Goal: Information Seeking & Learning: Learn about a topic

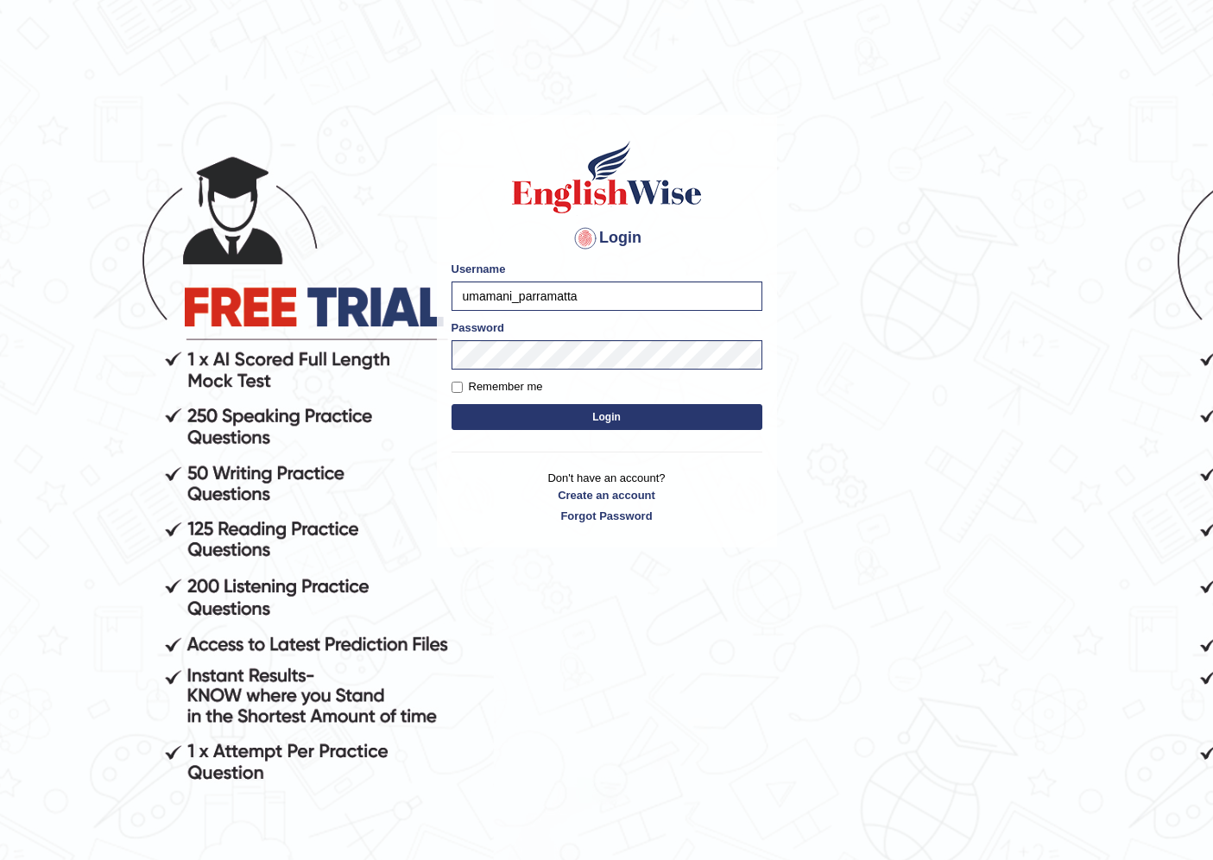
click at [322, 302] on body "Login Please fix the following errors: Username umamani_parramatta Password Rem…" at bounding box center [606, 490] width 1213 height 860
type input "pajimaca_parramatta"
click at [451, 404] on button "Login" at bounding box center [606, 417] width 311 height 26
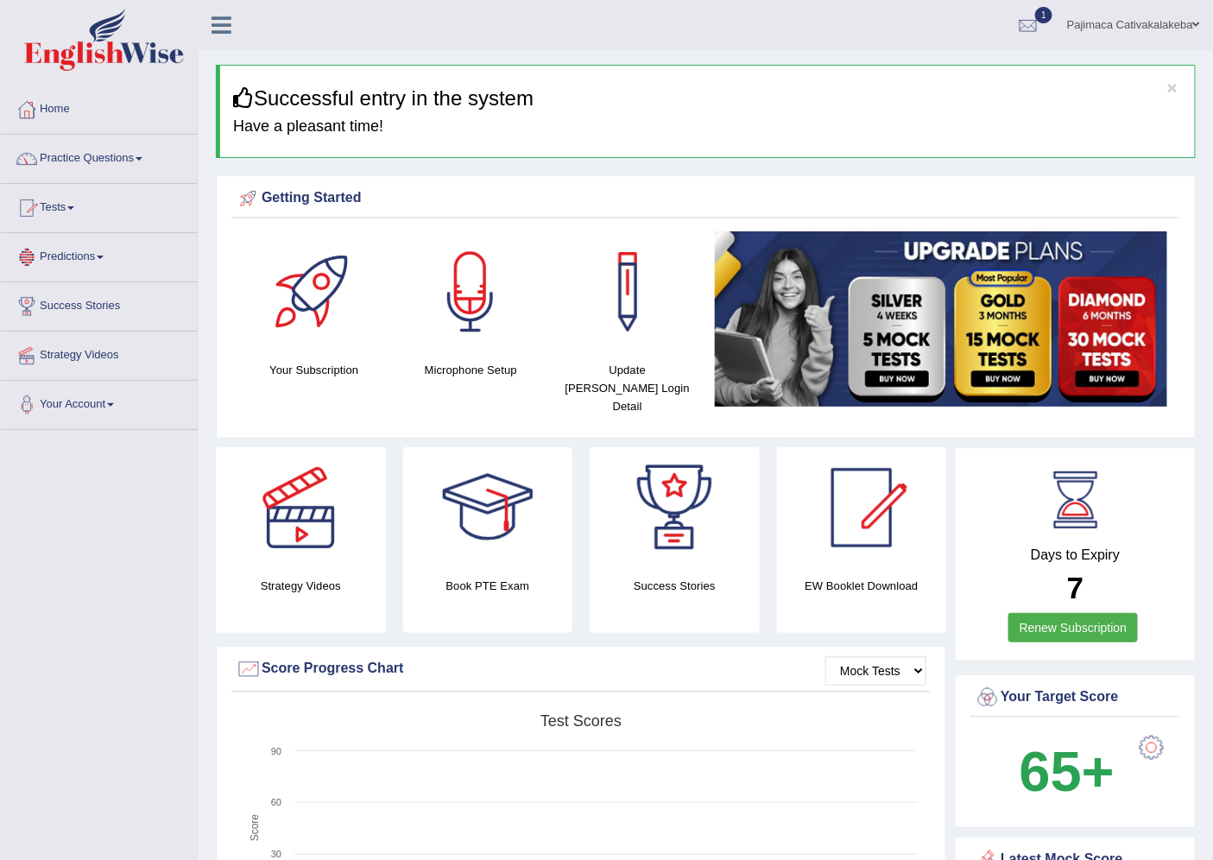
click at [139, 160] on link "Practice Questions" at bounding box center [99, 156] width 197 height 43
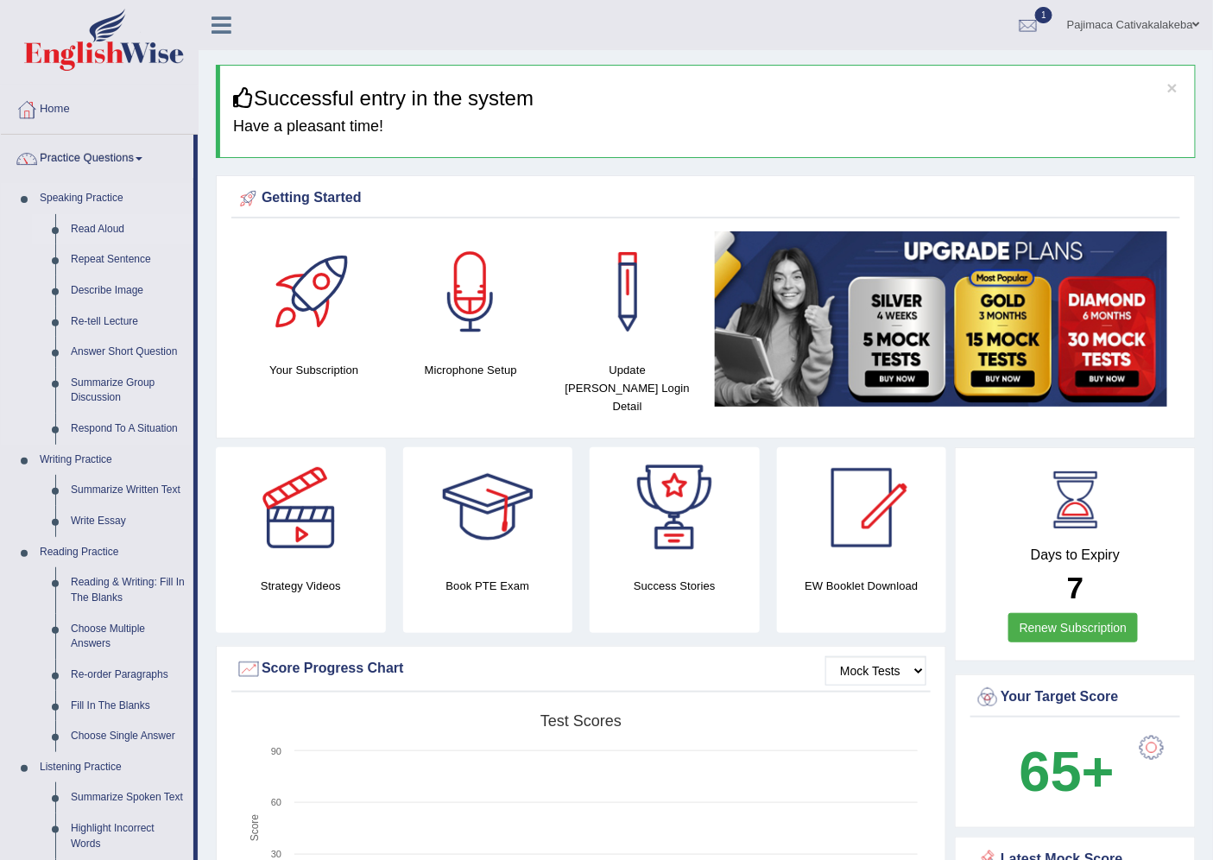
click at [99, 218] on link "Read Aloud" at bounding box center [128, 229] width 130 height 31
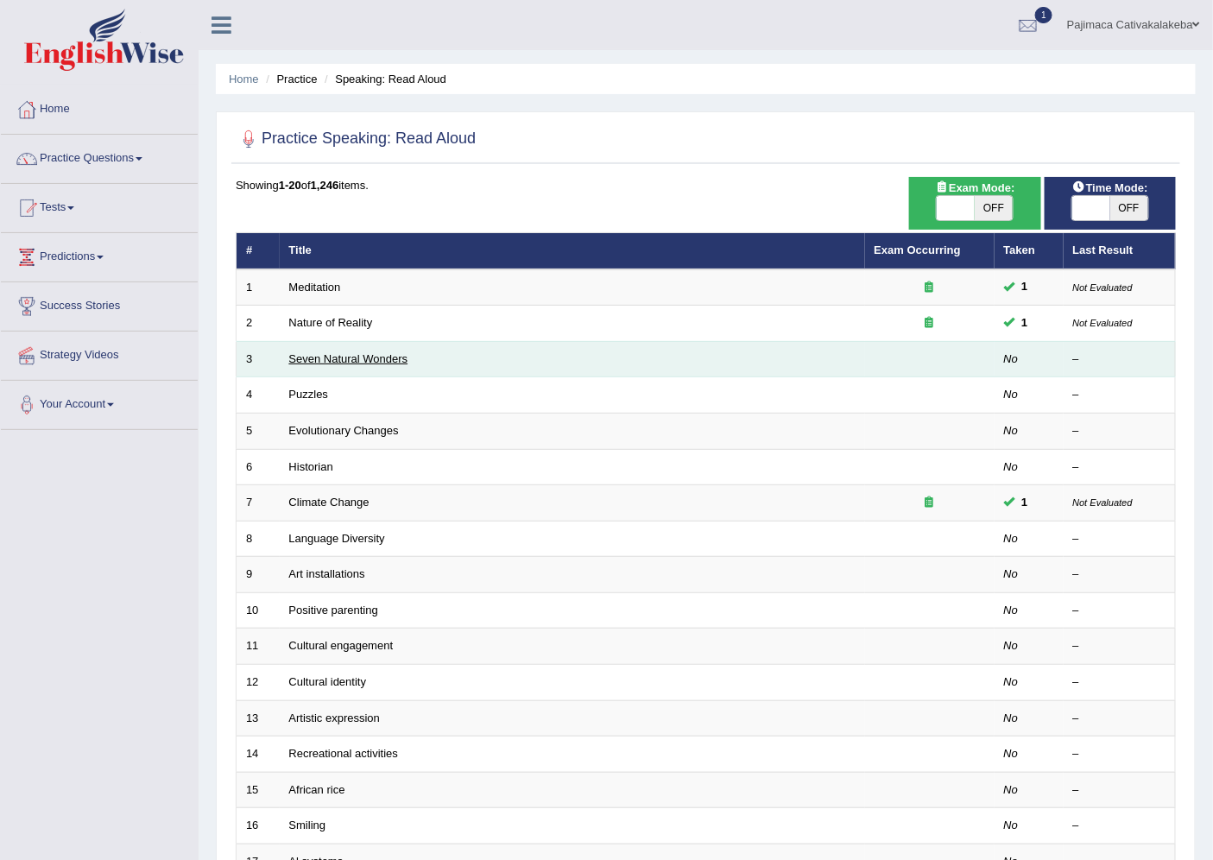
click at [340, 352] on link "Seven Natural Wonders" at bounding box center [348, 358] width 119 height 13
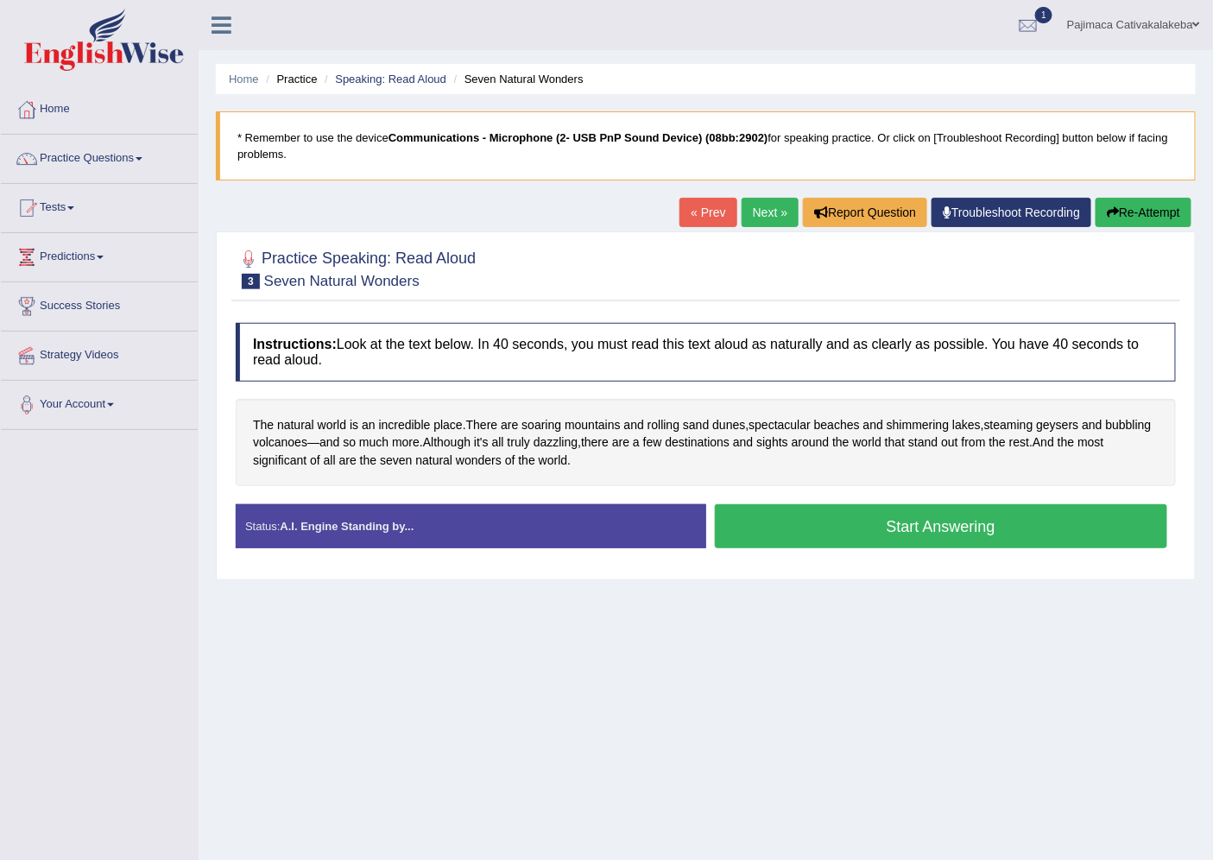
click at [866, 519] on button "Start Answering" at bounding box center [941, 526] width 453 height 44
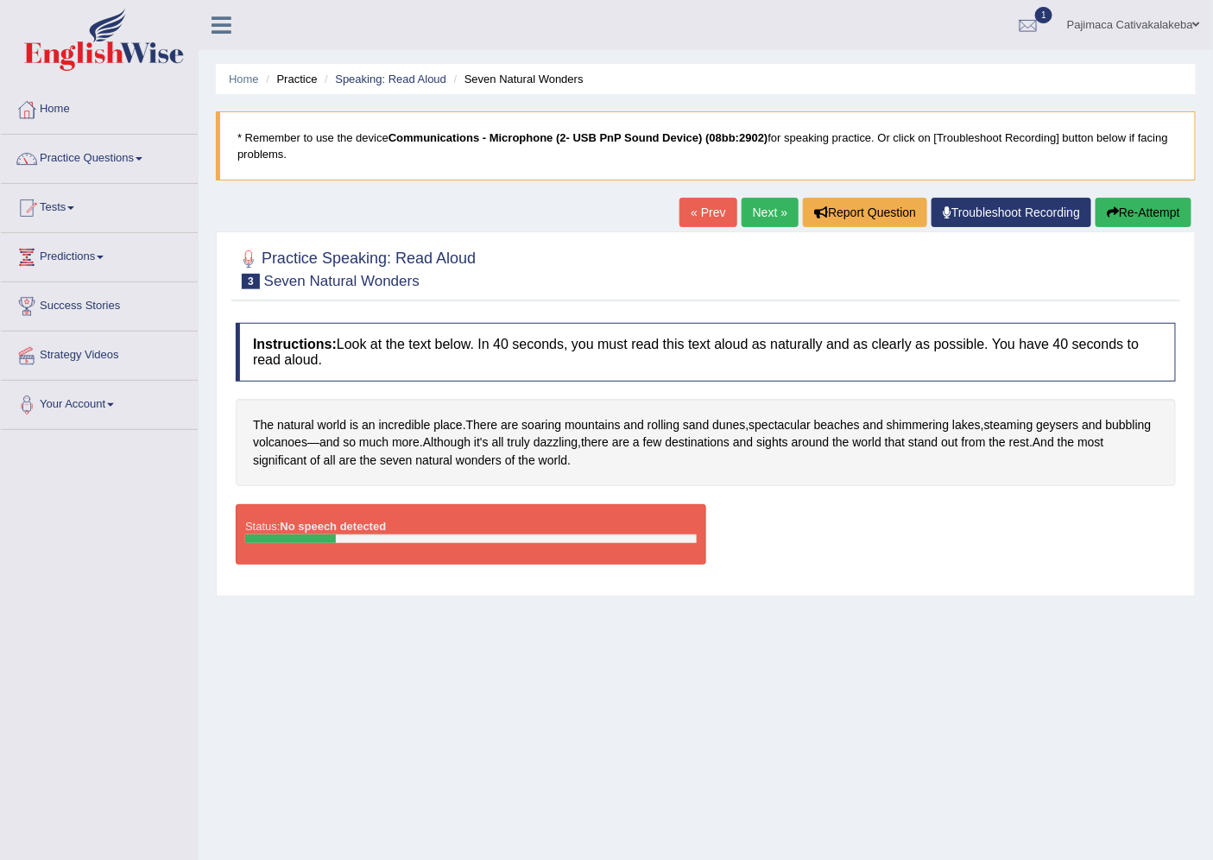
click at [125, 140] on link "Practice Questions" at bounding box center [99, 156] width 197 height 43
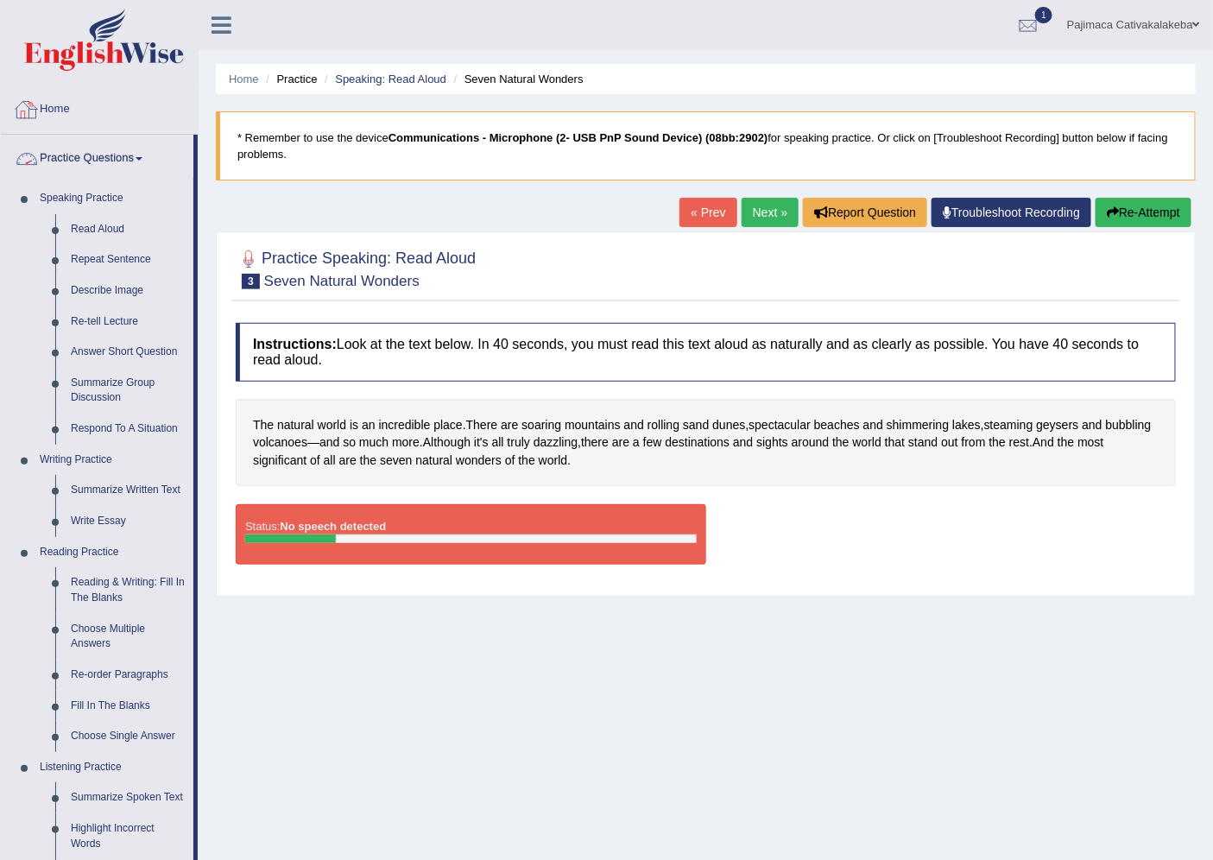
click at [71, 104] on link "Home" at bounding box center [99, 106] width 197 height 43
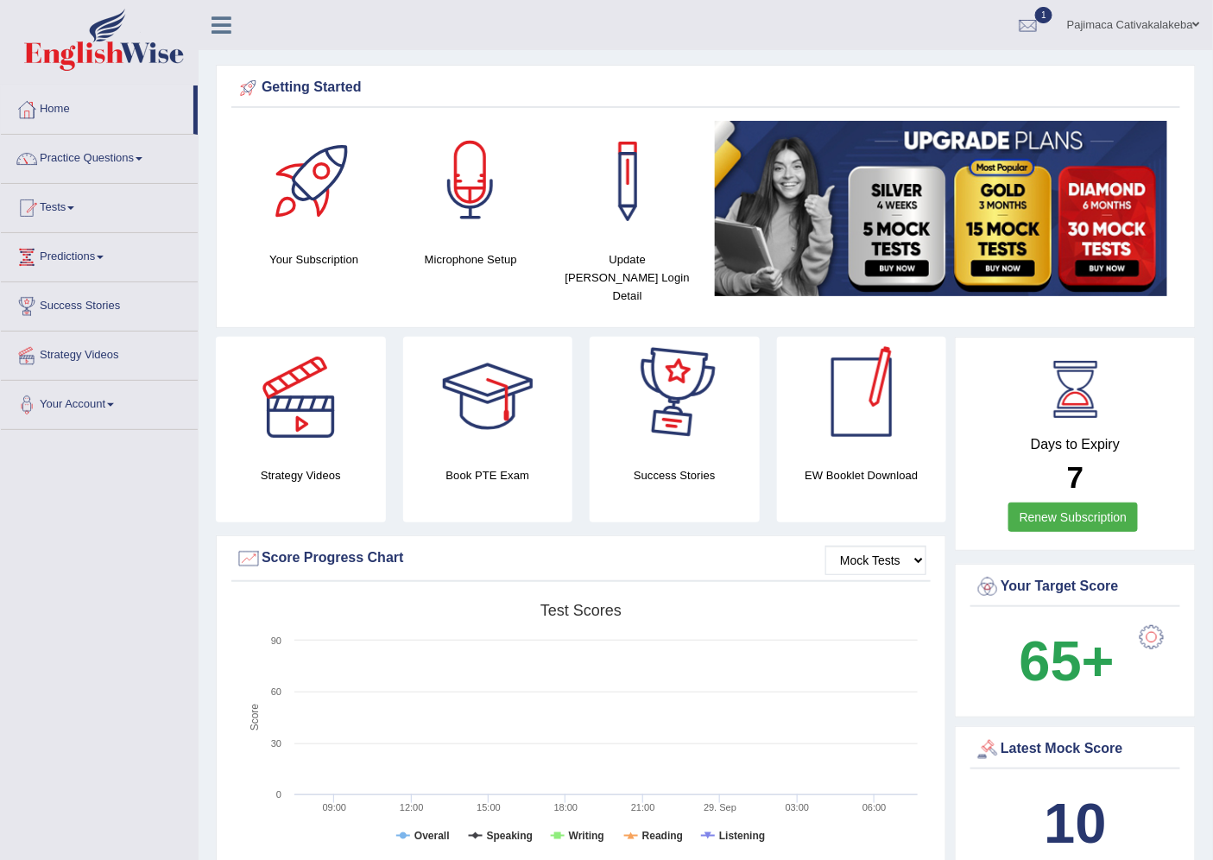
click at [476, 193] on div at bounding box center [470, 181] width 121 height 121
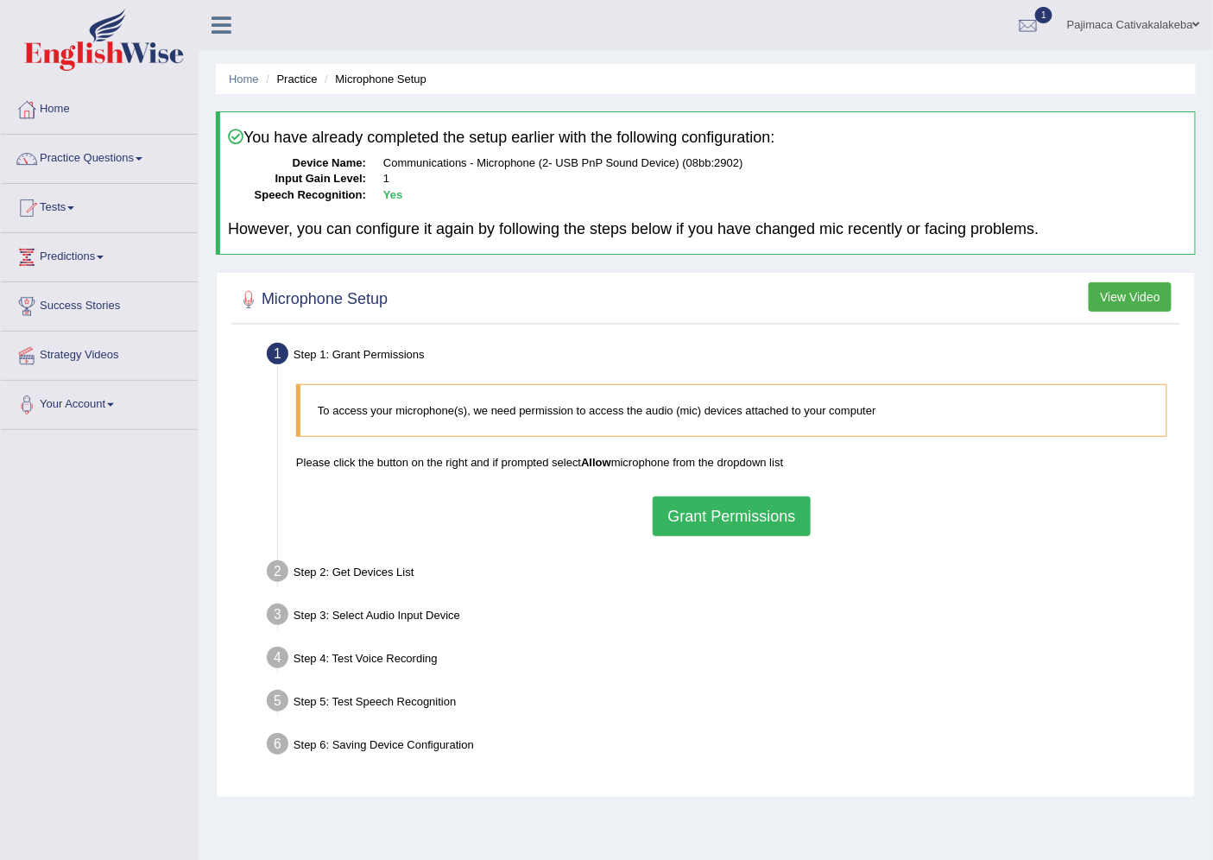
click at [755, 504] on button "Grant Permissions" at bounding box center [731, 516] width 157 height 40
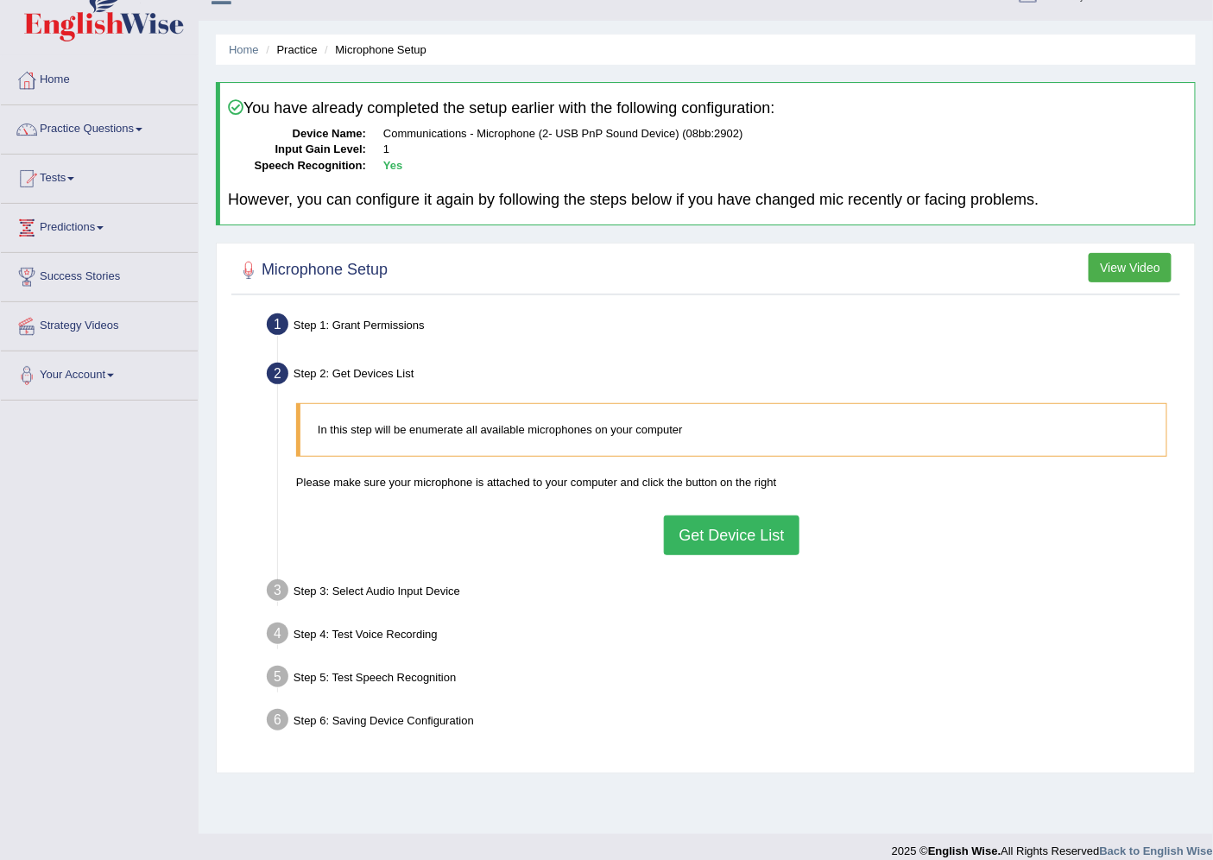
scroll to position [46, 0]
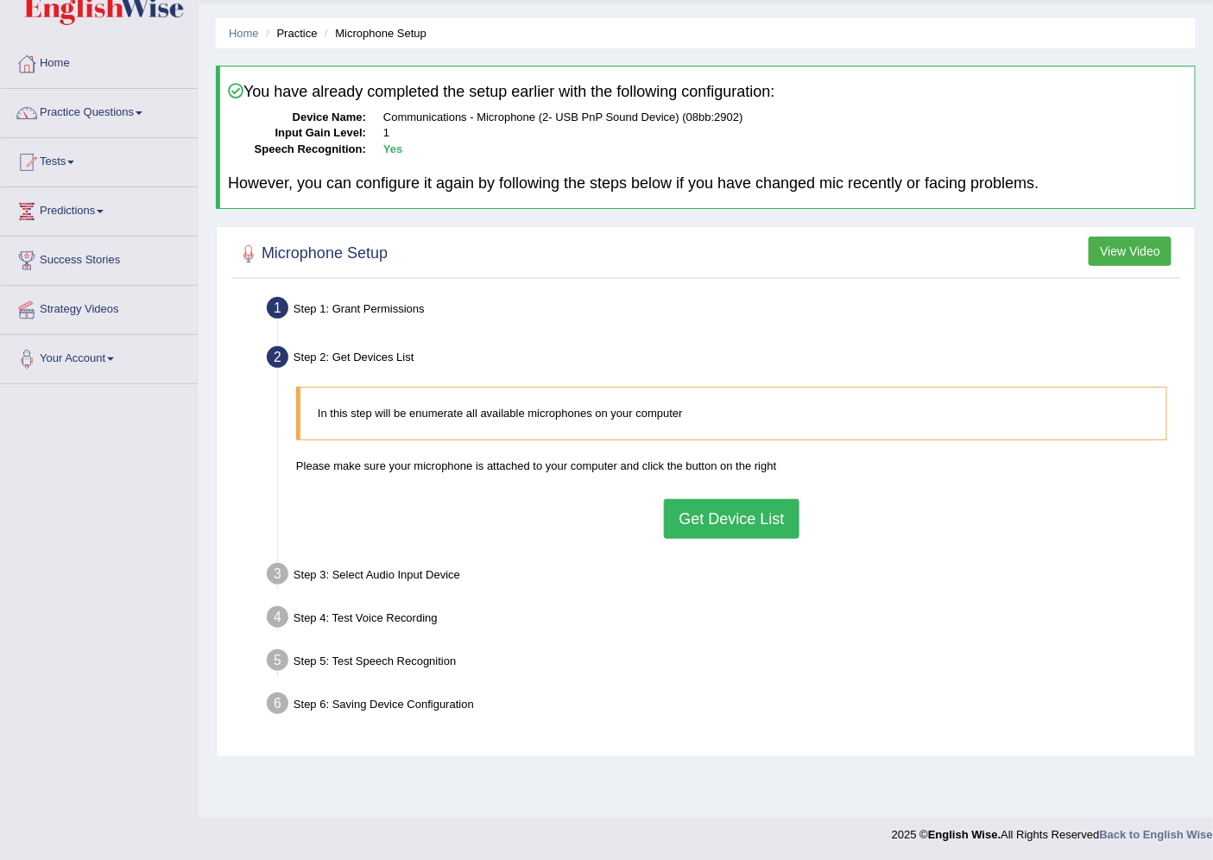
click at [739, 533] on button "Get Device List" at bounding box center [731, 519] width 135 height 40
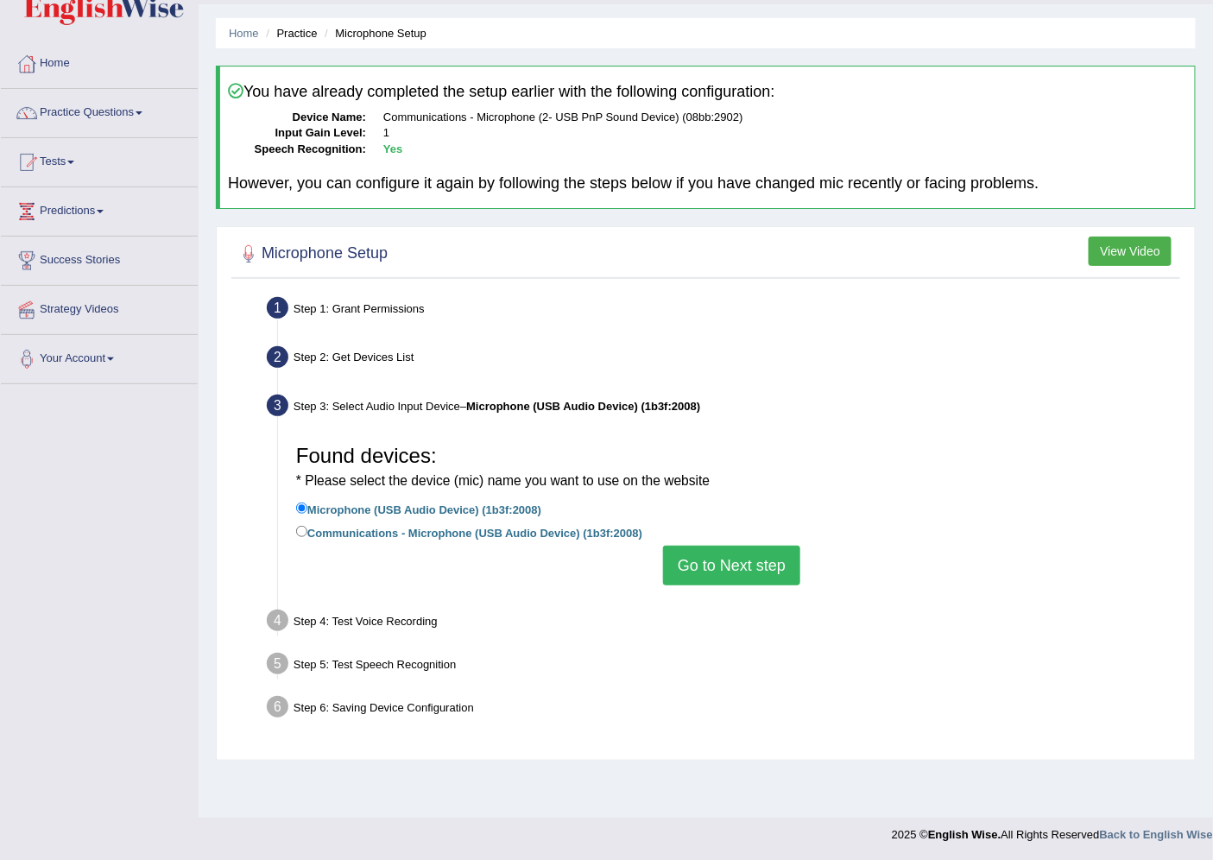
click at [708, 541] on li "Communications - Microphone (USB Audio Device) (1b3f:2008)" at bounding box center [731, 533] width 871 height 23
click at [714, 554] on button "Go to Next step" at bounding box center [731, 566] width 137 height 40
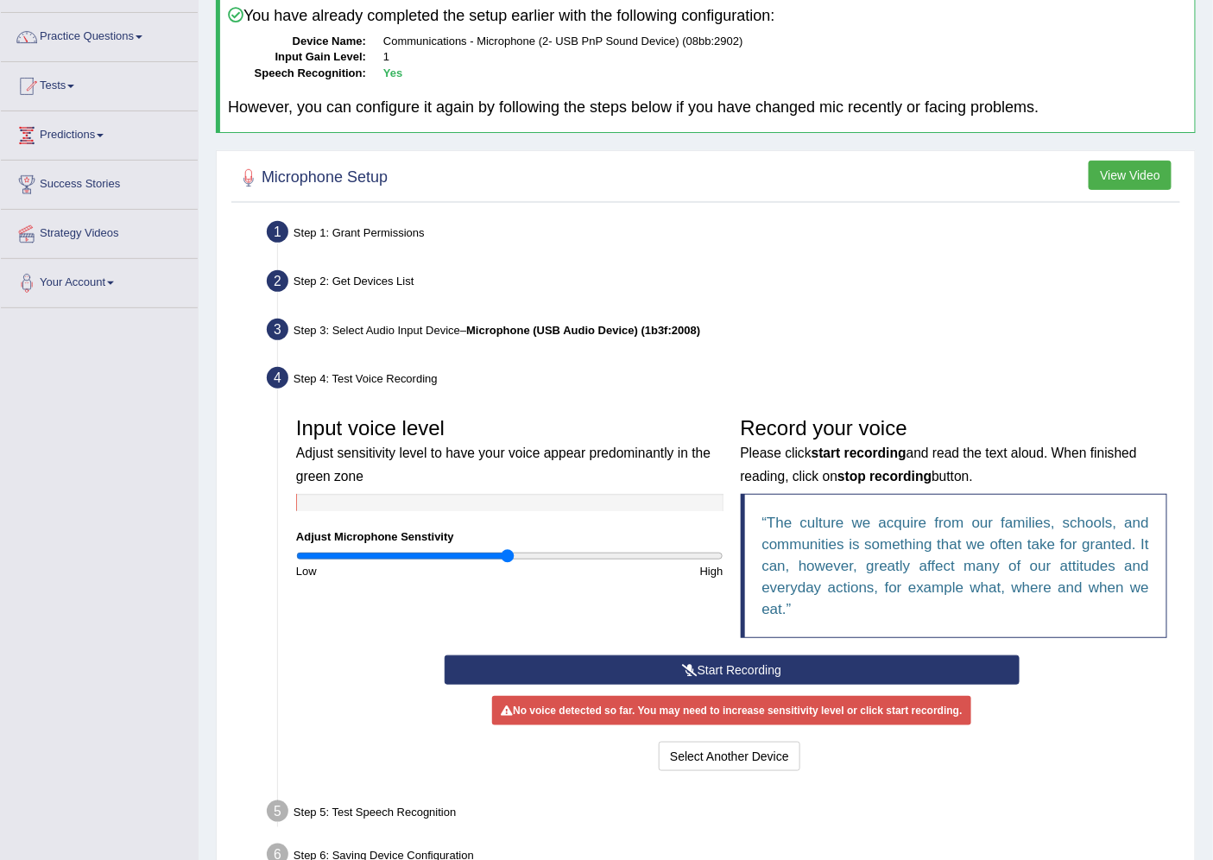
scroll to position [224, 0]
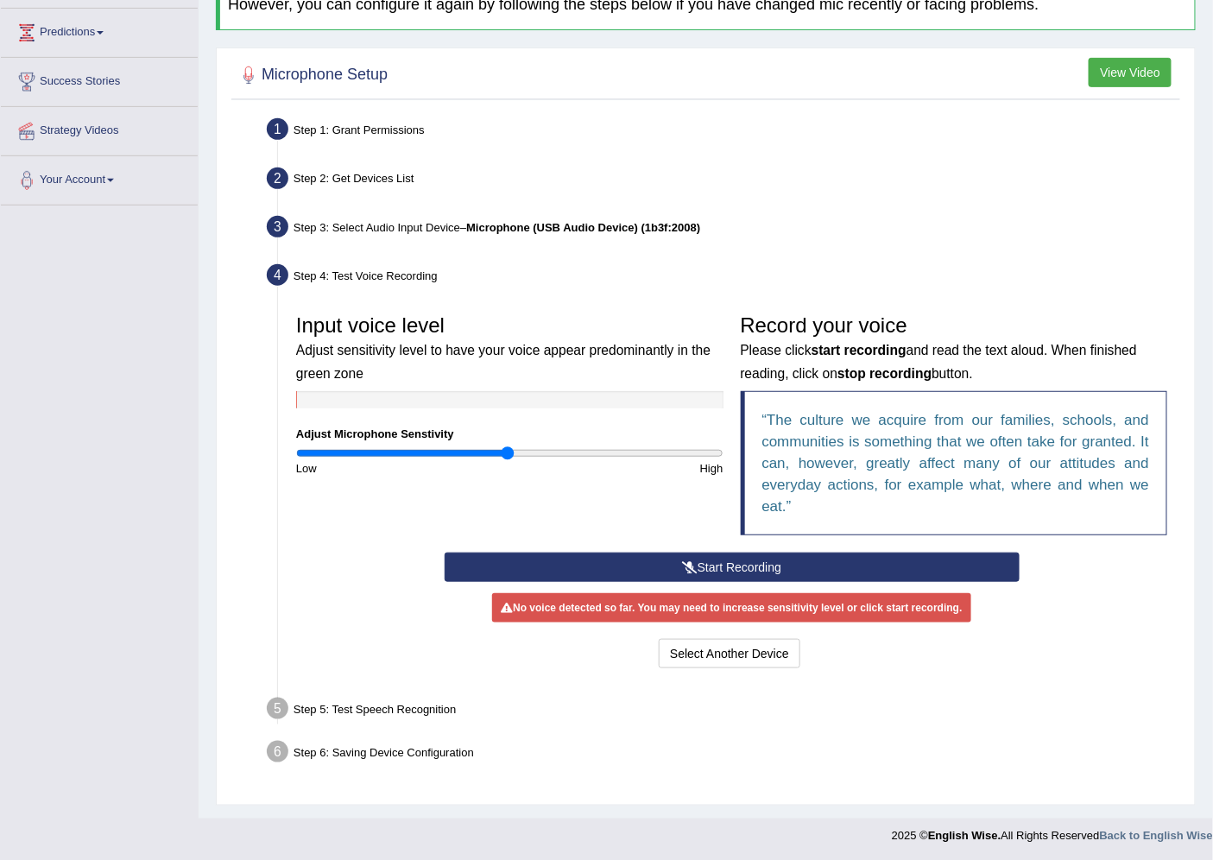
click at [729, 558] on button "Start Recording" at bounding box center [732, 566] width 575 height 29
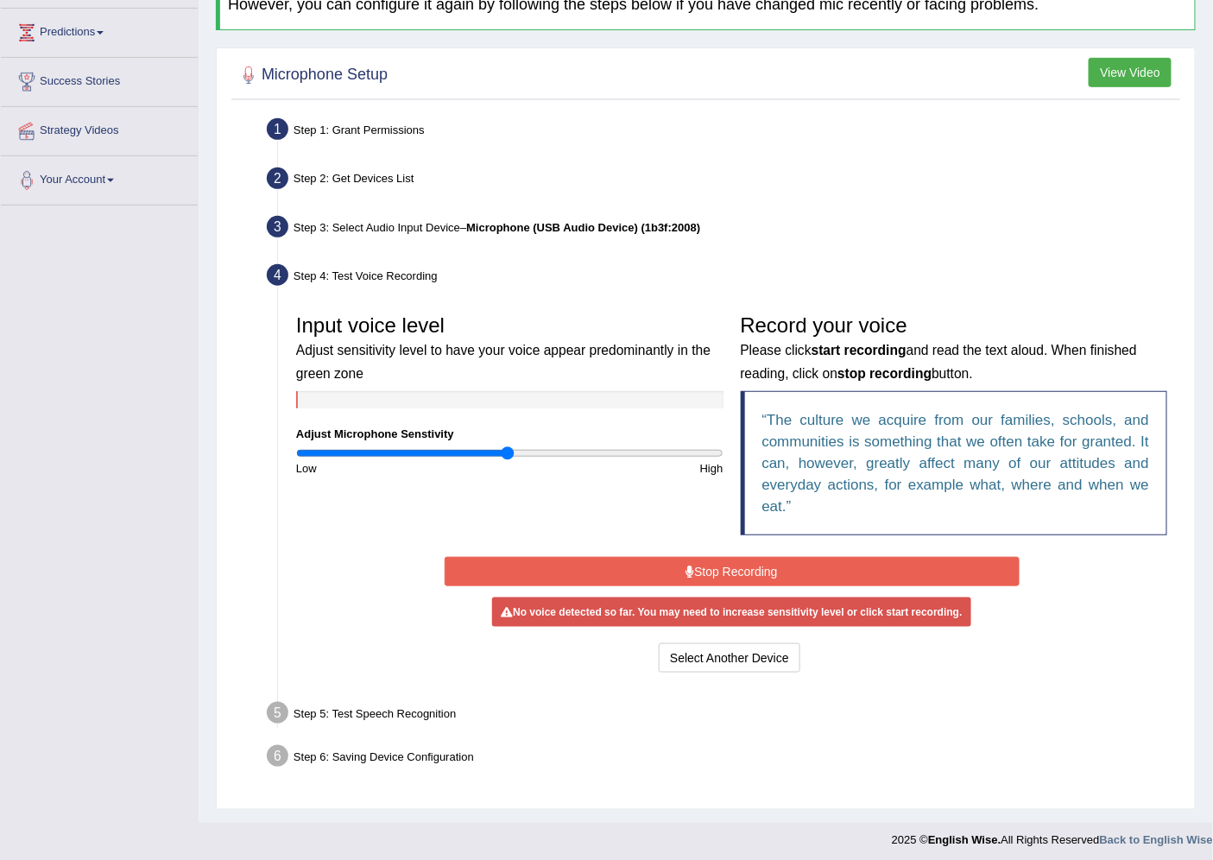
click at [779, 557] on button "Stop Recording" at bounding box center [732, 571] width 575 height 29
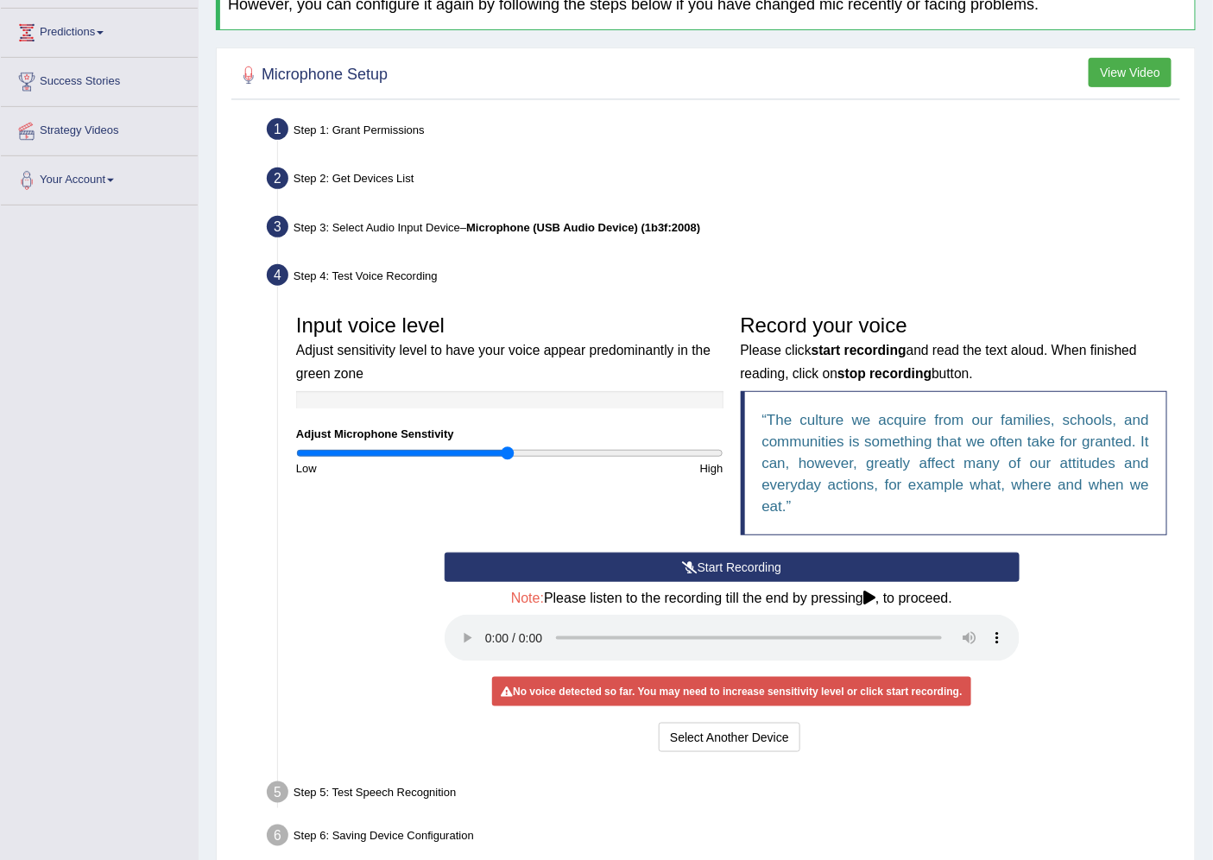
click at [376, 135] on div "Step 1: Grant Permissions" at bounding box center [723, 132] width 928 height 38
click at [418, 127] on div "Step 1: Grant Permissions" at bounding box center [723, 132] width 928 height 38
click at [725, 730] on button "Select Another Device" at bounding box center [730, 737] width 142 height 29
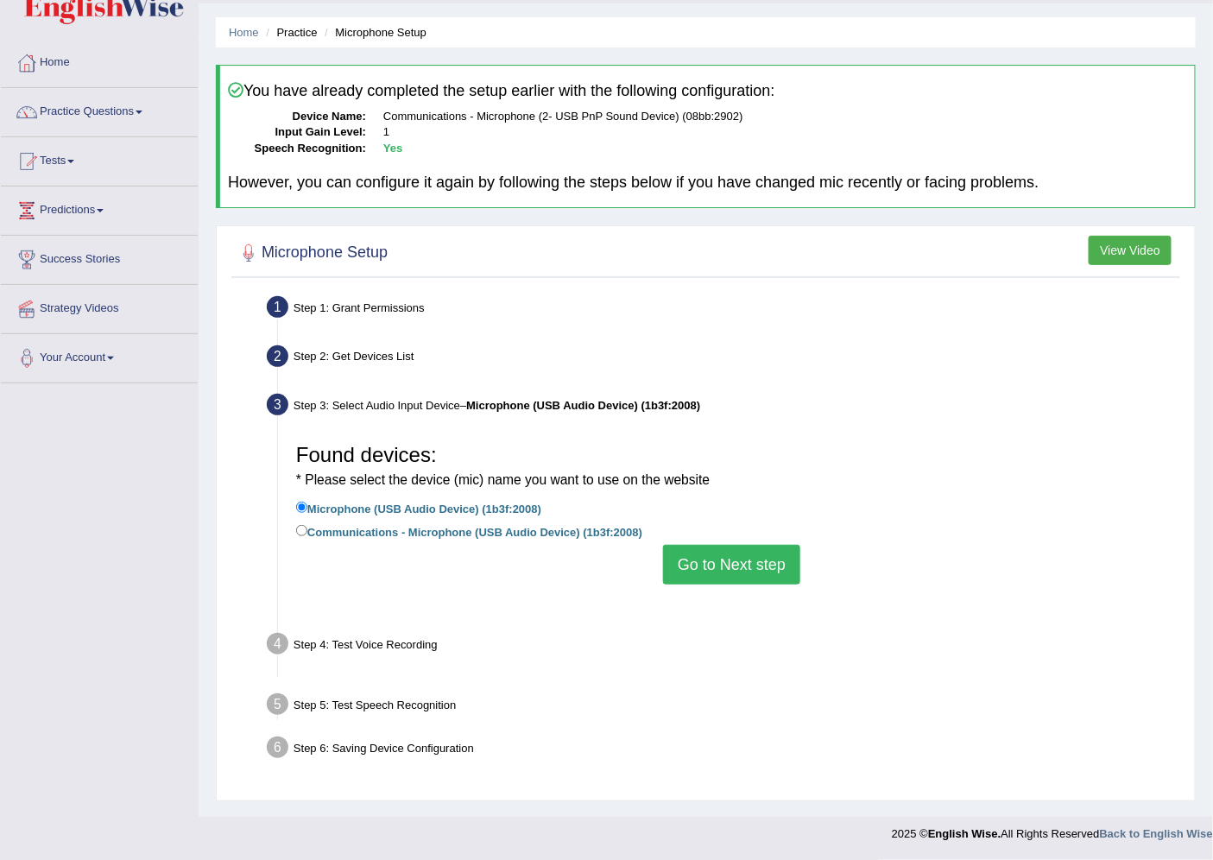
scroll to position [46, 0]
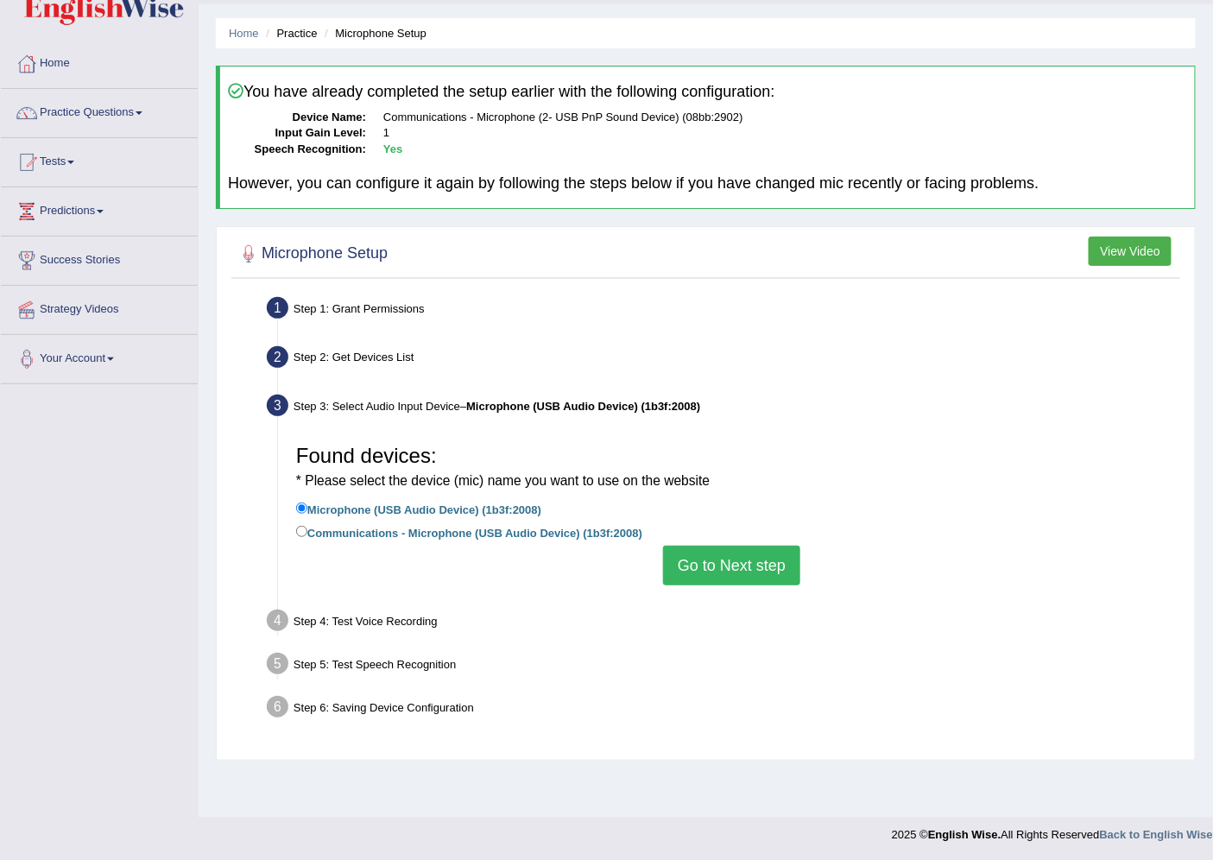
click at [716, 549] on button "Go to Next step" at bounding box center [731, 566] width 137 height 40
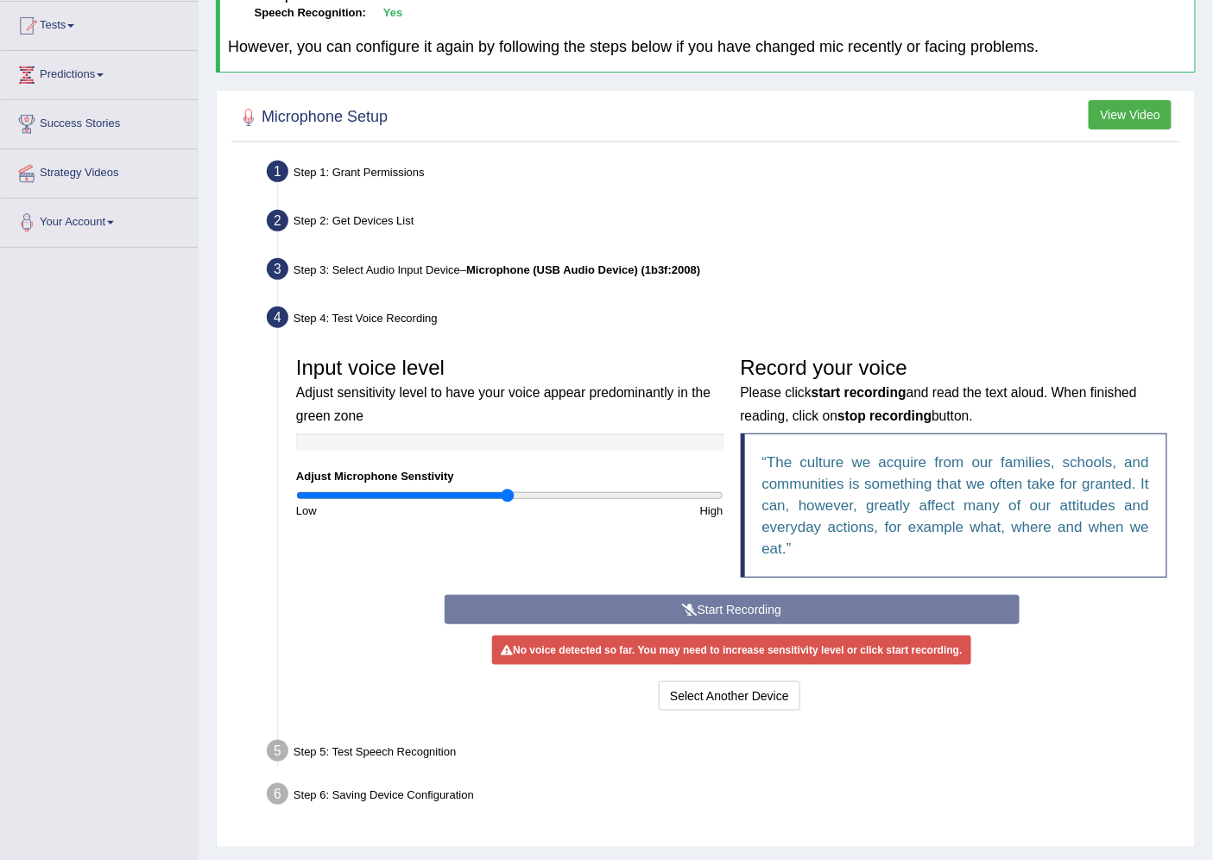
scroll to position [224, 0]
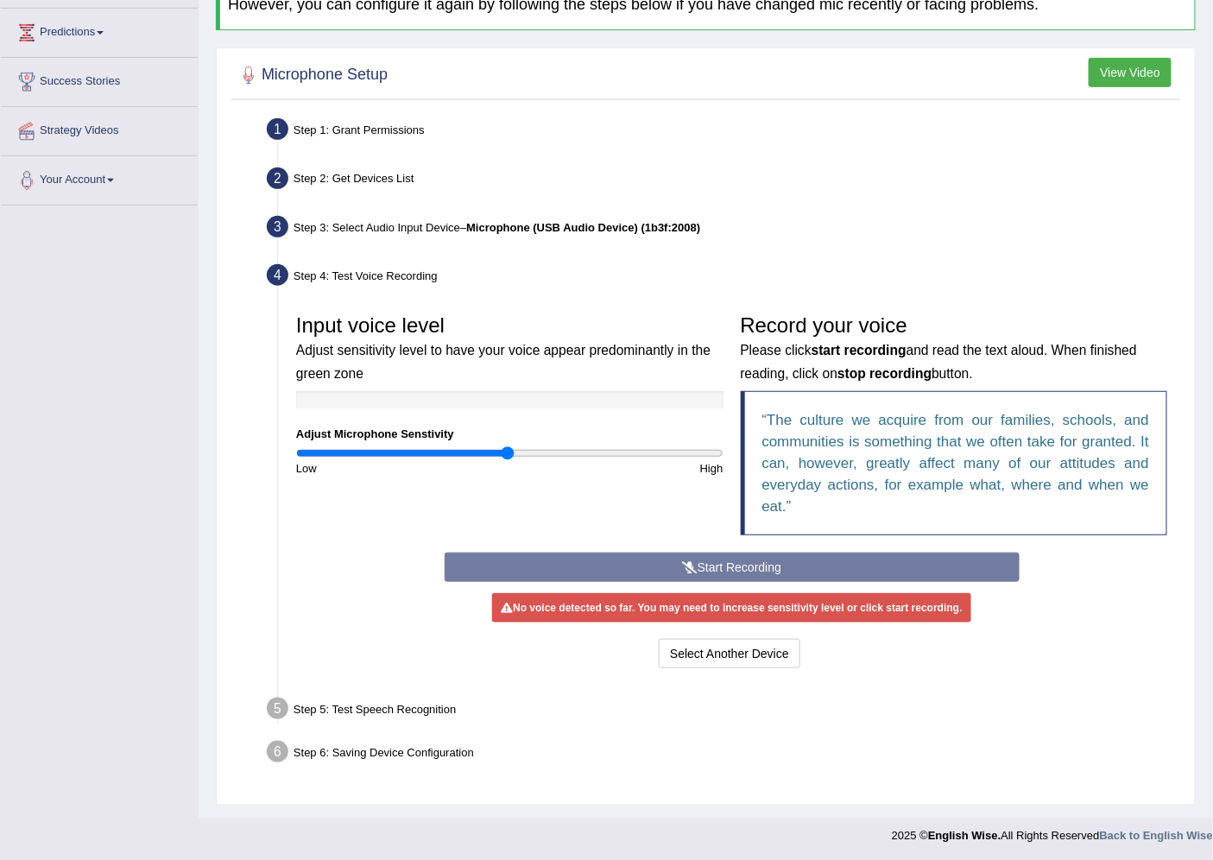
click at [741, 571] on div "Start Recording Stop Recording Note: Please listen to the recording till the en…" at bounding box center [732, 612] width 592 height 120
click at [749, 576] on div "Start Recording Stop Recording Note: Please listen to the recording till the en…" at bounding box center [732, 612] width 592 height 120
click at [736, 559] on div "Start Recording Stop Recording Note: Please listen to the recording till the en…" at bounding box center [732, 612] width 592 height 120
click at [397, 126] on div "Step 1: Grant Permissions" at bounding box center [723, 132] width 928 height 38
click at [748, 650] on button "Select Another Device" at bounding box center [730, 653] width 142 height 29
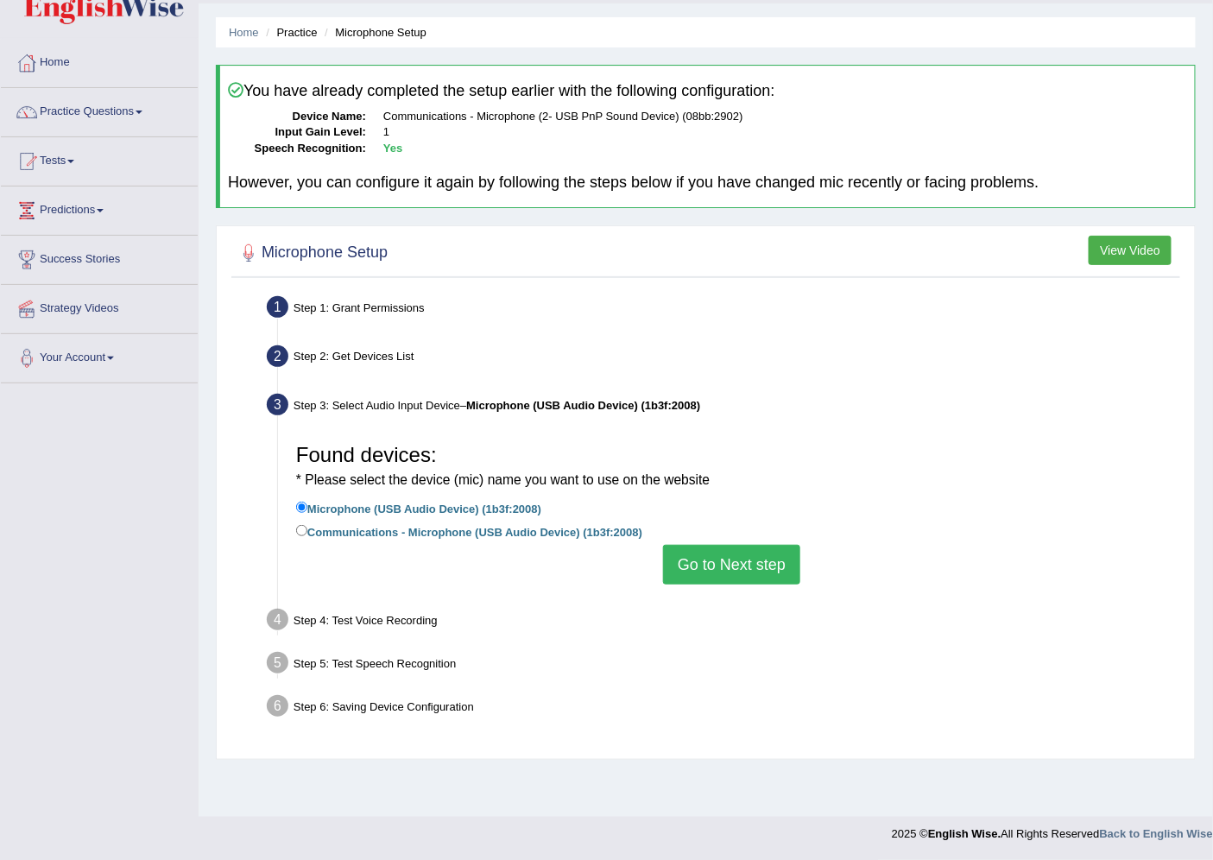
scroll to position [46, 0]
click at [732, 550] on button "Go to Next step" at bounding box center [731, 566] width 137 height 40
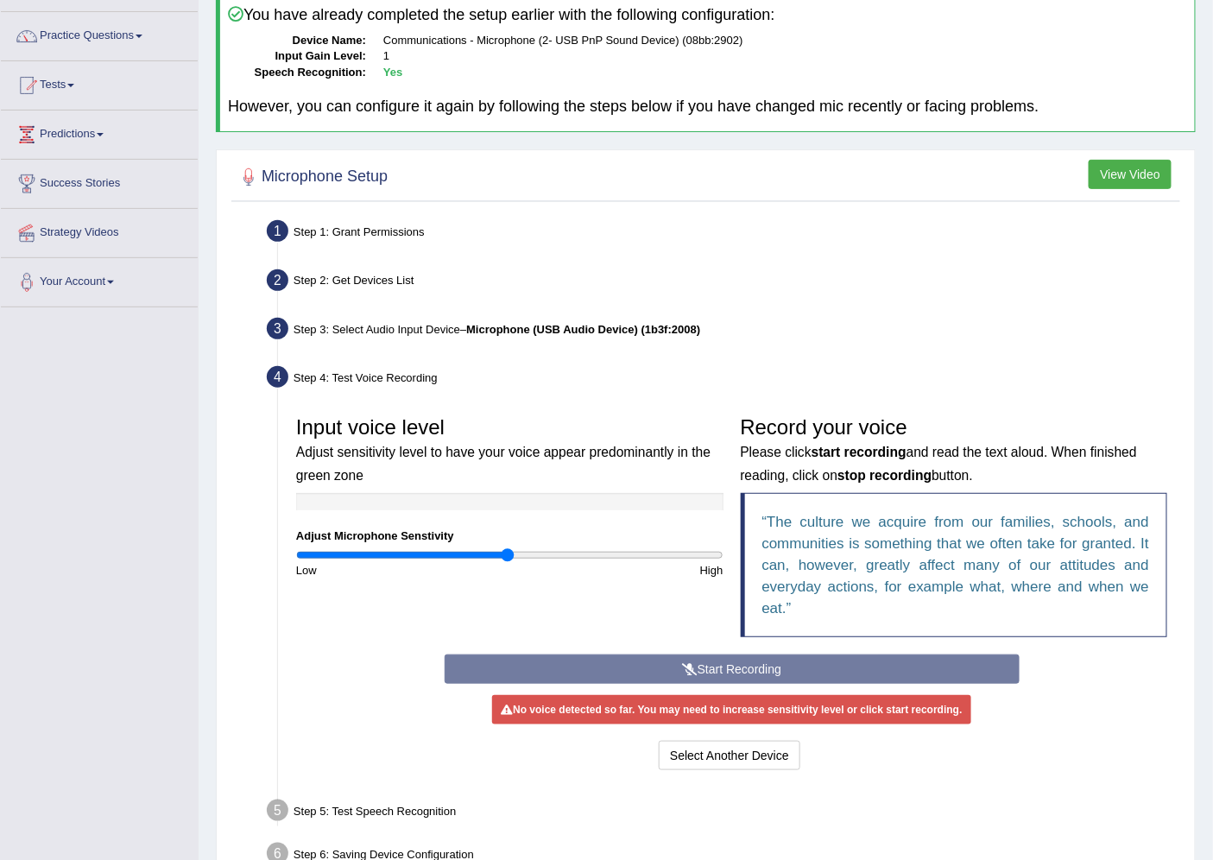
scroll to position [224, 0]
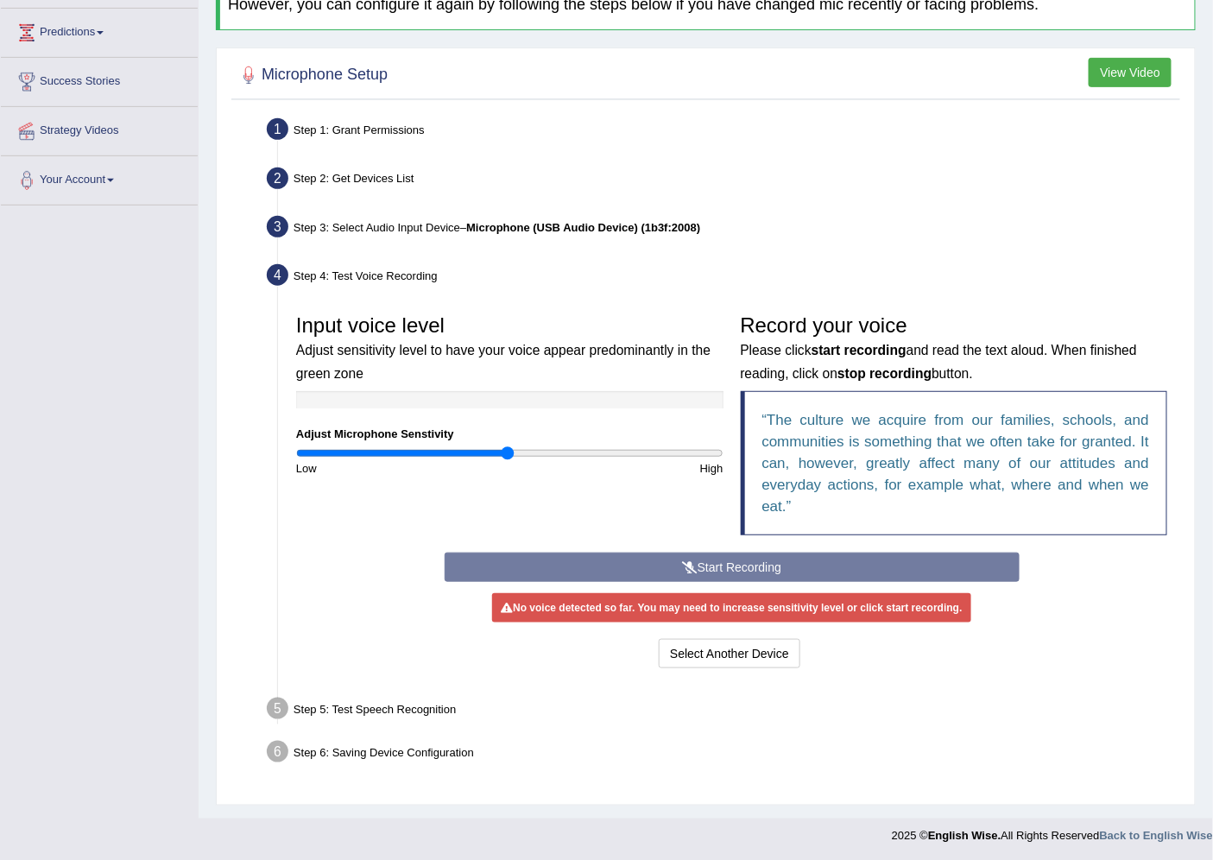
click at [692, 579] on div "Start Recording Stop Recording Note: Please listen to the recording till the en…" at bounding box center [732, 612] width 592 height 120
click at [401, 133] on div "Step 1: Grant Permissions" at bounding box center [723, 132] width 928 height 38
click at [411, 123] on div "Step 1: Grant Permissions" at bounding box center [723, 132] width 928 height 38
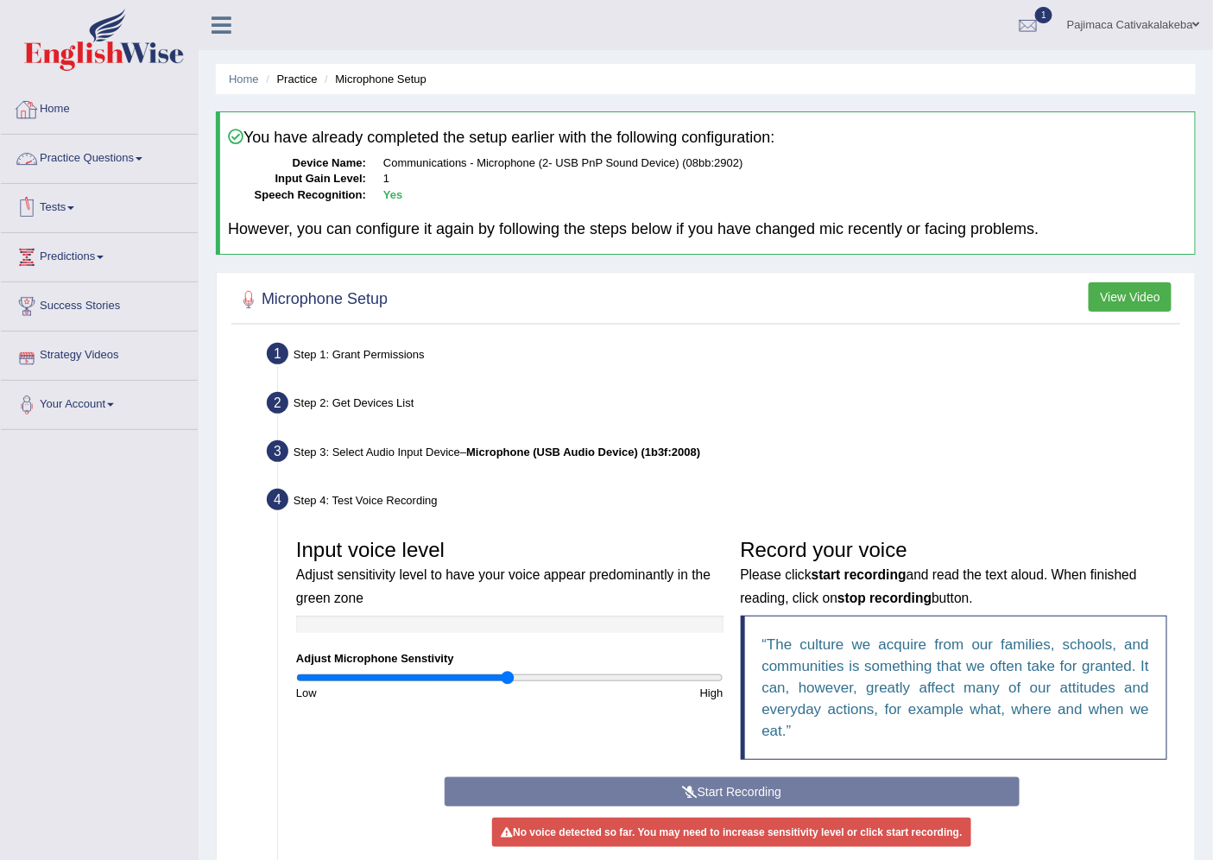
click at [58, 113] on link "Home" at bounding box center [99, 106] width 197 height 43
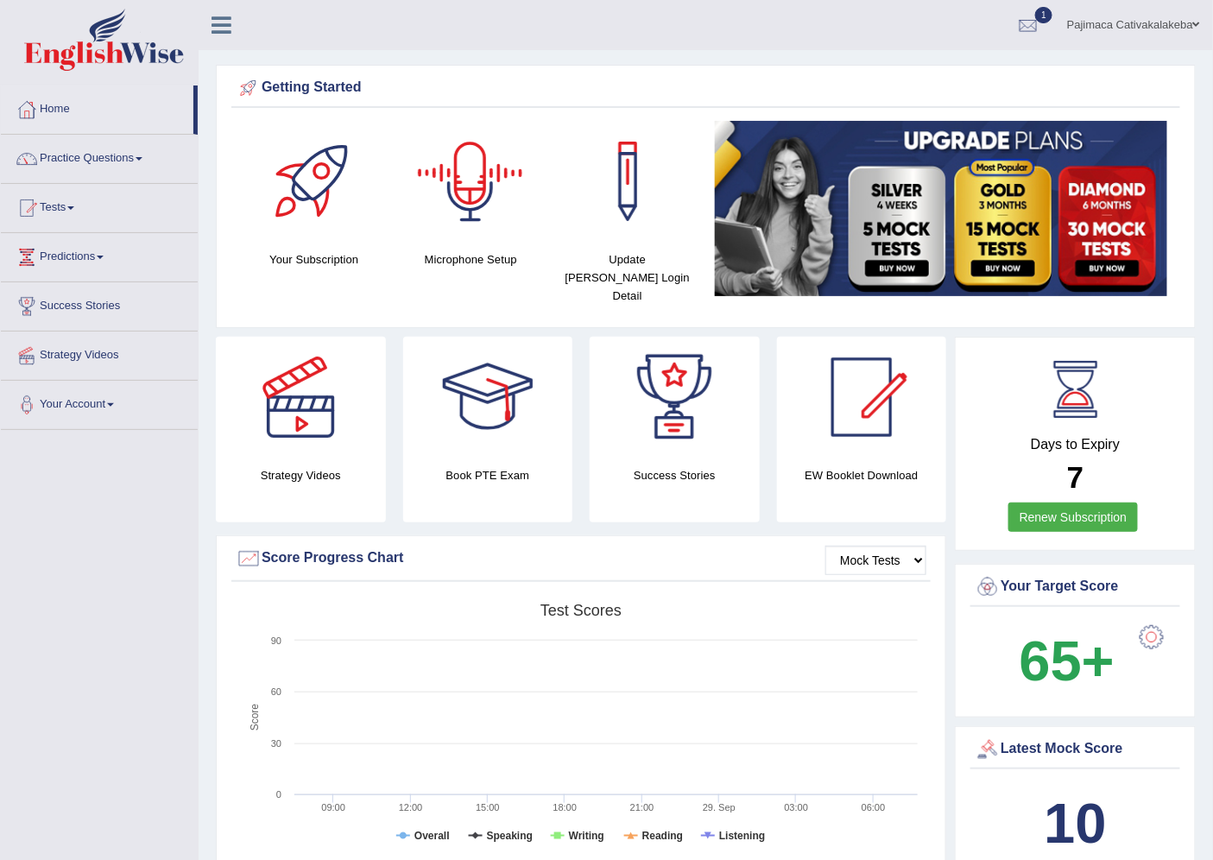
click at [466, 250] on h4 "Microphone Setup" at bounding box center [471, 259] width 140 height 18
click at [483, 179] on div at bounding box center [470, 181] width 121 height 121
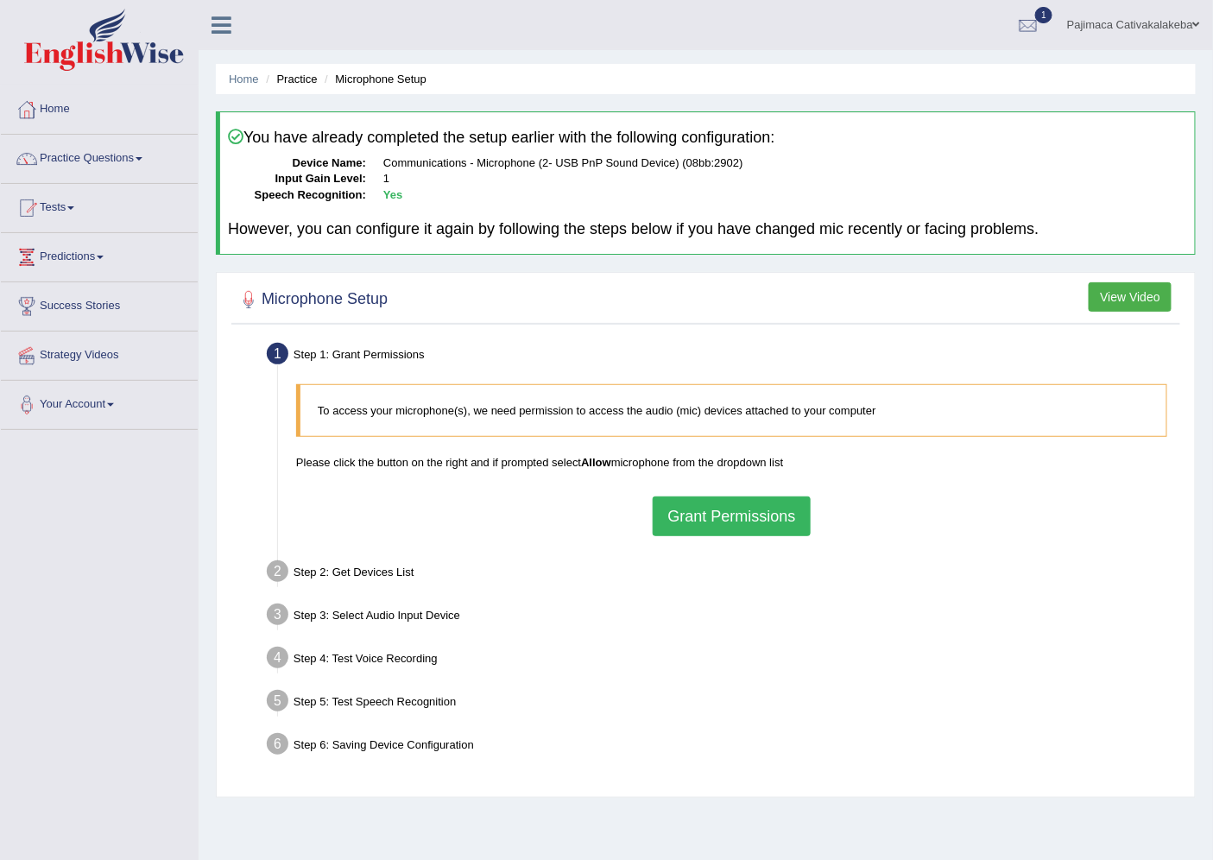
click at [723, 503] on button "Grant Permissions" at bounding box center [731, 516] width 157 height 40
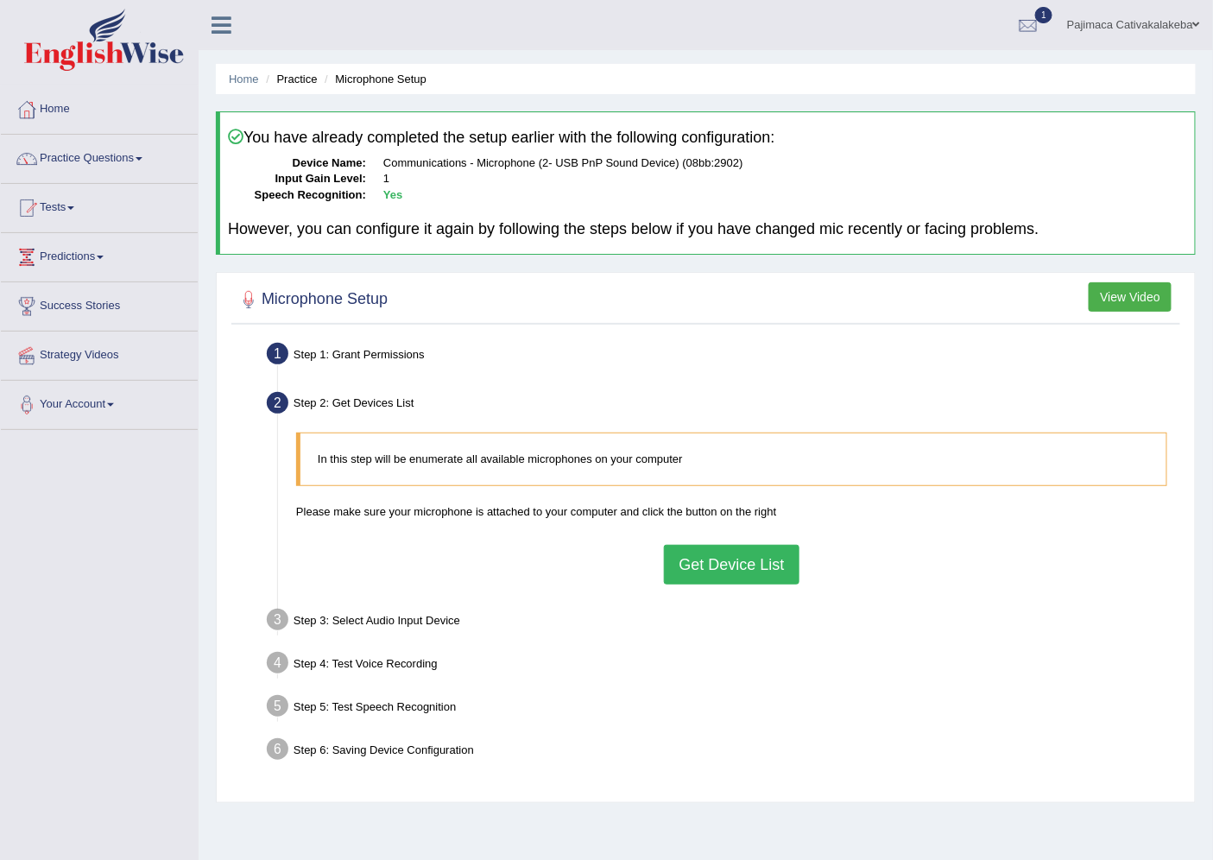
click at [723, 559] on button "Get Device List" at bounding box center [731, 565] width 135 height 40
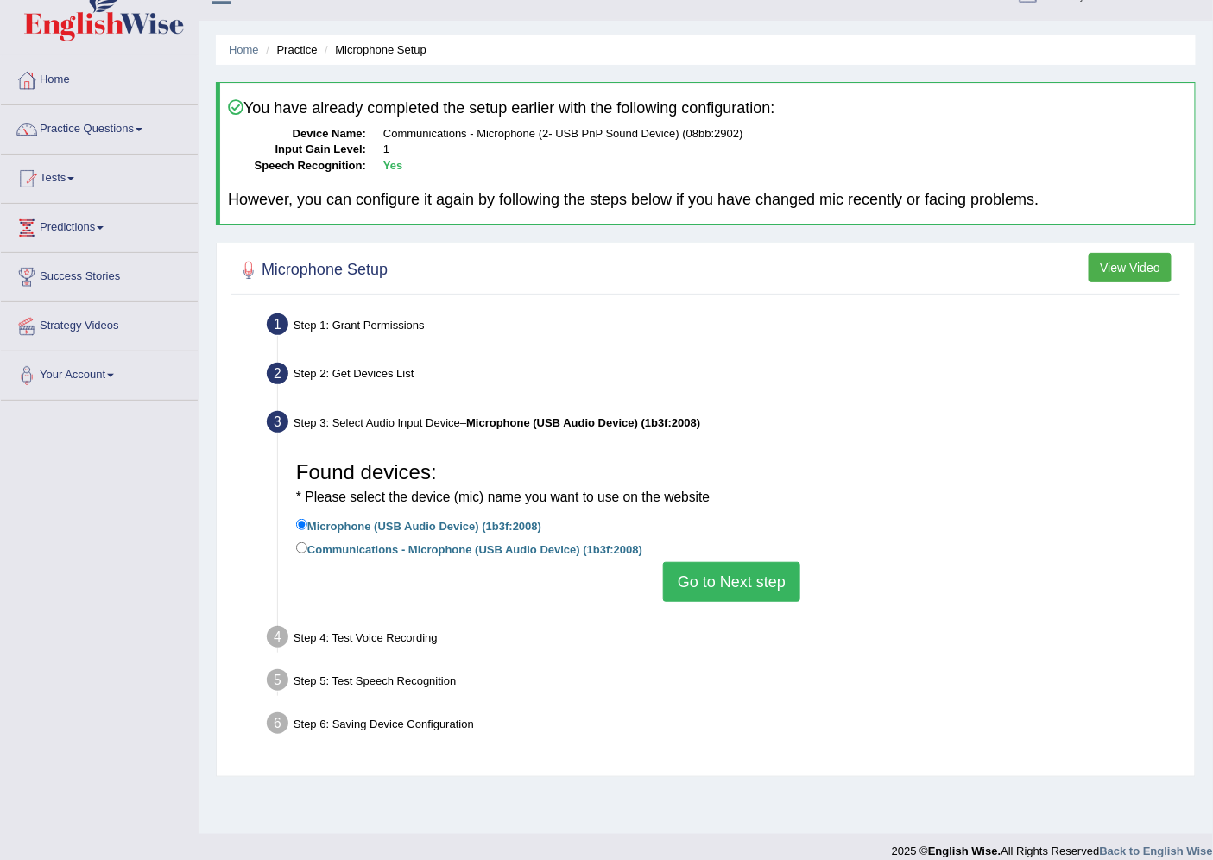
scroll to position [46, 0]
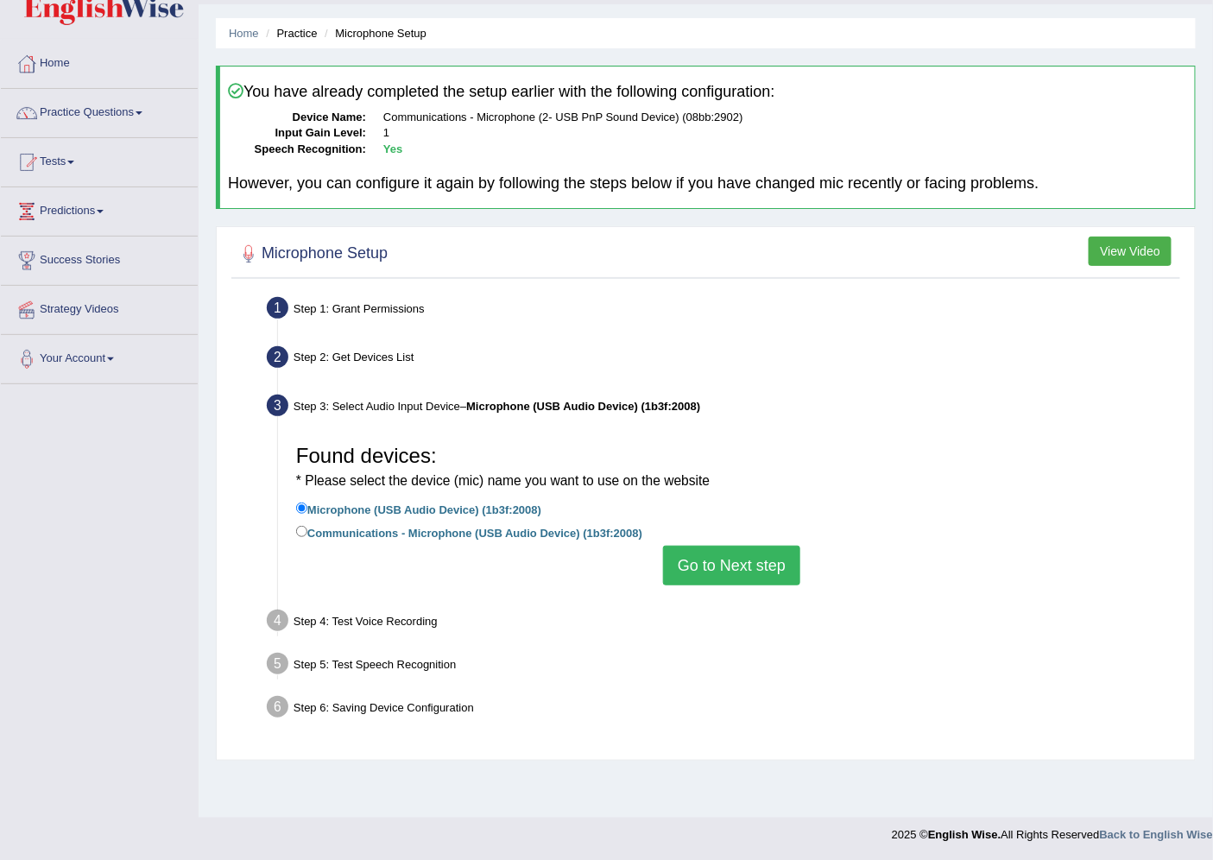
click at [730, 551] on button "Go to Next step" at bounding box center [731, 566] width 137 height 40
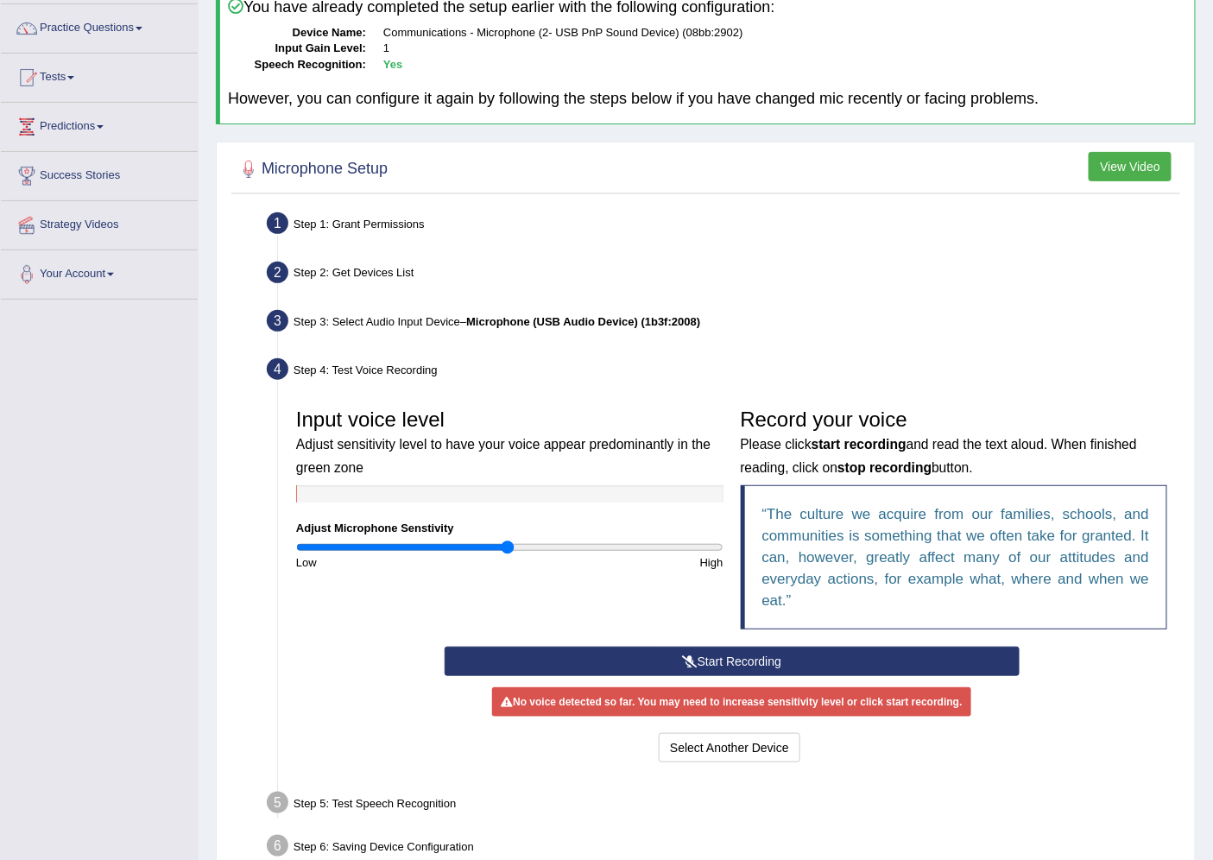
scroll to position [224, 0]
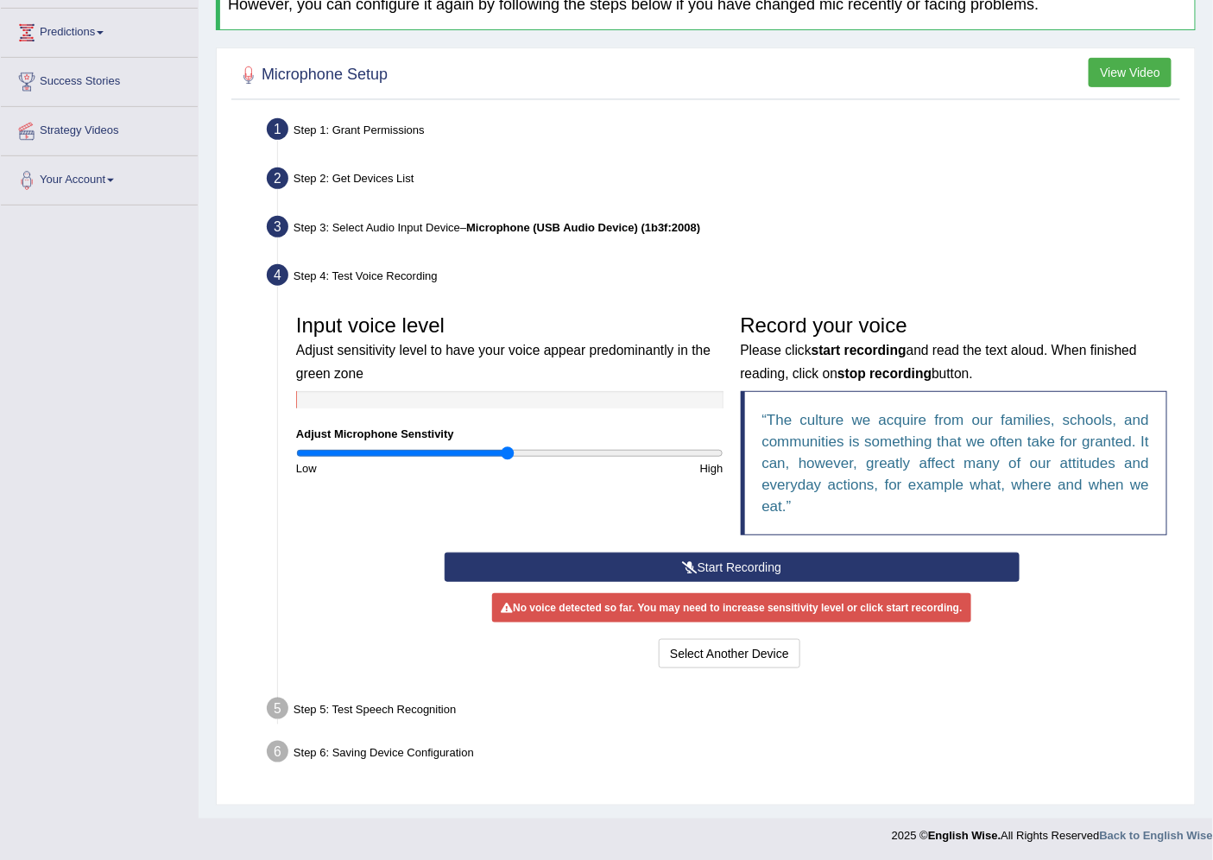
click at [714, 559] on button "Start Recording" at bounding box center [732, 566] width 575 height 29
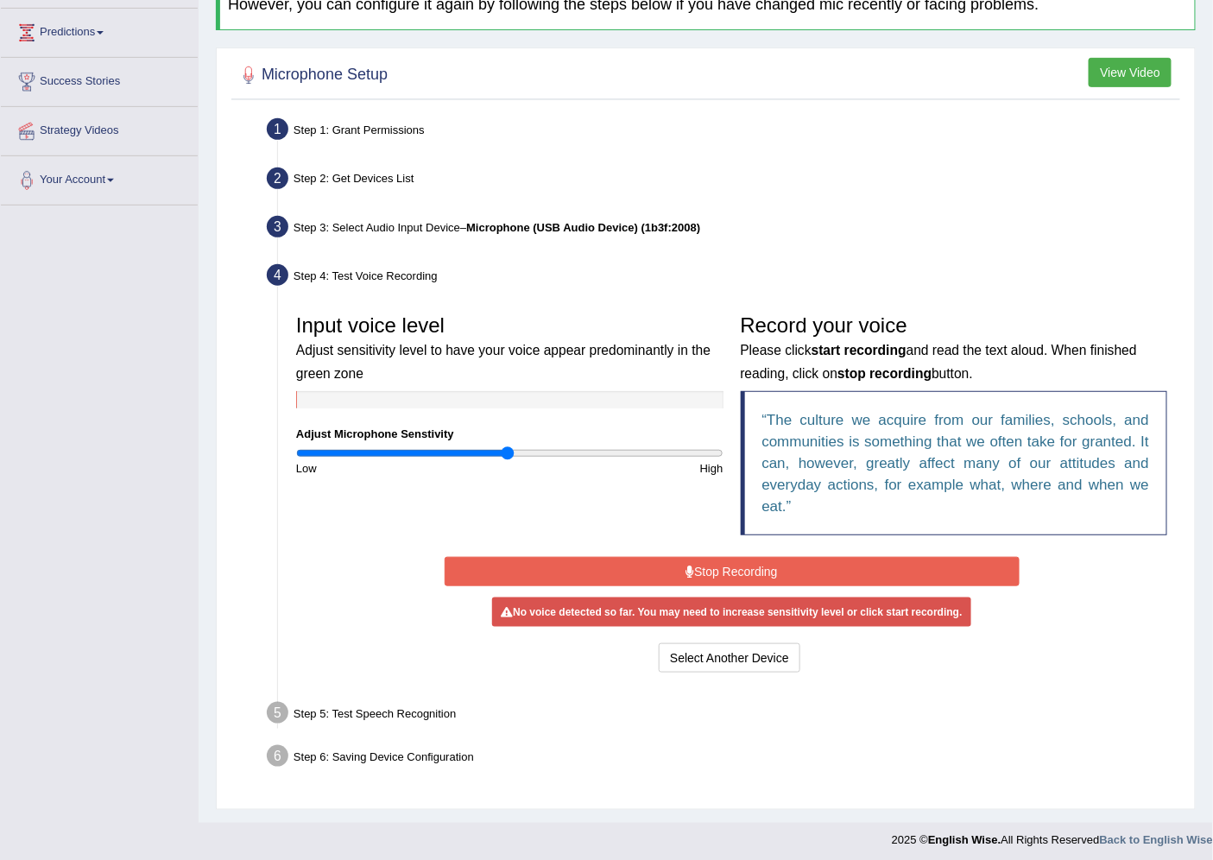
click at [842, 574] on button "Stop Recording" at bounding box center [732, 571] width 575 height 29
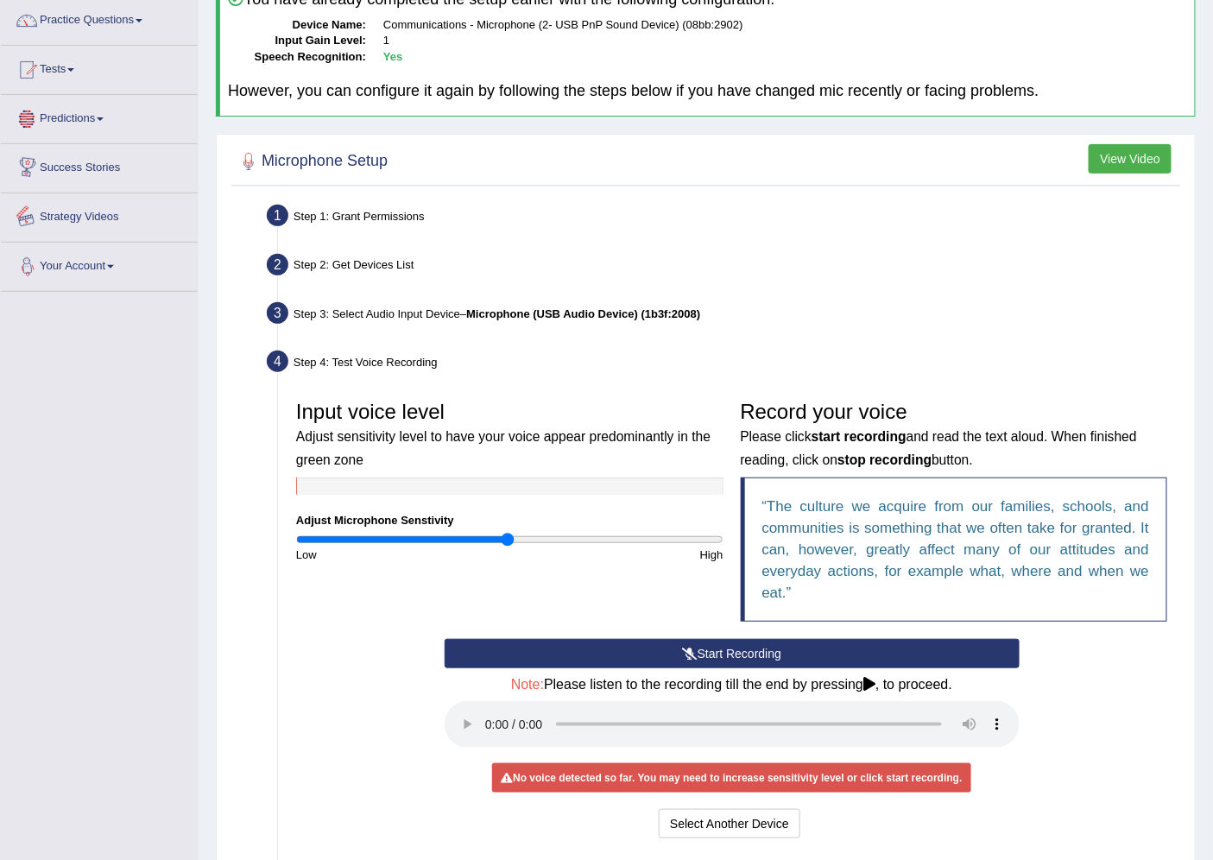
scroll to position [0, 0]
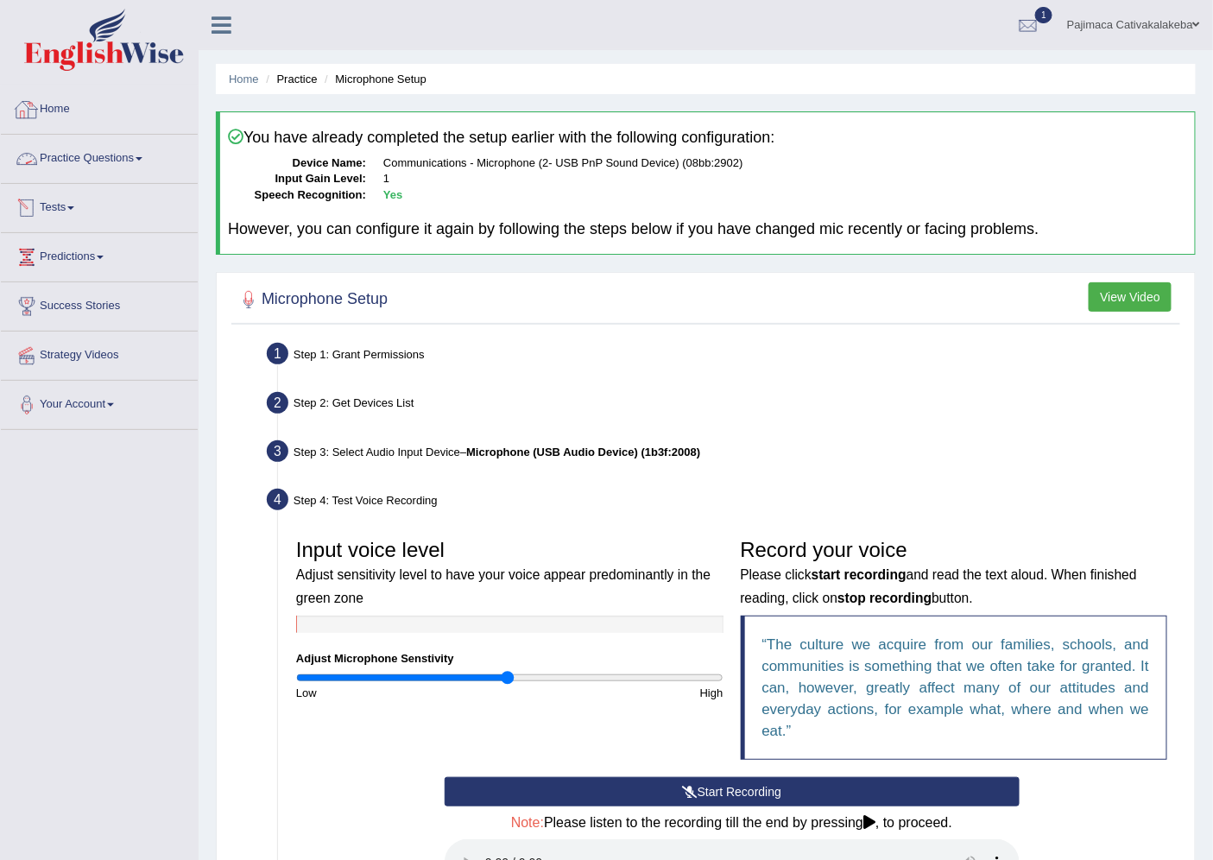
click at [86, 175] on link "Practice Questions" at bounding box center [99, 156] width 197 height 43
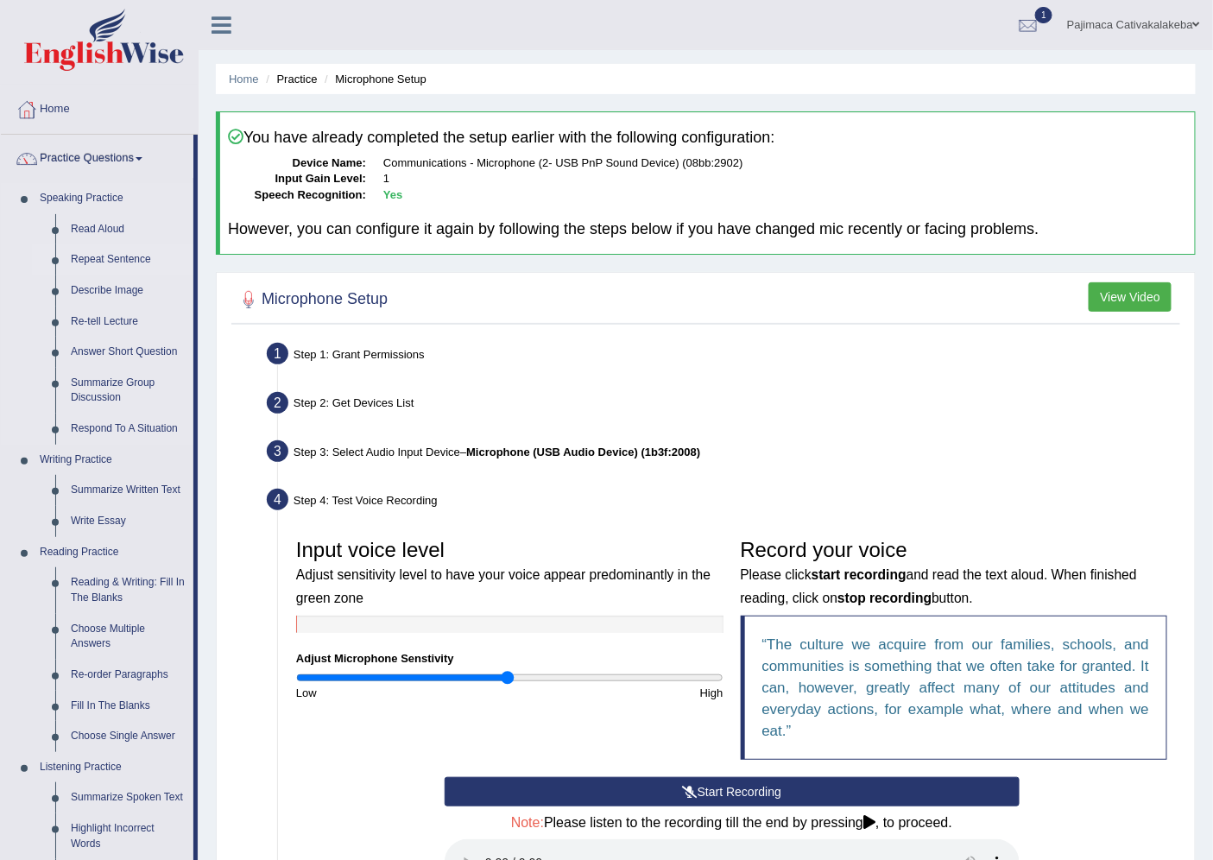
click at [106, 257] on link "Repeat Sentence" at bounding box center [128, 259] width 130 height 31
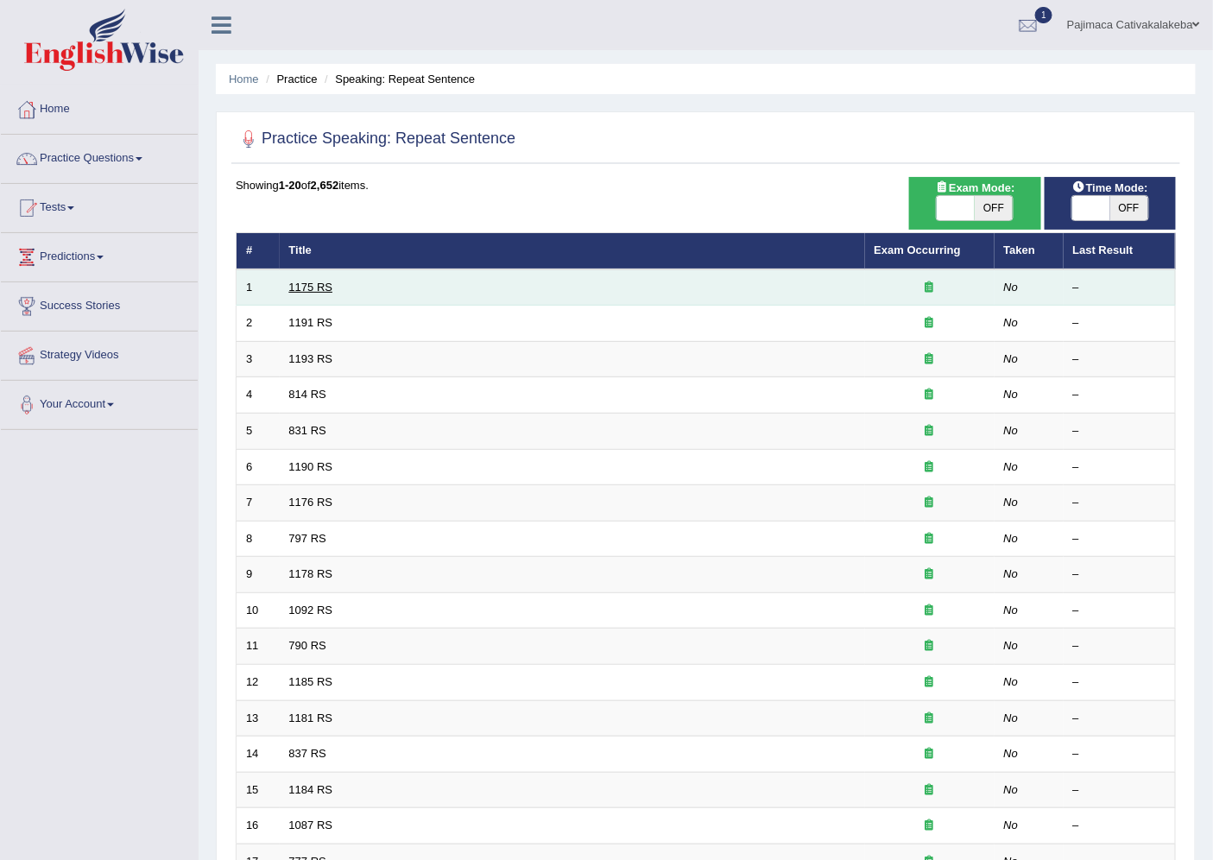
click at [324, 281] on link "1175 RS" at bounding box center [311, 287] width 44 height 13
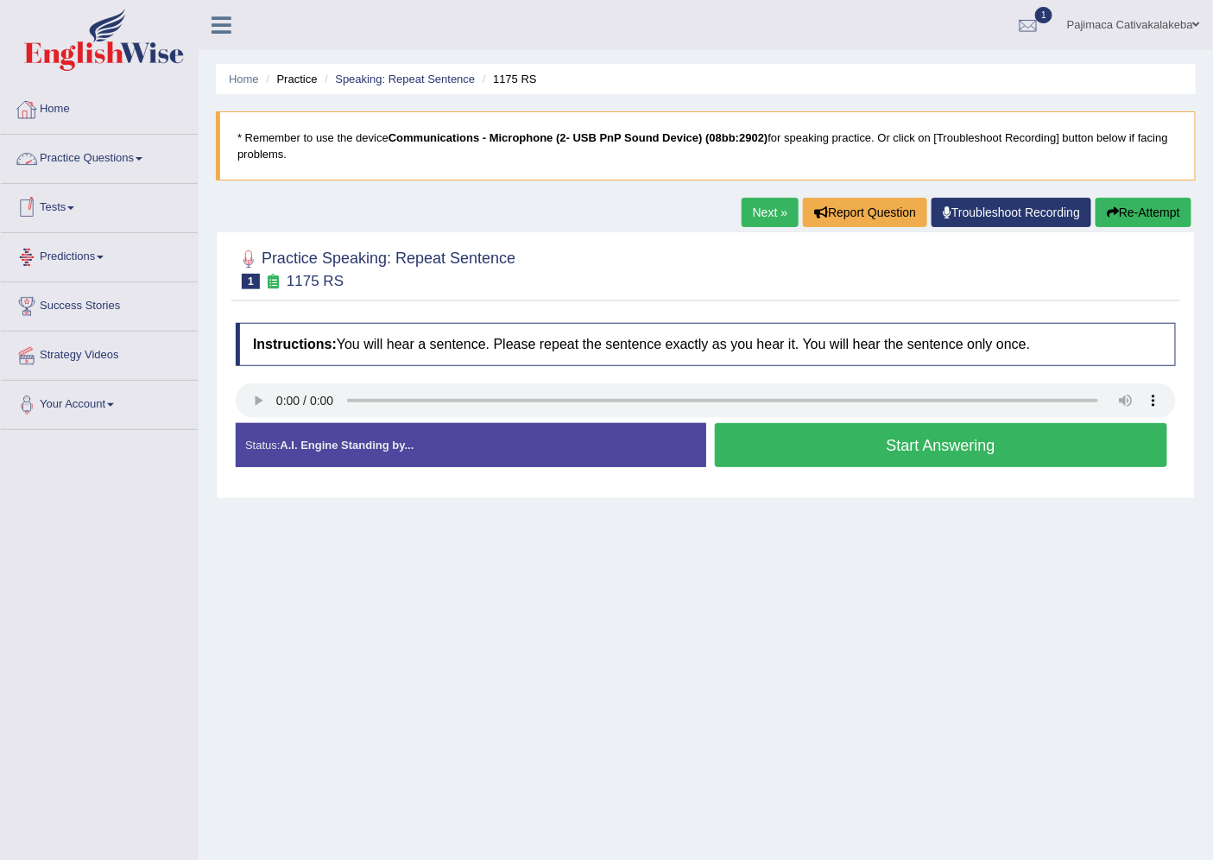
click at [87, 156] on link "Practice Questions" at bounding box center [99, 156] width 197 height 43
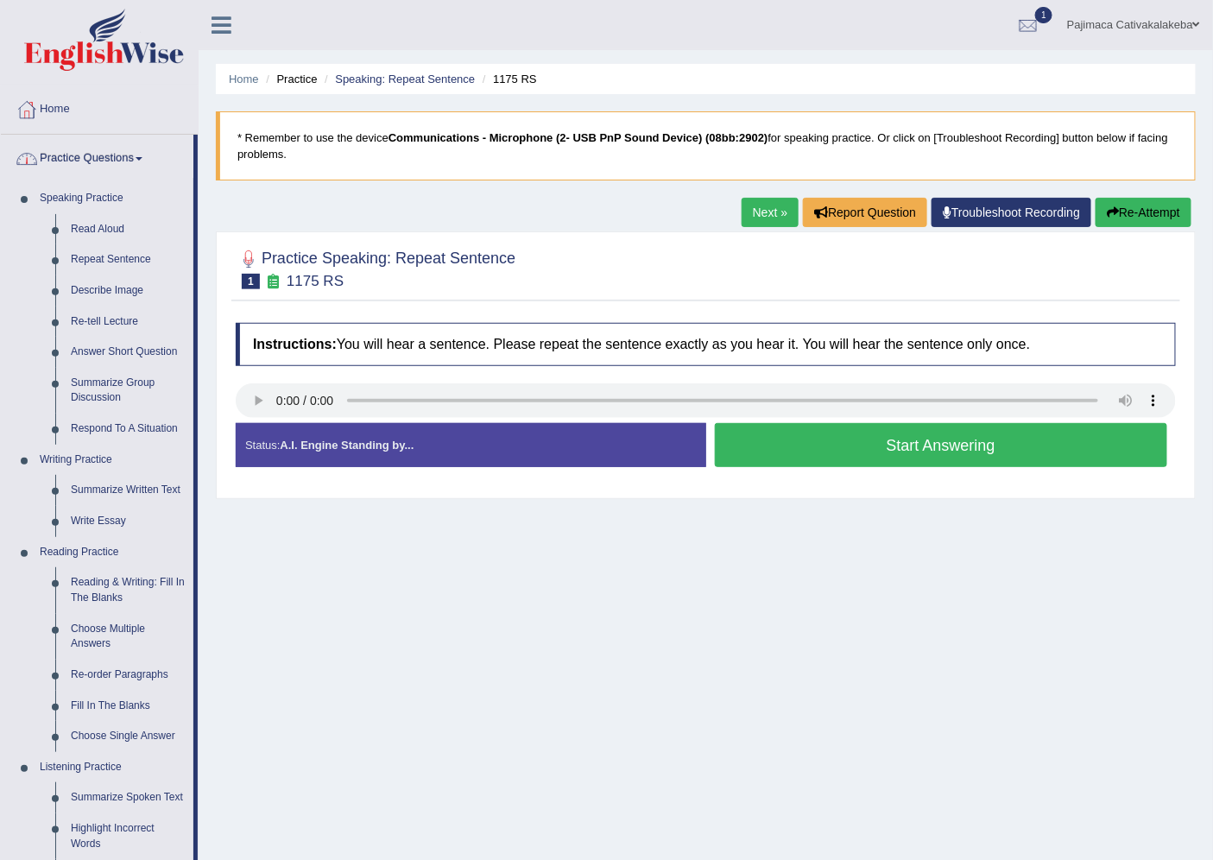
click at [36, 105] on div at bounding box center [27, 110] width 26 height 26
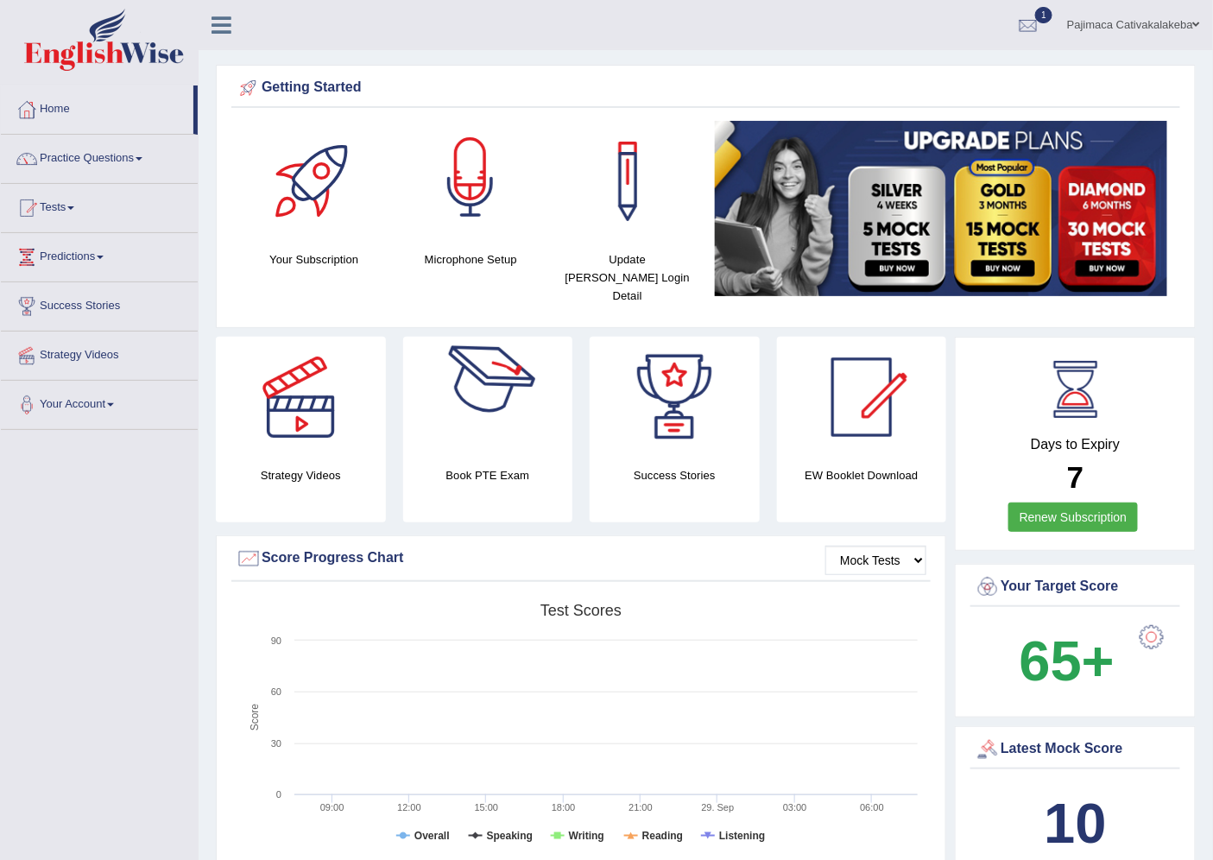
click at [462, 220] on div at bounding box center [470, 181] width 121 height 121
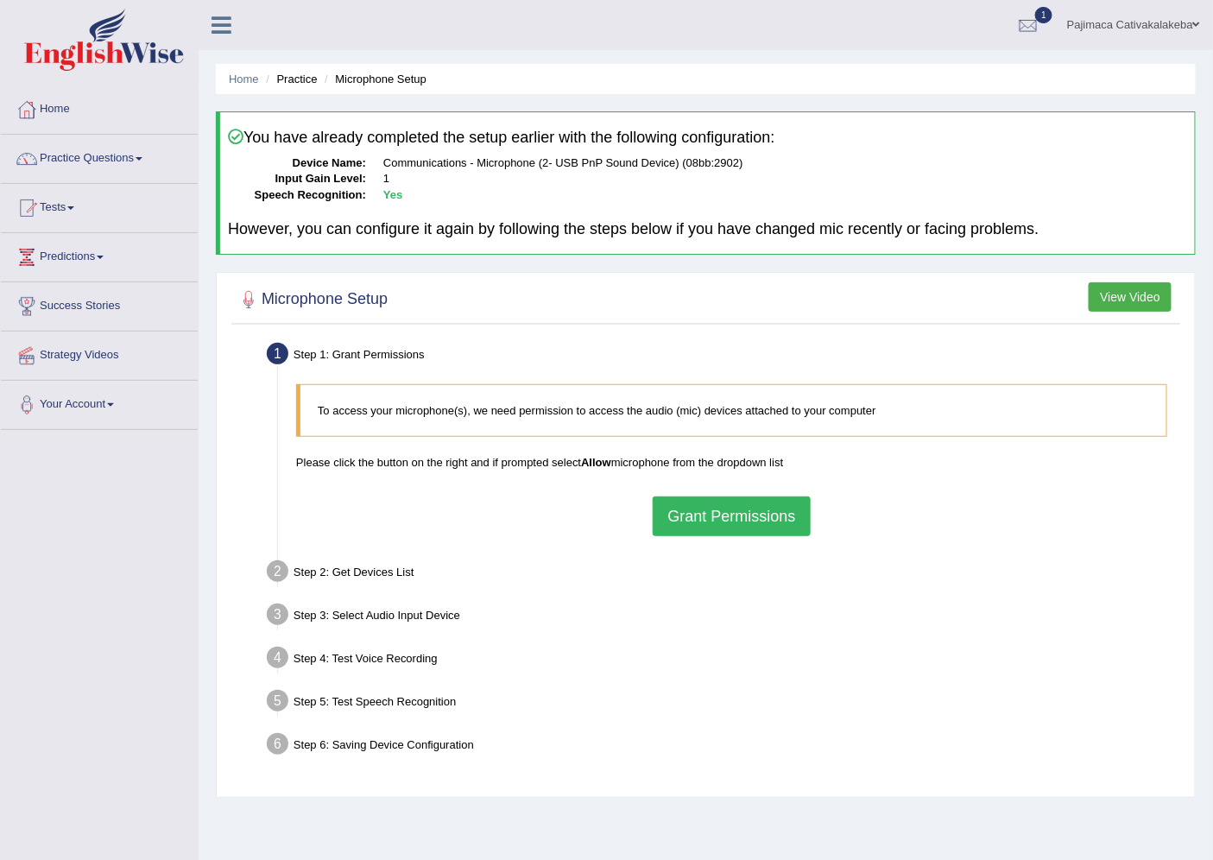
click at [754, 512] on button "Grant Permissions" at bounding box center [731, 516] width 157 height 40
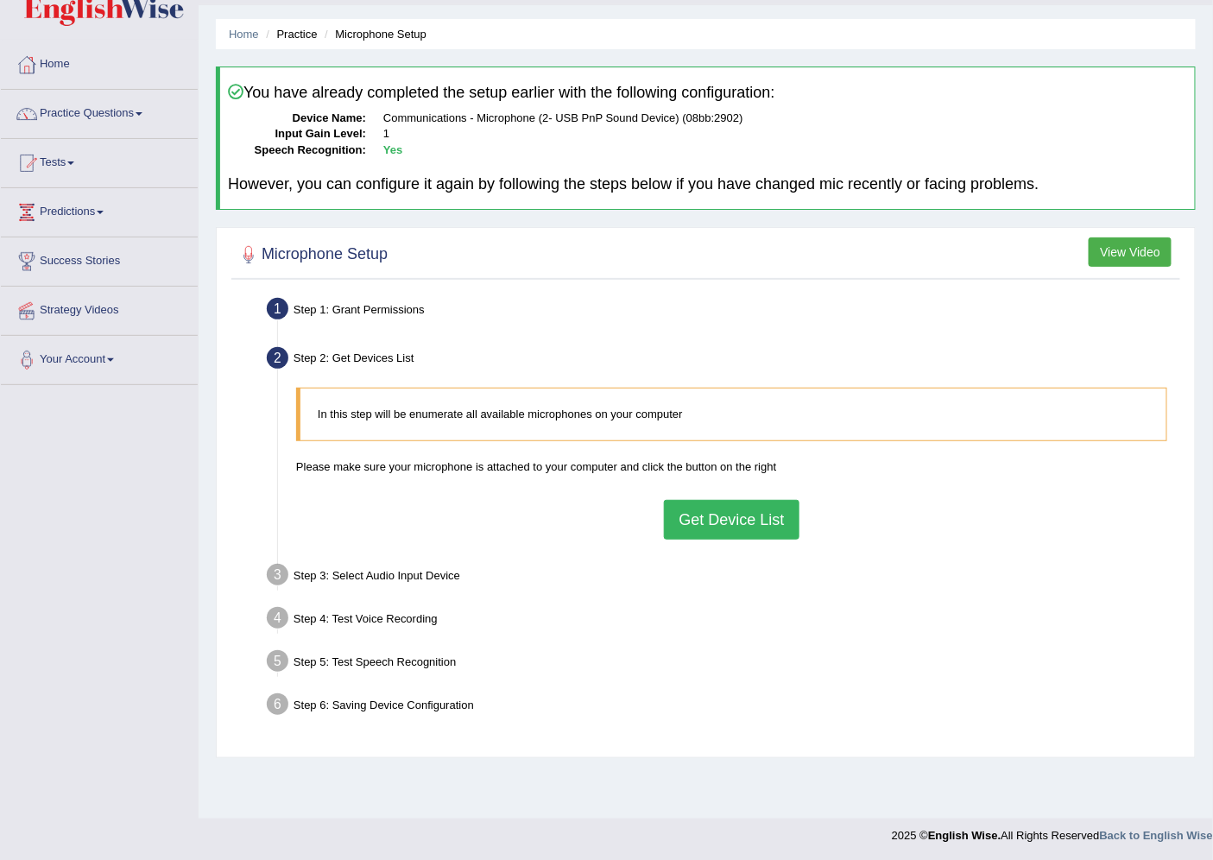
scroll to position [46, 0]
click at [771, 511] on button "Get Device List" at bounding box center [731, 519] width 135 height 40
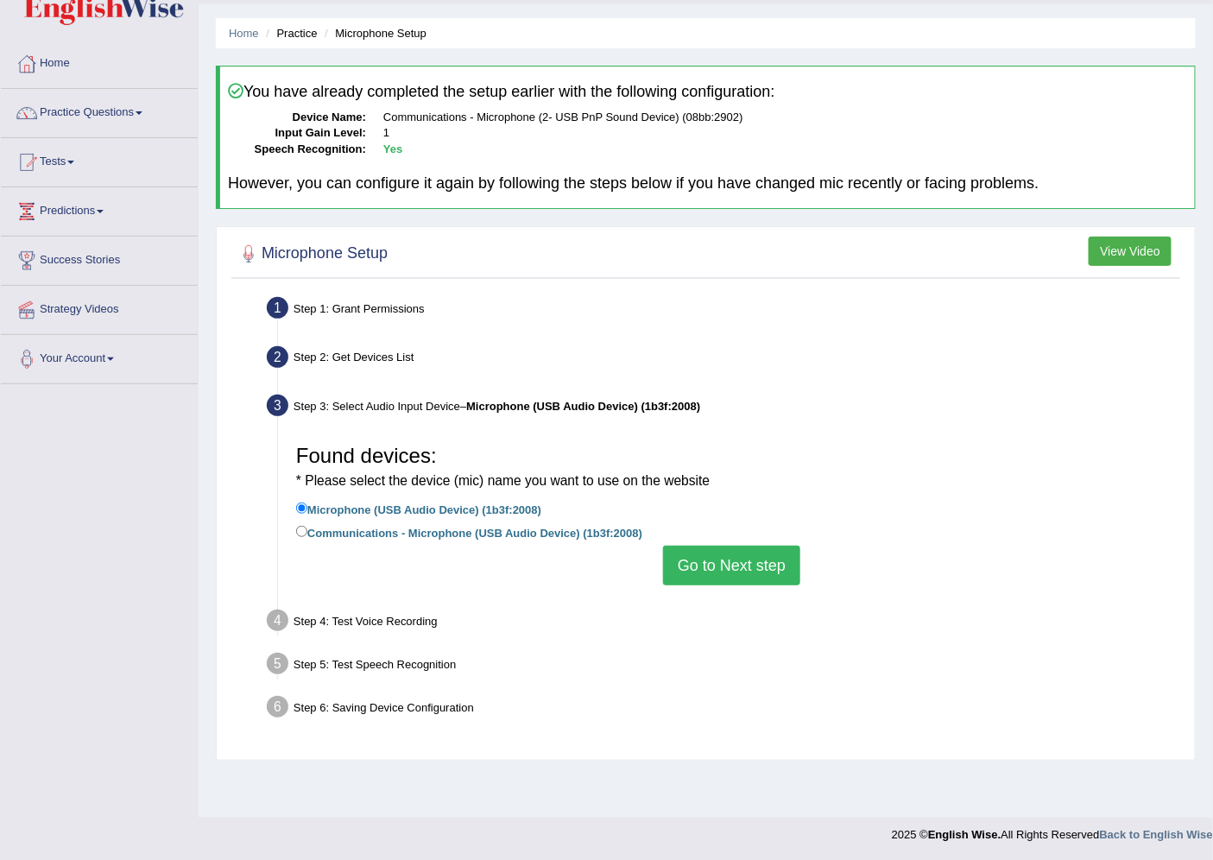
click at [376, 528] on label "Communications - Microphone (USB Audio Device) (1b3f:2008)" at bounding box center [469, 531] width 346 height 19
click at [307, 528] on input "Communications - Microphone (USB Audio Device) (1b3f:2008)" at bounding box center [301, 531] width 11 height 11
radio input "true"
click at [764, 563] on button "Go to Next step" at bounding box center [731, 566] width 137 height 40
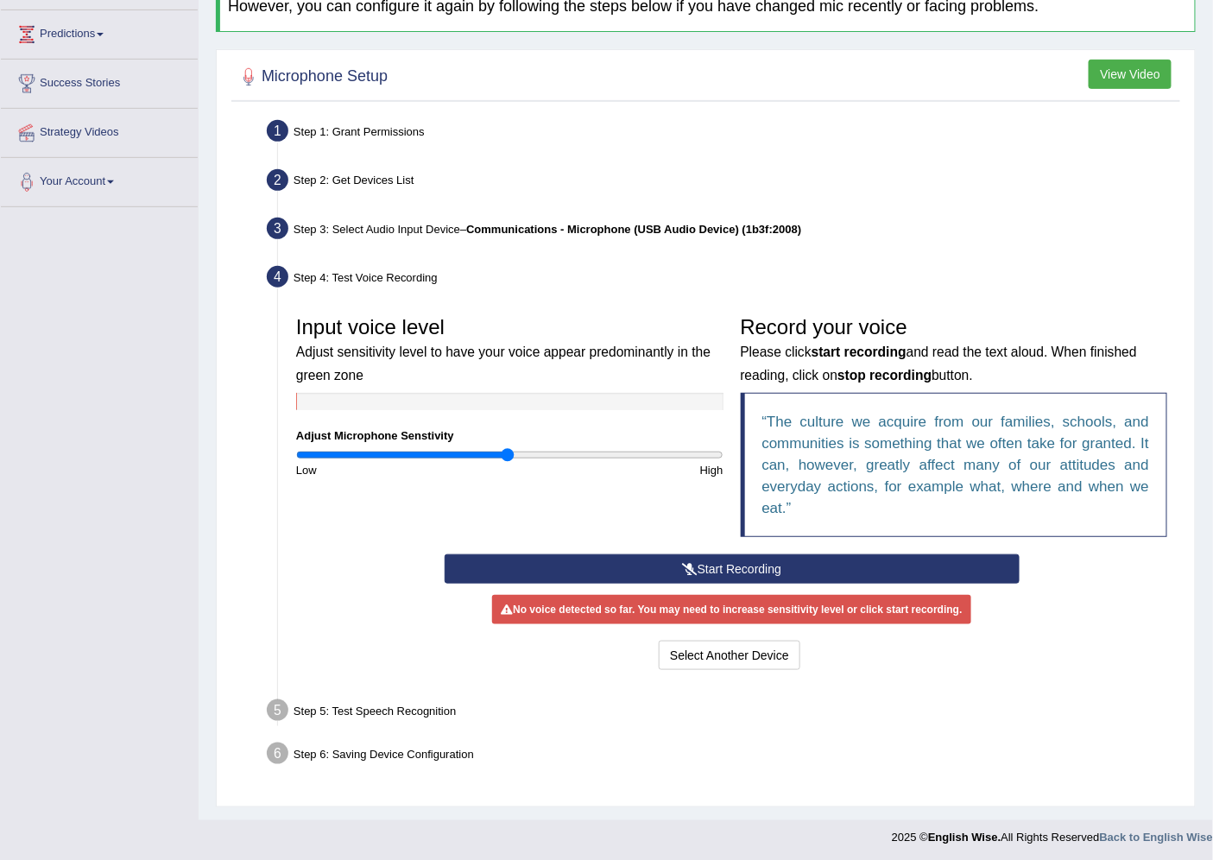
scroll to position [224, 0]
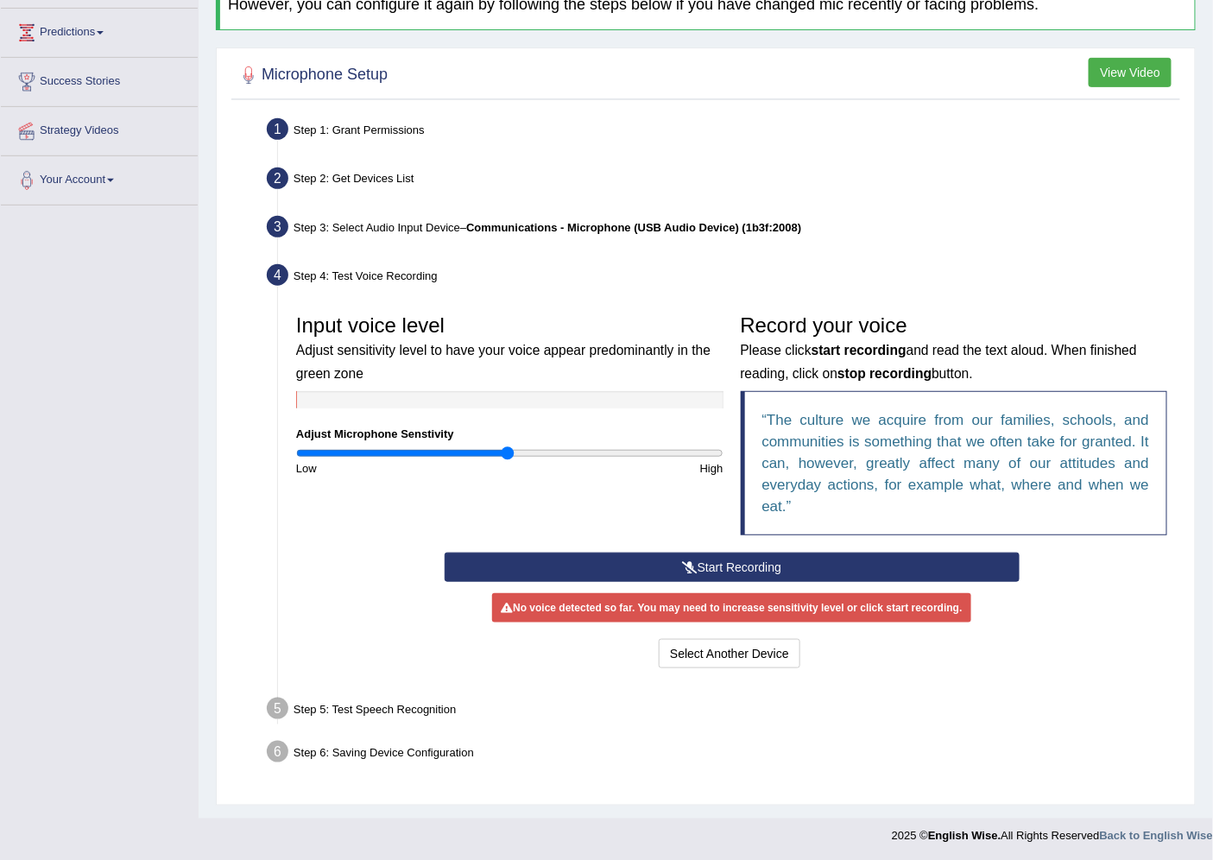
click at [673, 552] on button "Start Recording" at bounding box center [732, 566] width 575 height 29
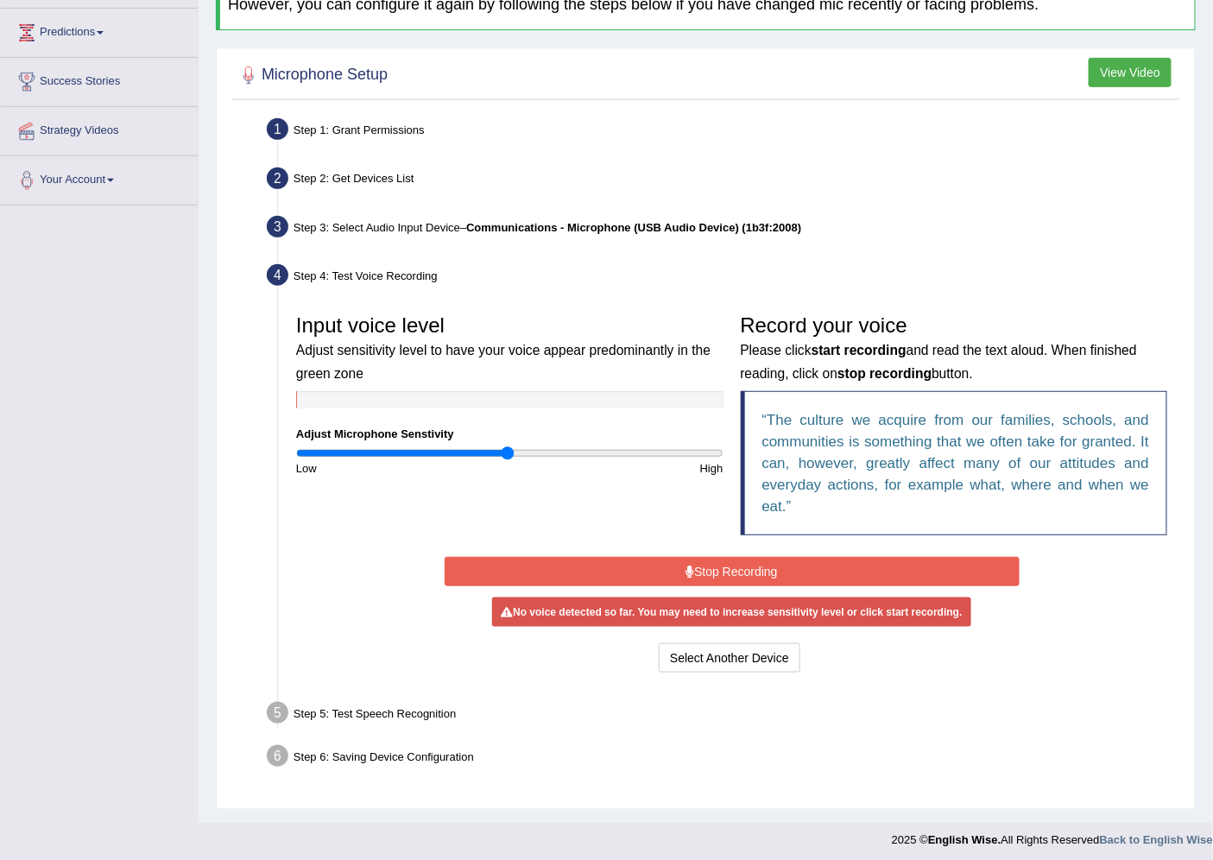
click at [771, 566] on button "Stop Recording" at bounding box center [732, 571] width 575 height 29
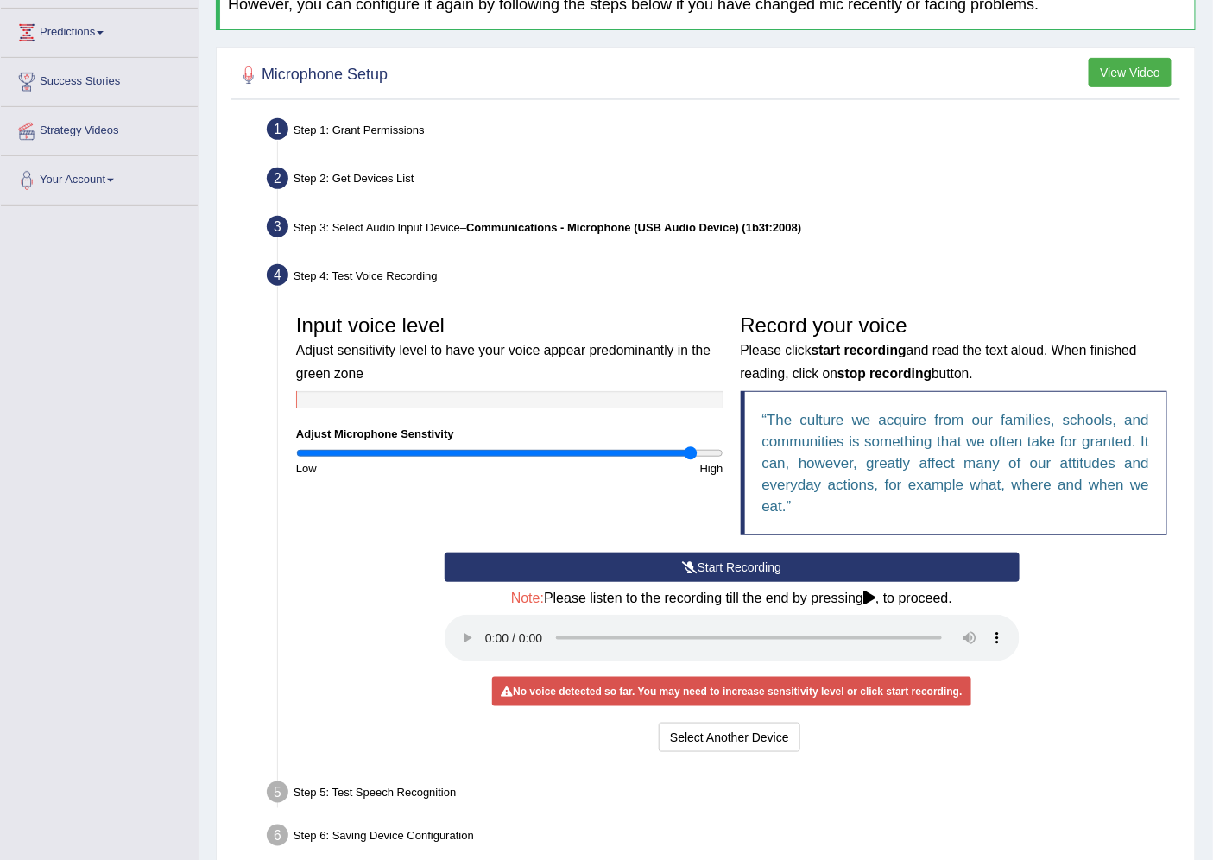
click at [689, 455] on input "range" at bounding box center [509, 453] width 427 height 14
click at [713, 460] on div "High" at bounding box center [620, 468] width 222 height 16
type input "2"
click at [717, 452] on input "range" at bounding box center [509, 453] width 427 height 14
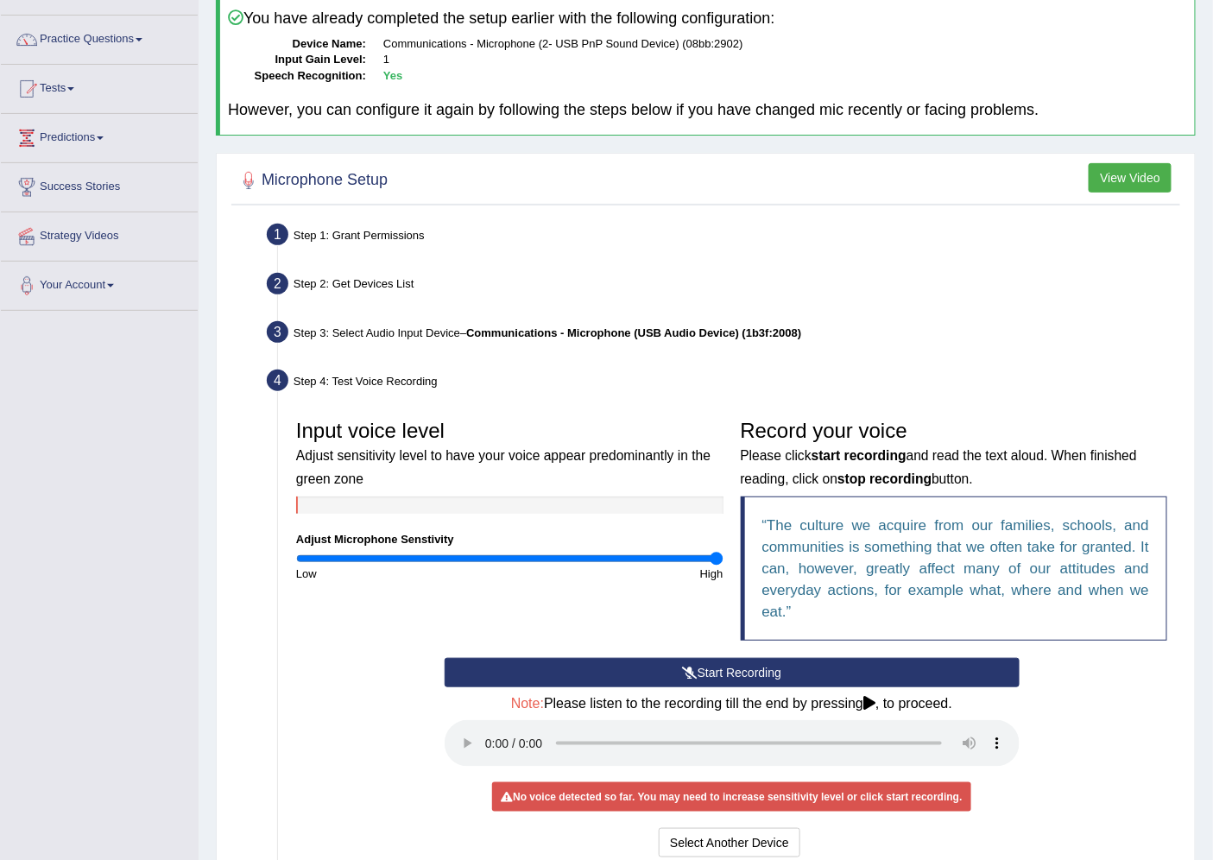
scroll to position [0, 0]
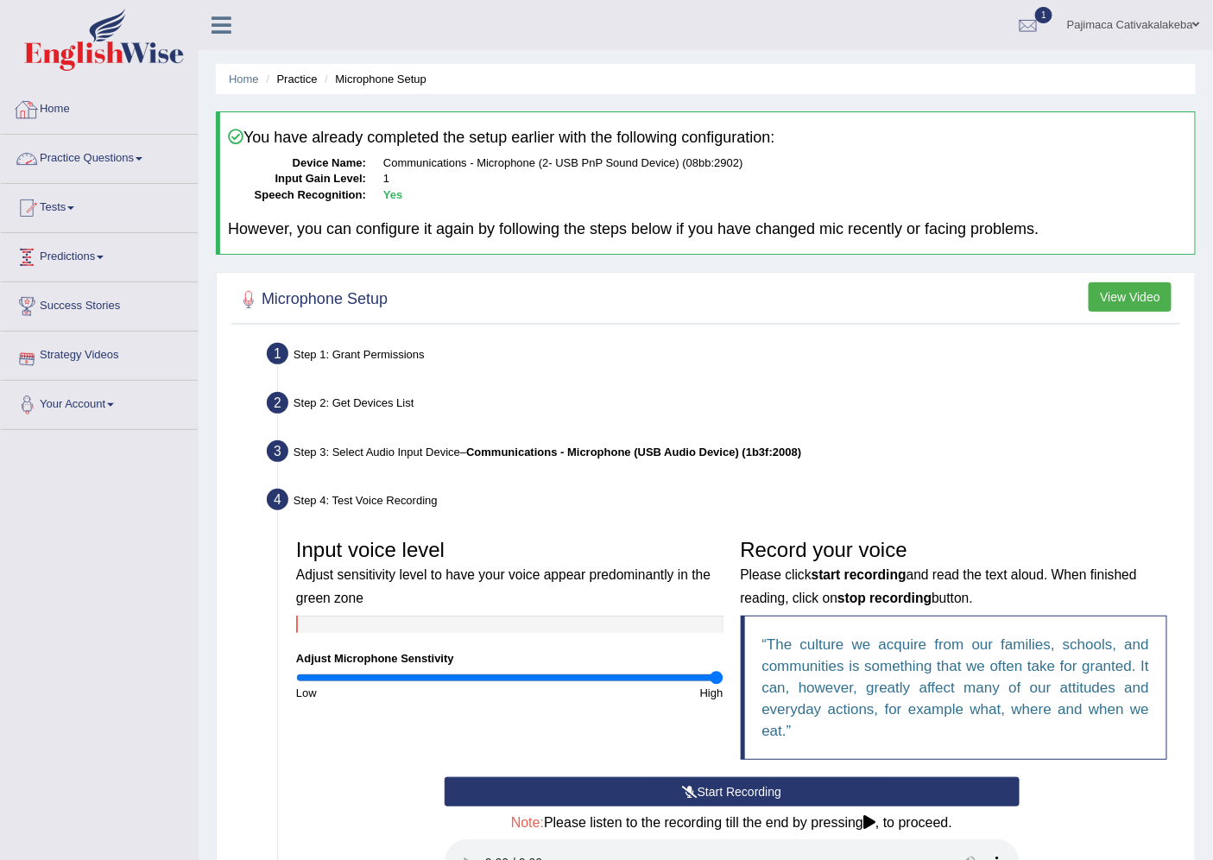
click at [108, 150] on link "Practice Questions" at bounding box center [99, 156] width 197 height 43
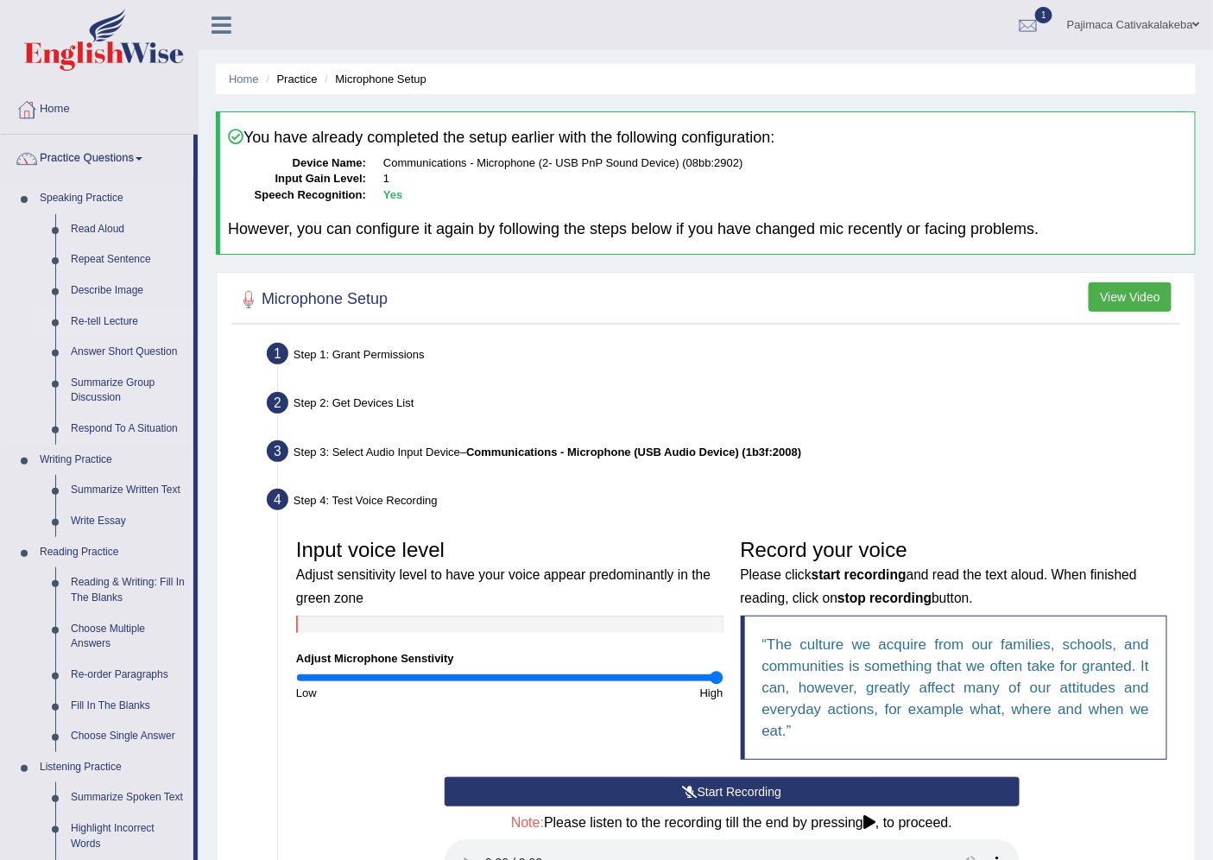
click at [107, 317] on link "Re-tell Lecture" at bounding box center [128, 321] width 130 height 31
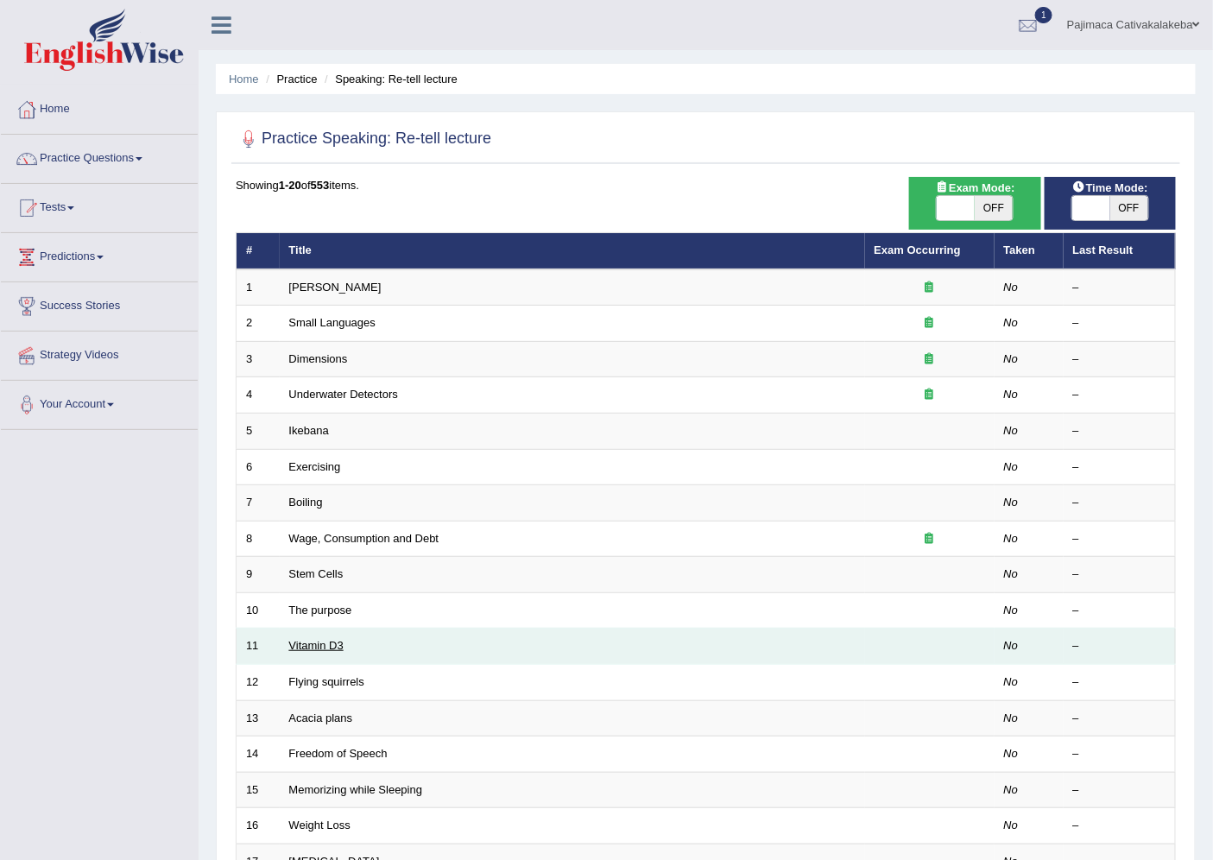
click at [306, 644] on link "Vitamin D3" at bounding box center [316, 645] width 54 height 13
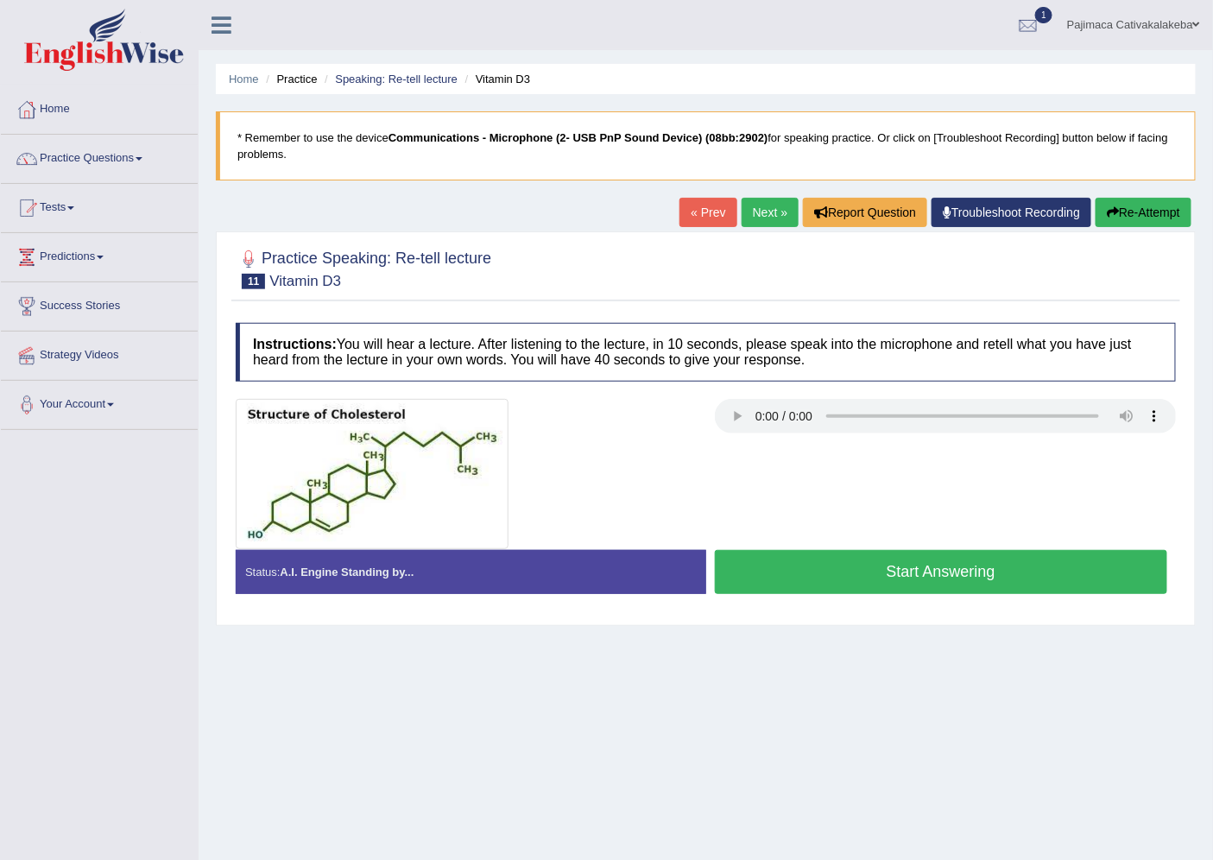
click at [747, 64] on ul "Home Practice Speaking: Re-tell lecture Vitamin D3" at bounding box center [706, 79] width 980 height 30
click at [66, 105] on link "Home" at bounding box center [99, 106] width 197 height 43
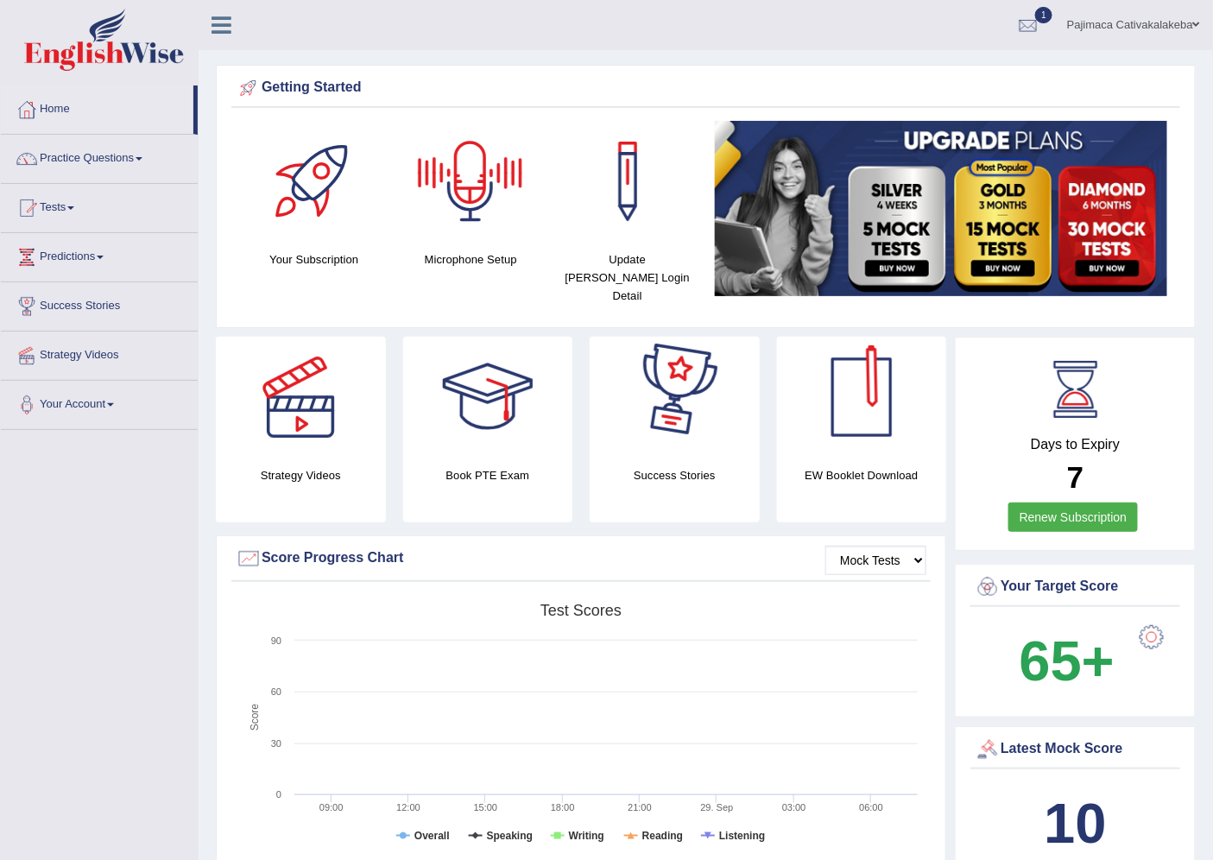
click at [492, 222] on div at bounding box center [470, 181] width 121 height 121
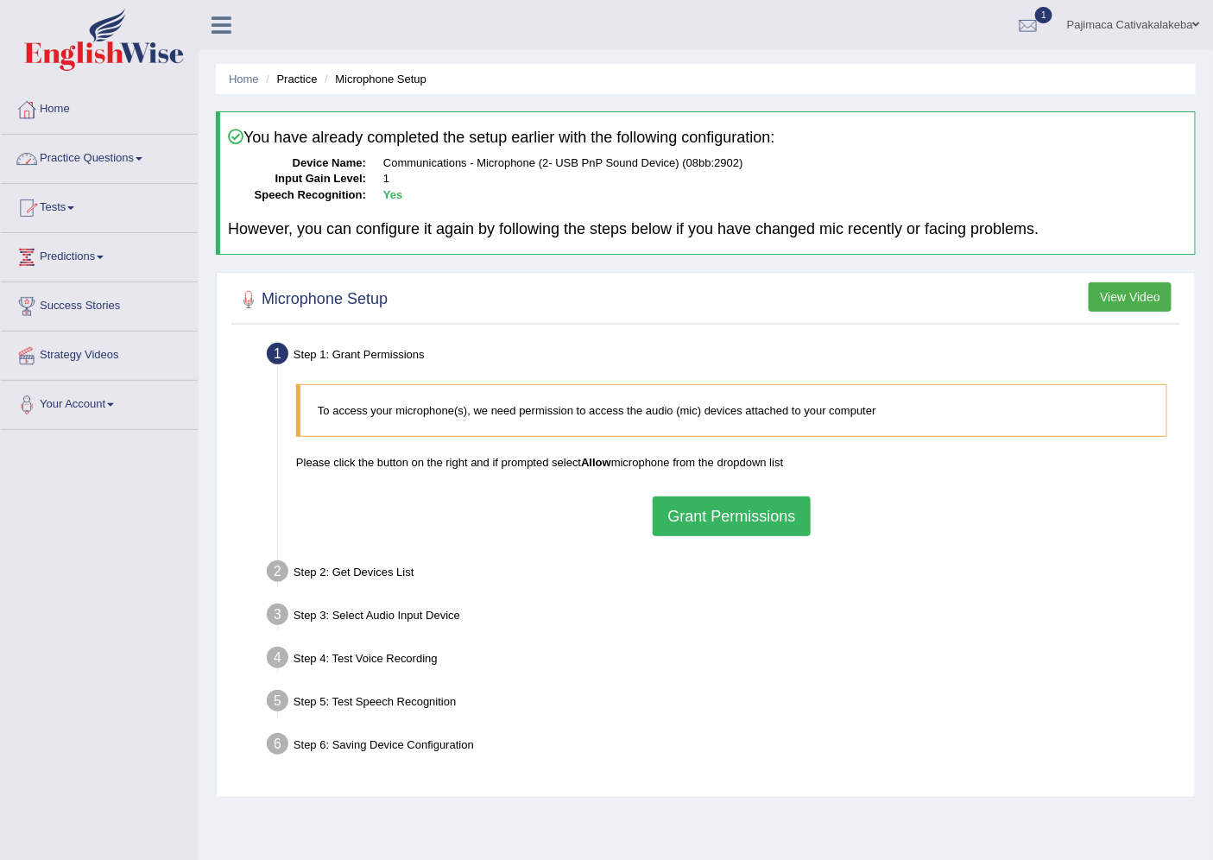
click at [109, 165] on link "Practice Questions" at bounding box center [99, 156] width 197 height 43
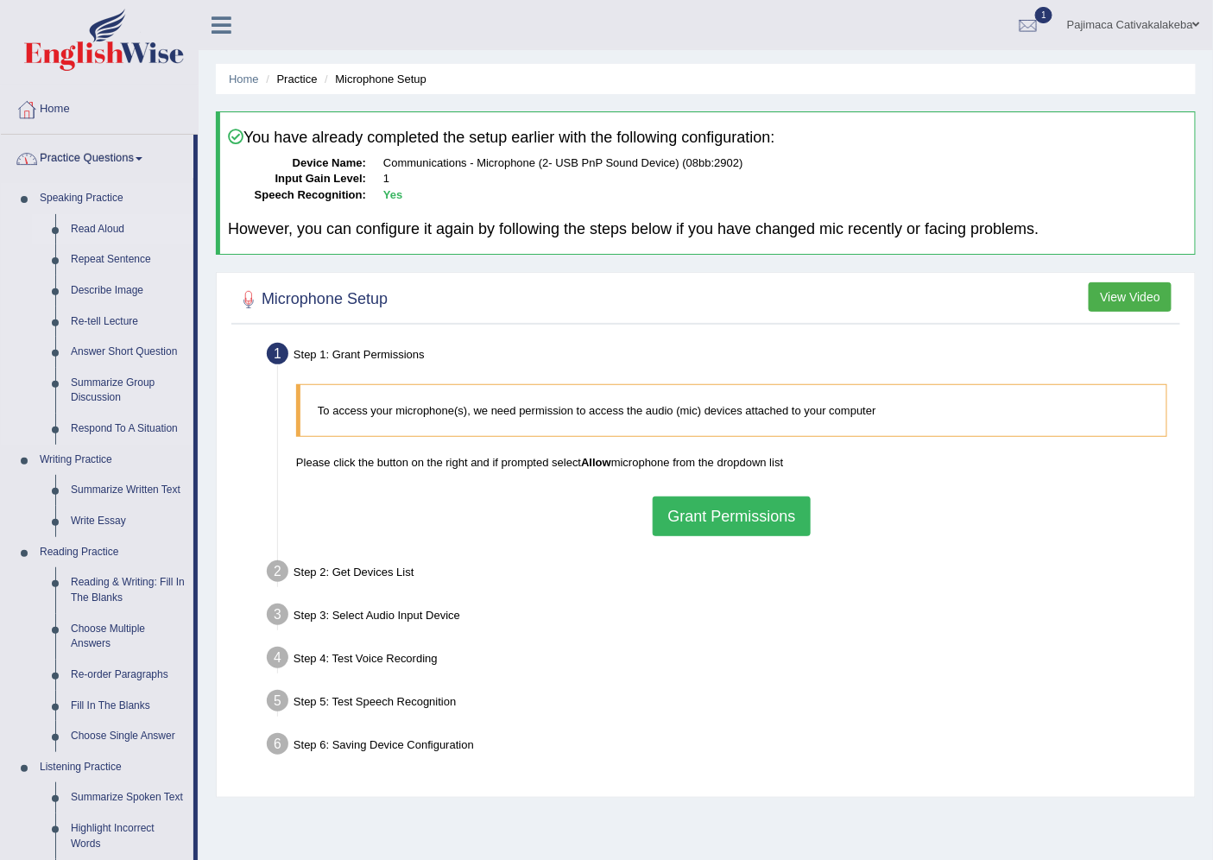
click at [104, 221] on link "Read Aloud" at bounding box center [128, 229] width 130 height 31
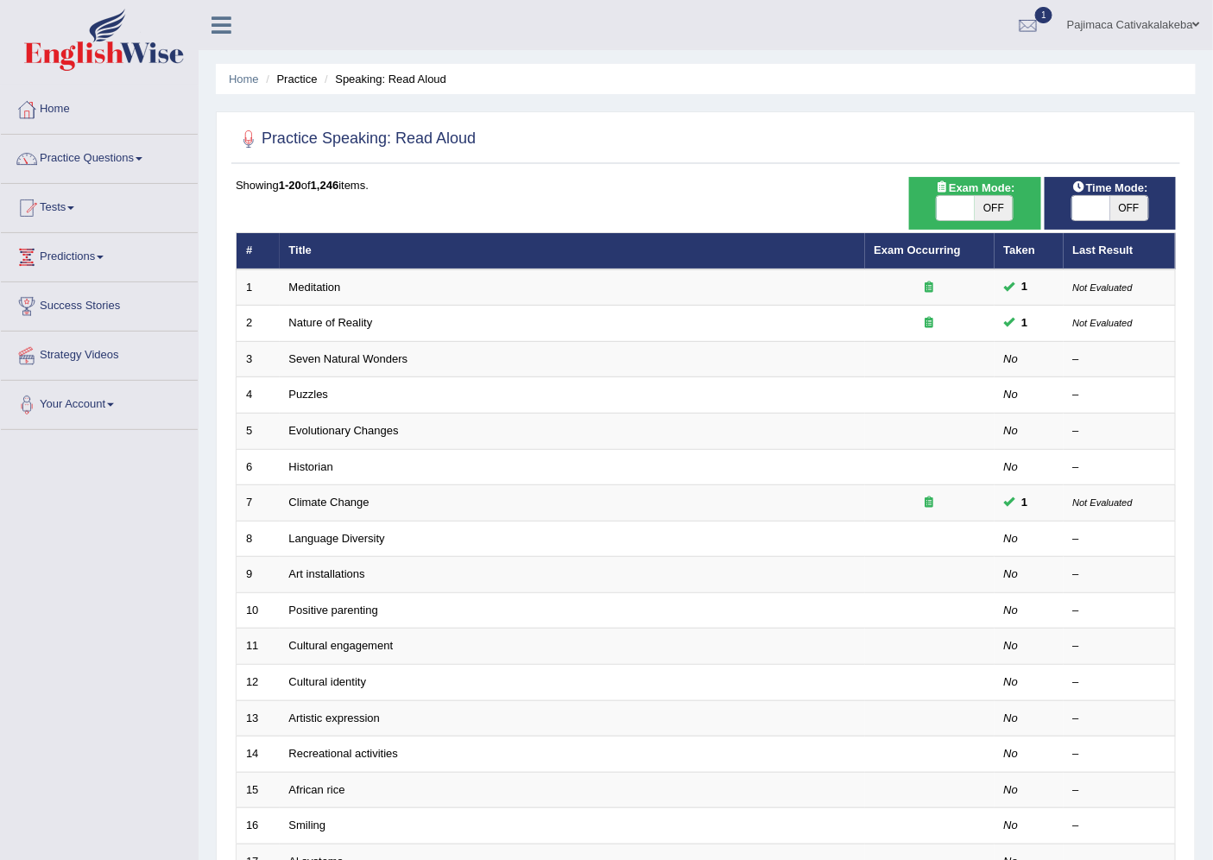
click at [1122, 217] on span "OFF" at bounding box center [1129, 208] width 38 height 24
checkbox input "true"
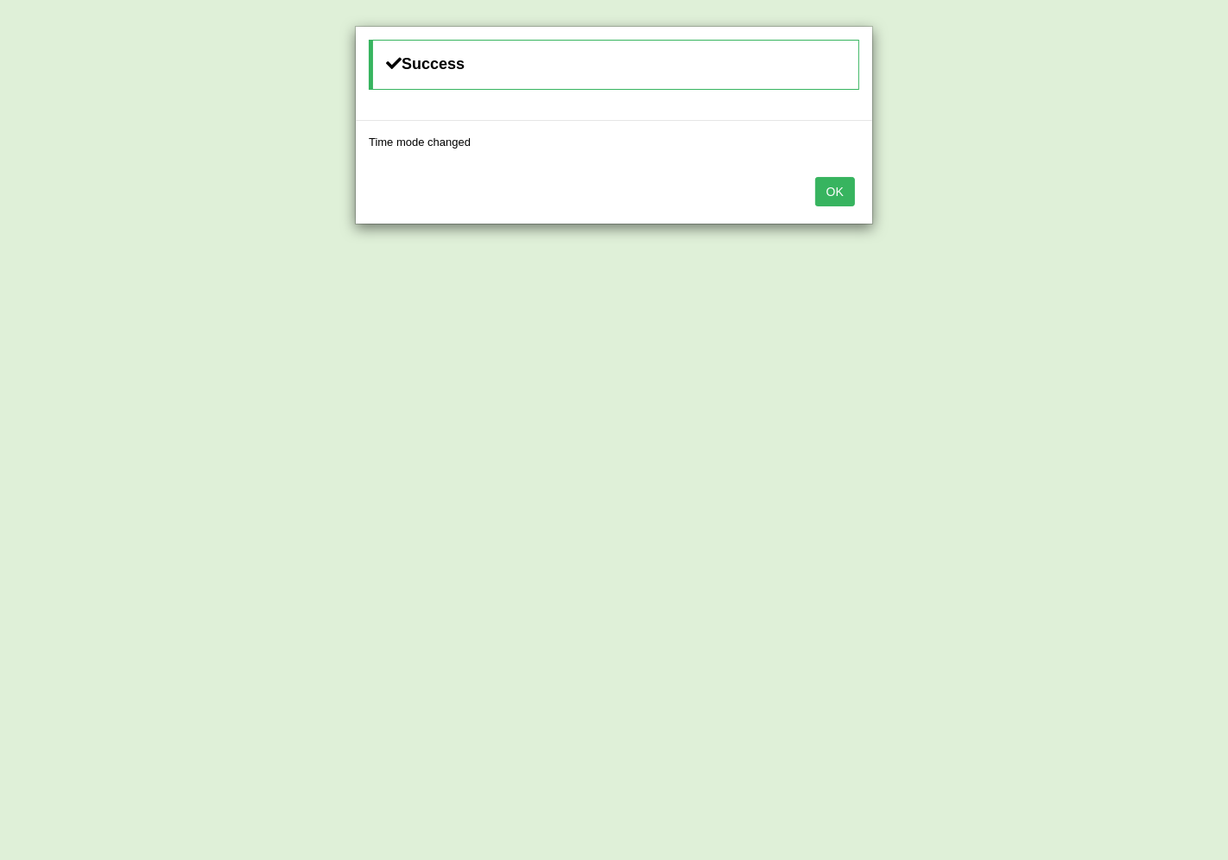
click at [830, 194] on button "OK" at bounding box center [835, 191] width 40 height 29
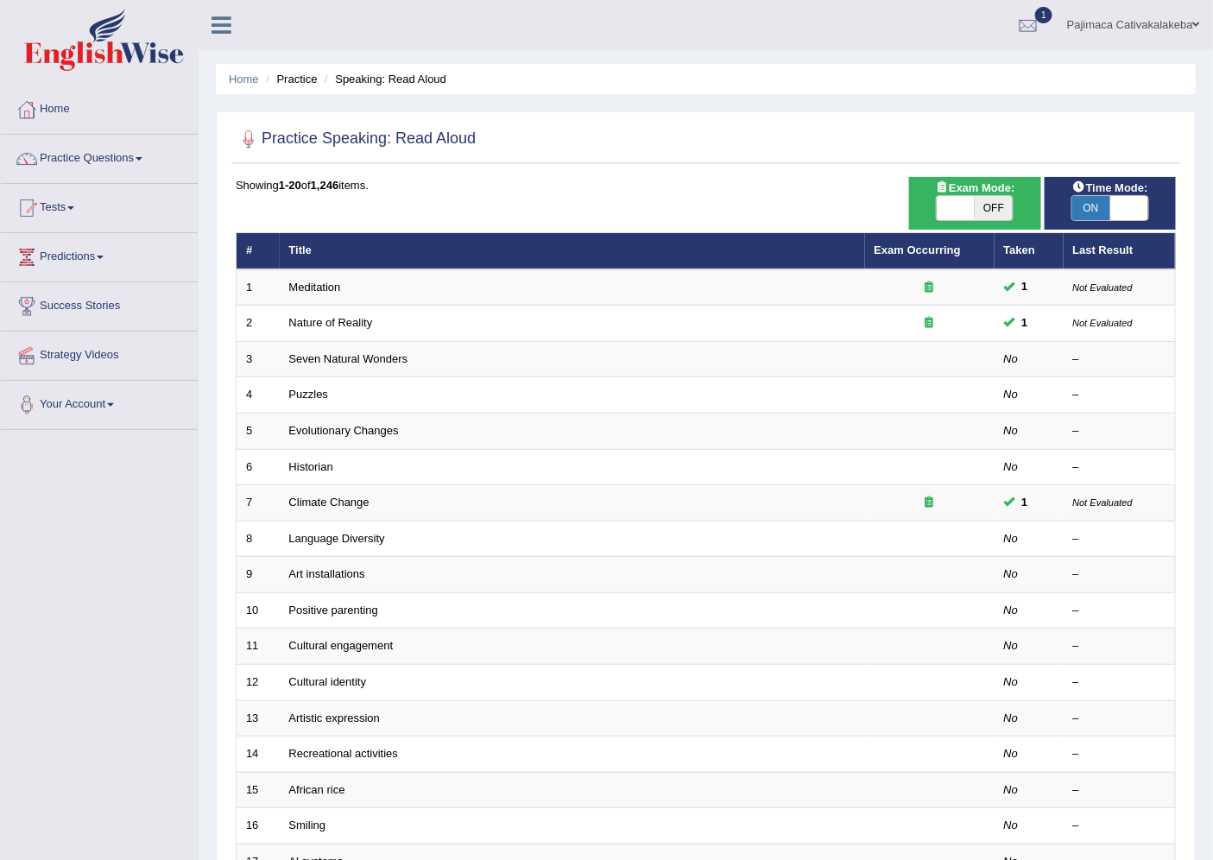
click at [982, 209] on span "OFF" at bounding box center [994, 208] width 38 height 24
checkbox input "true"
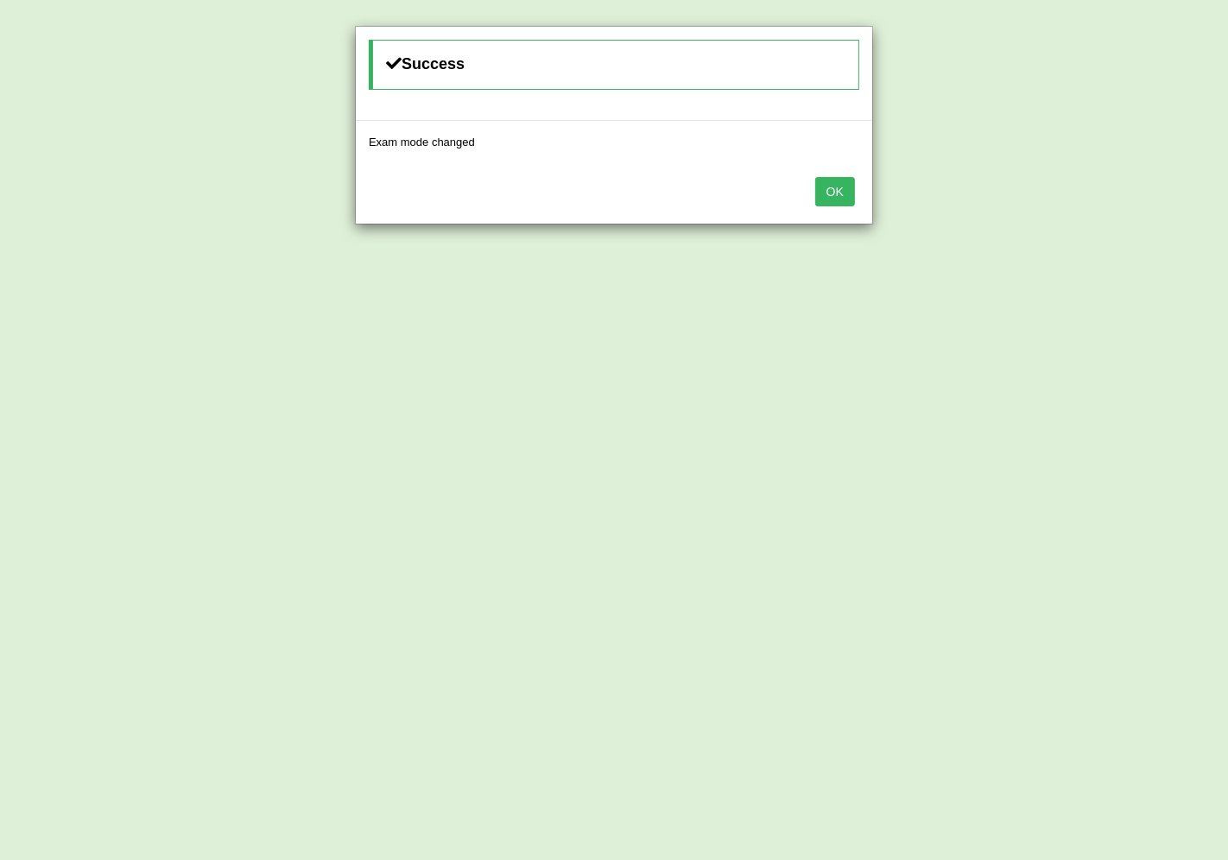
click at [832, 185] on button "OK" at bounding box center [835, 191] width 40 height 29
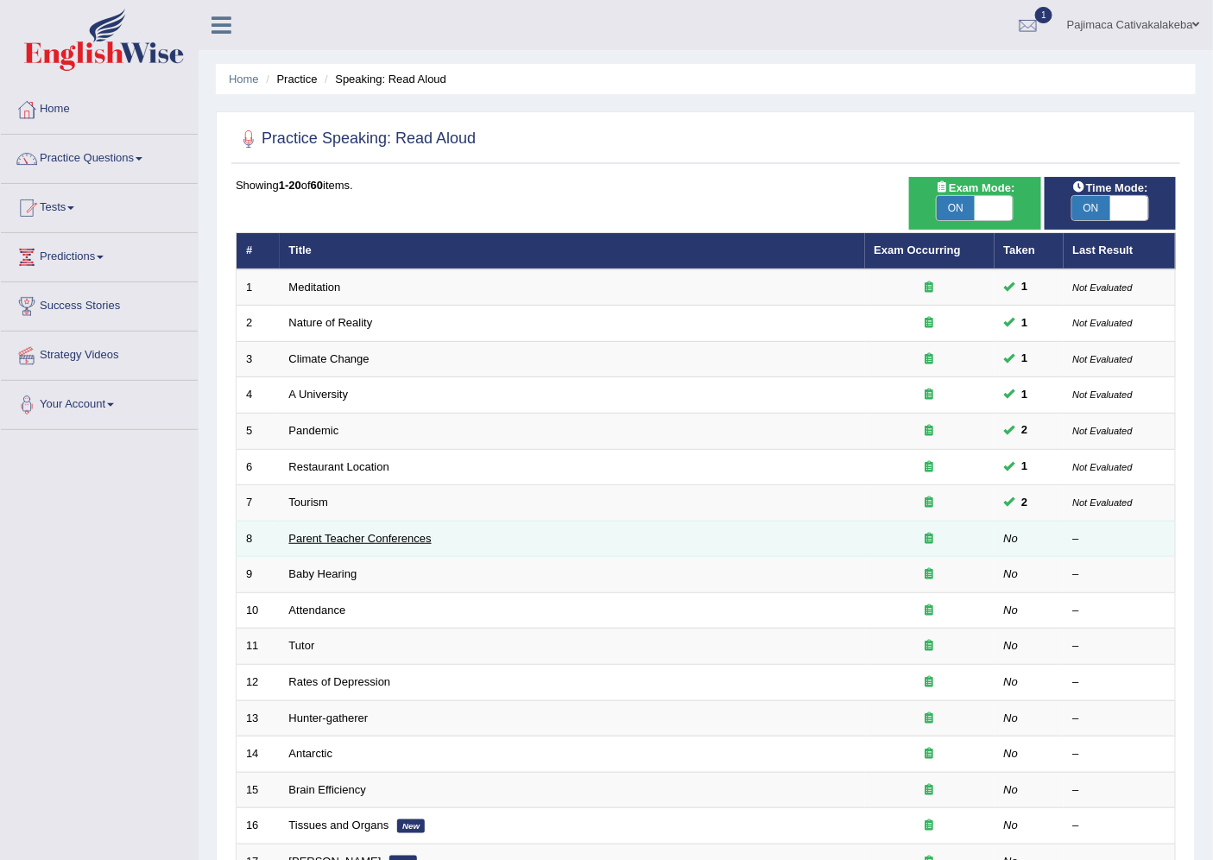
click at [380, 541] on link "Parent Teacher Conferences" at bounding box center [360, 538] width 142 height 13
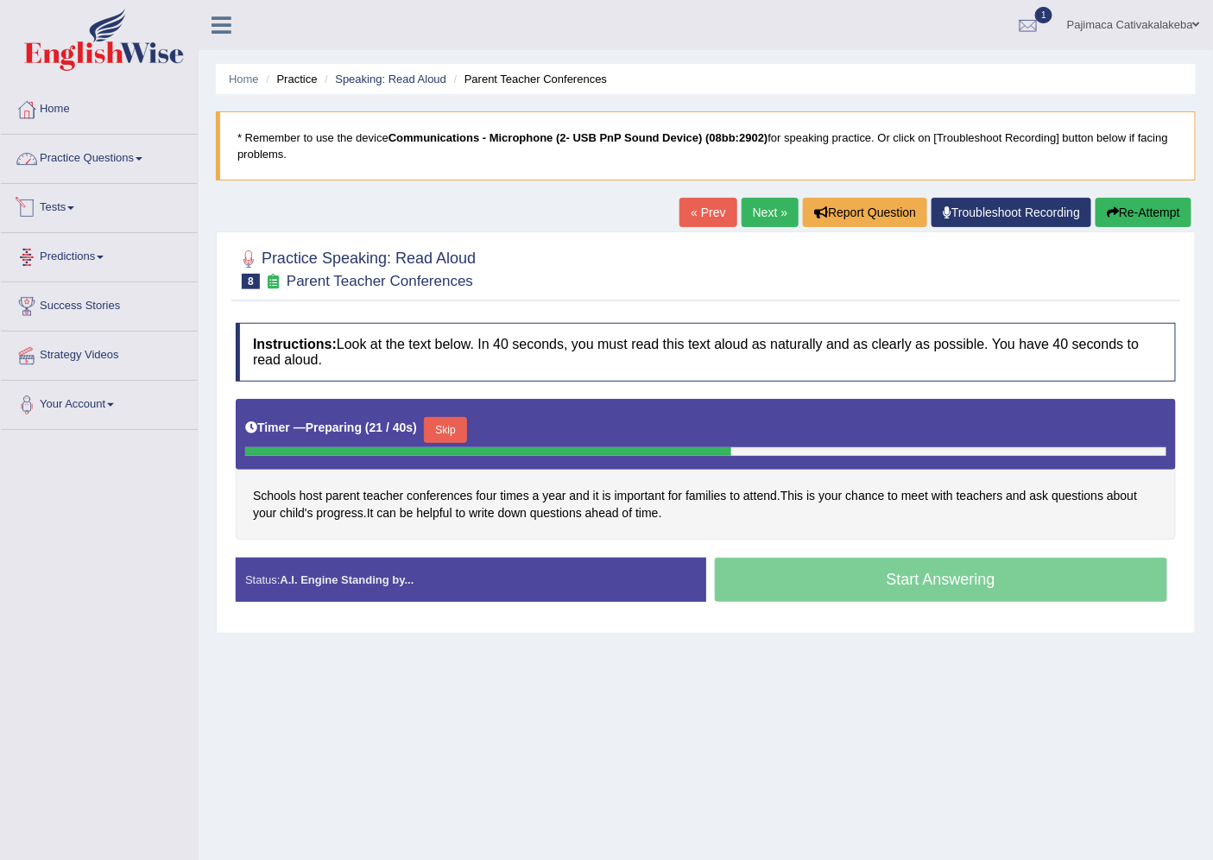
click at [76, 159] on link "Practice Questions" at bounding box center [99, 156] width 197 height 43
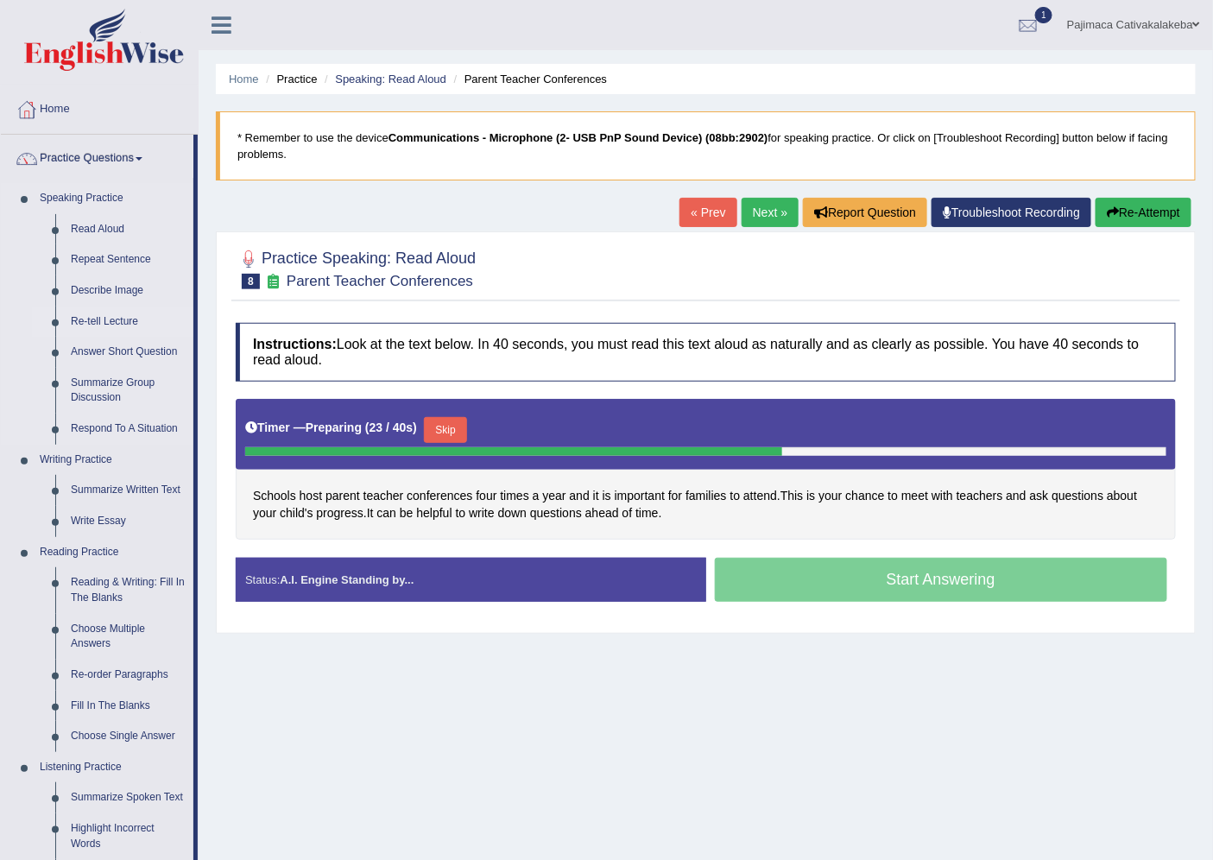
click at [117, 323] on link "Re-tell Lecture" at bounding box center [128, 321] width 130 height 31
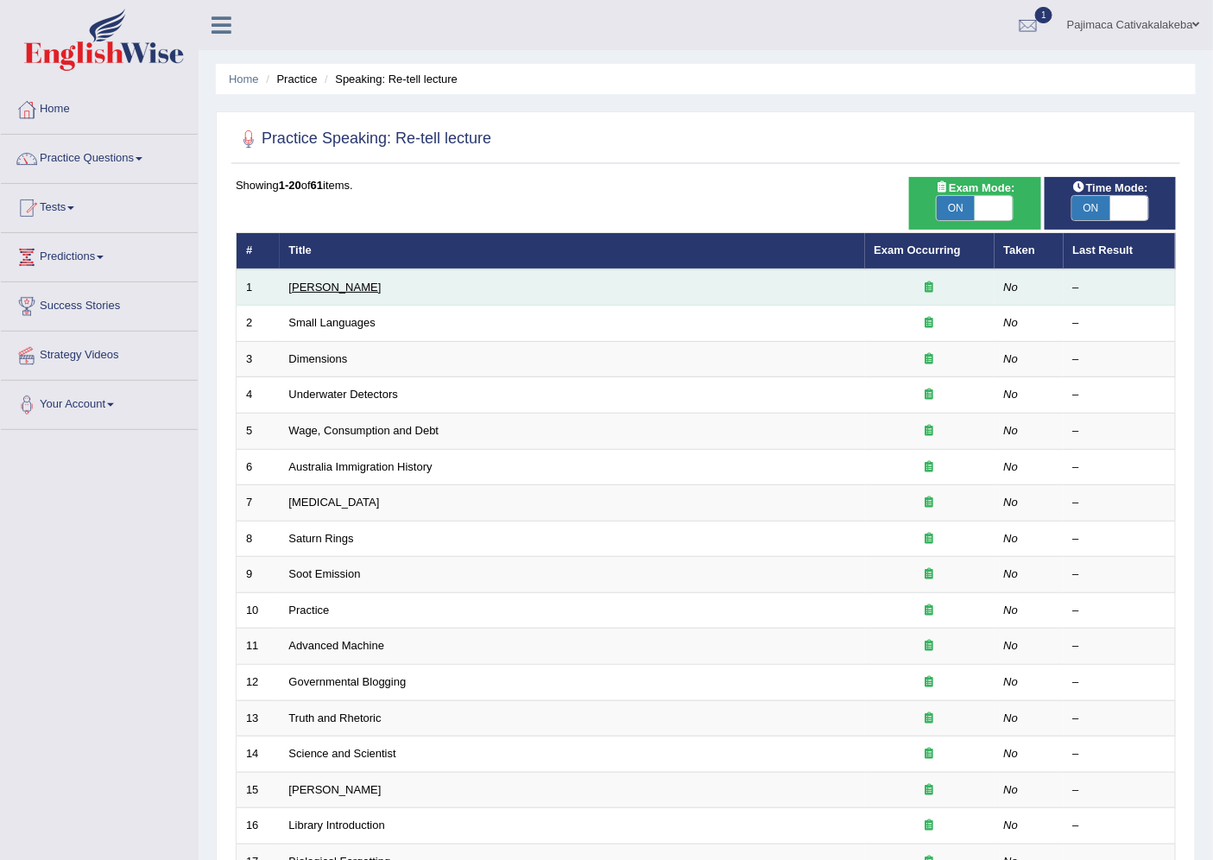
click at [345, 287] on link "[PERSON_NAME]" at bounding box center [335, 287] width 92 height 13
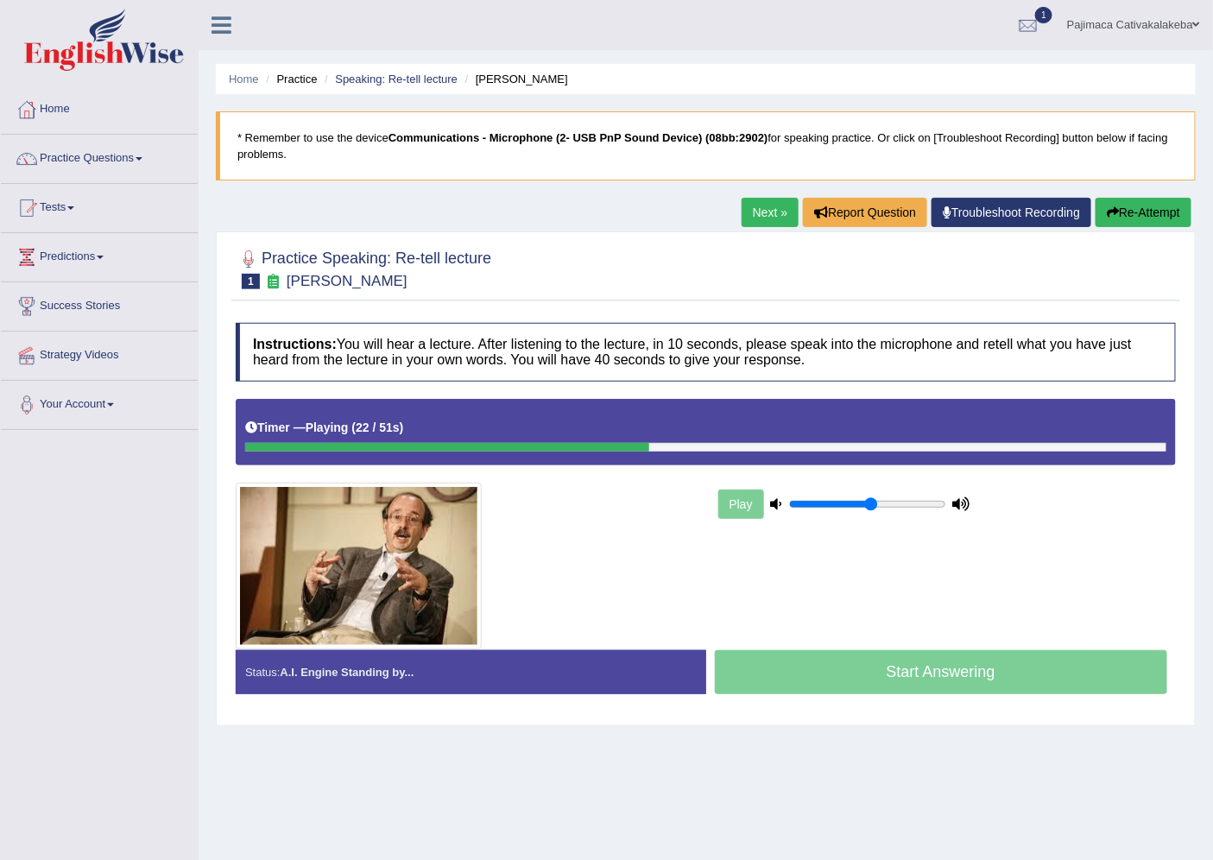
click at [771, 217] on link "Next »" at bounding box center [770, 212] width 57 height 29
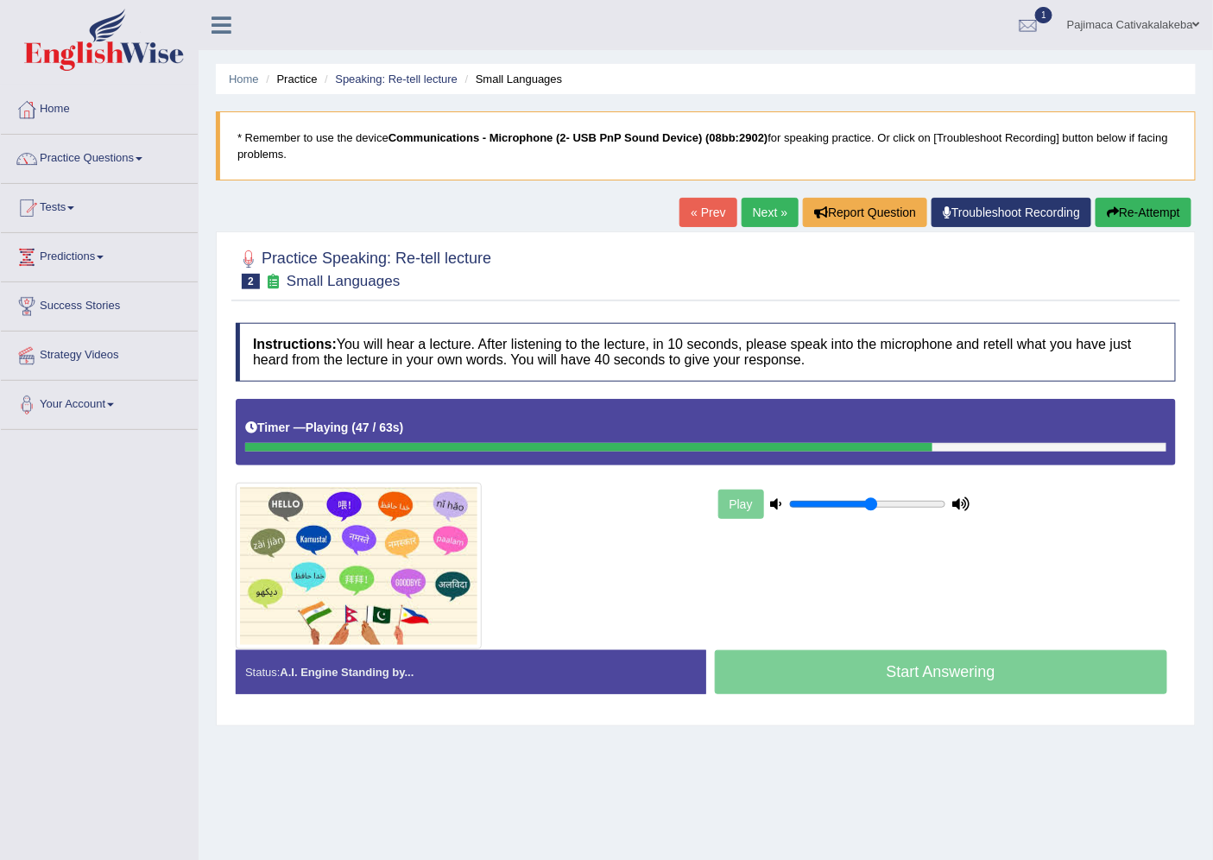
scroll to position [46, 0]
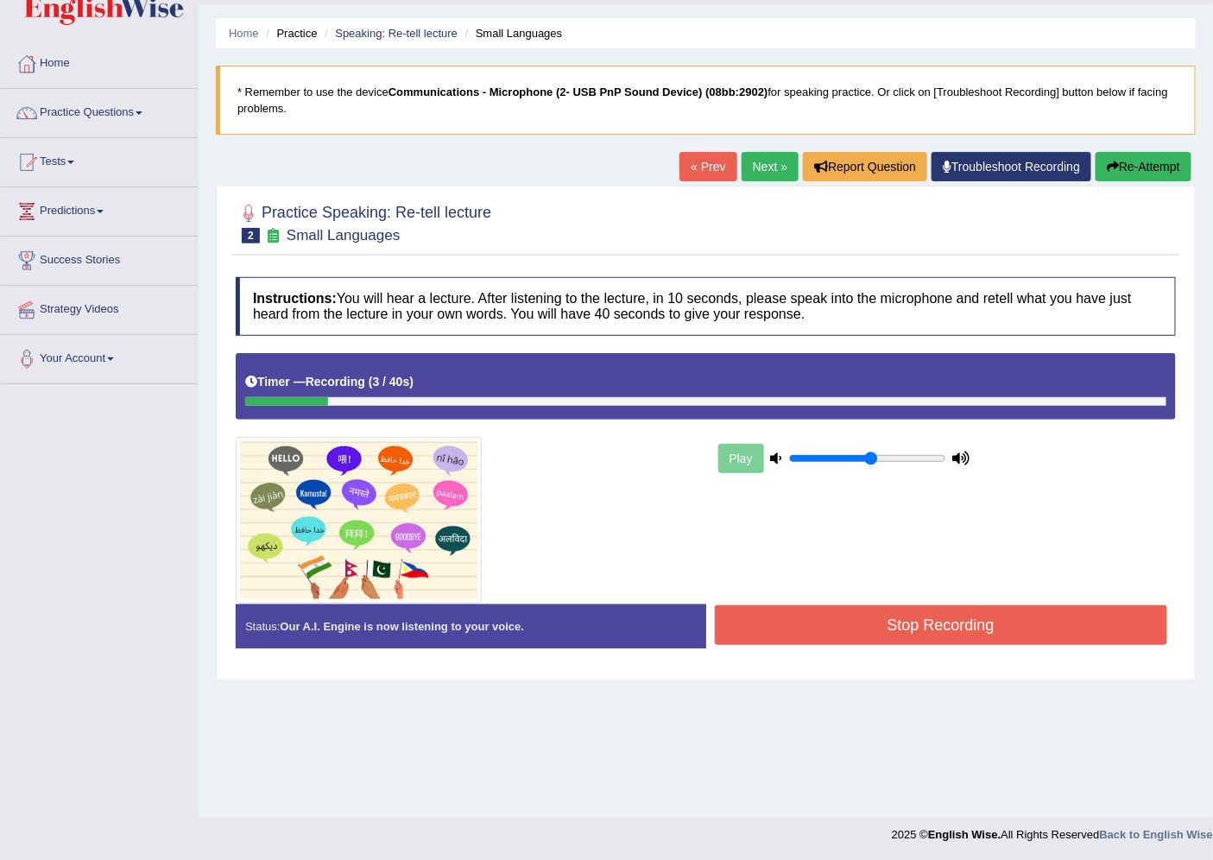
click at [712, 167] on link "« Prev" at bounding box center [707, 166] width 57 height 29
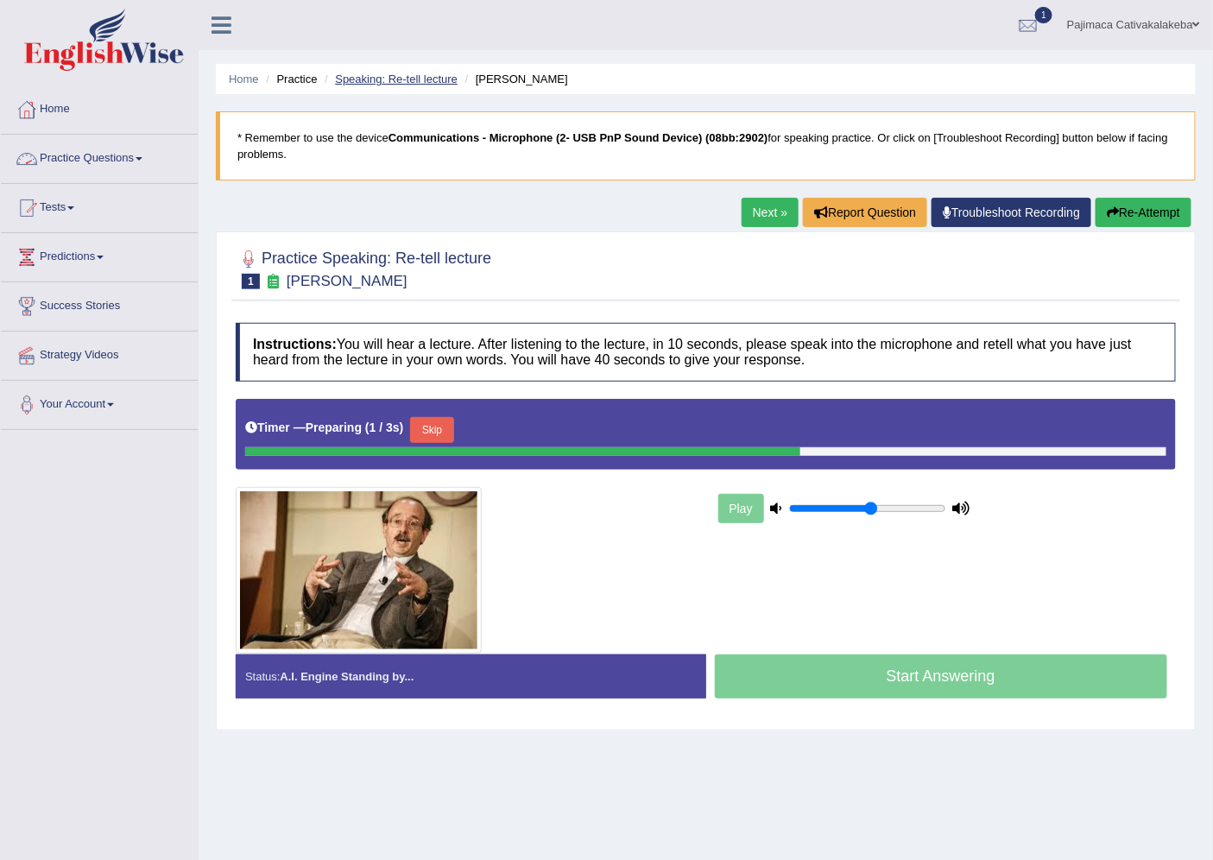
click at [451, 79] on link "Speaking: Re-tell lecture" at bounding box center [396, 79] width 123 height 13
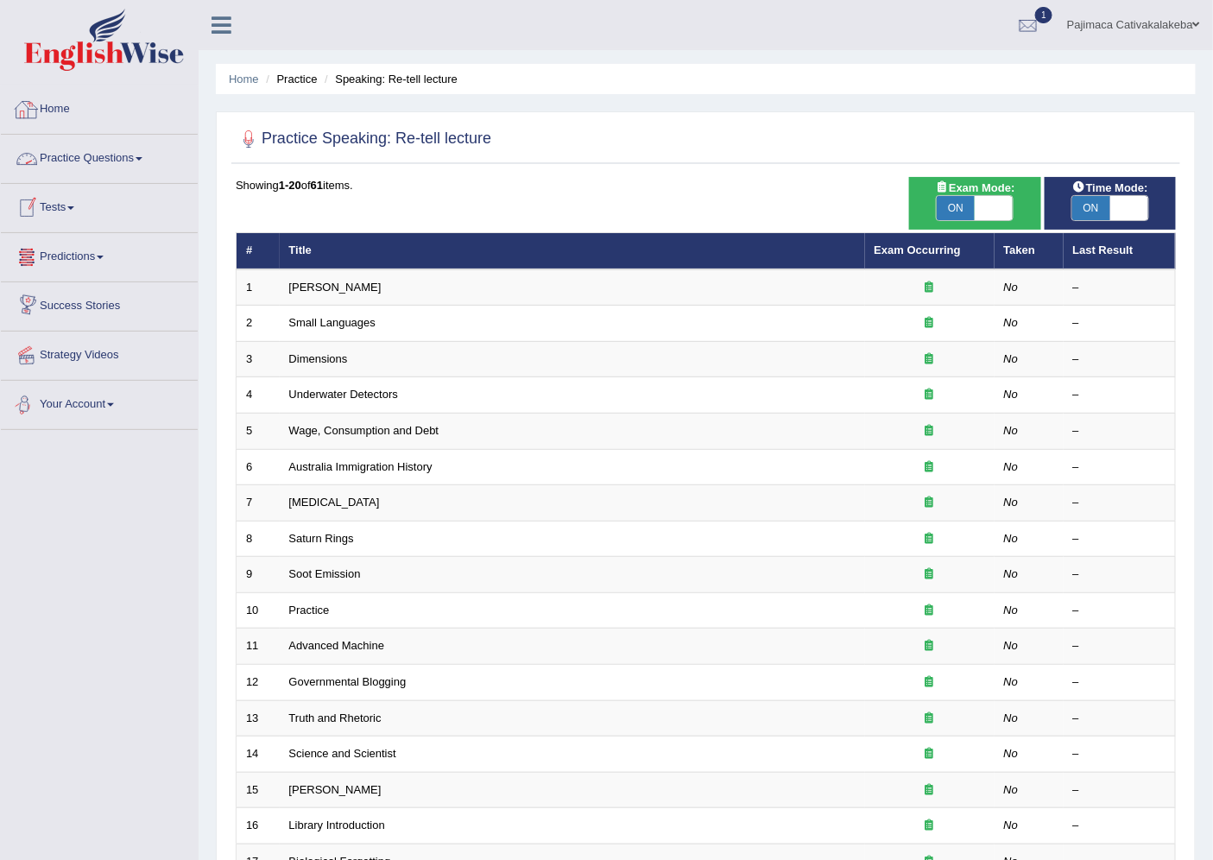
click at [108, 155] on link "Practice Questions" at bounding box center [99, 156] width 197 height 43
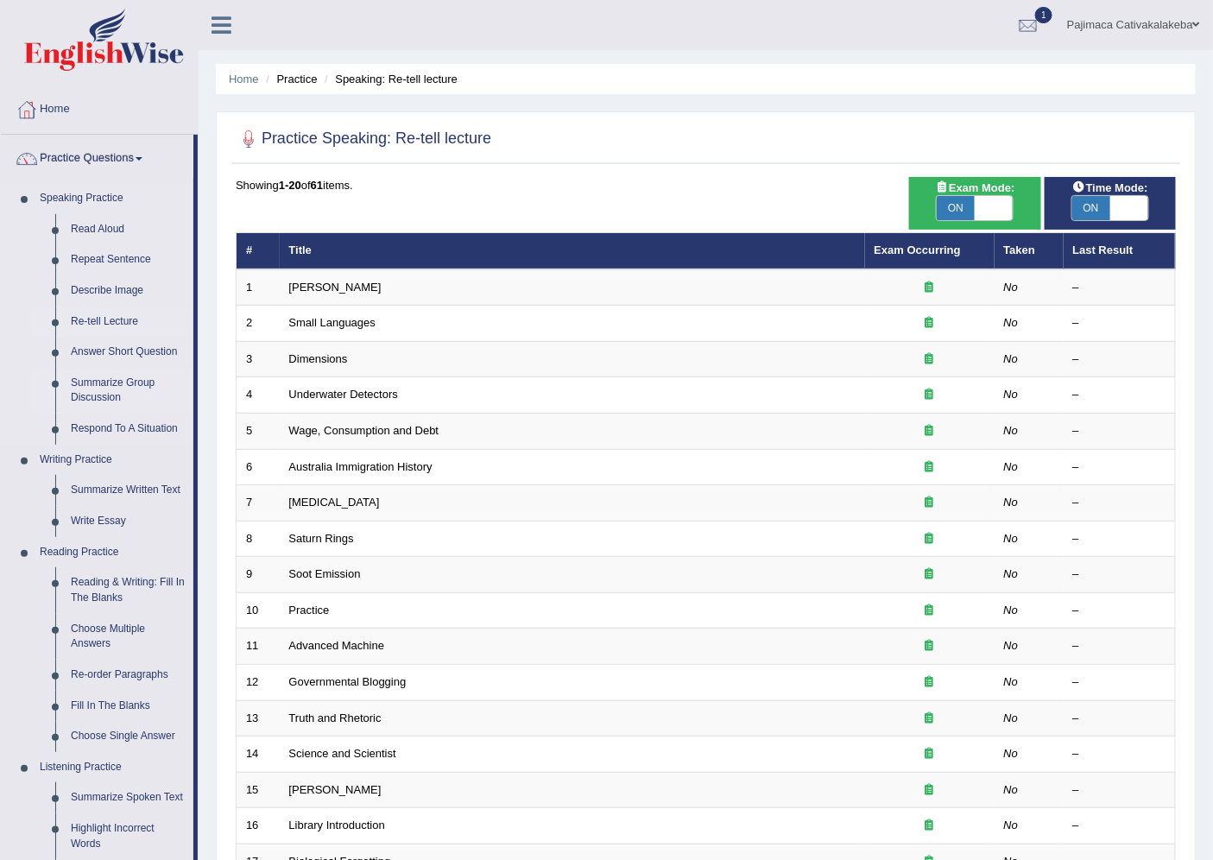
click at [123, 395] on link "Summarize Group Discussion" at bounding box center [128, 391] width 130 height 46
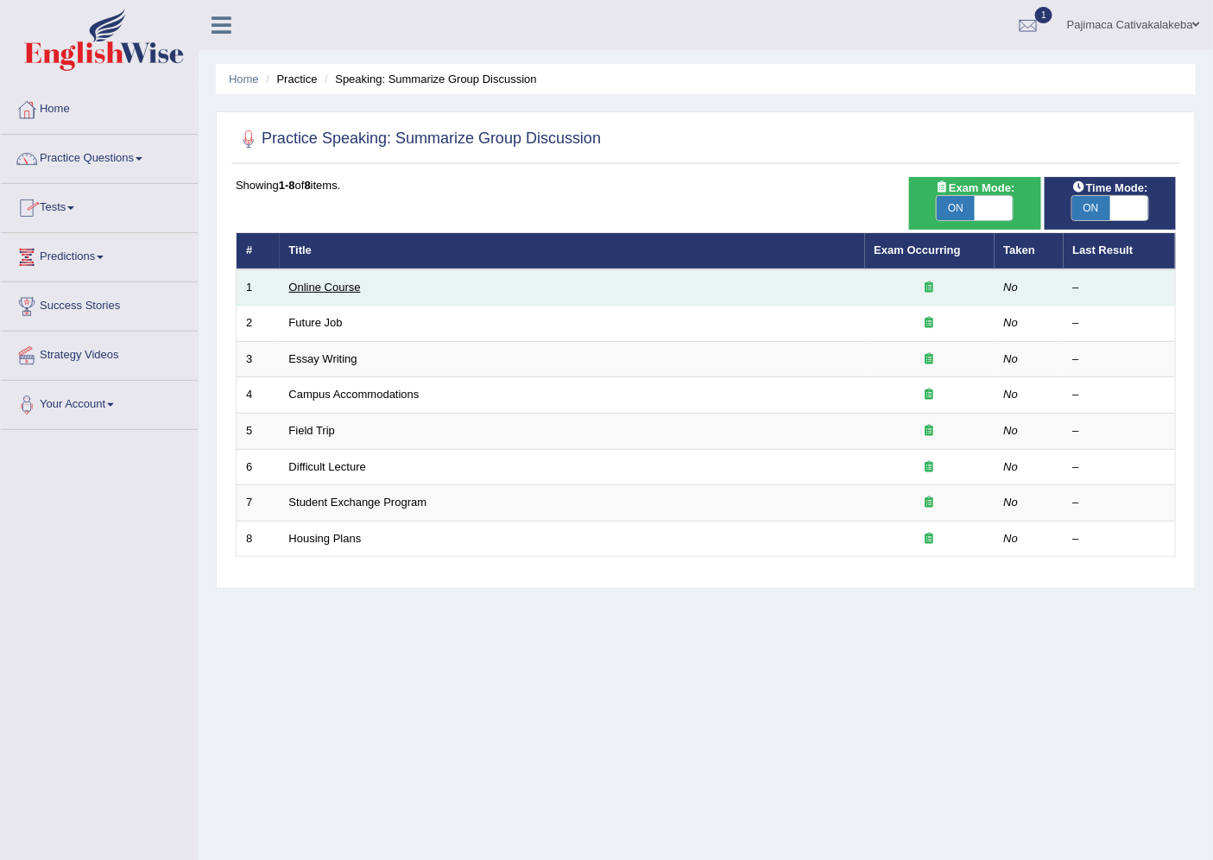
click at [357, 291] on link "Online Course" at bounding box center [325, 287] width 72 height 13
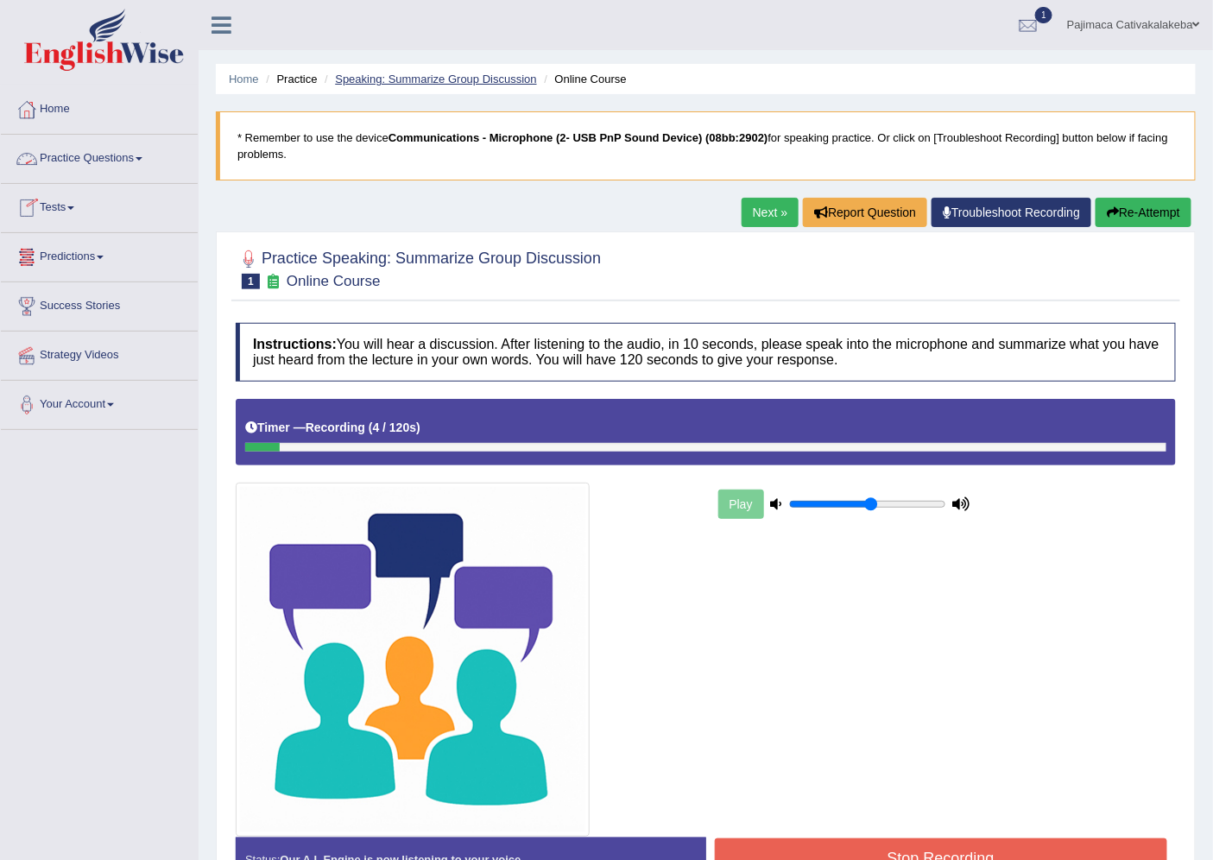
click at [513, 78] on link "Speaking: Summarize Group Discussion" at bounding box center [435, 79] width 201 height 13
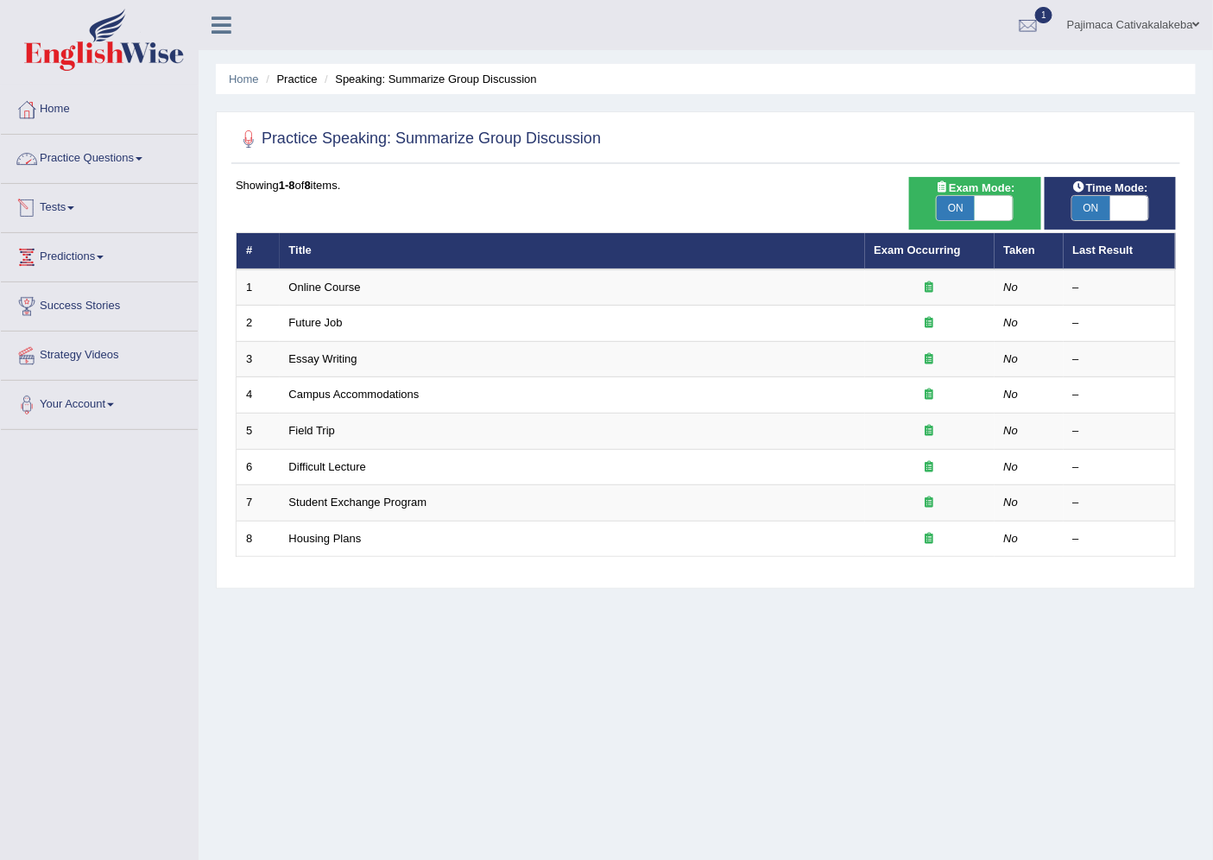
click at [66, 167] on link "Practice Questions" at bounding box center [99, 156] width 197 height 43
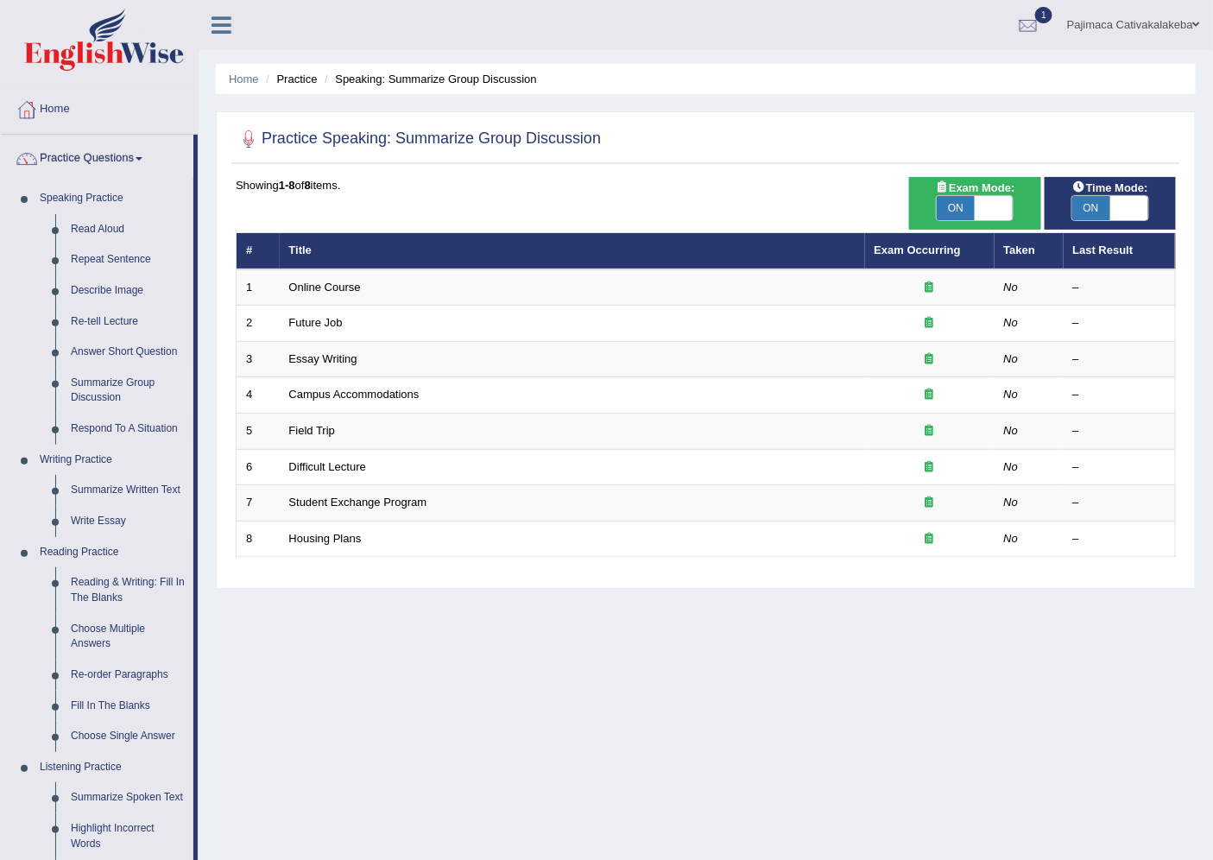
scroll to position [96, 0]
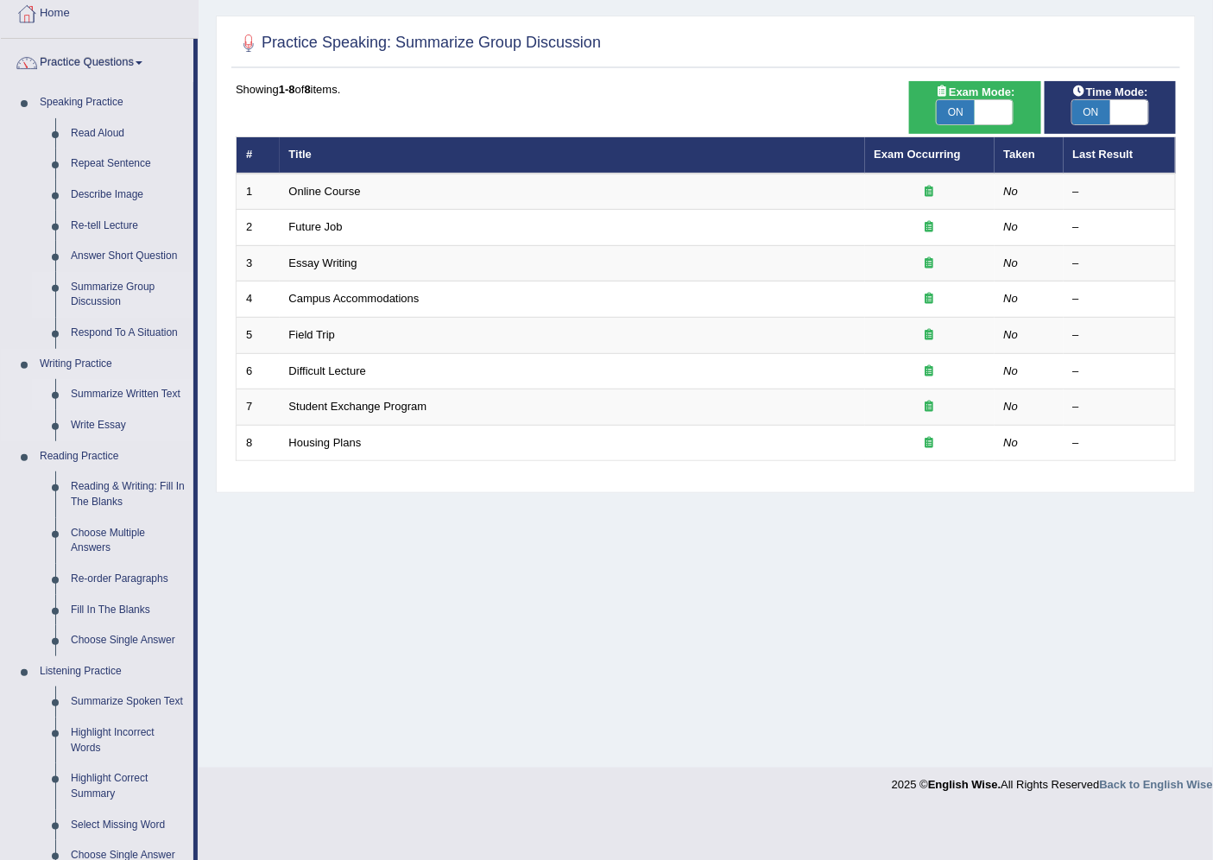
click at [110, 390] on link "Summarize Written Text" at bounding box center [128, 394] width 130 height 31
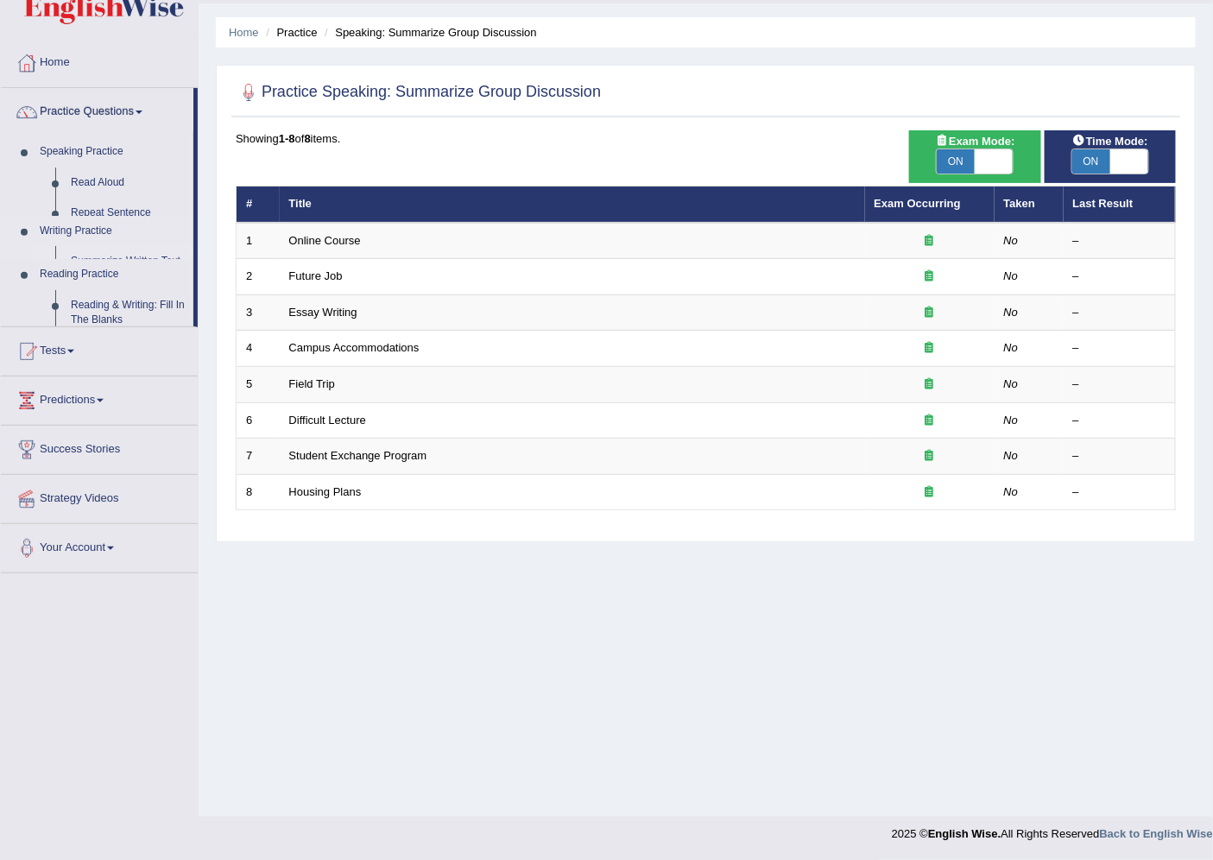
scroll to position [46, 0]
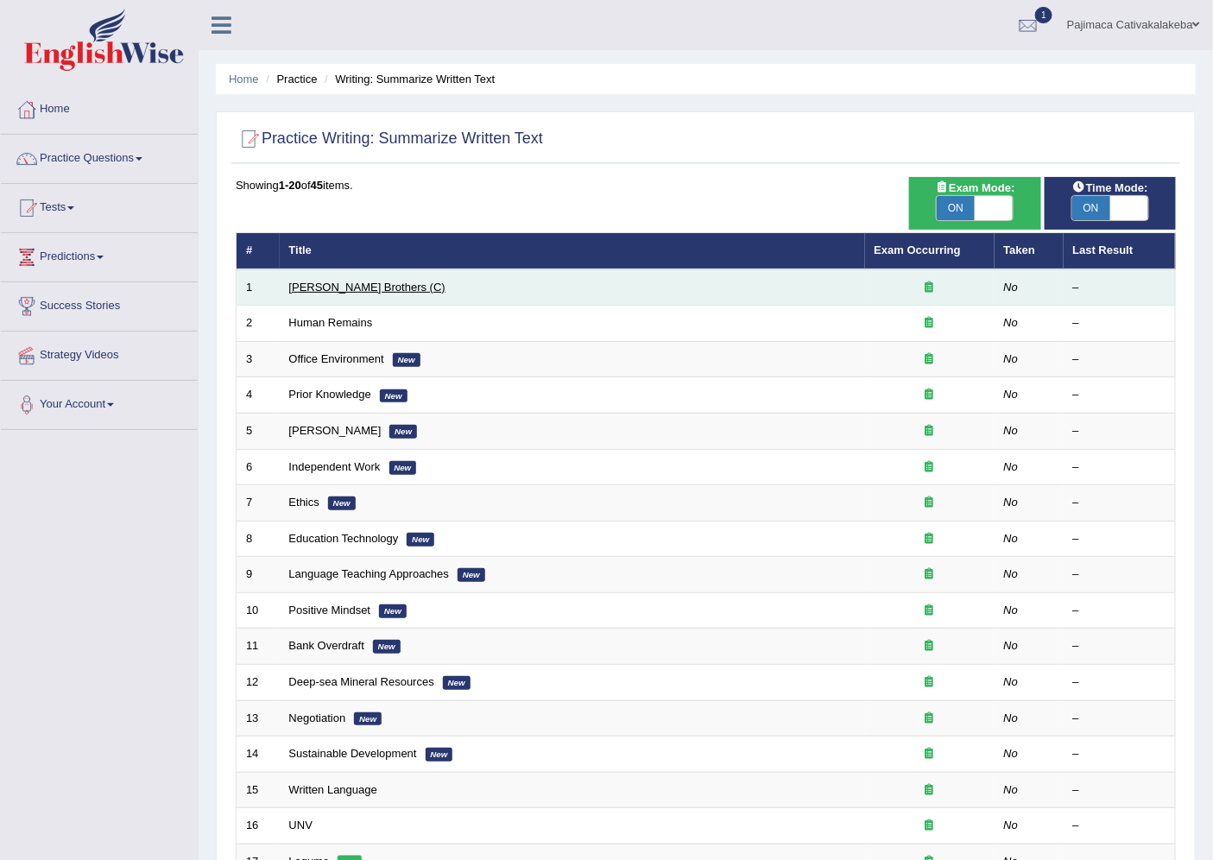
click at [315, 287] on link "[PERSON_NAME] Brothers (C)" at bounding box center [367, 287] width 156 height 13
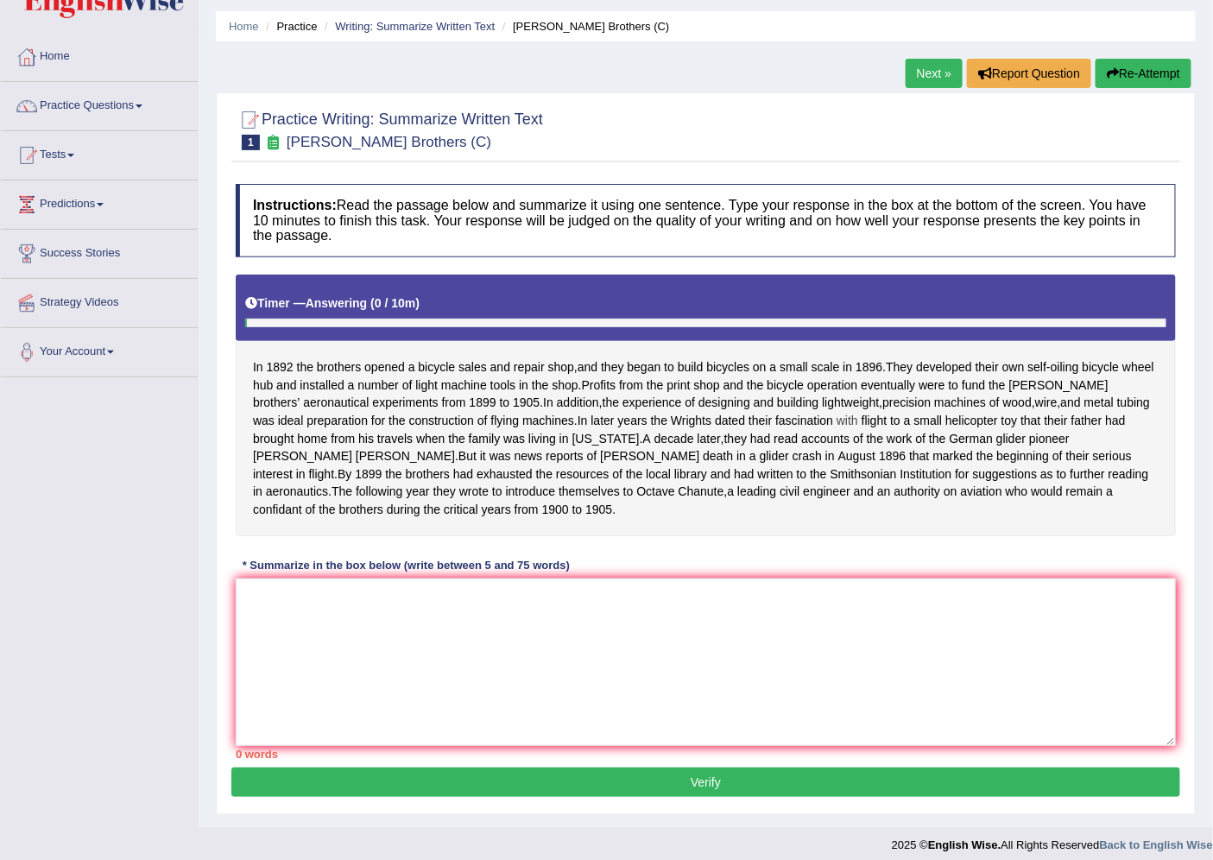
scroll to position [81, 0]
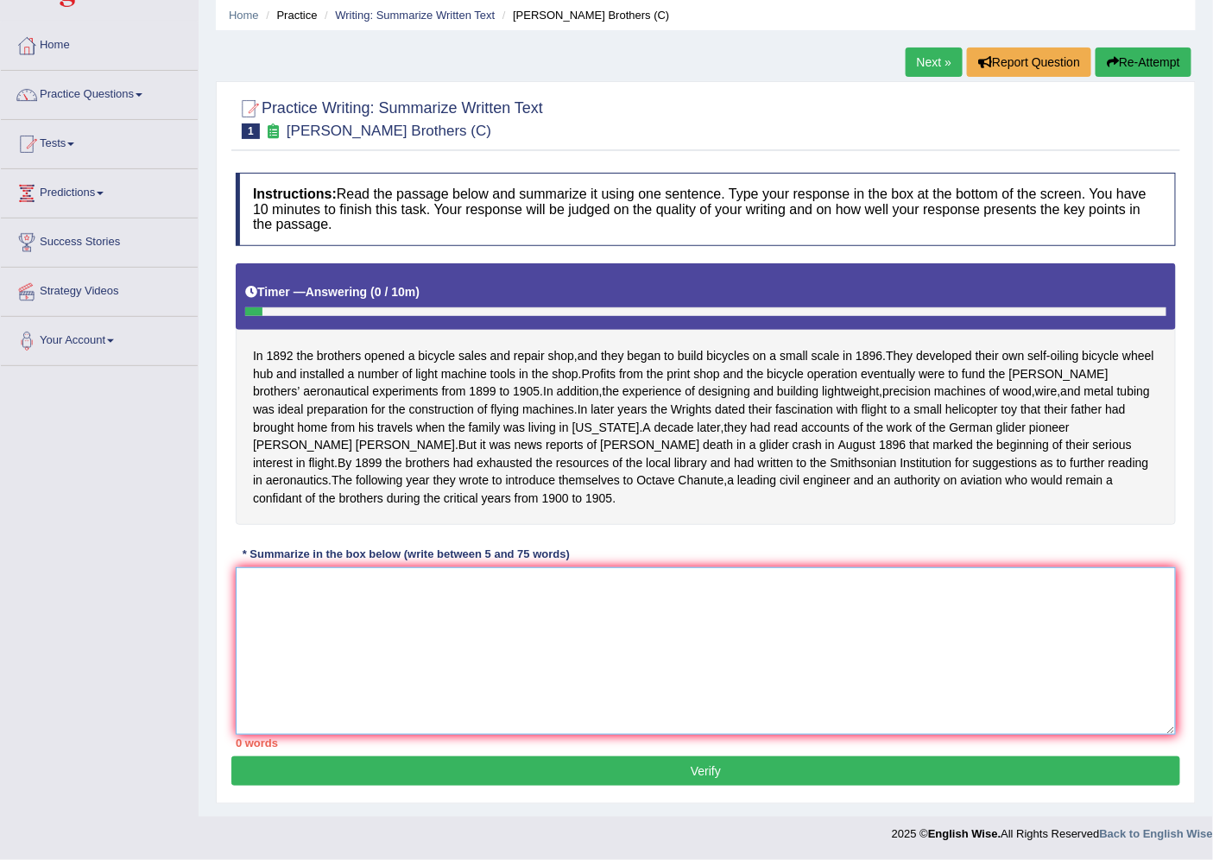
click at [467, 578] on textarea at bounding box center [706, 650] width 940 height 167
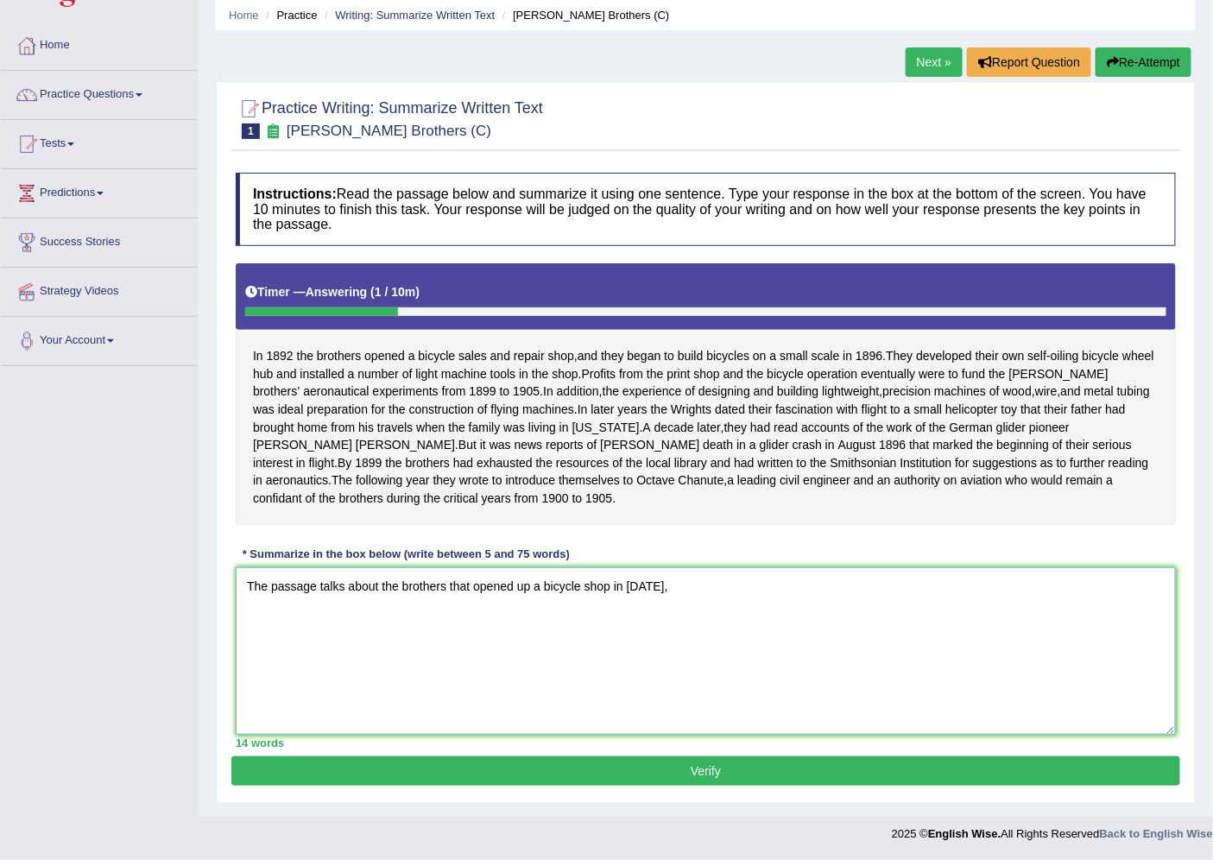
click at [608, 591] on textarea "The passage talks about the brothers that opened up a bicycle shop in 1892," at bounding box center [706, 650] width 940 height 167
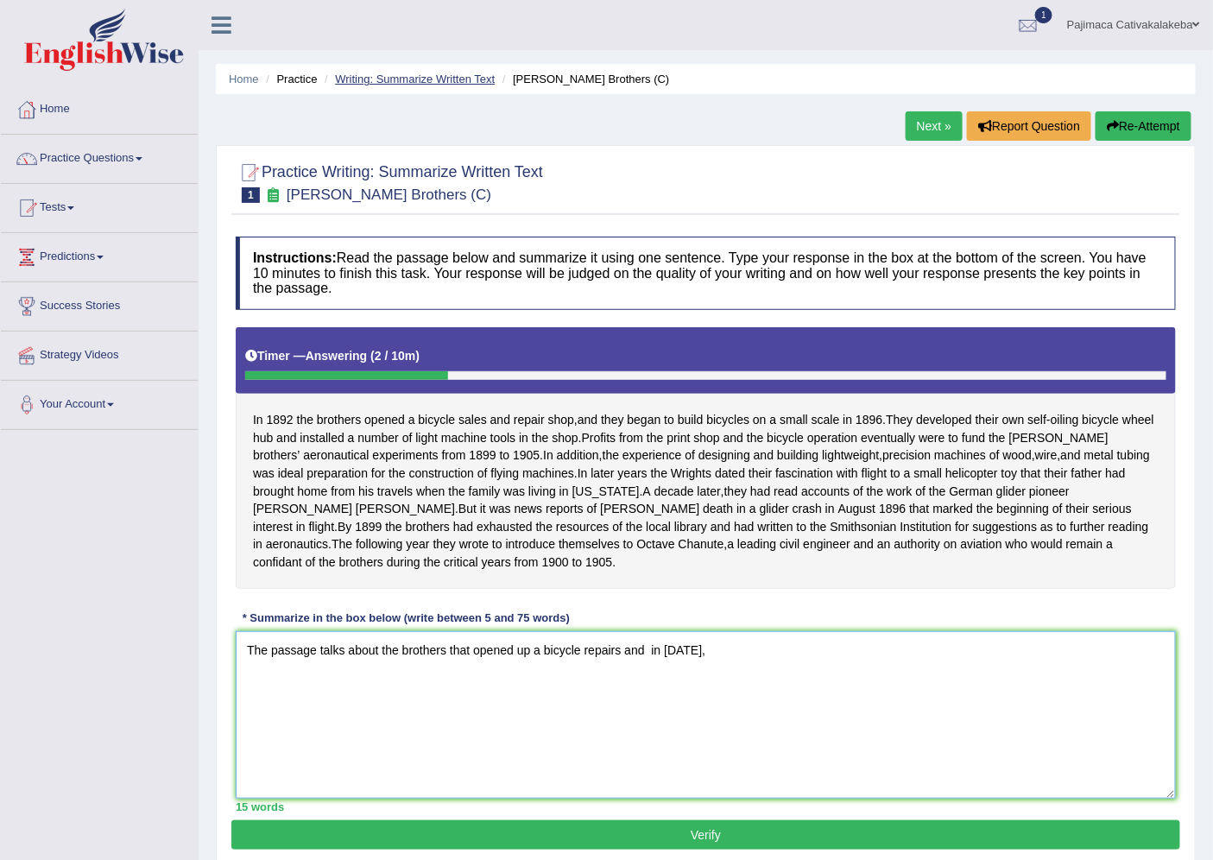
type textarea "The passage talks about the brothers that opened up a bicycle repairs and in 18…"
click at [464, 79] on link "Writing: Summarize Written Text" at bounding box center [415, 79] width 160 height 13
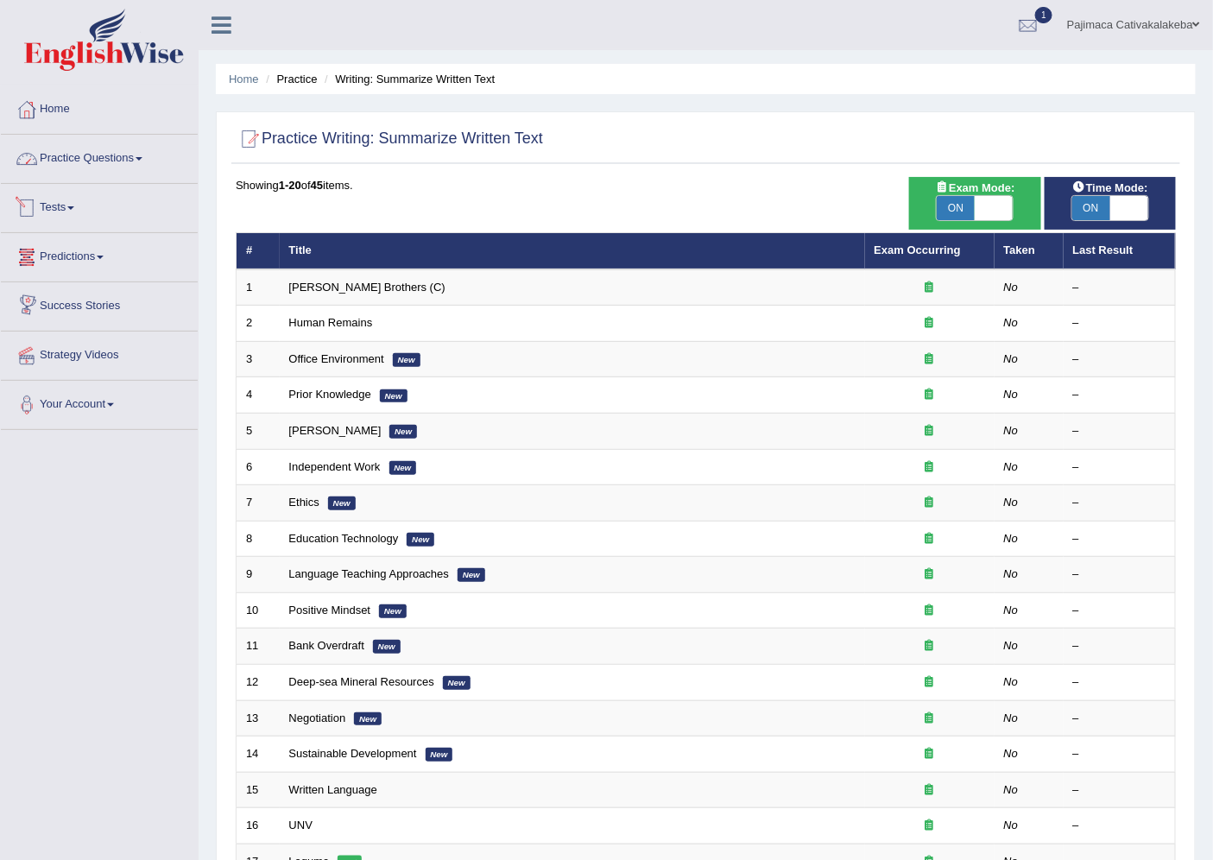
click at [89, 158] on link "Practice Questions" at bounding box center [99, 156] width 197 height 43
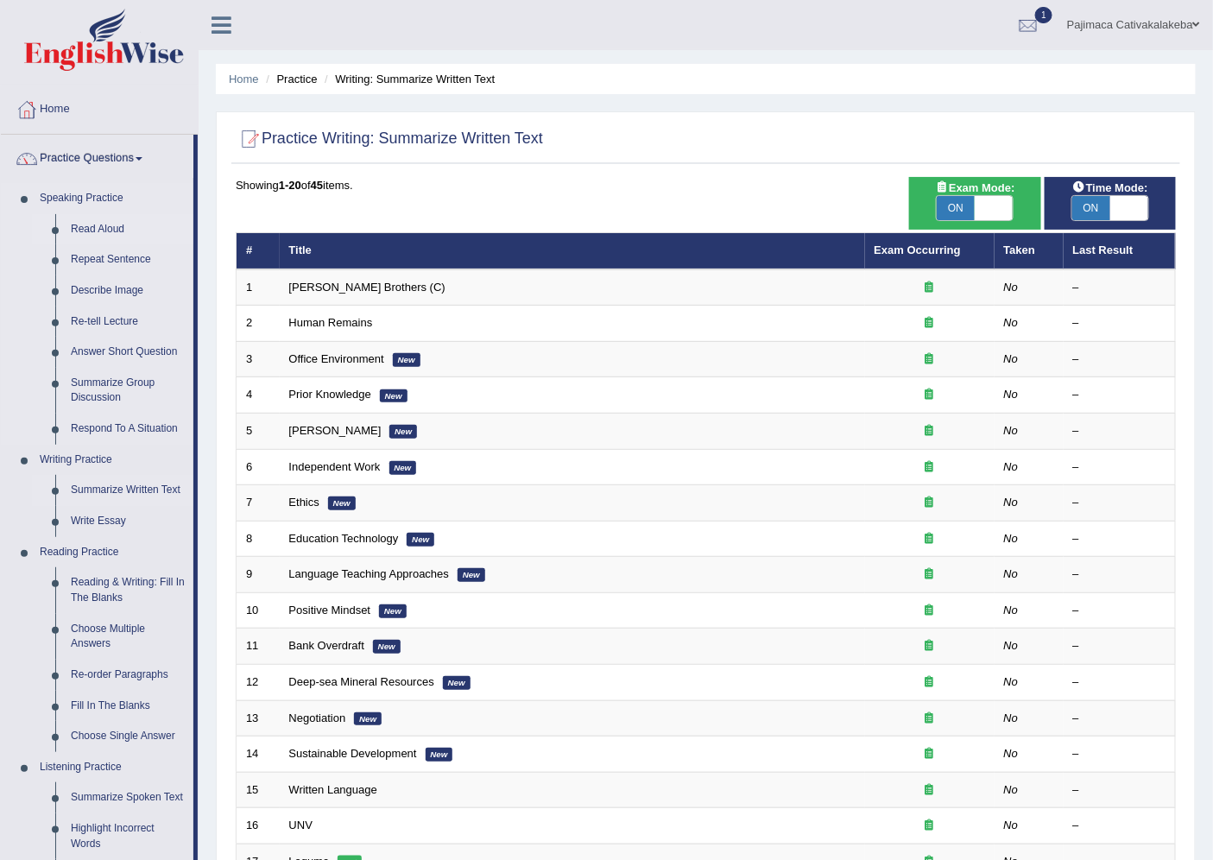
click at [122, 225] on link "Read Aloud" at bounding box center [128, 229] width 130 height 31
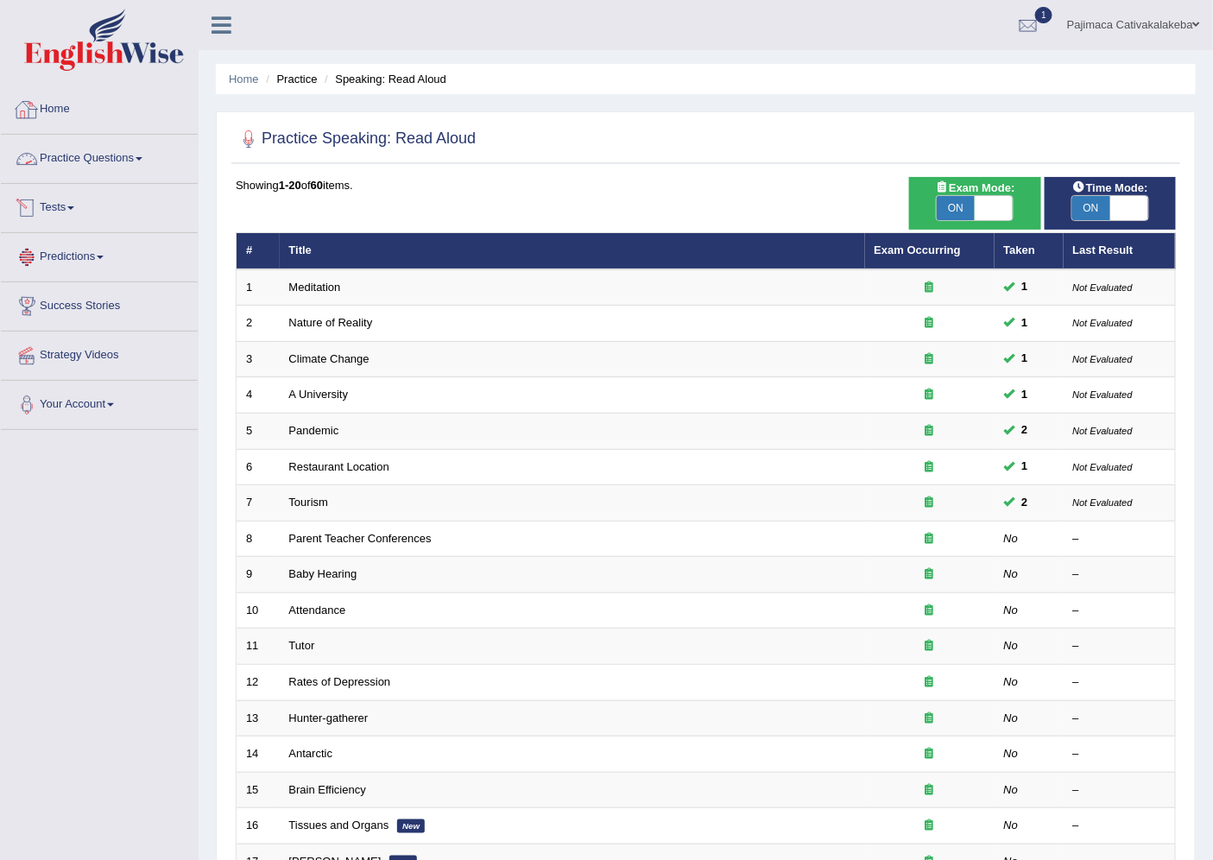
click at [79, 117] on link "Home" at bounding box center [99, 106] width 197 height 43
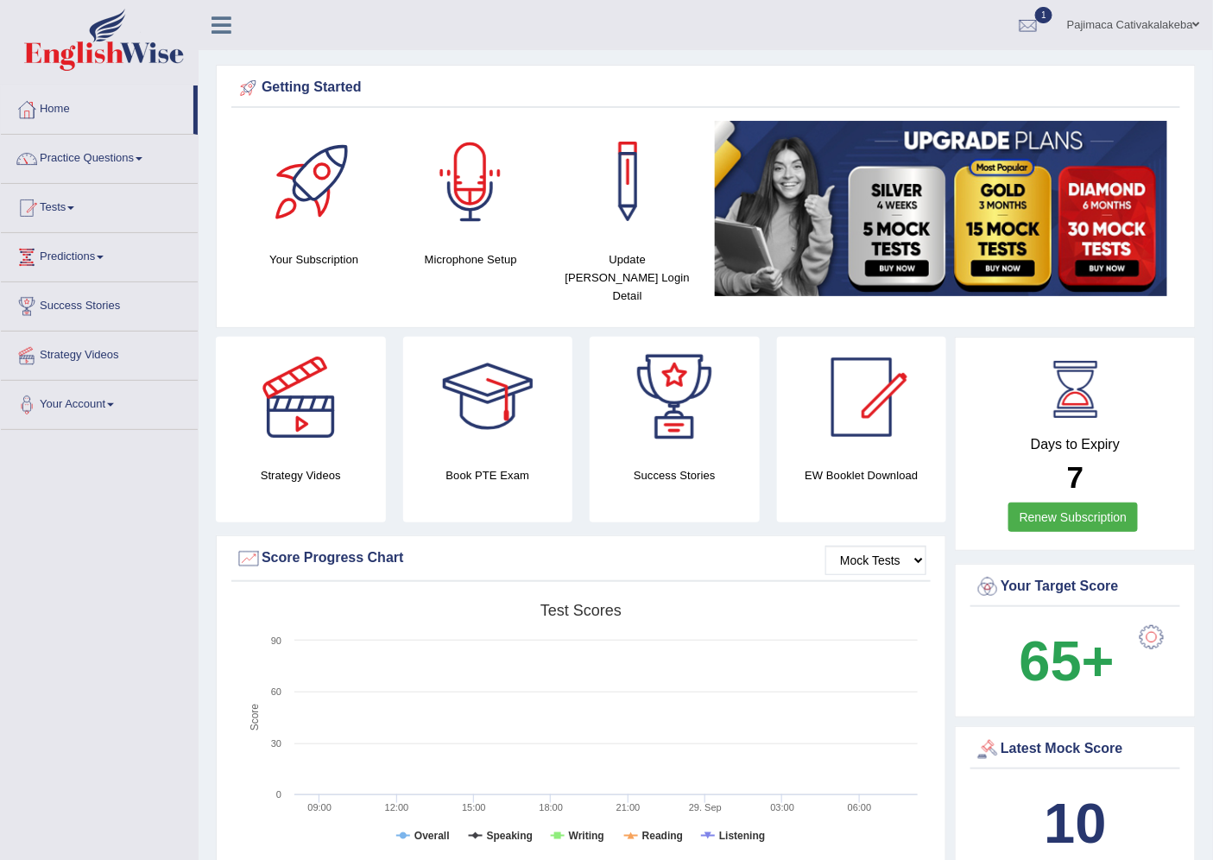
click at [470, 222] on div at bounding box center [470, 181] width 121 height 121
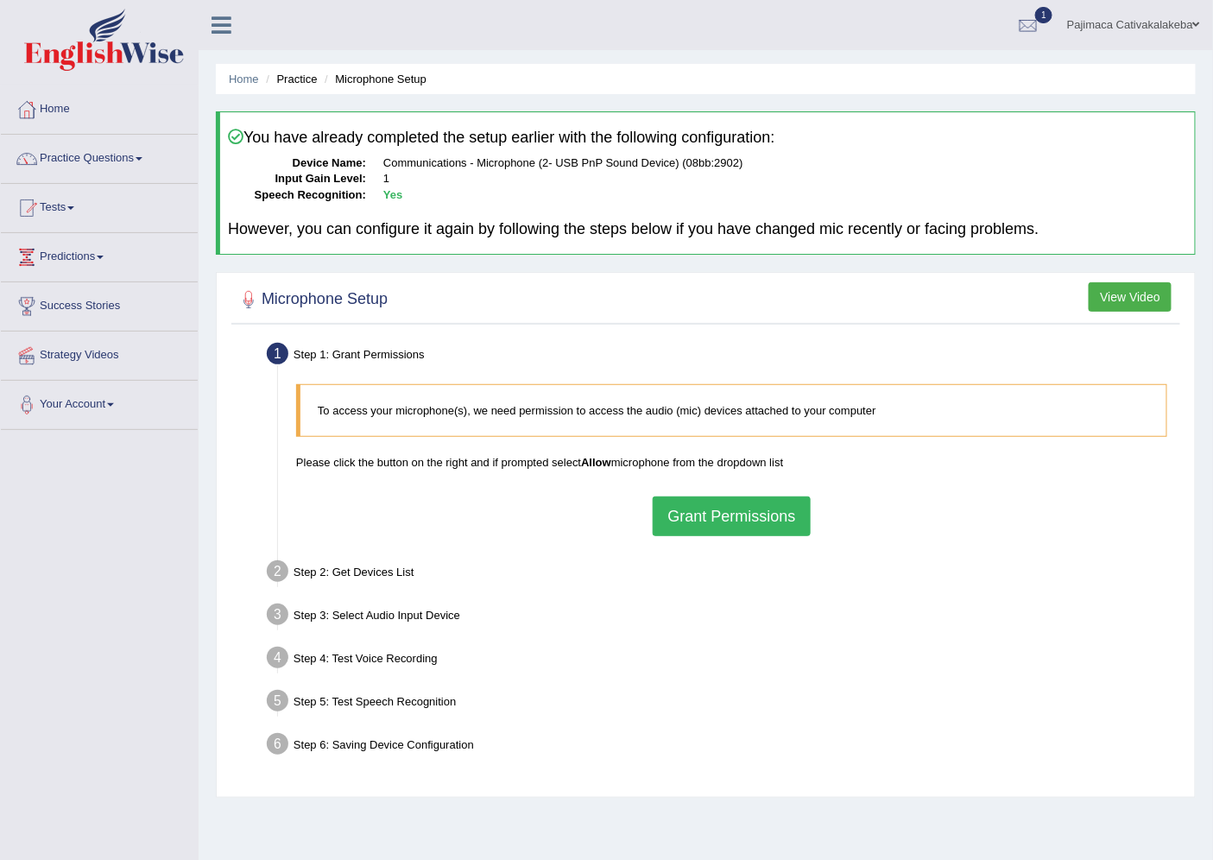
click at [688, 523] on button "Grant Permissions" at bounding box center [731, 516] width 157 height 40
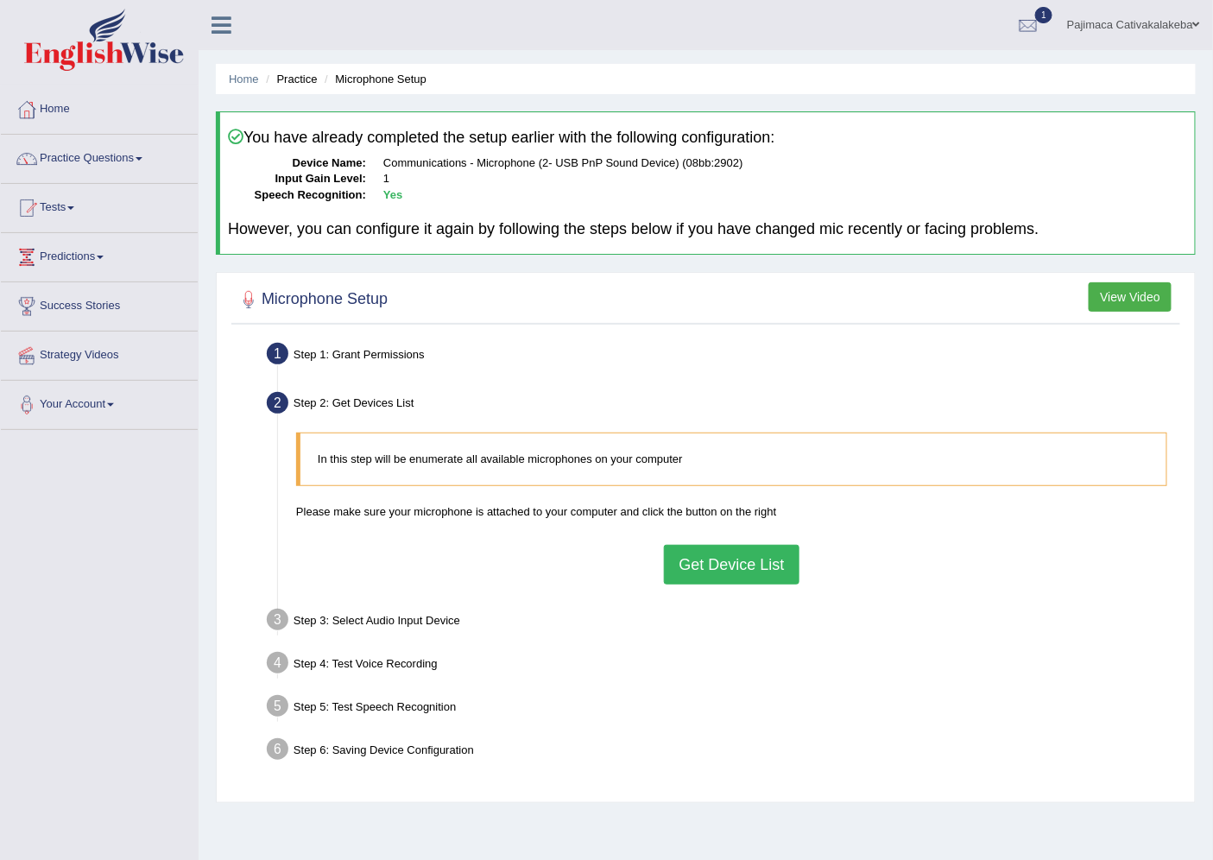
click at [711, 566] on button "Get Device List" at bounding box center [731, 565] width 135 height 40
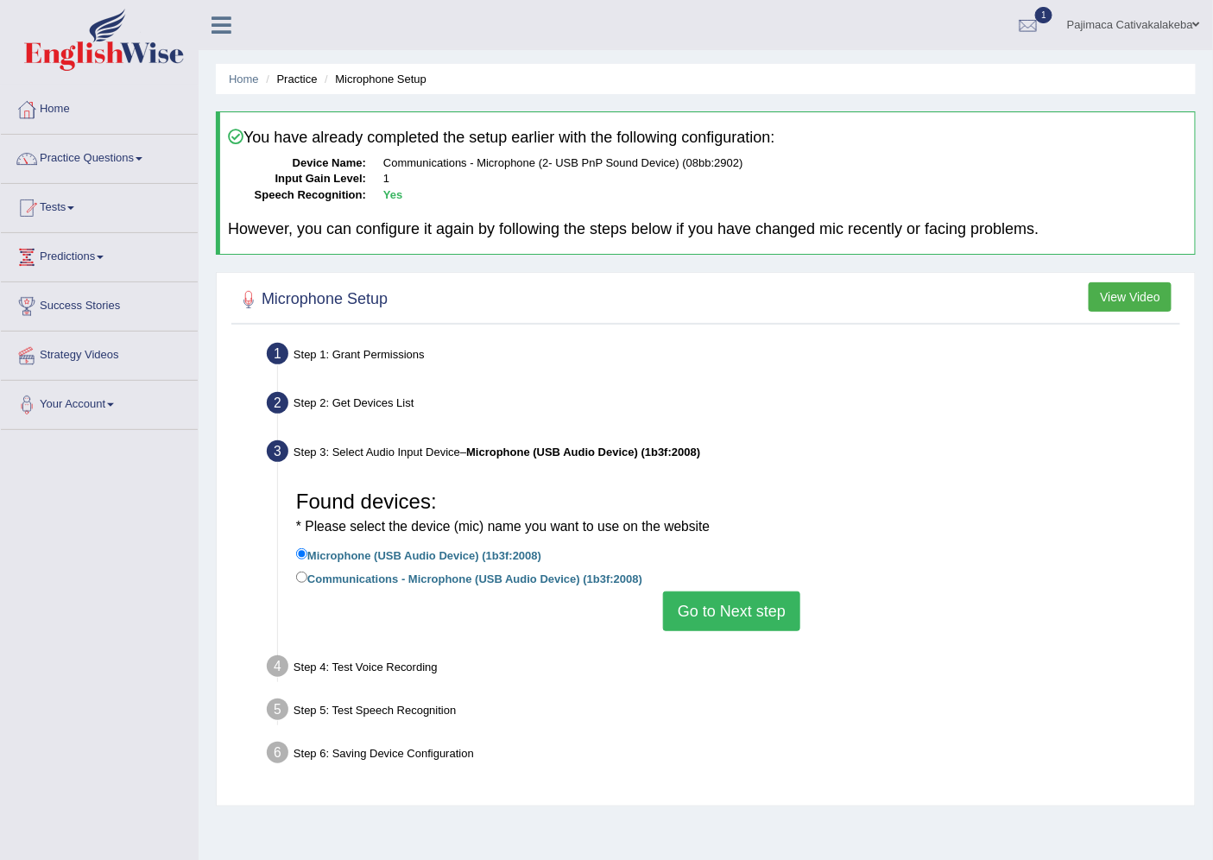
click at [704, 614] on button "Go to Next step" at bounding box center [731, 611] width 137 height 40
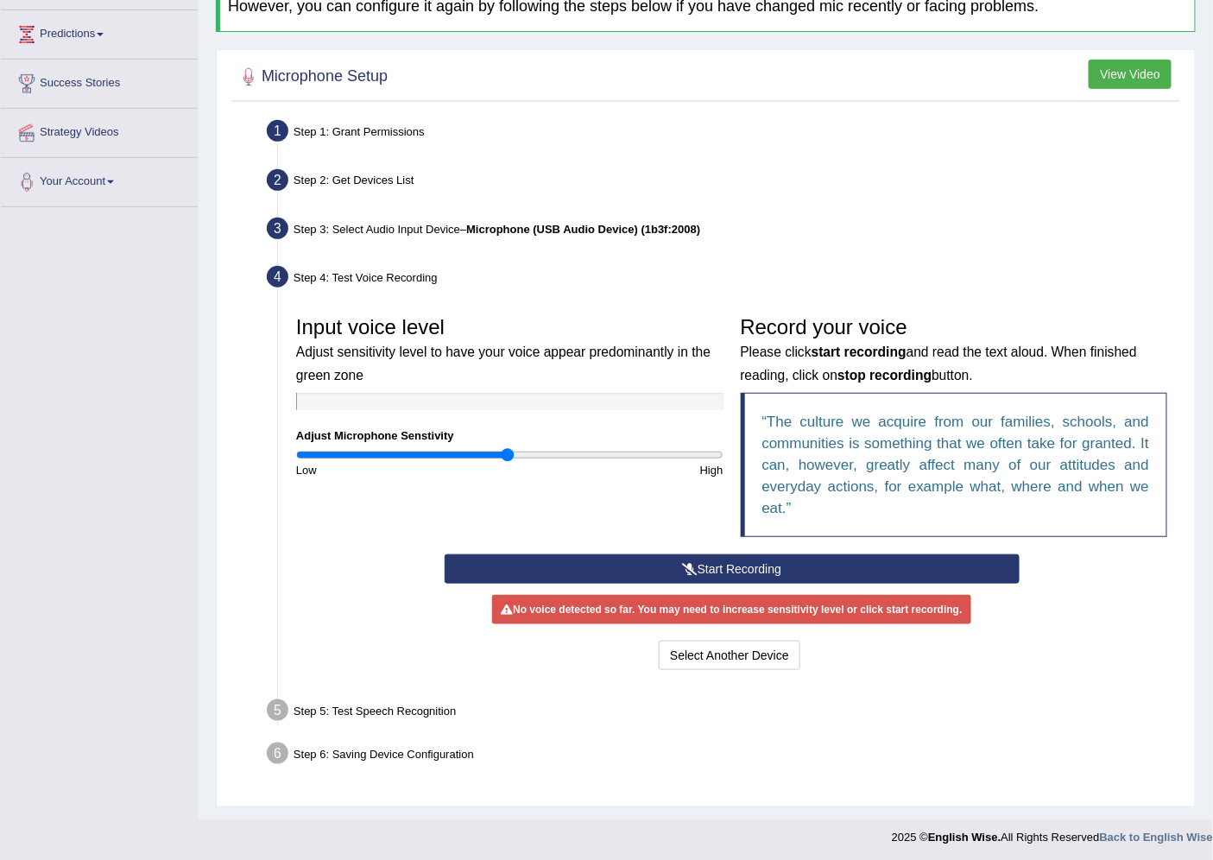
scroll to position [224, 0]
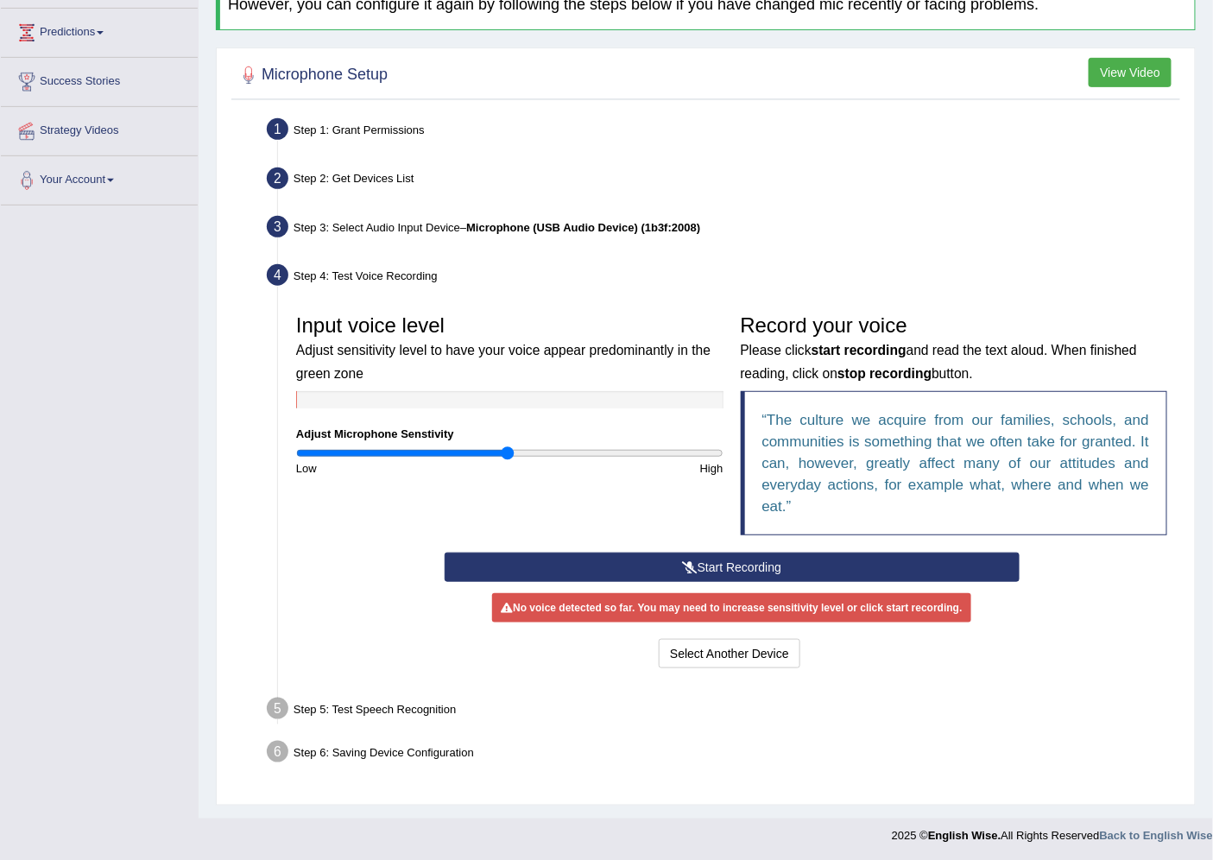
click at [741, 565] on button "Start Recording" at bounding box center [732, 566] width 575 height 29
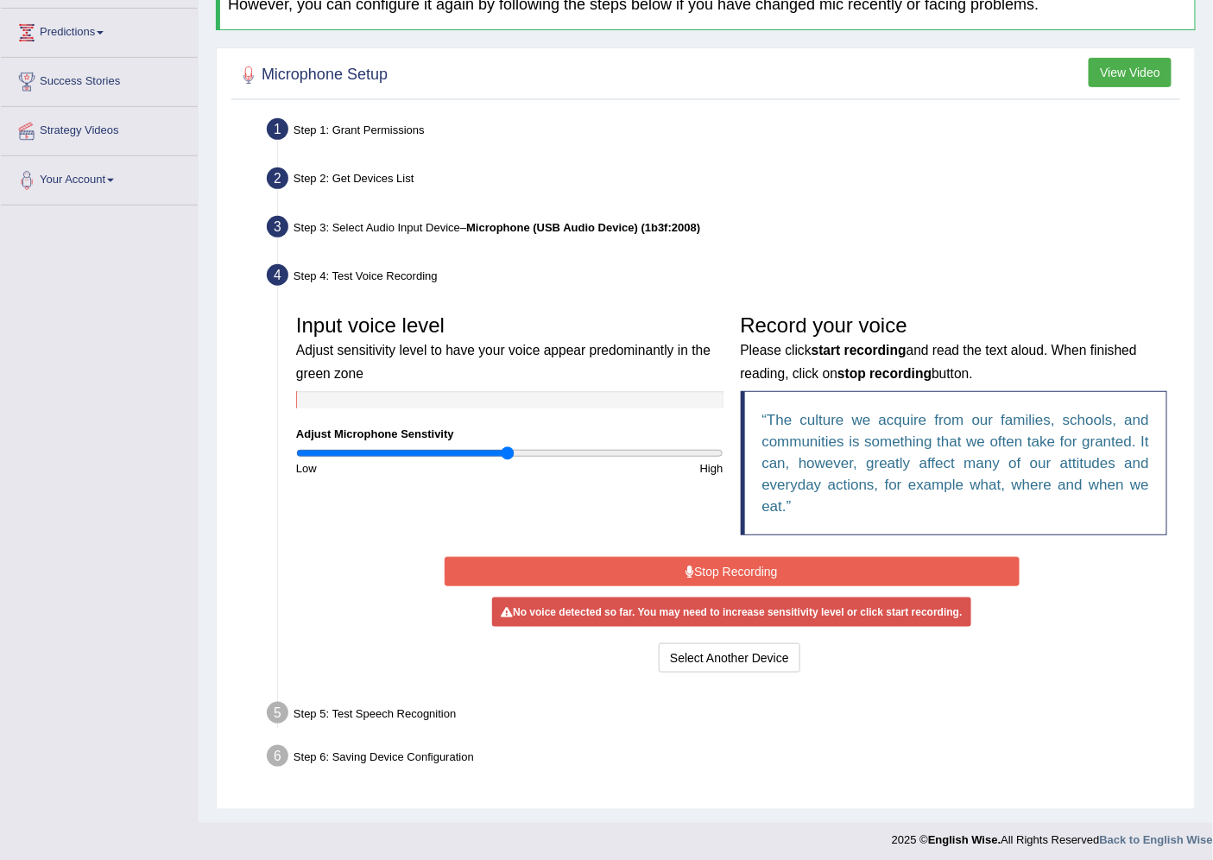
click at [764, 570] on button "Stop Recording" at bounding box center [732, 571] width 575 height 29
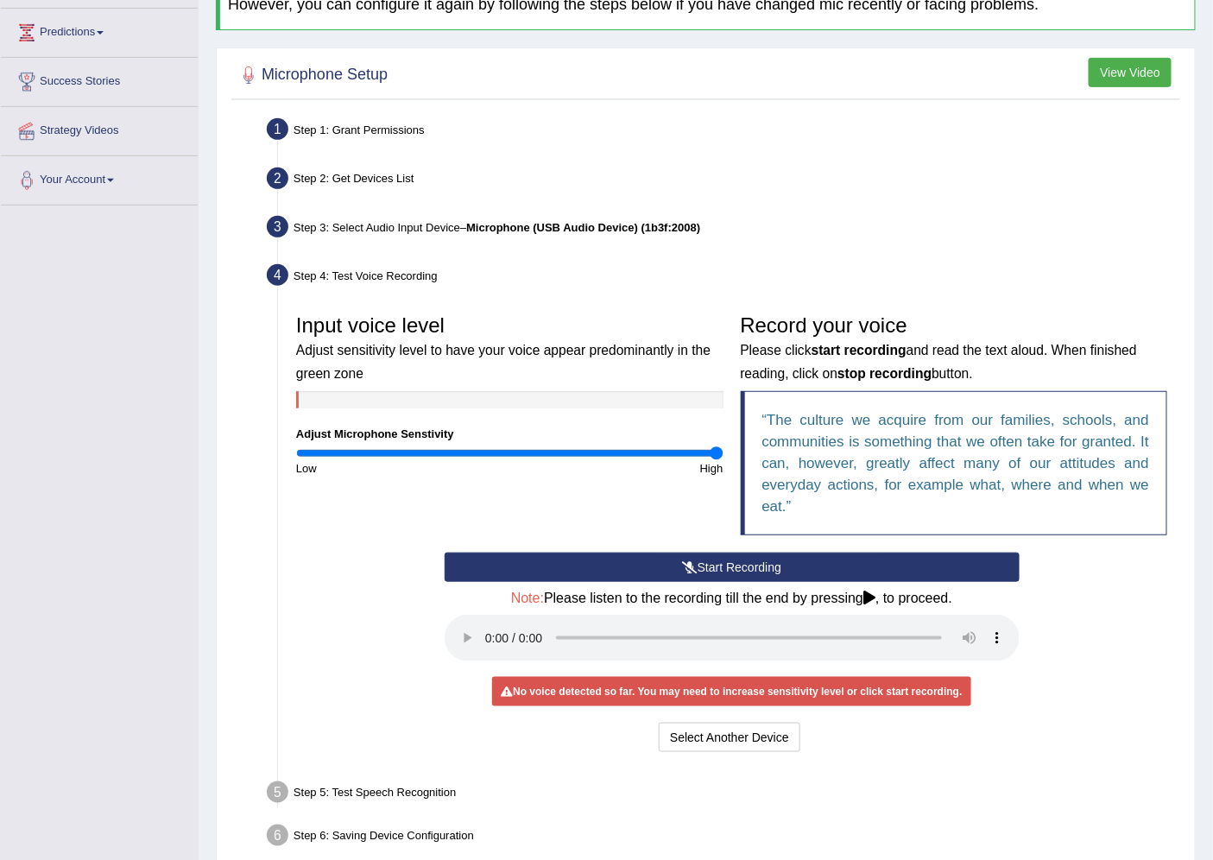
drag, startPoint x: 508, startPoint y: 454, endPoint x: 769, endPoint y: 453, distance: 261.6
type input "2"
click at [723, 453] on input "range" at bounding box center [509, 453] width 427 height 14
click at [753, 559] on button "Start Recording" at bounding box center [732, 566] width 575 height 29
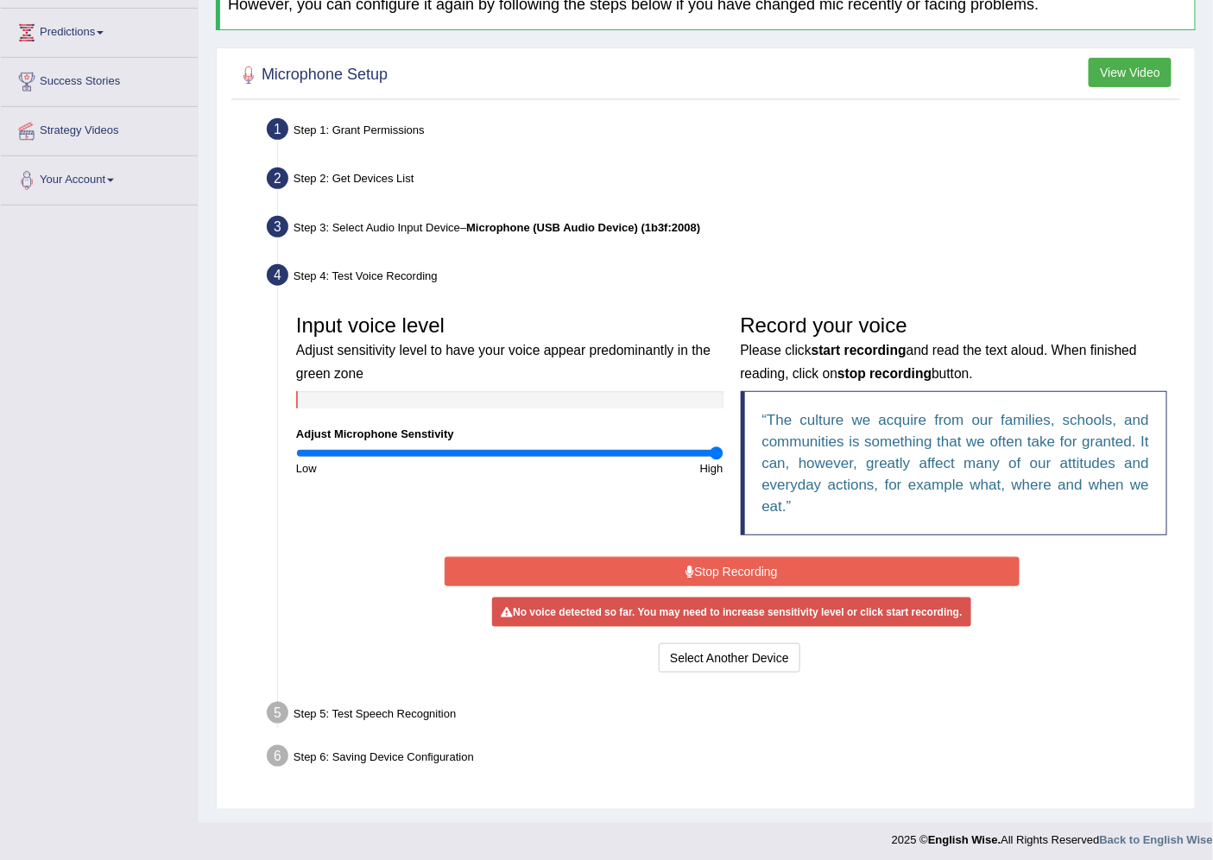
click at [772, 575] on button "Stop Recording" at bounding box center [732, 571] width 575 height 29
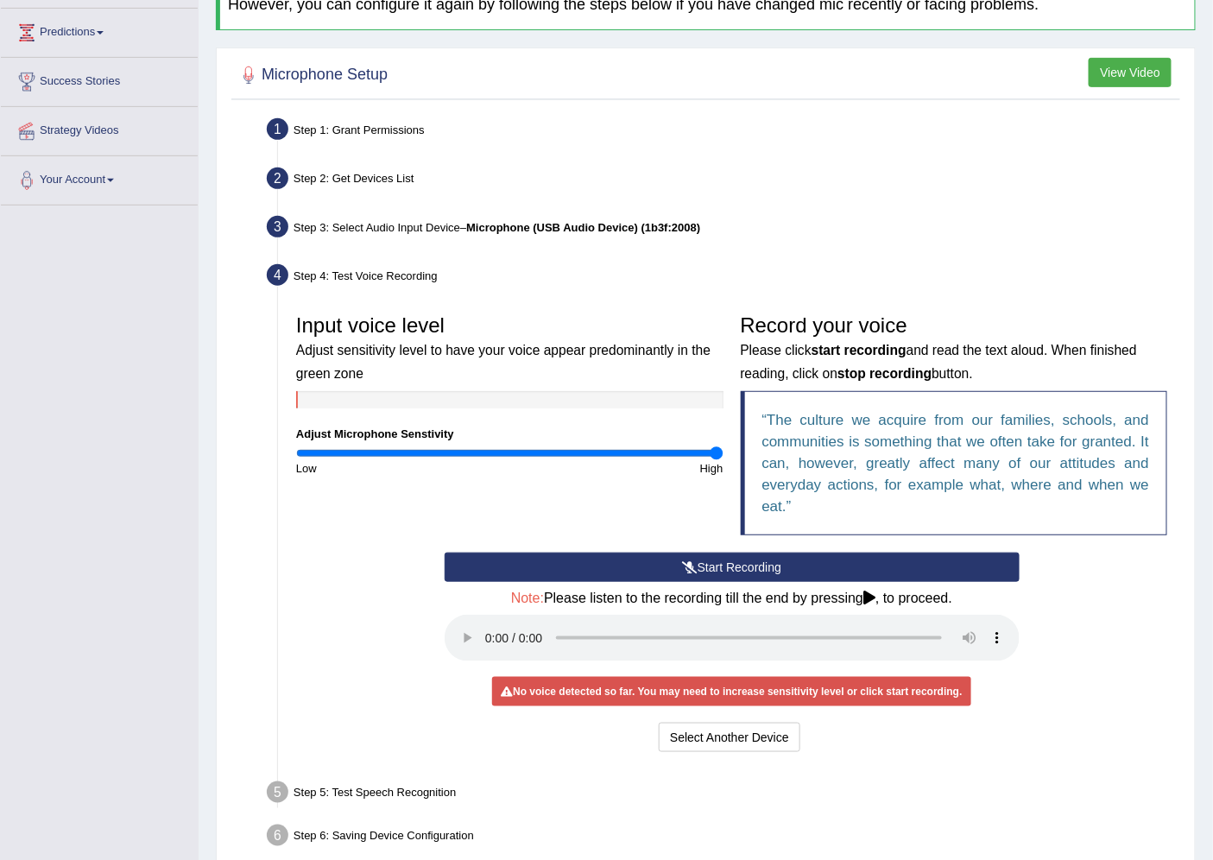
click at [366, 403] on div at bounding box center [509, 399] width 427 height 17
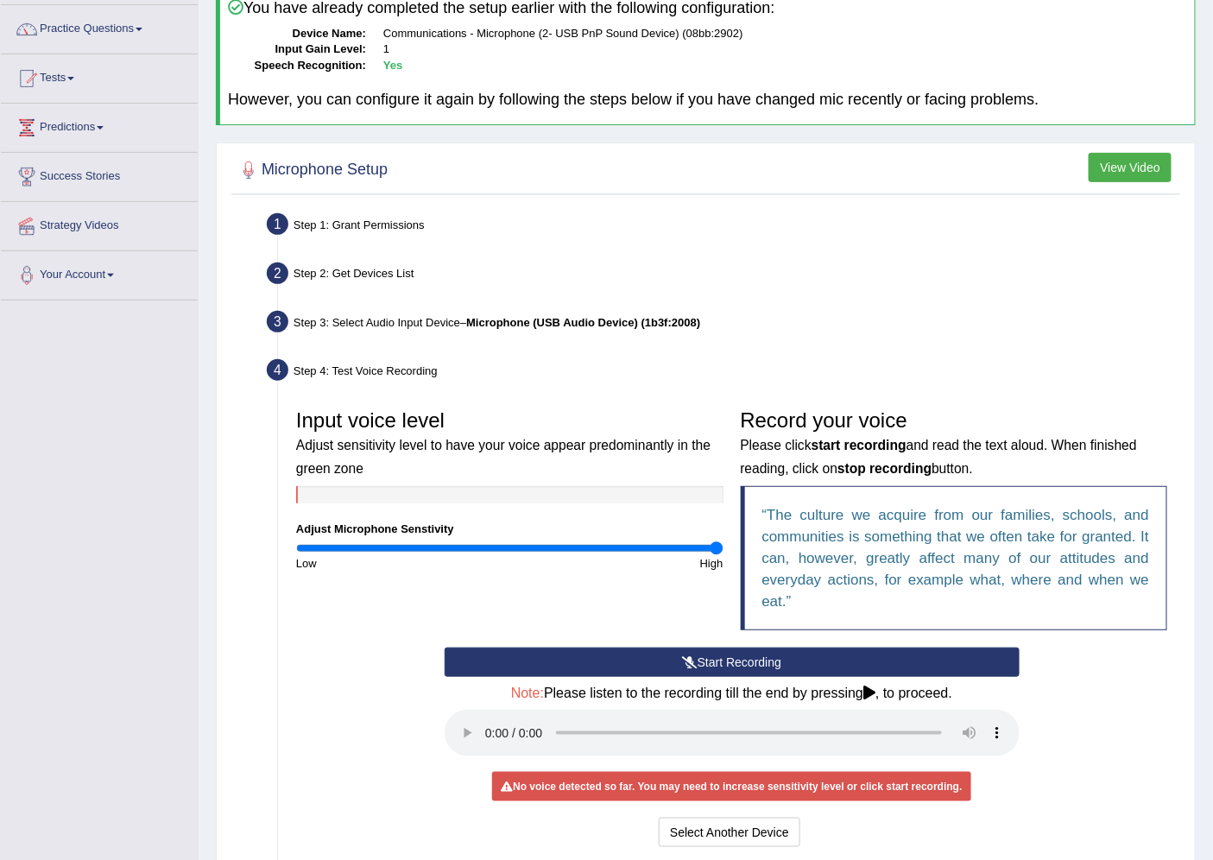
scroll to position [0, 0]
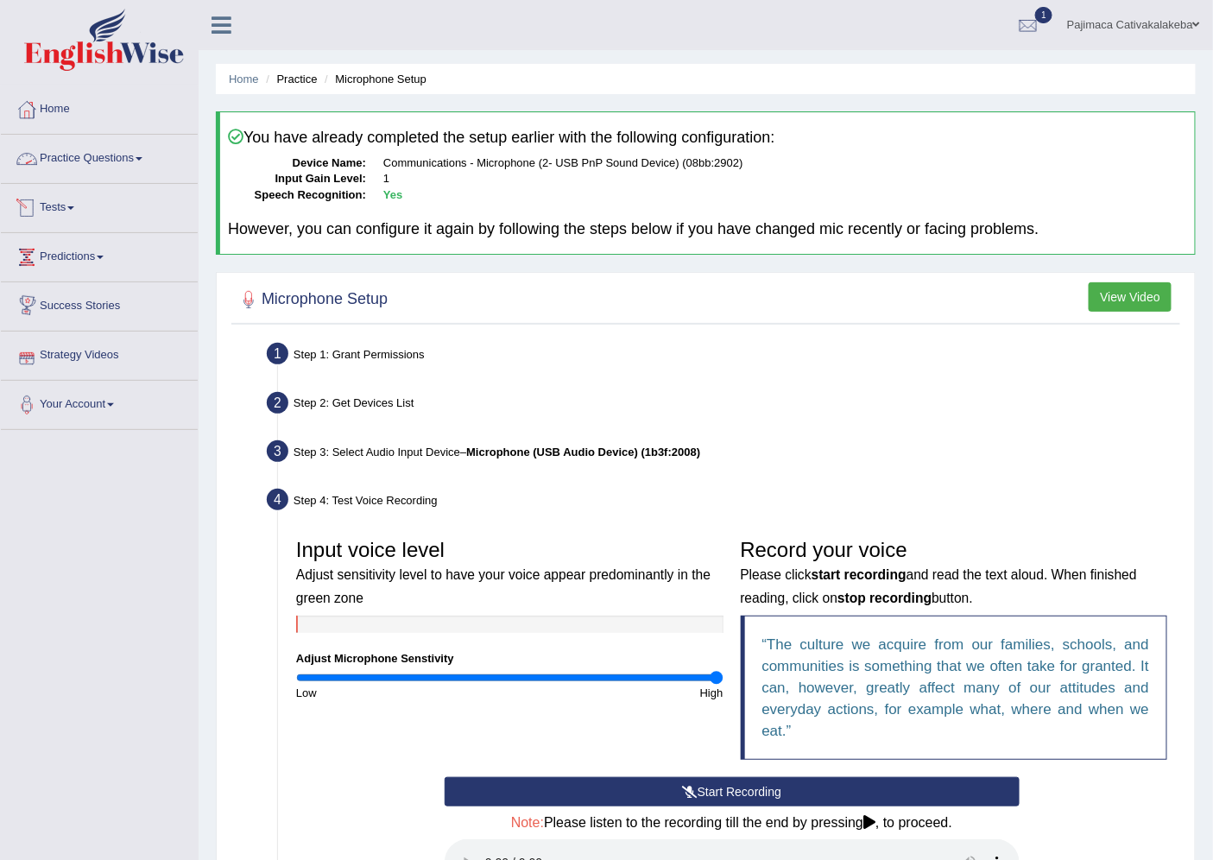
click at [160, 154] on link "Practice Questions" at bounding box center [99, 156] width 197 height 43
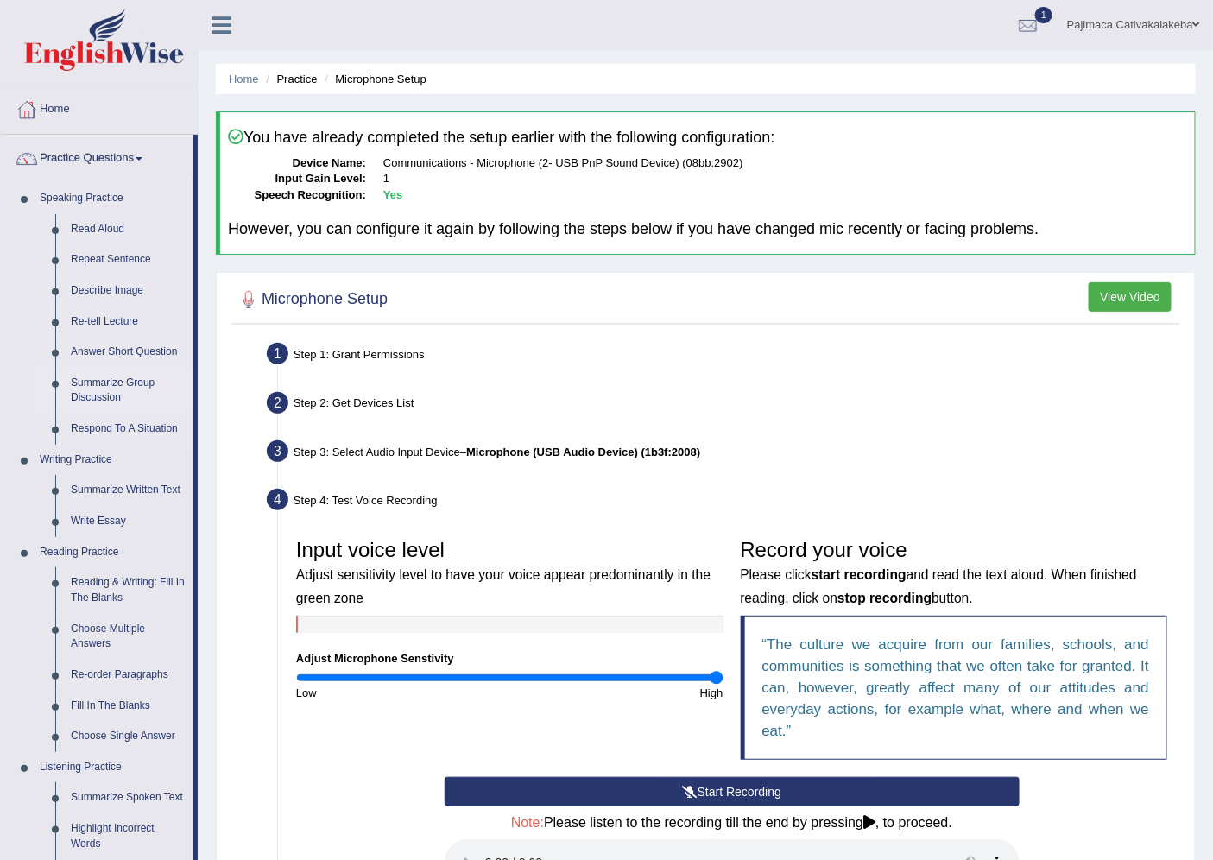
click at [126, 383] on link "Summarize Group Discussion" at bounding box center [128, 391] width 130 height 46
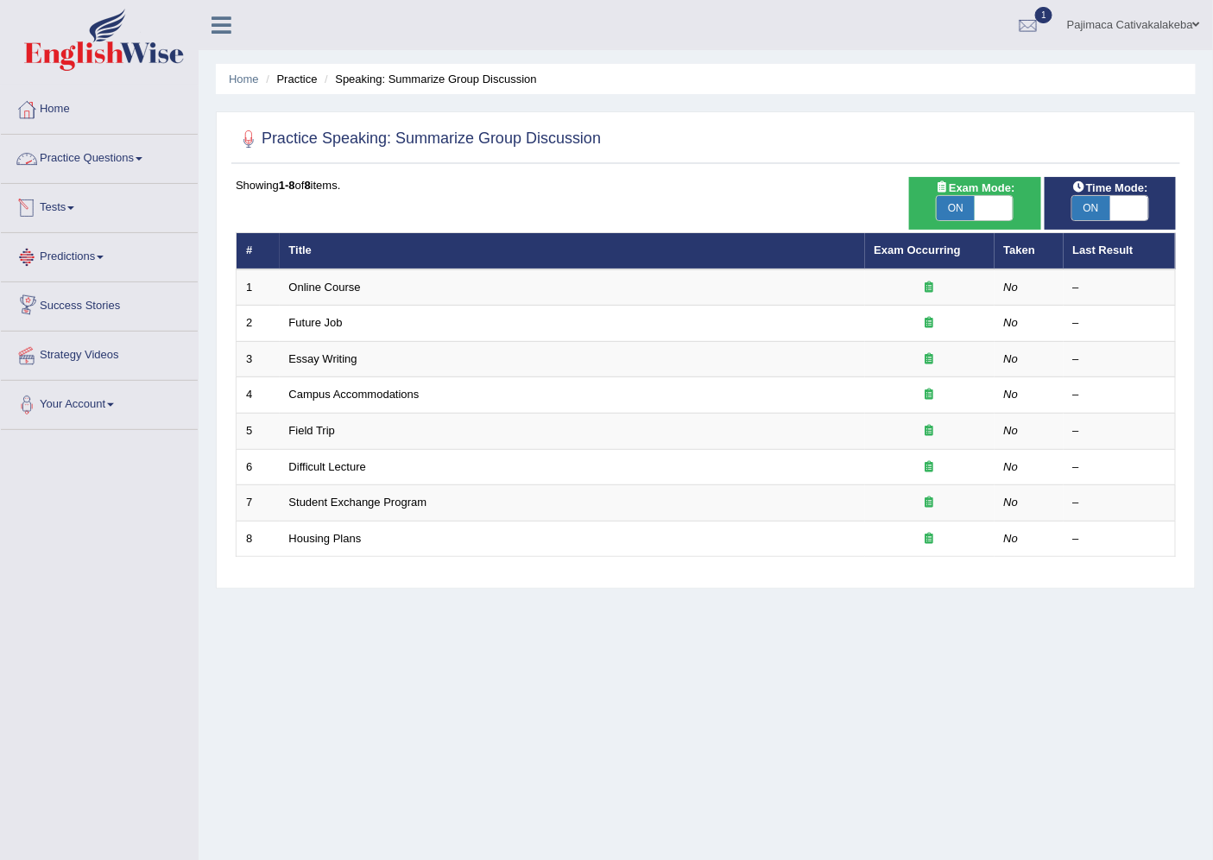
click at [125, 151] on link "Practice Questions" at bounding box center [99, 156] width 197 height 43
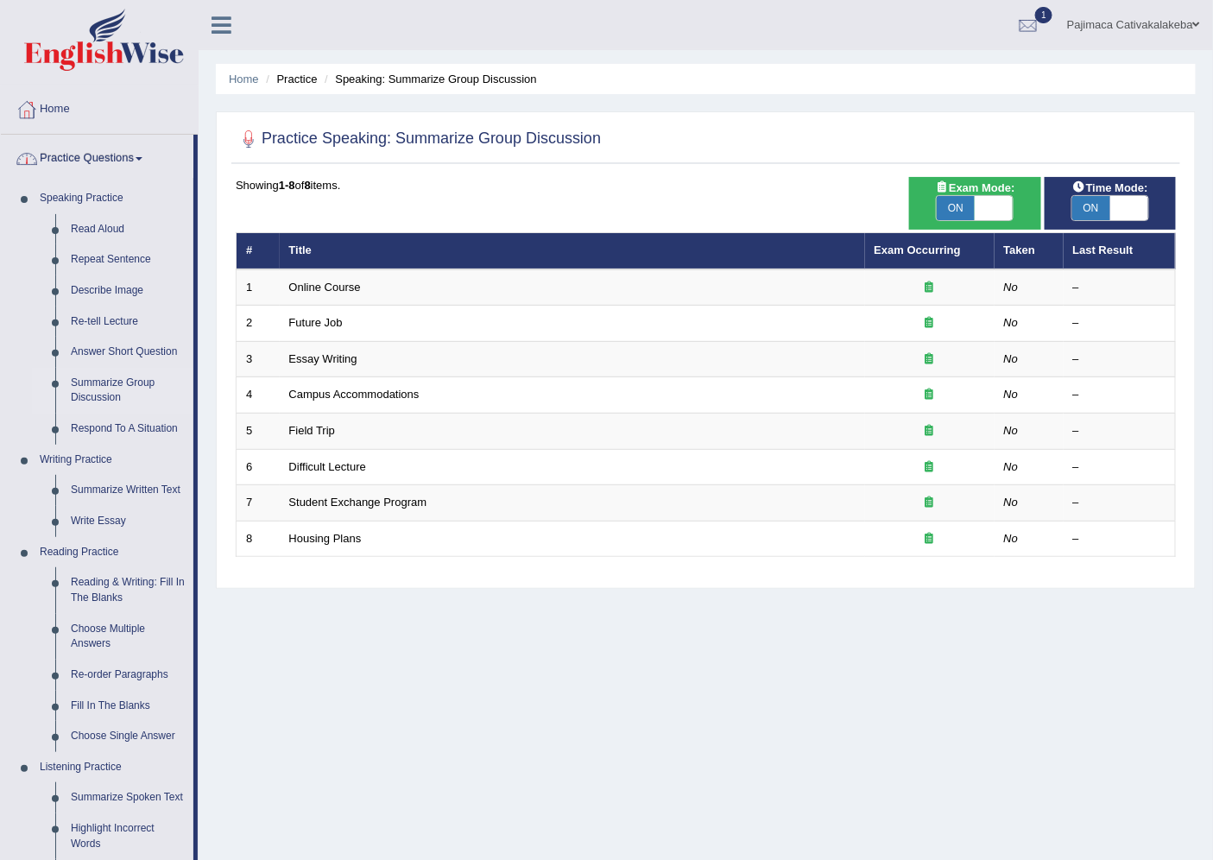
click at [104, 147] on link "Practice Questions" at bounding box center [97, 156] width 193 height 43
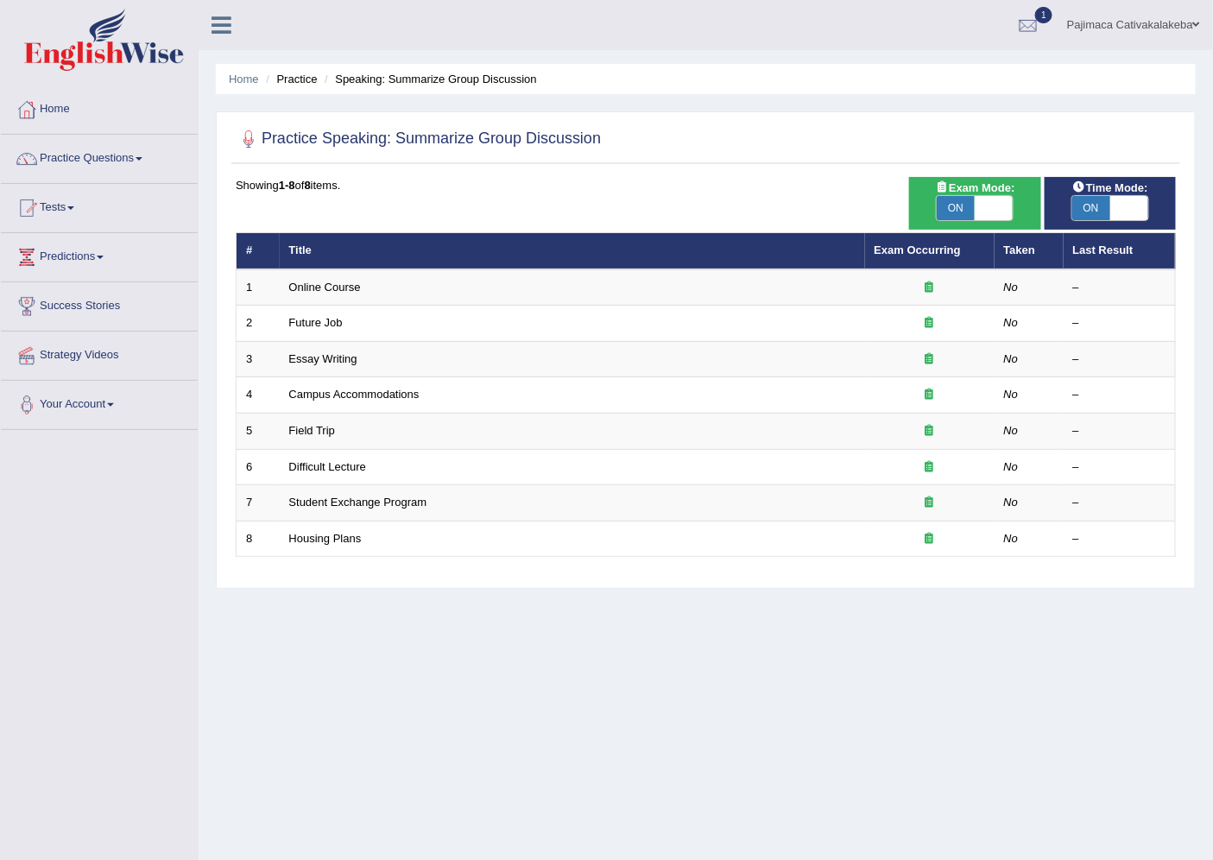
click at [106, 155] on link "Practice Questions" at bounding box center [99, 156] width 197 height 43
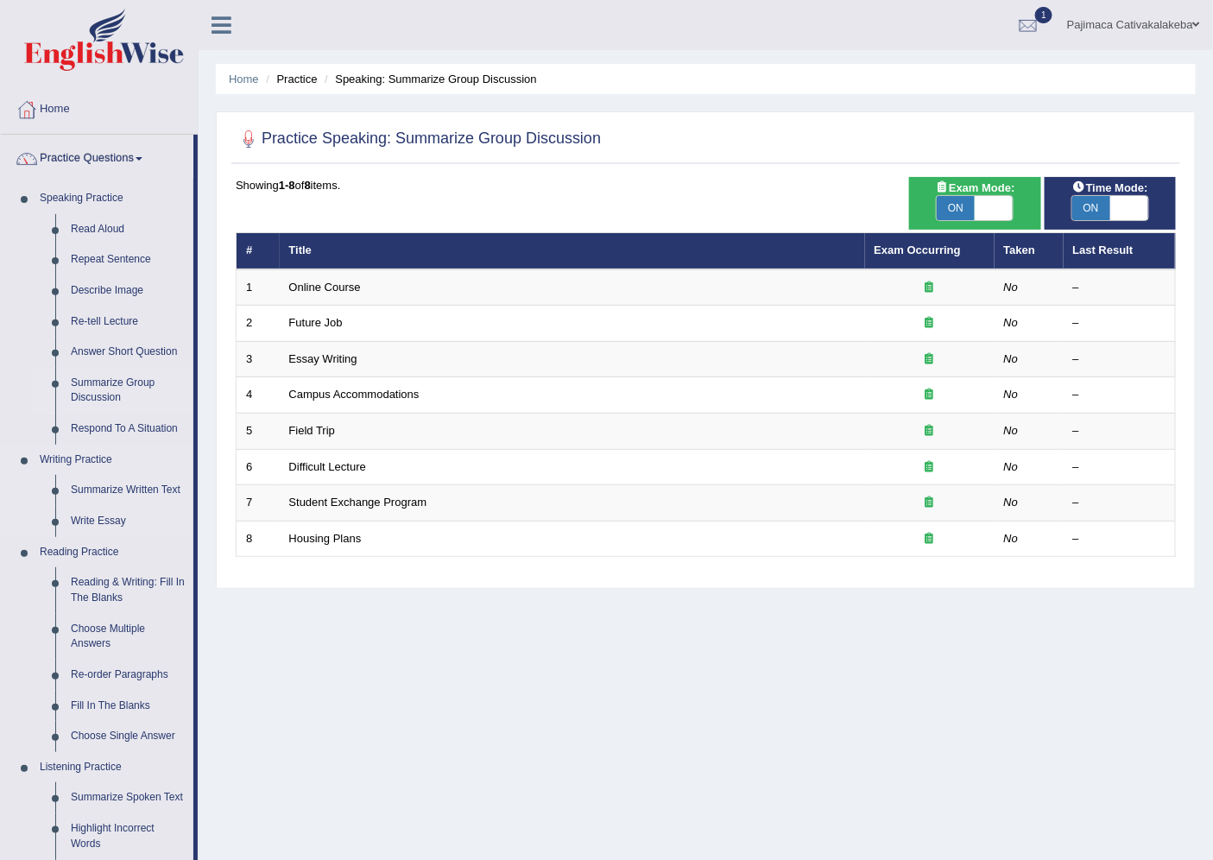
click at [78, 458] on link "Writing Practice" at bounding box center [112, 460] width 161 height 31
click at [128, 477] on link "Summarize Written Text" at bounding box center [128, 490] width 130 height 31
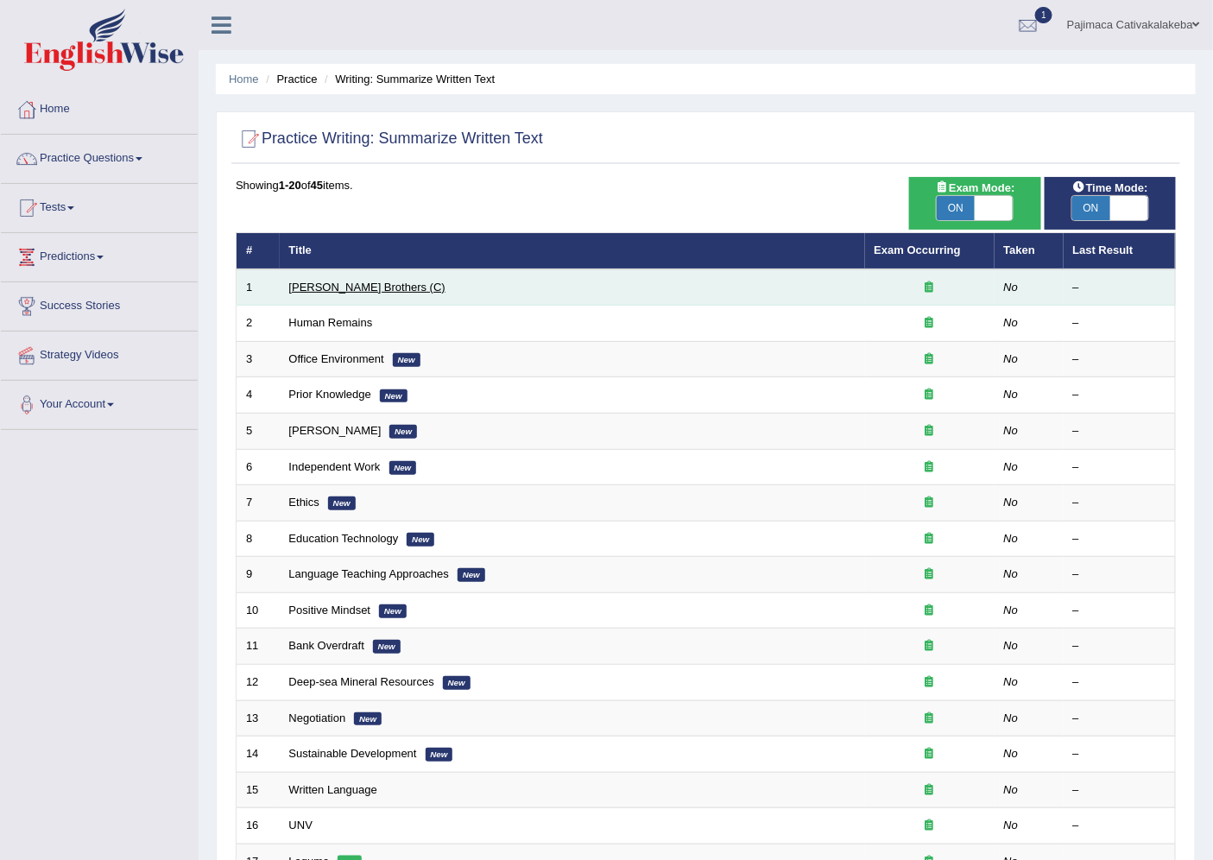
click at [372, 286] on link "Wright Brothers (C)" at bounding box center [367, 287] width 156 height 13
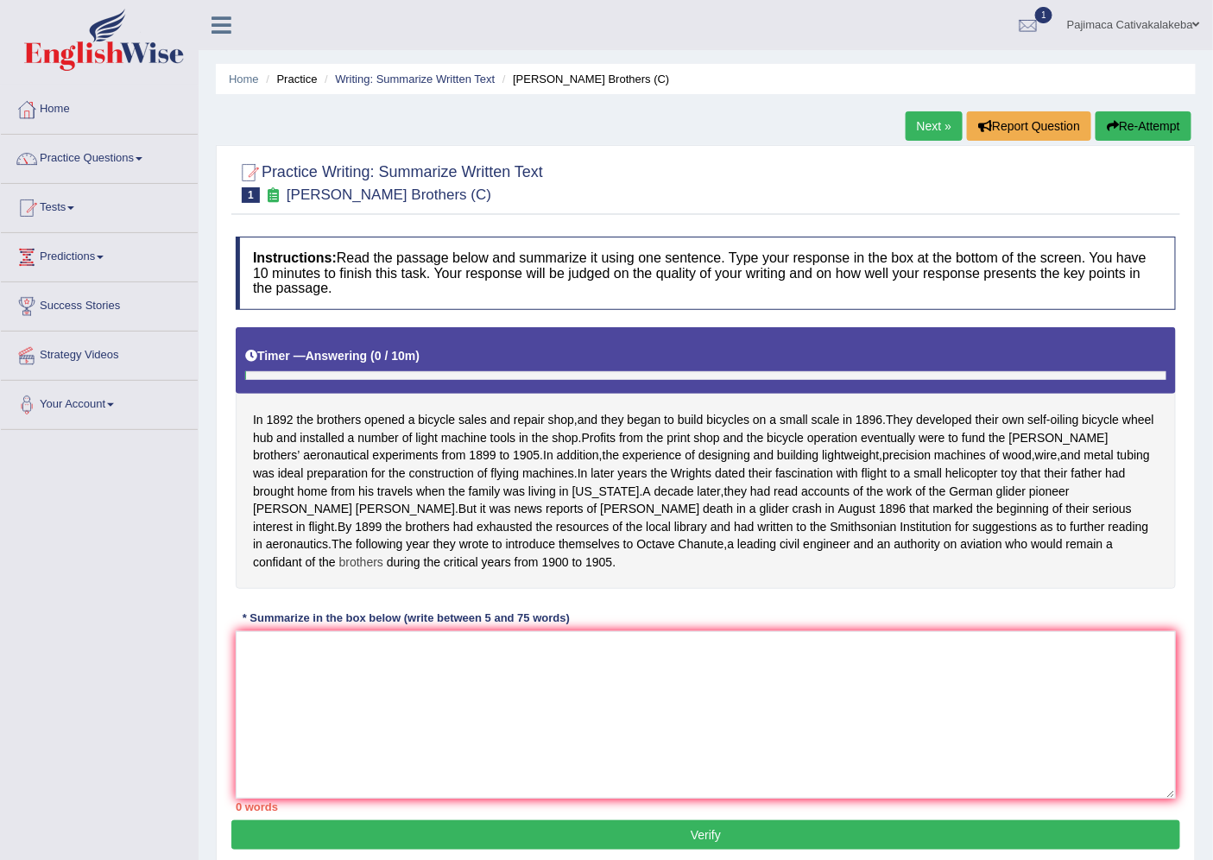
scroll to position [81, 0]
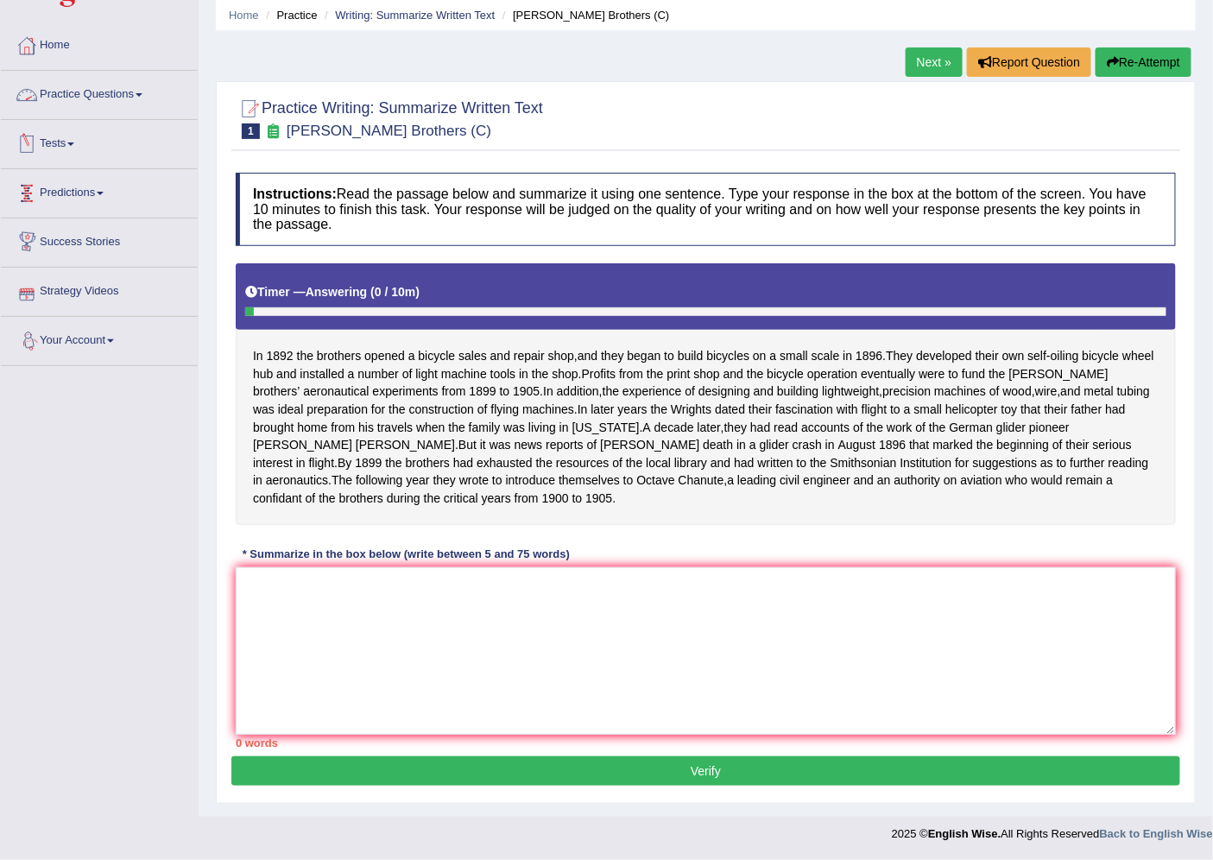
click at [89, 71] on link "Practice Questions" at bounding box center [99, 92] width 197 height 43
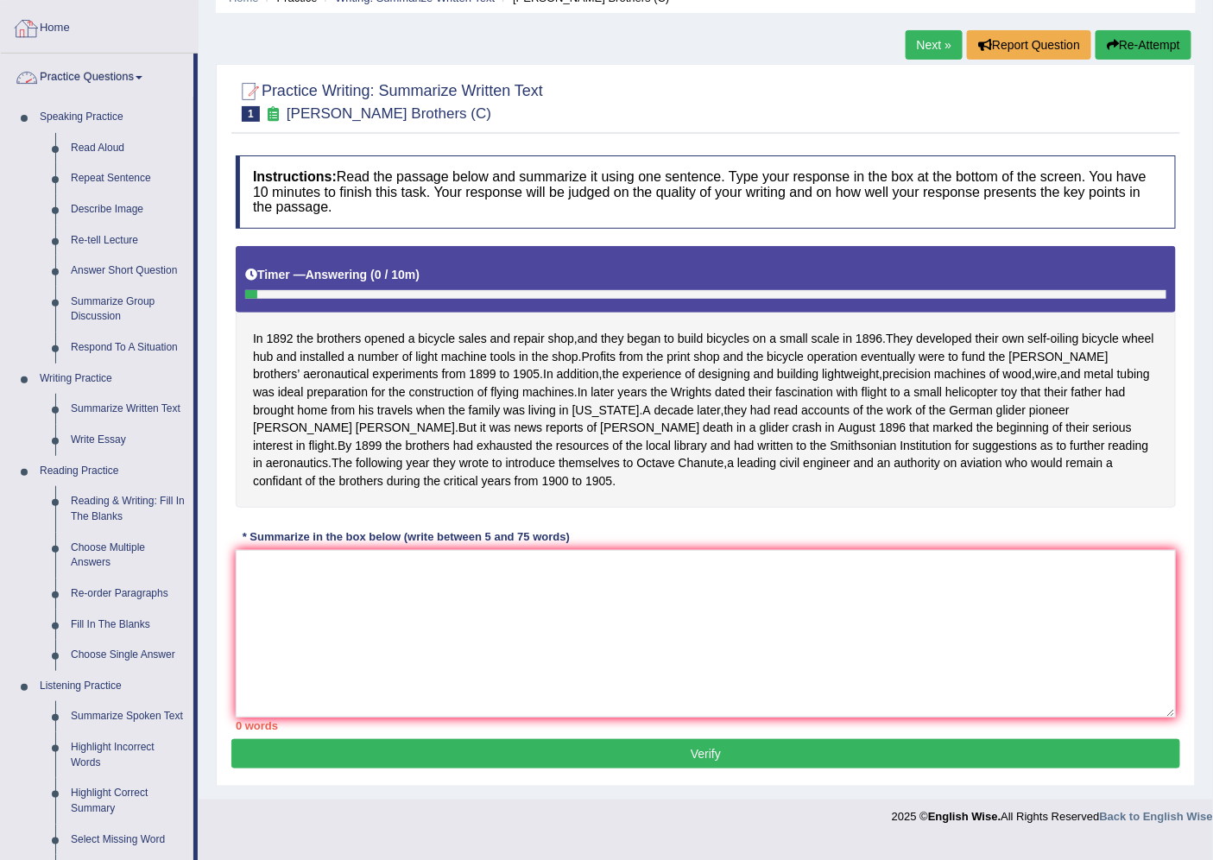
click at [71, 26] on link "Home" at bounding box center [99, 25] width 197 height 43
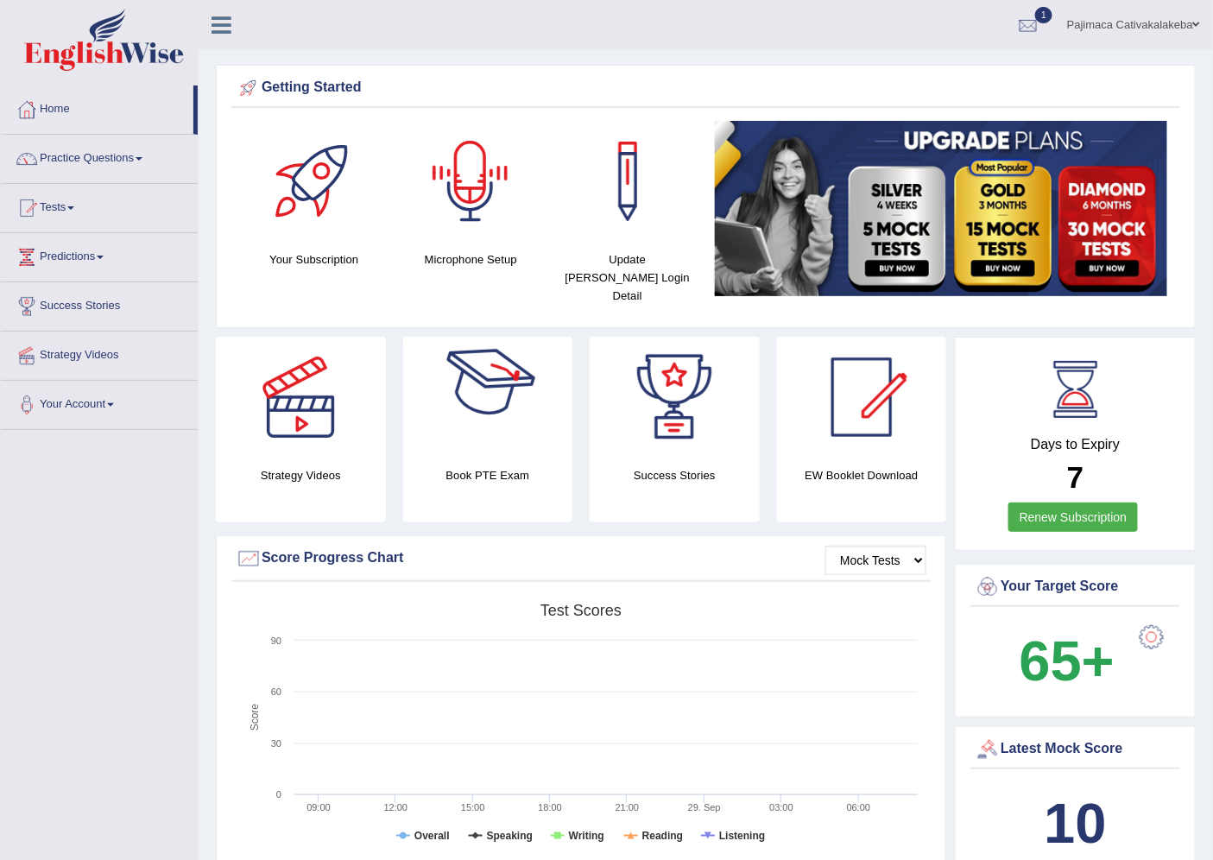
click at [470, 196] on div at bounding box center [470, 181] width 121 height 121
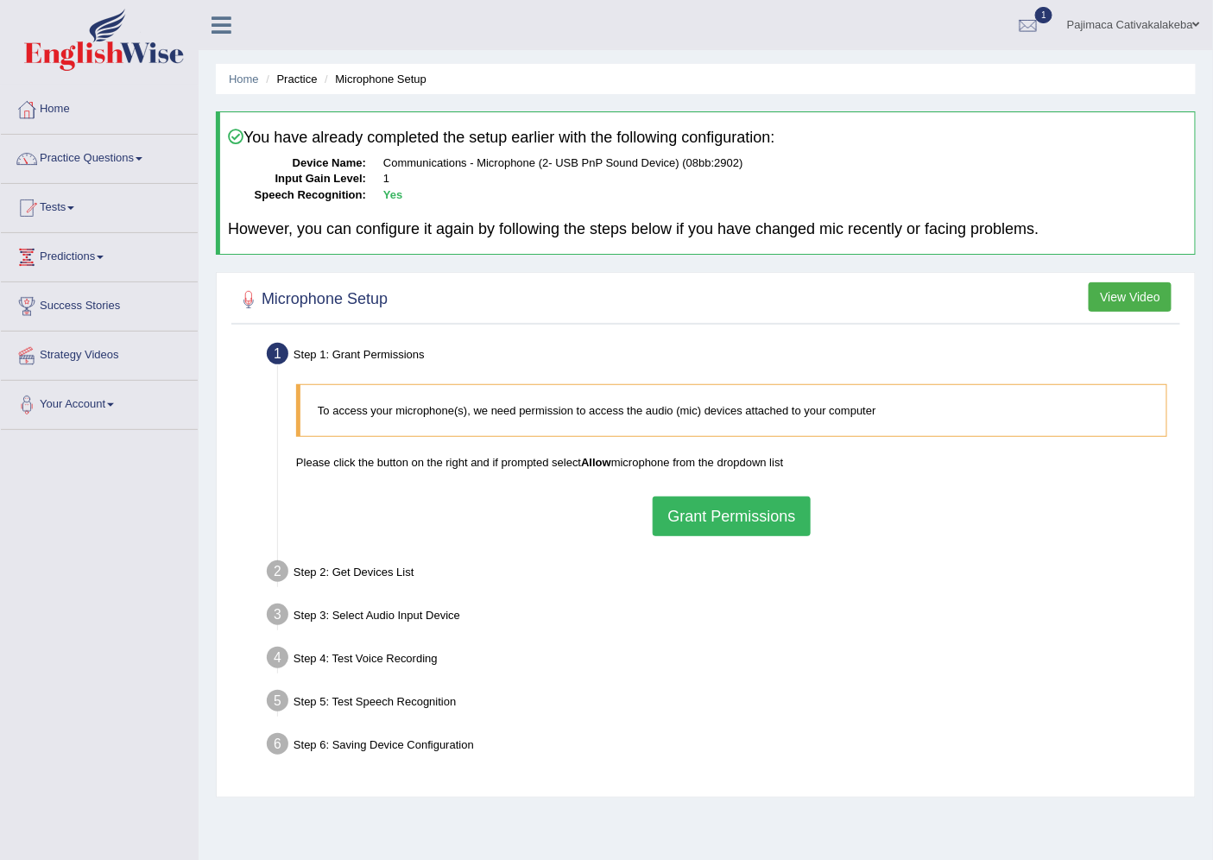
click at [710, 507] on button "Grant Permissions" at bounding box center [731, 516] width 157 height 40
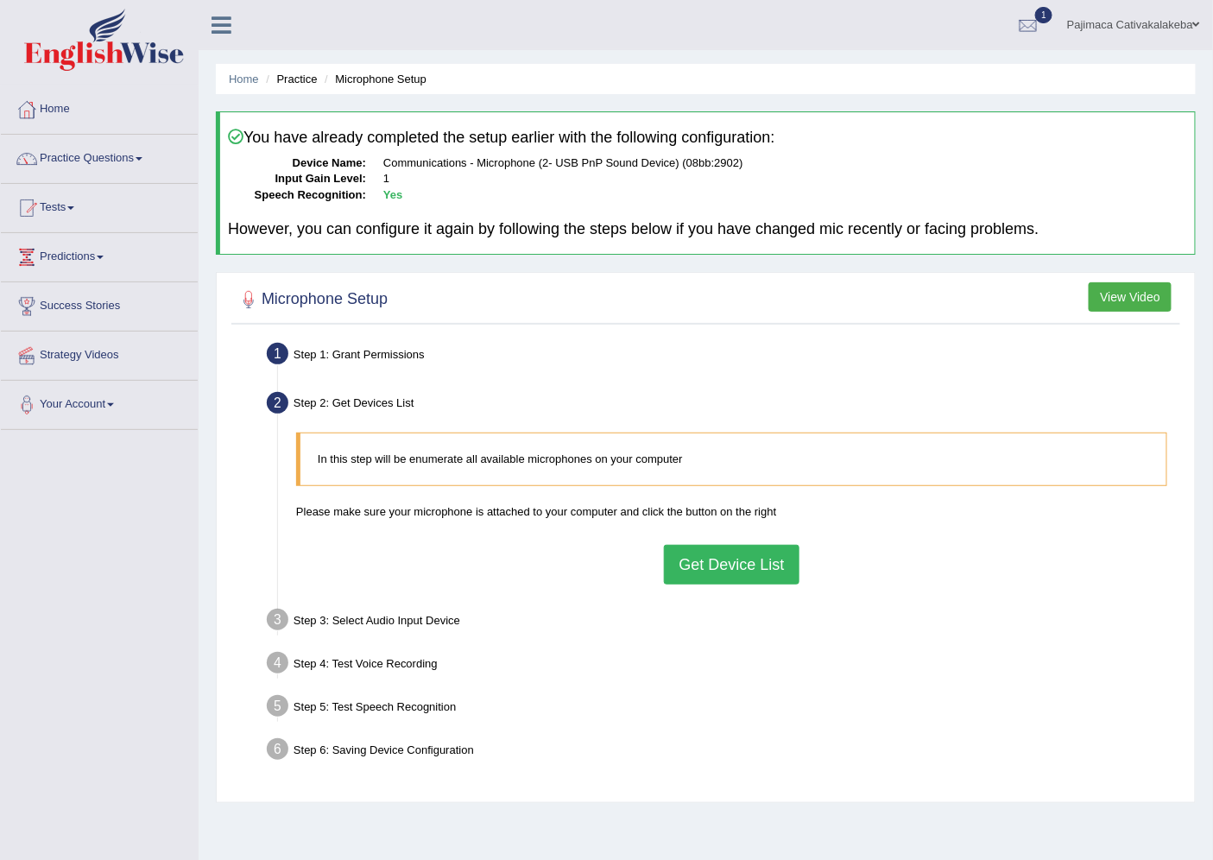
click at [691, 562] on button "Get Device List" at bounding box center [731, 565] width 135 height 40
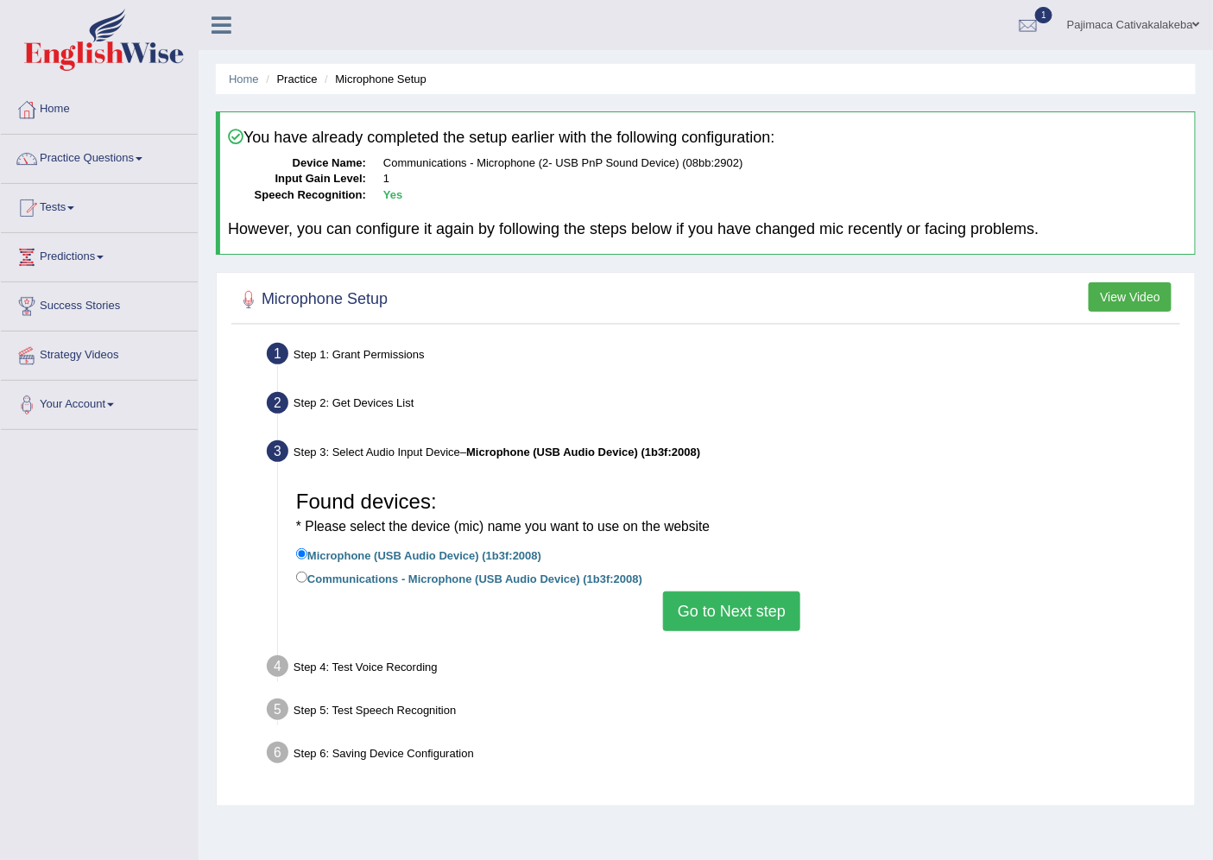
scroll to position [46, 0]
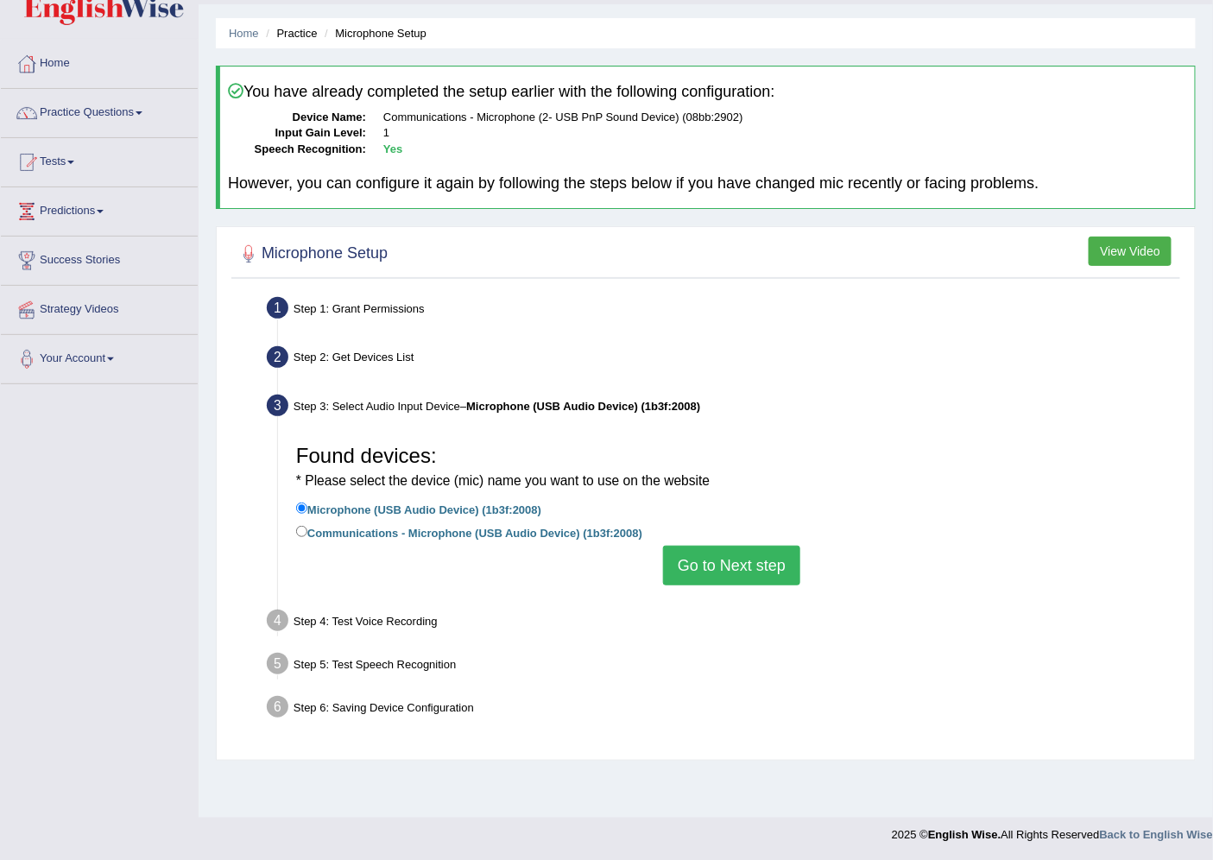
click at [339, 530] on label "Communications - Microphone (USB Audio Device) (1b3f:2008)" at bounding box center [469, 531] width 346 height 19
click at [307, 530] on input "Communications - Microphone (USB Audio Device) (1b3f:2008)" at bounding box center [301, 531] width 11 height 11
radio input "true"
click at [754, 571] on button "Go to Next step" at bounding box center [731, 566] width 137 height 40
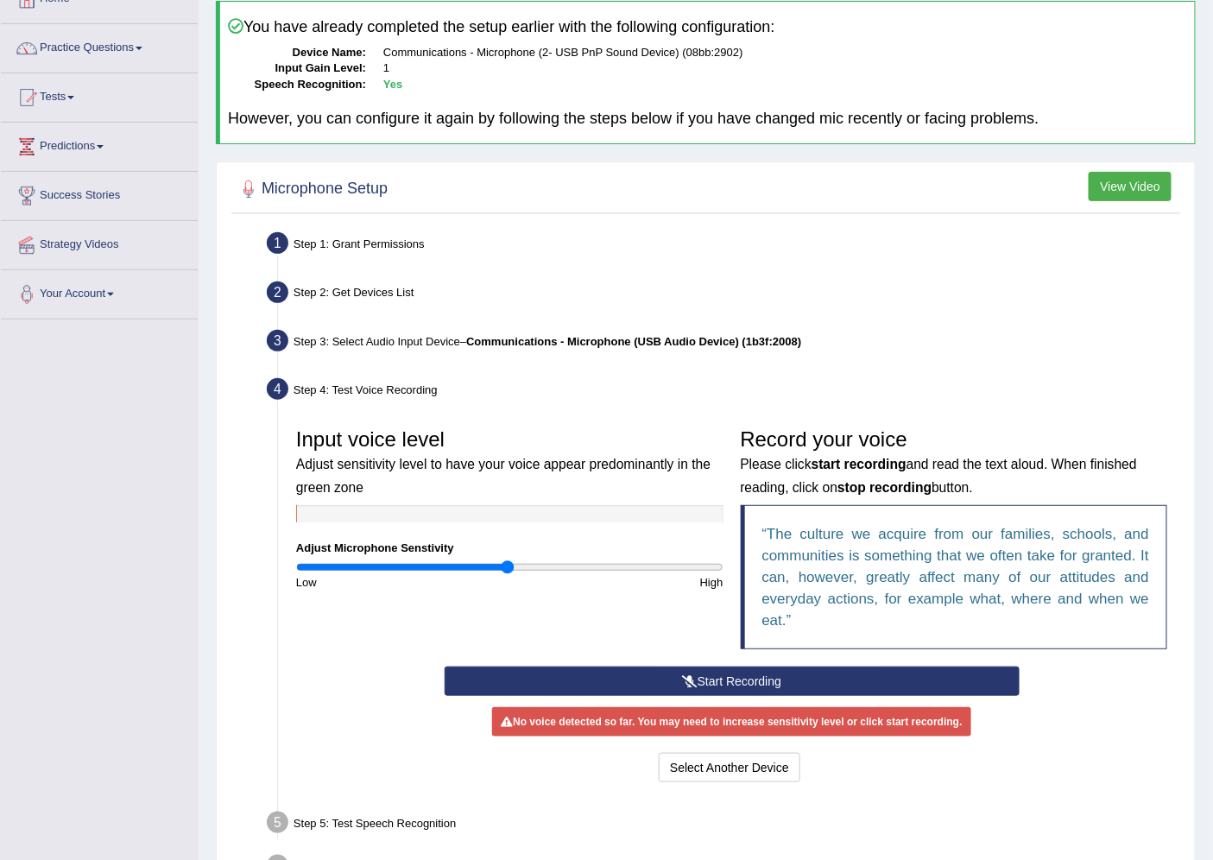
scroll to position [0, 0]
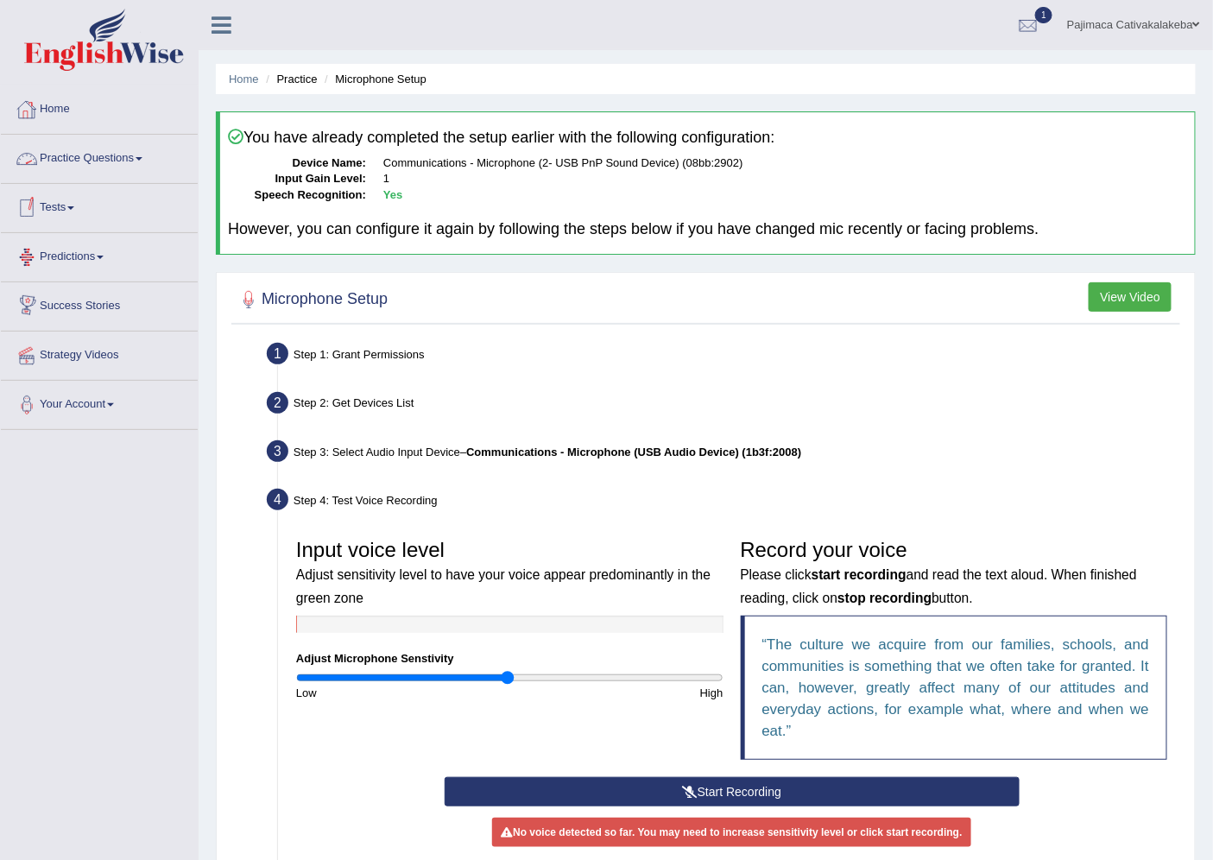
click at [65, 162] on link "Practice Questions" at bounding box center [99, 156] width 197 height 43
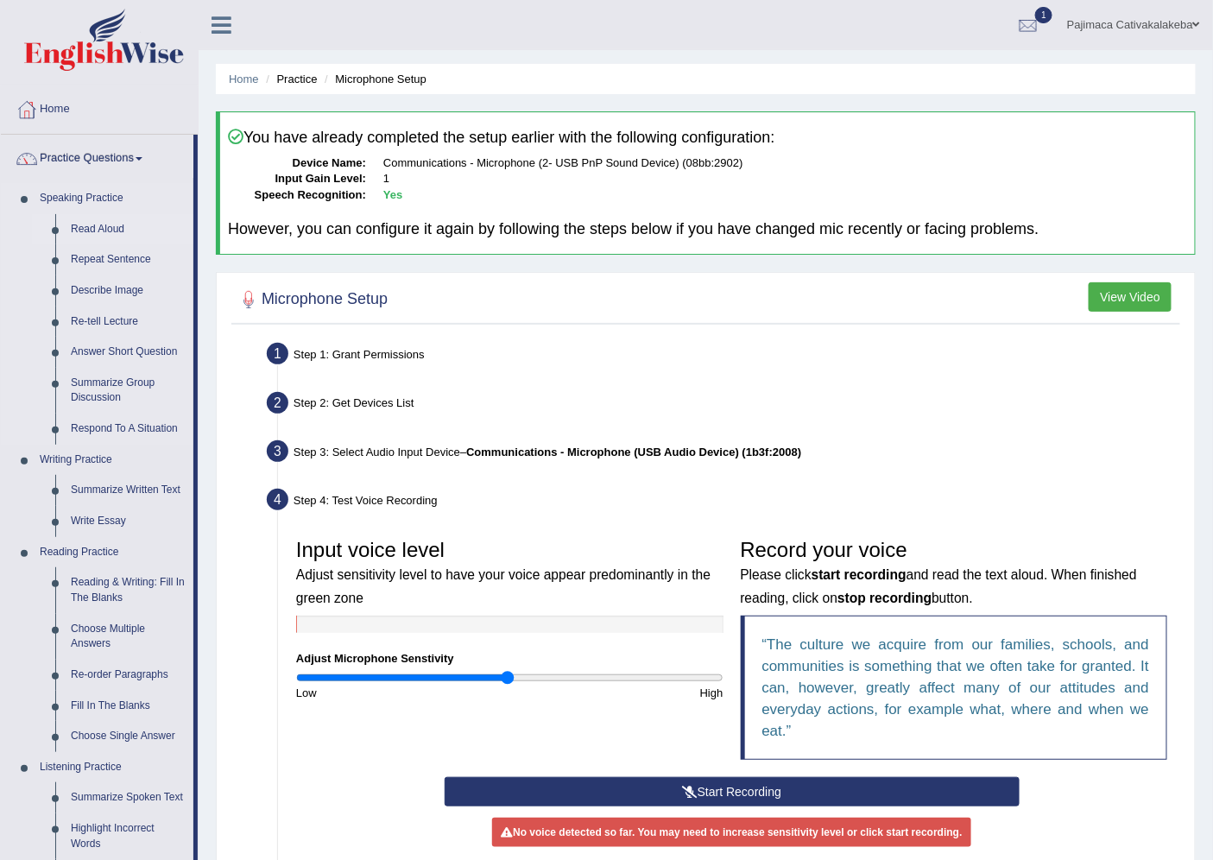
click at [86, 228] on link "Read Aloud" at bounding box center [128, 229] width 130 height 31
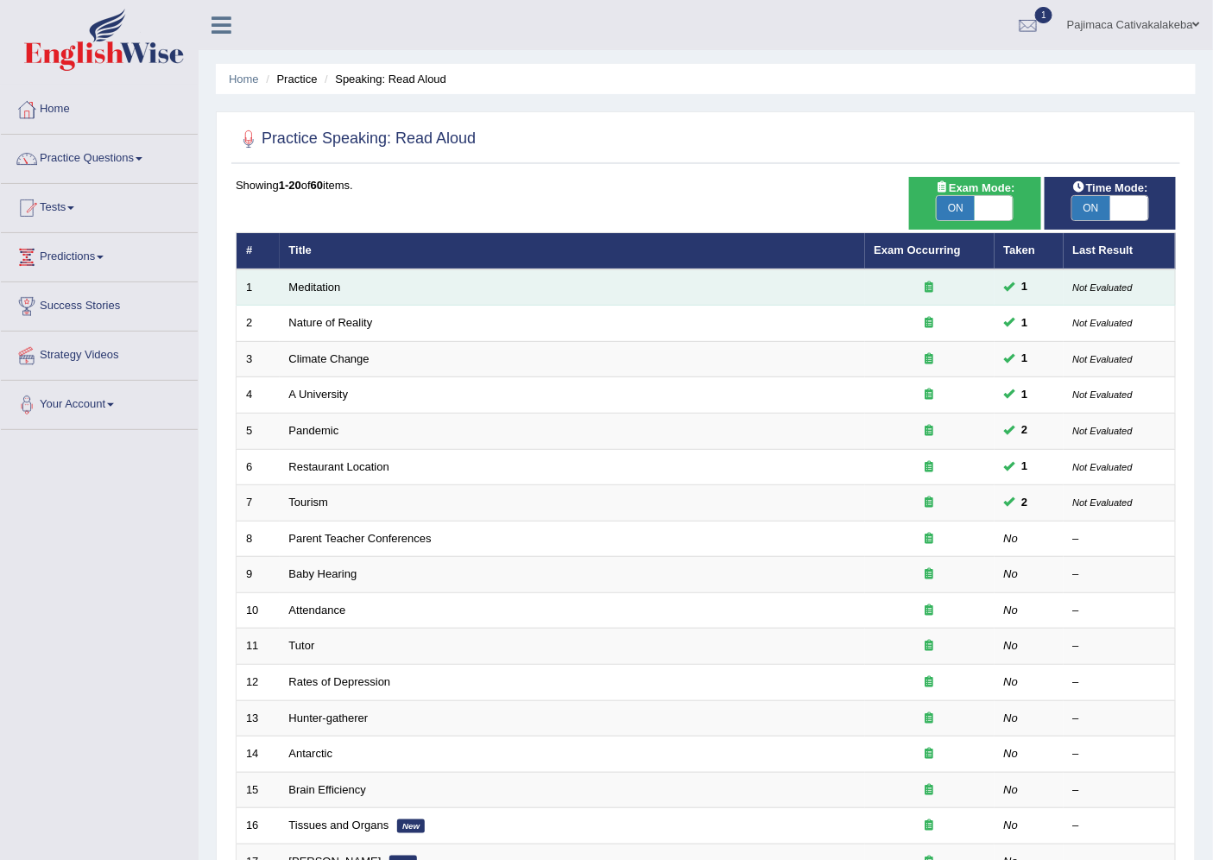
click at [312, 278] on td "Meditation" at bounding box center [572, 287] width 585 height 36
click at [313, 285] on link "Meditation" at bounding box center [315, 287] width 52 height 13
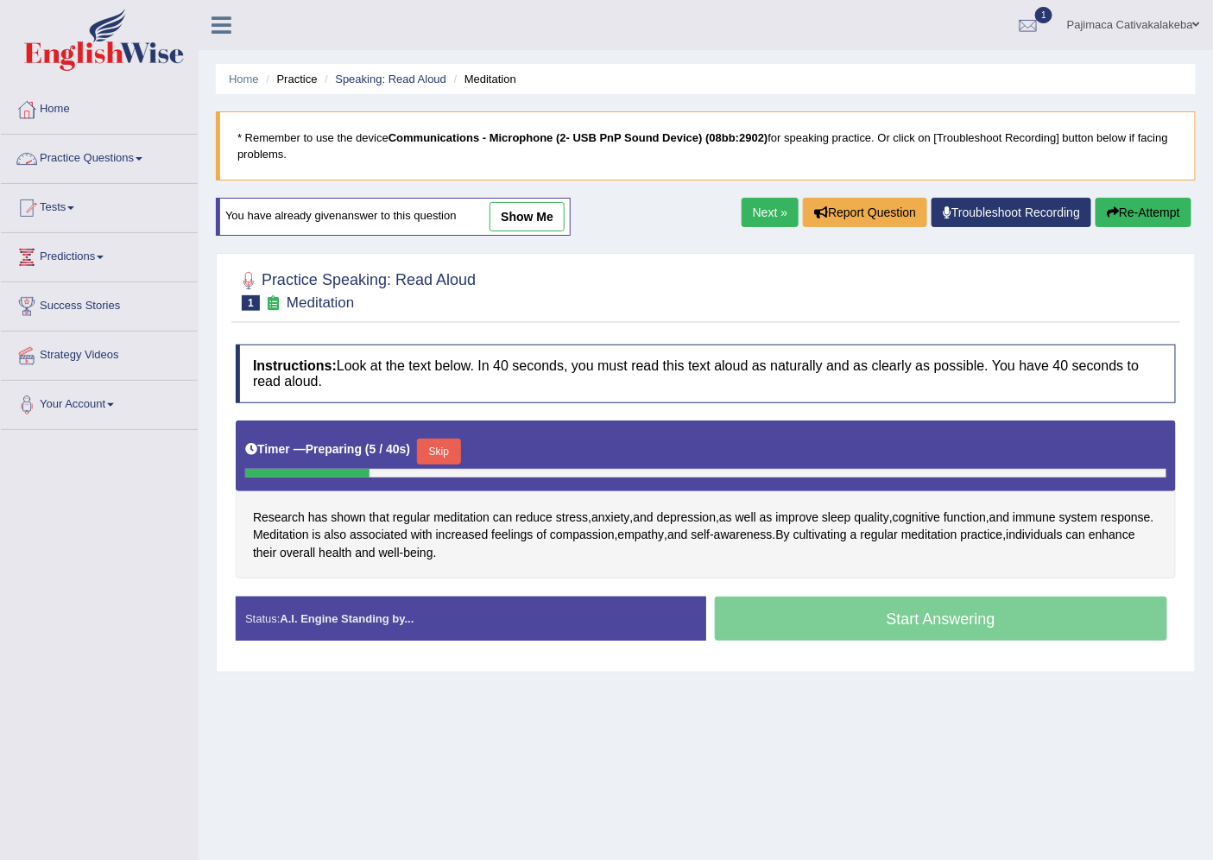
click at [88, 159] on link "Practice Questions" at bounding box center [99, 156] width 197 height 43
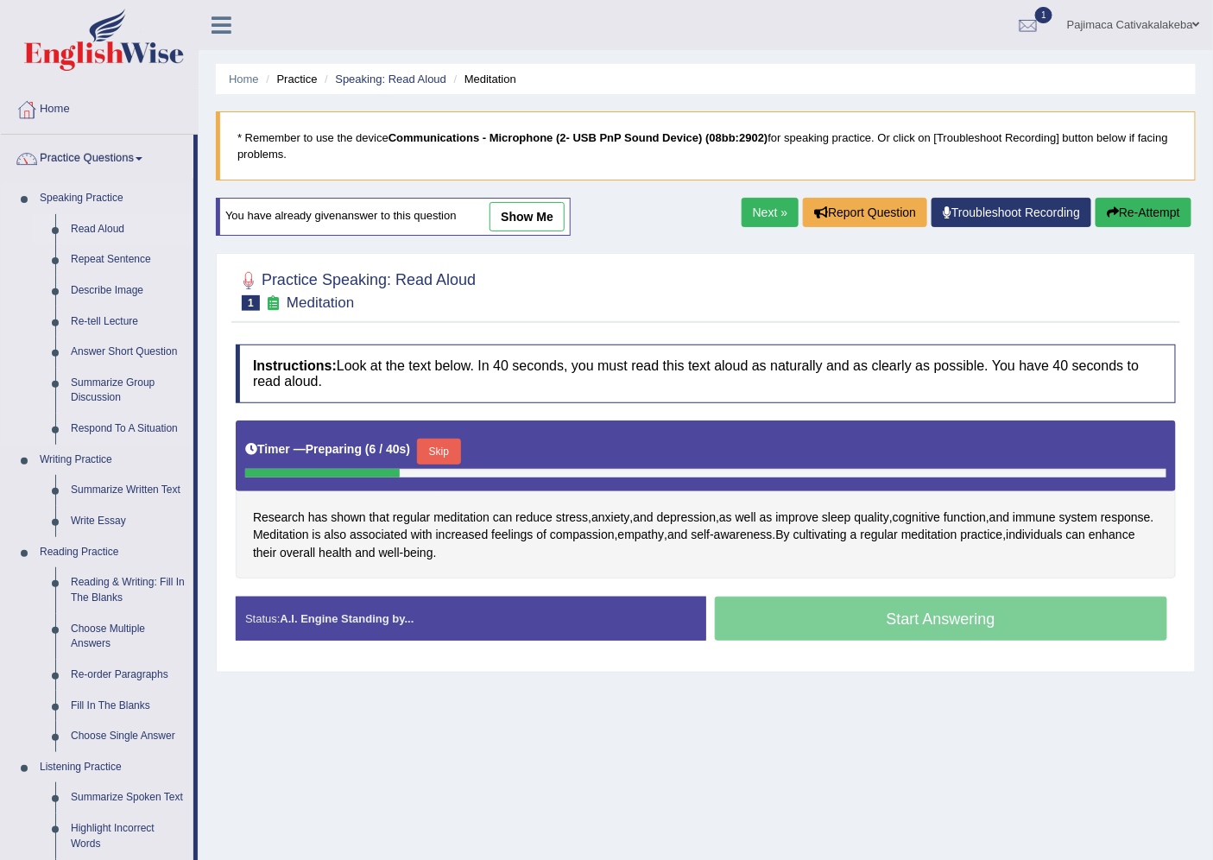
click at [98, 225] on link "Read Aloud" at bounding box center [128, 229] width 130 height 31
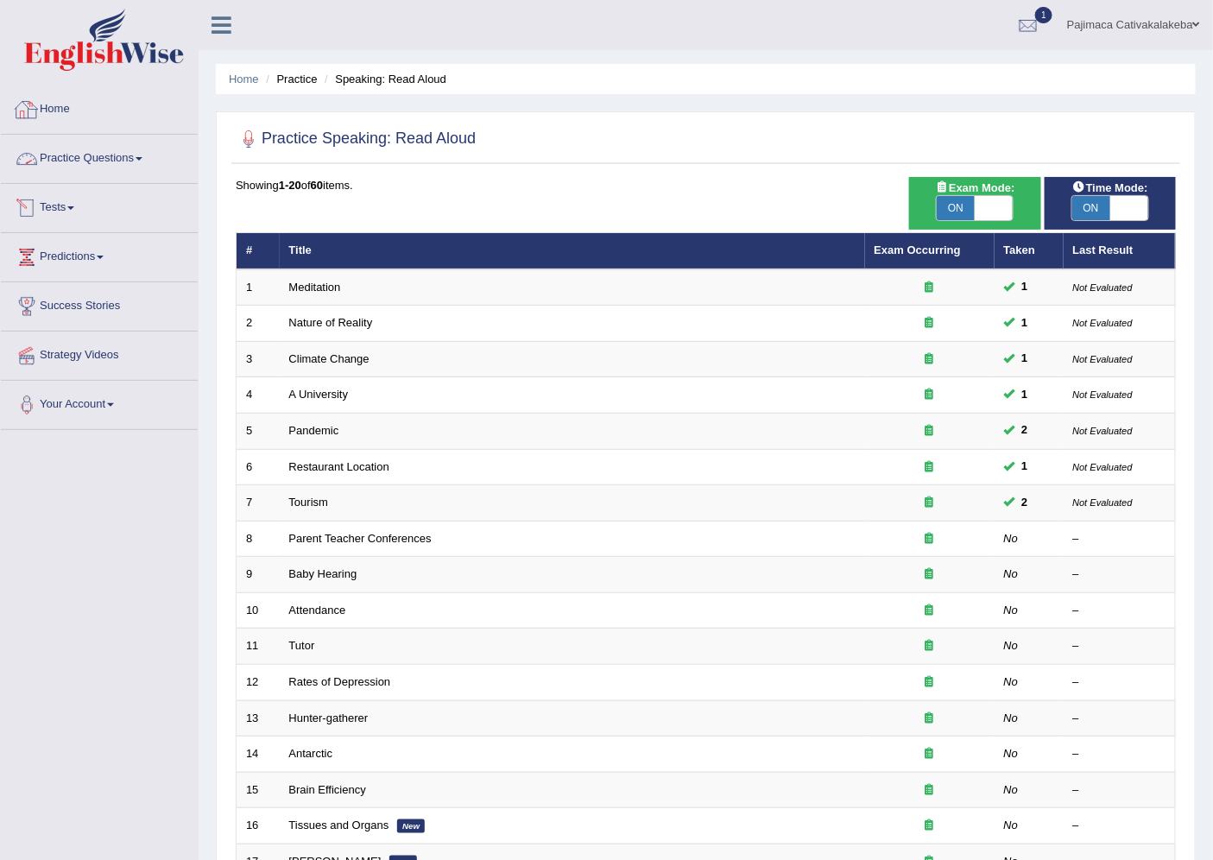
click at [78, 100] on link "Home" at bounding box center [99, 106] width 197 height 43
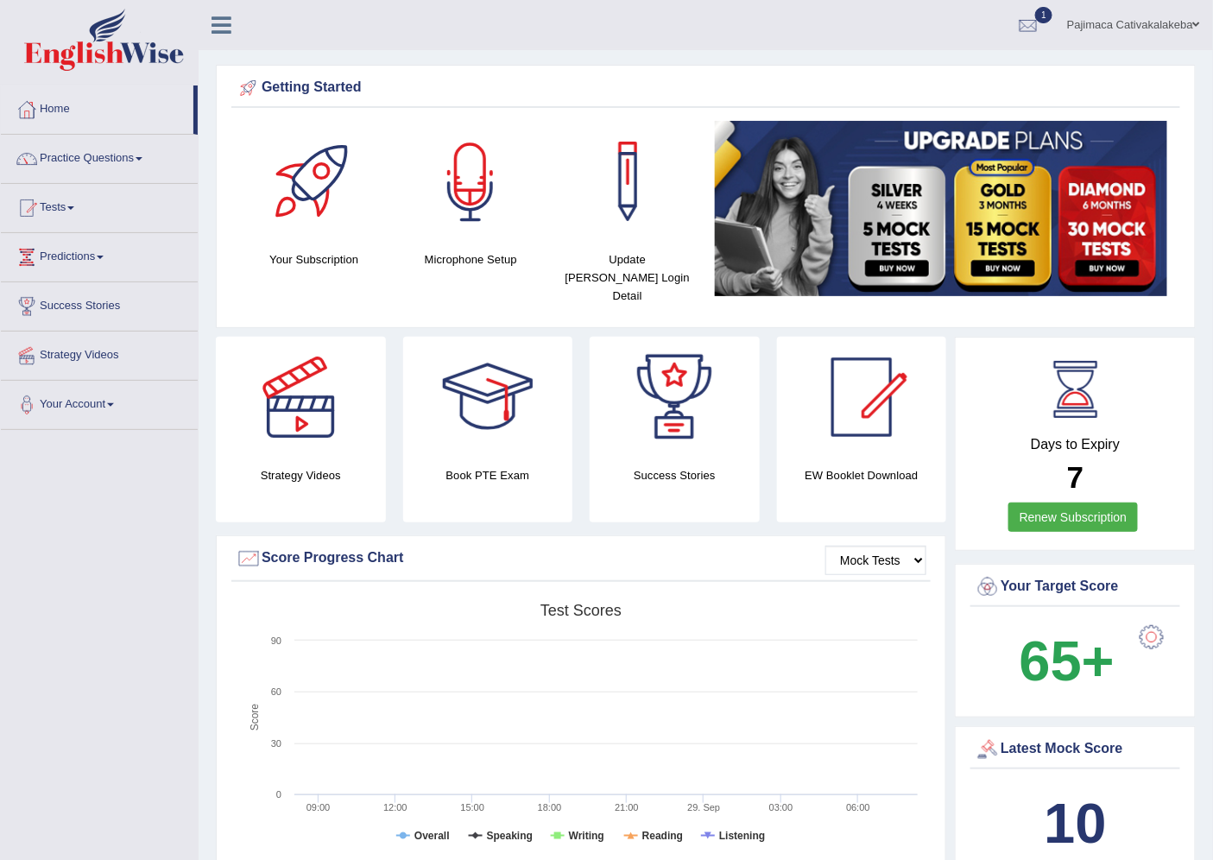
click at [506, 222] on div at bounding box center [470, 181] width 121 height 121
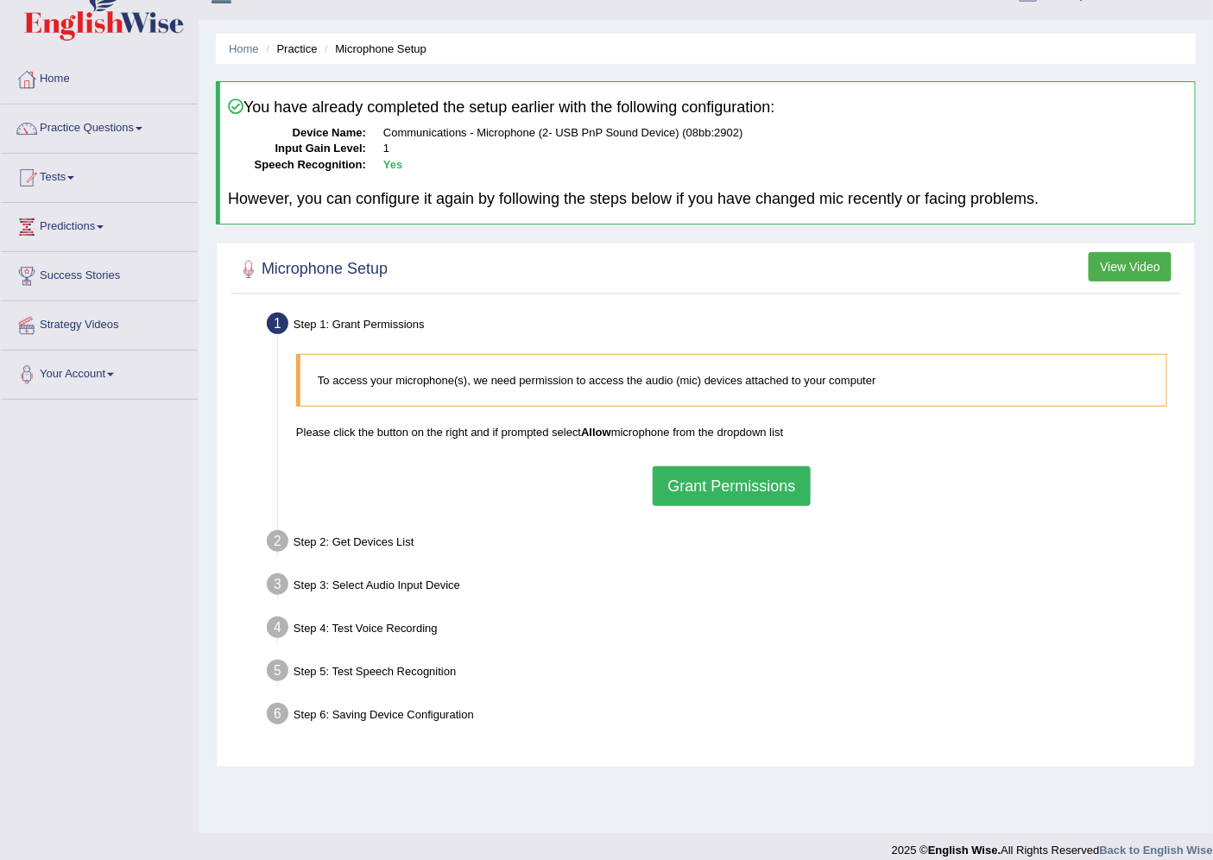
scroll to position [46, 0]
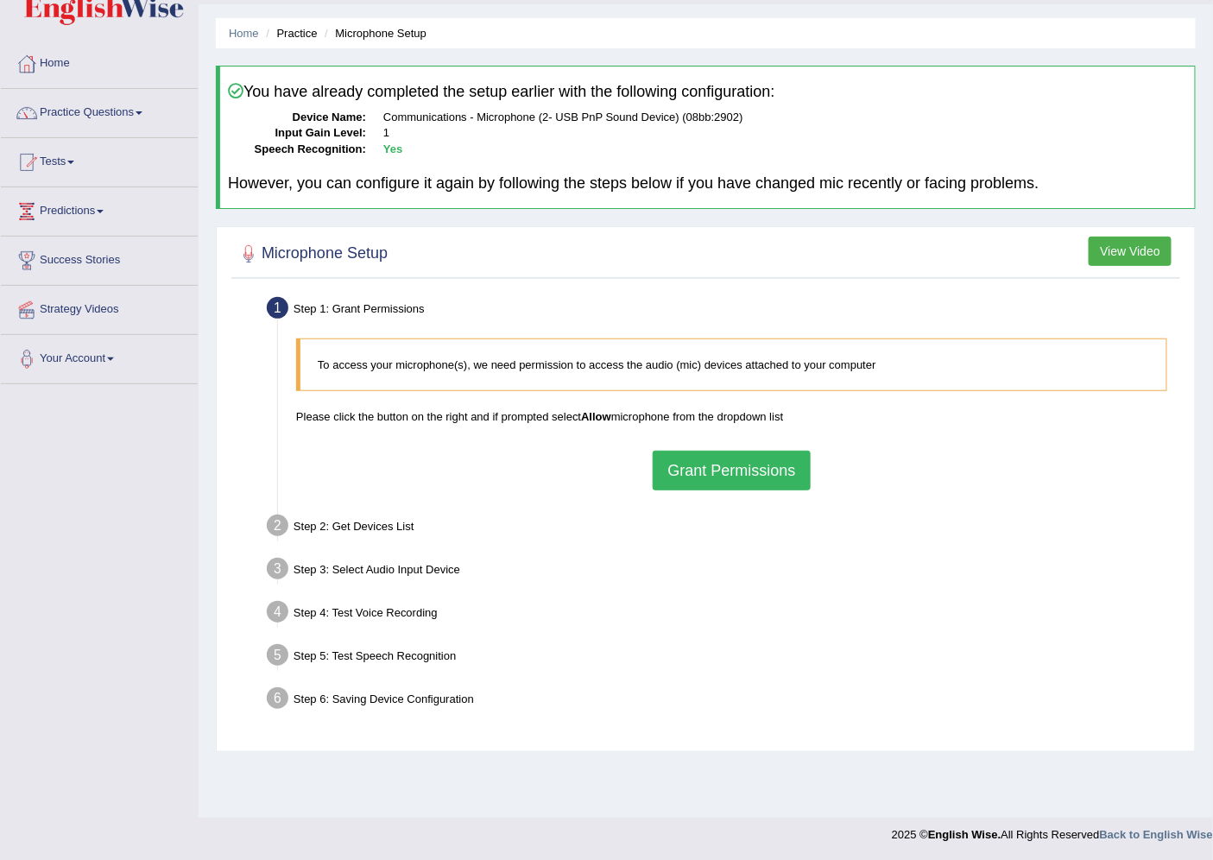
click at [721, 460] on button "Grant Permissions" at bounding box center [731, 471] width 157 height 40
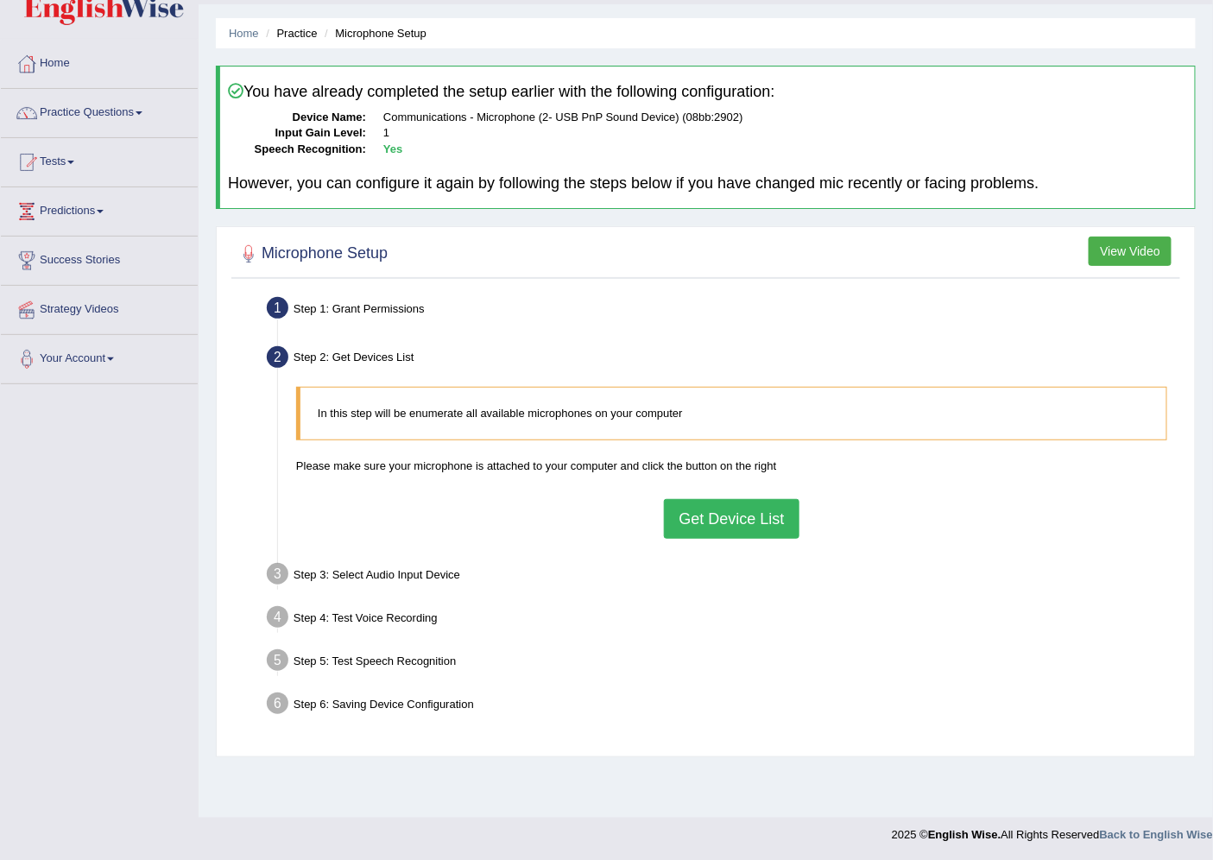
click at [713, 527] on button "Get Device List" at bounding box center [731, 519] width 135 height 40
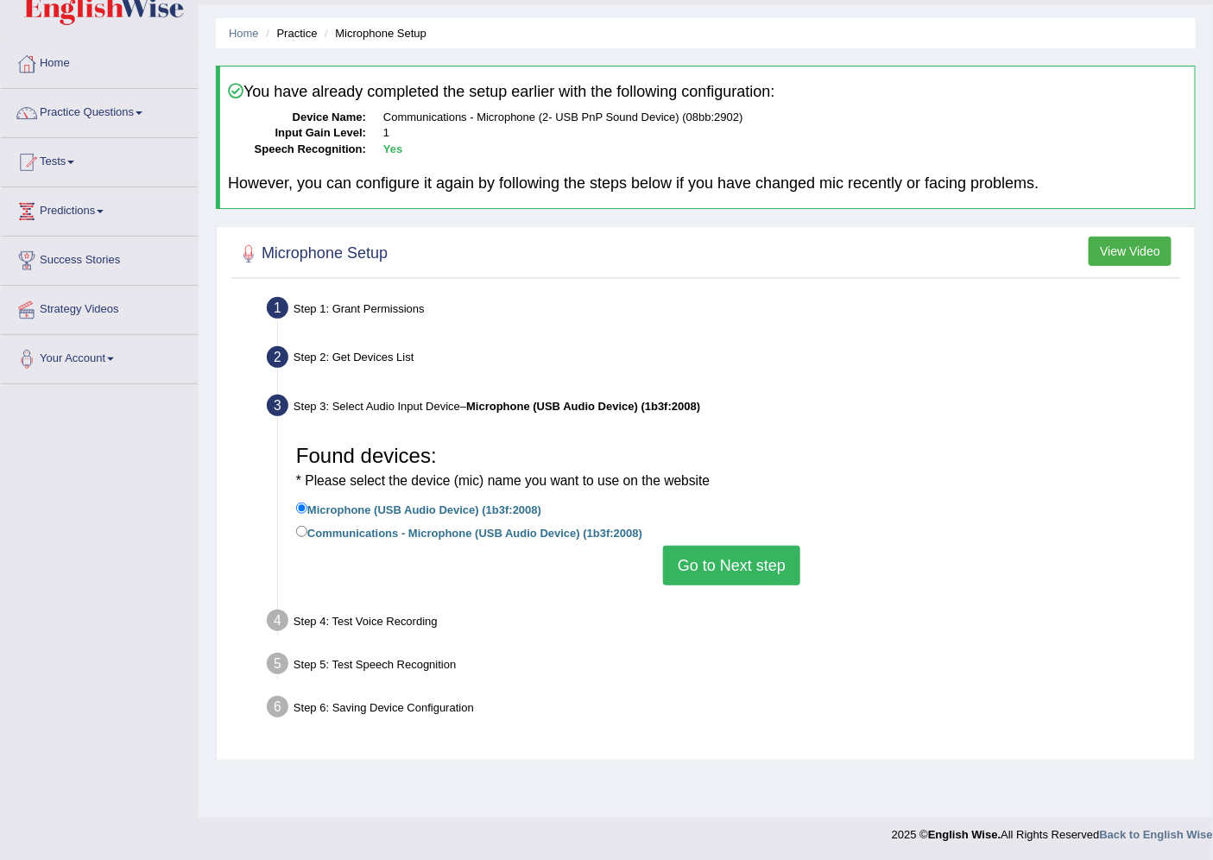
click at [477, 527] on label "Communications - Microphone (USB Audio Device) (1b3f:2008)" at bounding box center [469, 531] width 346 height 19
click at [307, 527] on input "Communications - Microphone (USB Audio Device) (1b3f:2008)" at bounding box center [301, 531] width 11 height 11
radio input "true"
click at [706, 578] on button "Go to Next step" at bounding box center [731, 566] width 137 height 40
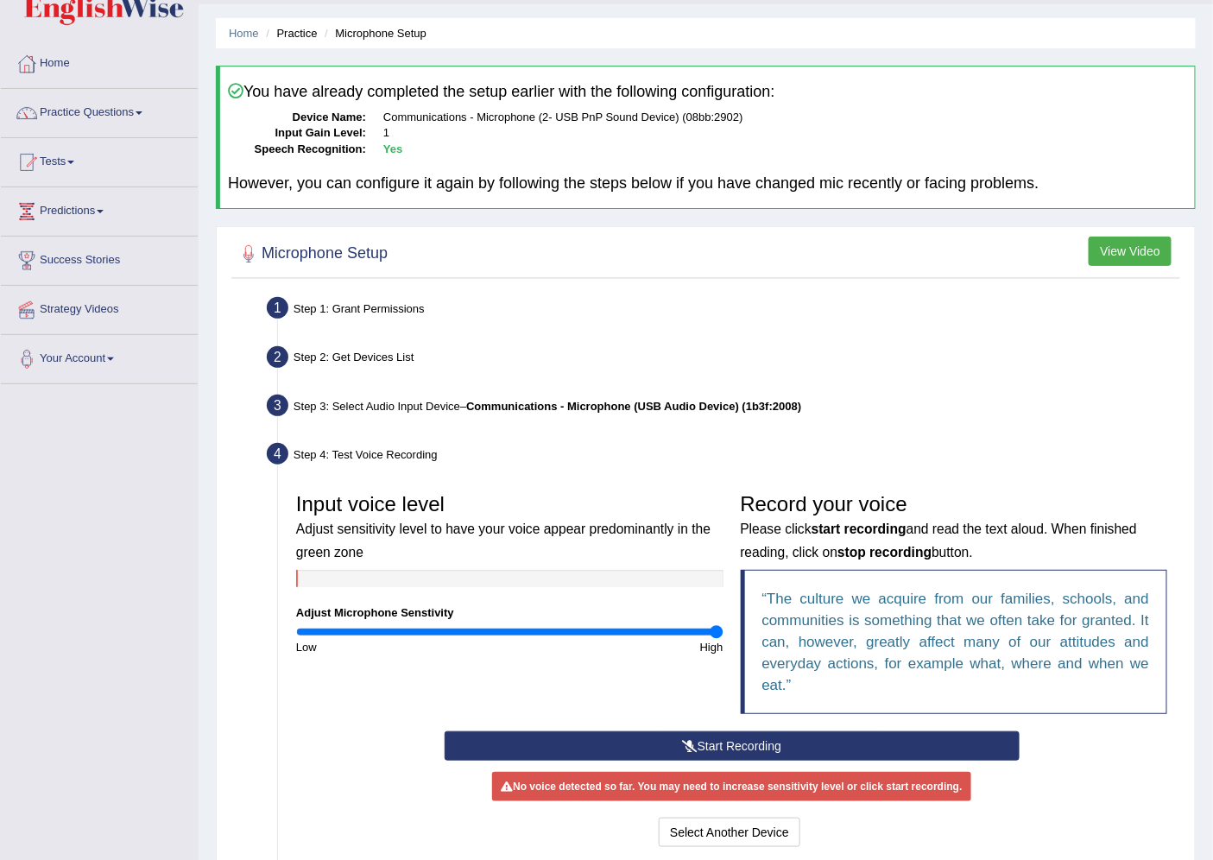
drag, startPoint x: 507, startPoint y: 626, endPoint x: 829, endPoint y: 622, distance: 322.0
type input "2"
click at [723, 625] on input "range" at bounding box center [509, 632] width 427 height 14
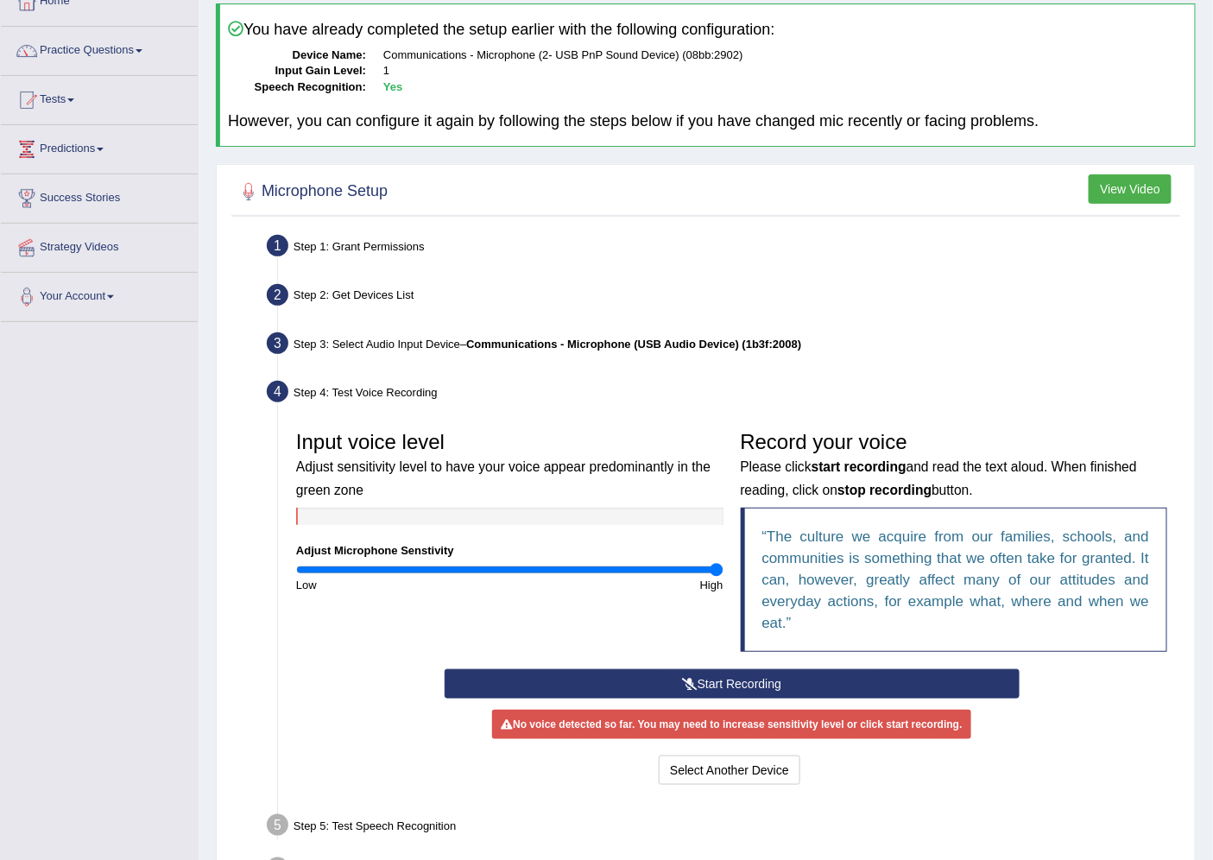
scroll to position [224, 0]
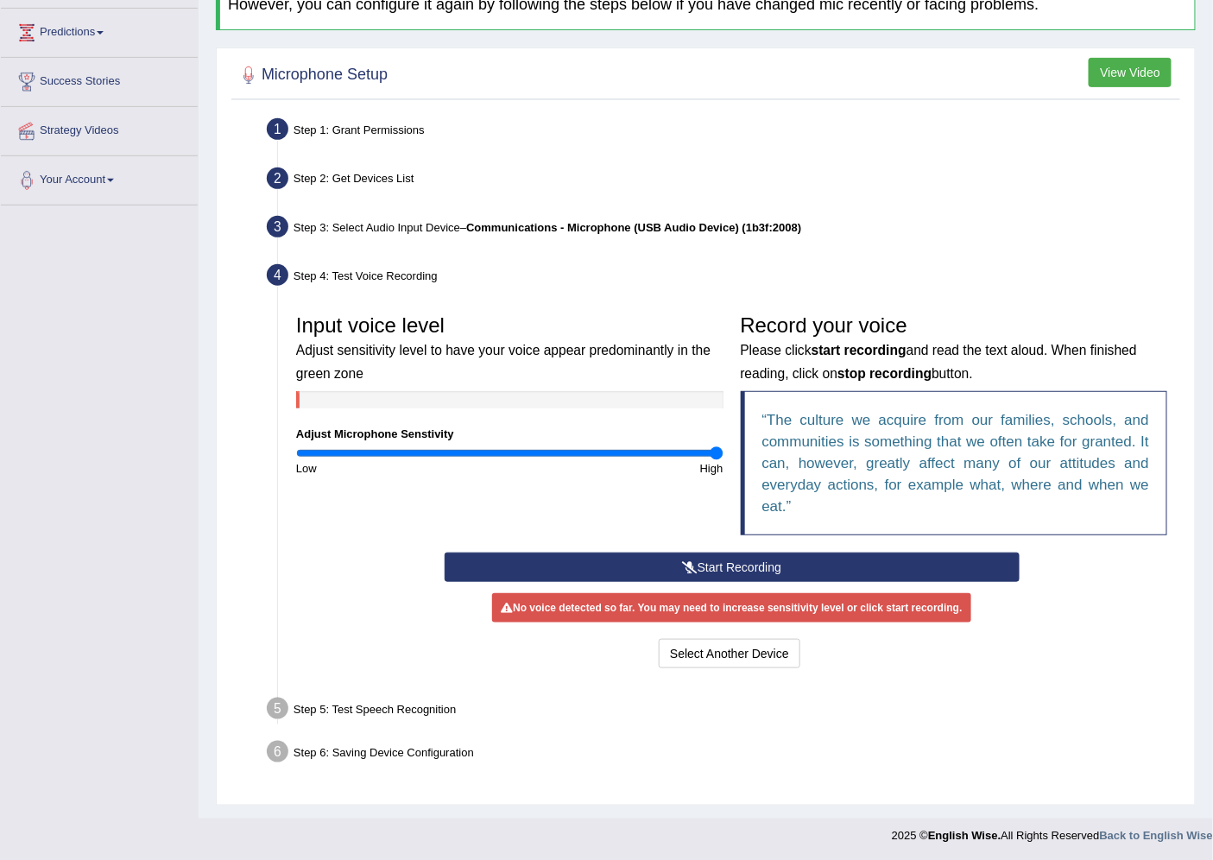
click at [731, 574] on button "Start Recording" at bounding box center [732, 566] width 575 height 29
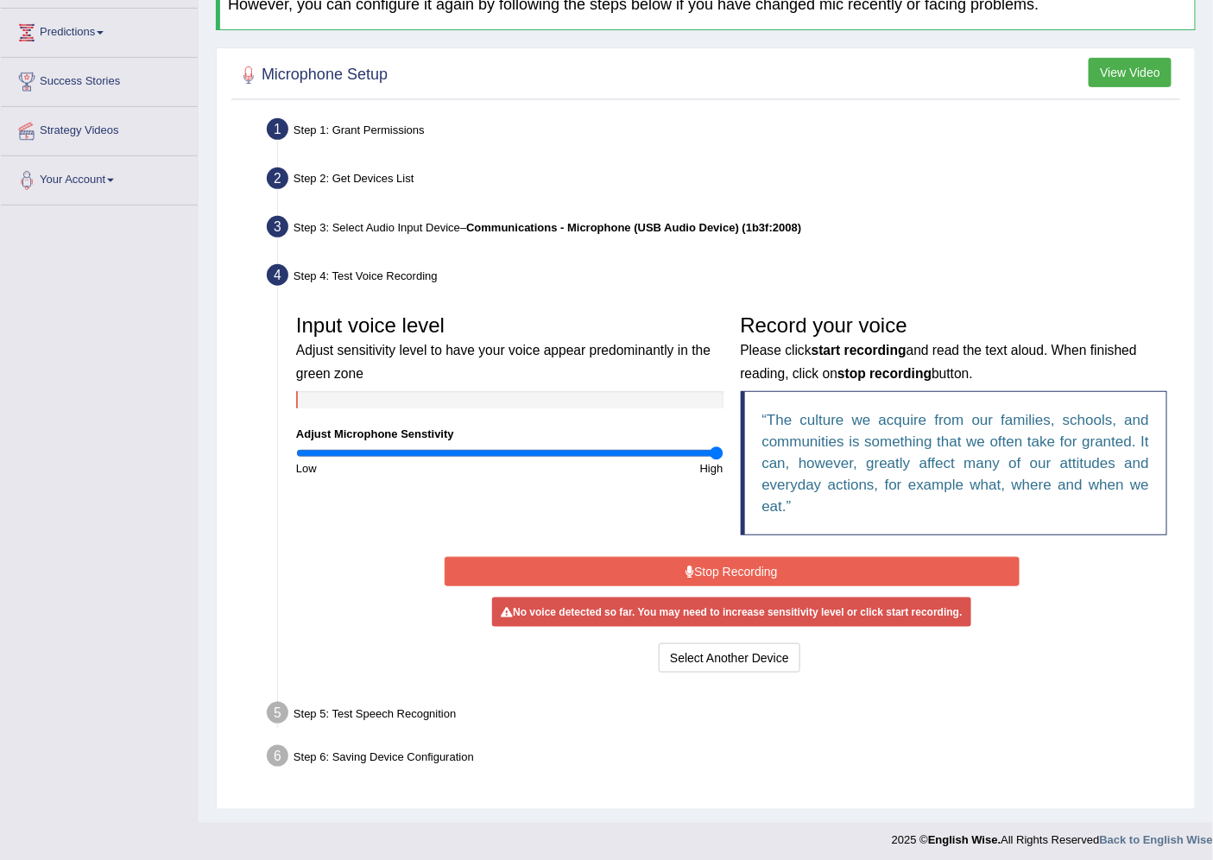
click at [727, 571] on button "Stop Recording" at bounding box center [732, 571] width 575 height 29
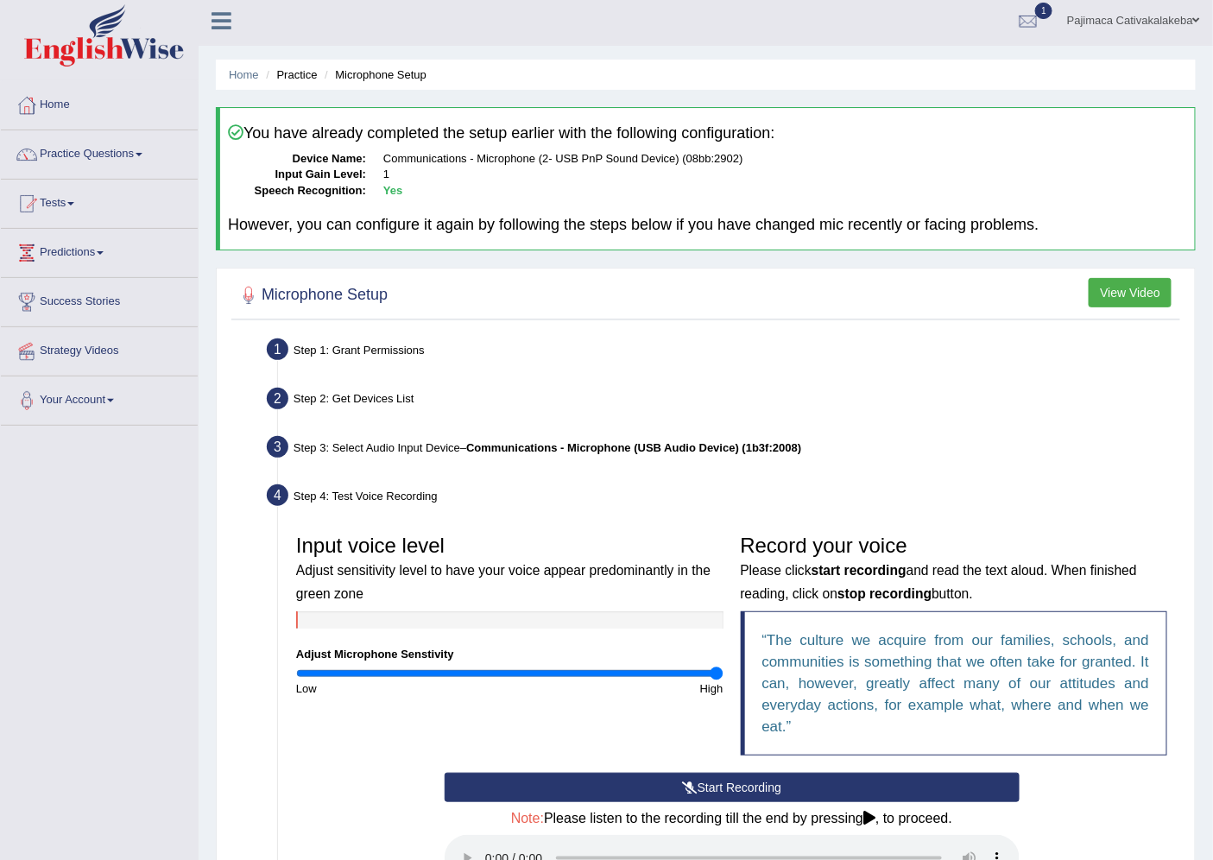
scroll to position [0, 0]
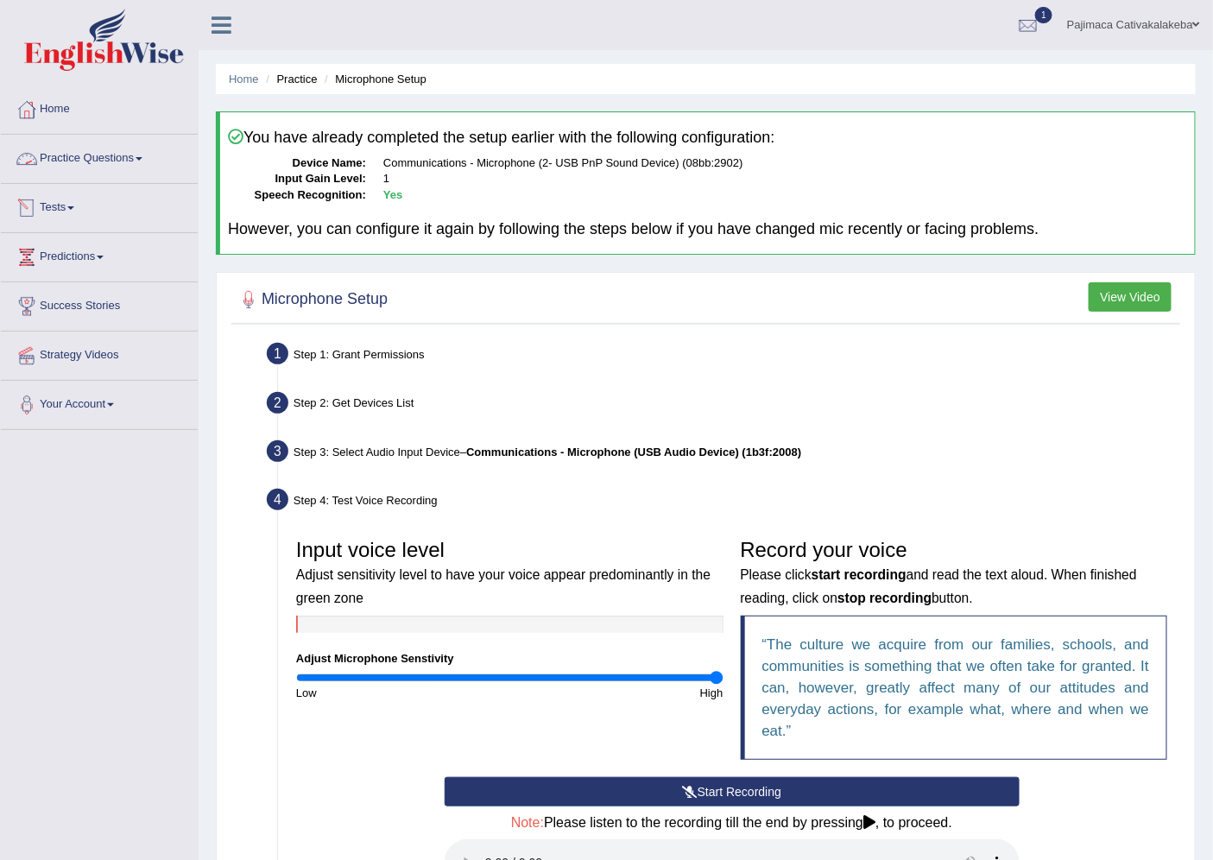
click at [151, 147] on link "Practice Questions" at bounding box center [99, 156] width 197 height 43
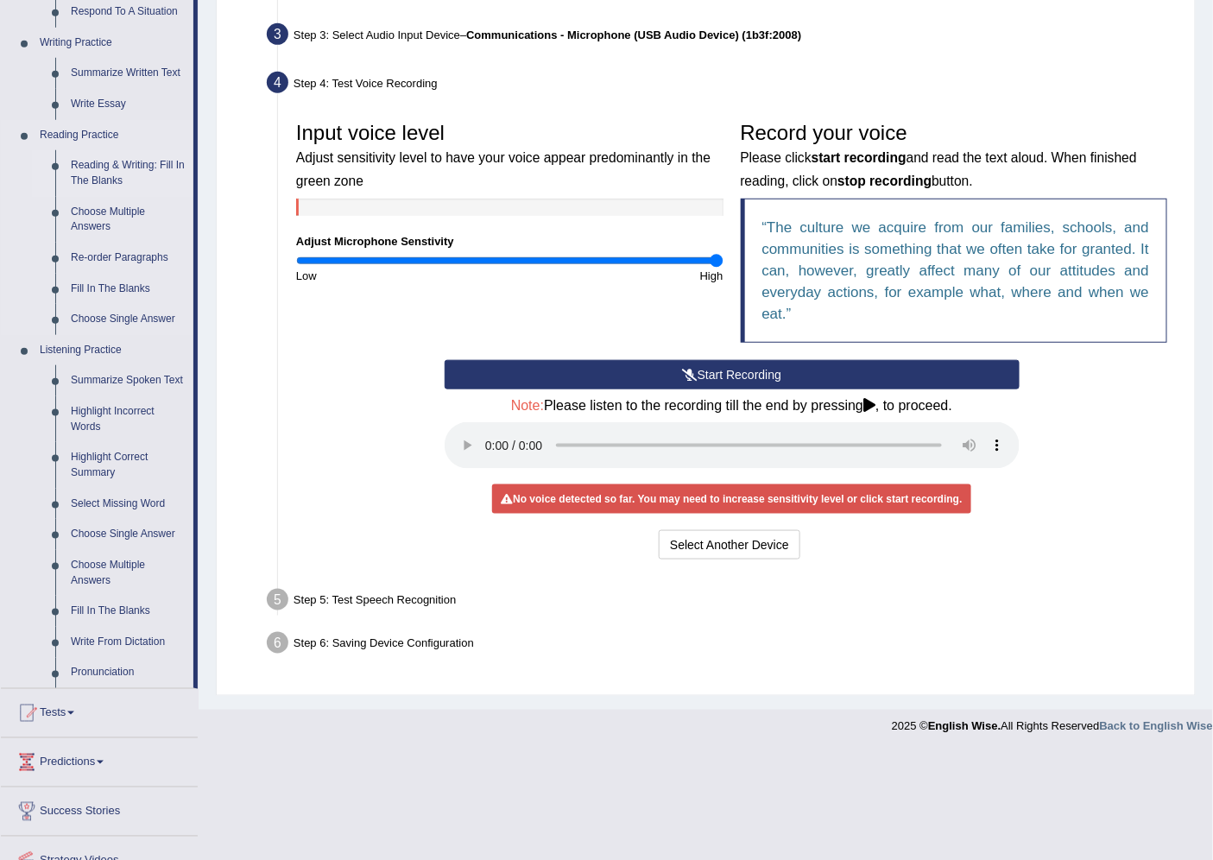
scroll to position [479, 0]
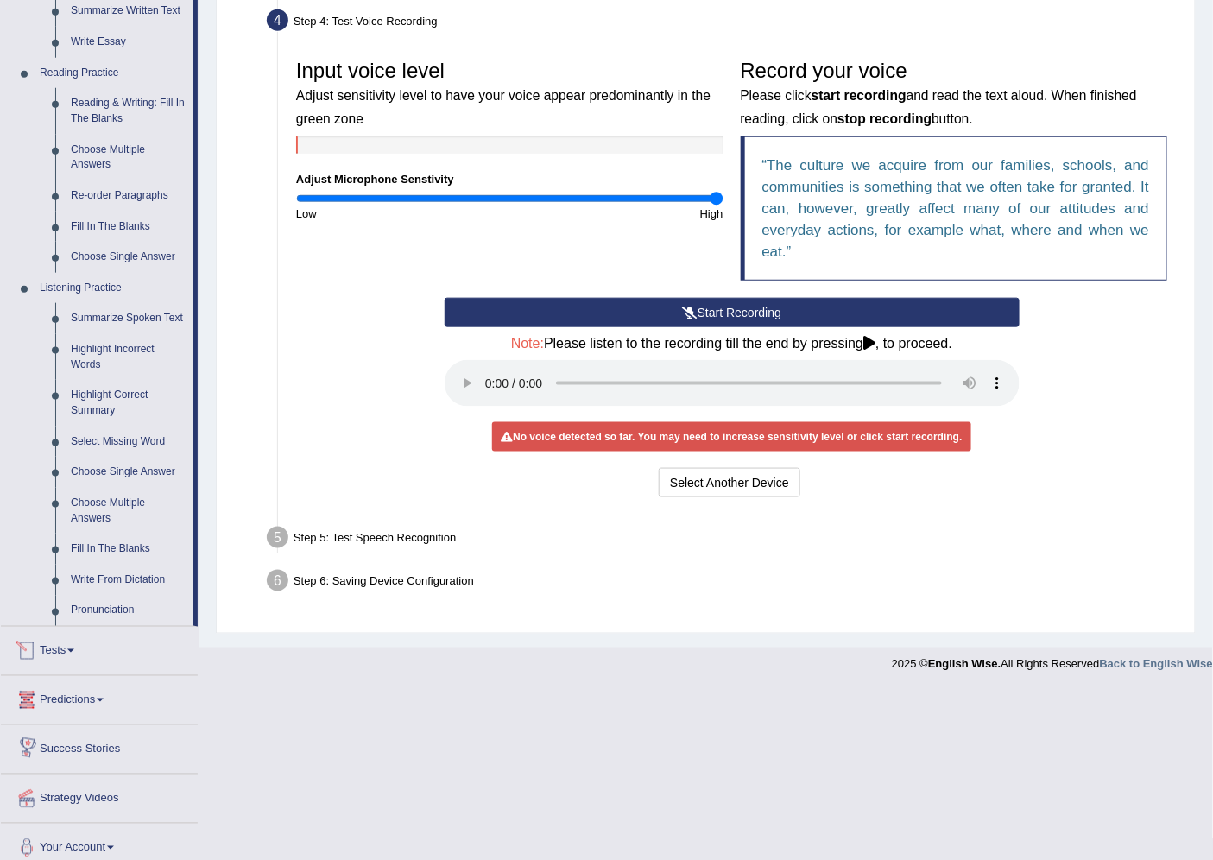
click at [73, 647] on link "Tests" at bounding box center [99, 648] width 197 height 43
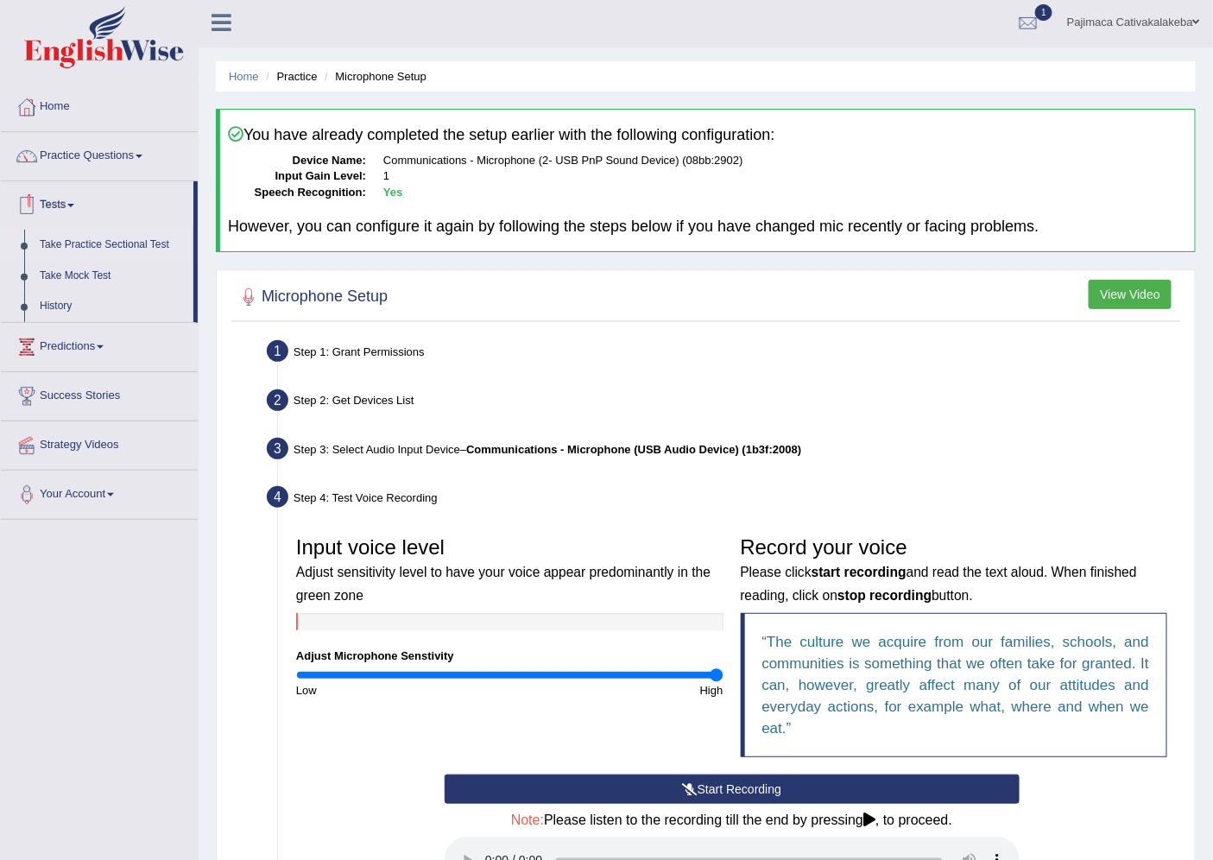
scroll to position [0, 0]
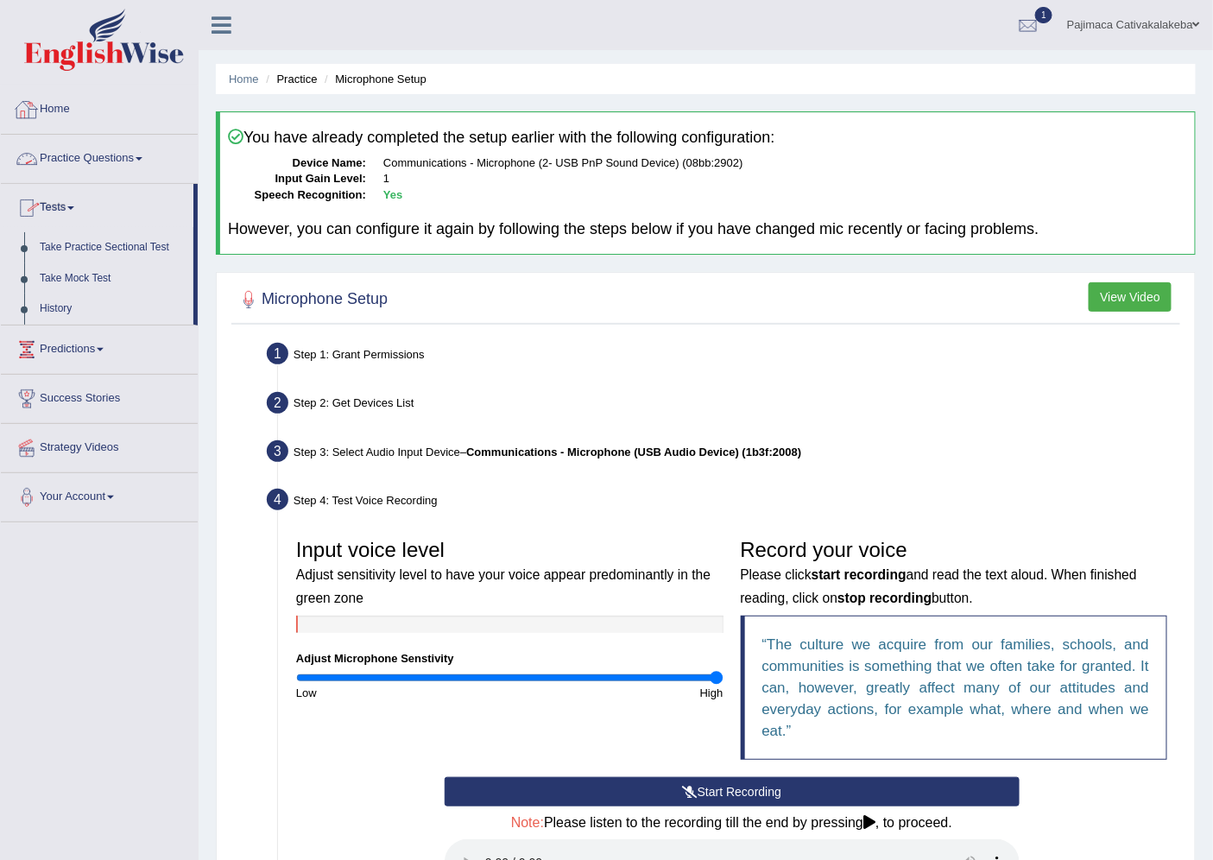
click at [97, 107] on link "Home" at bounding box center [99, 106] width 197 height 43
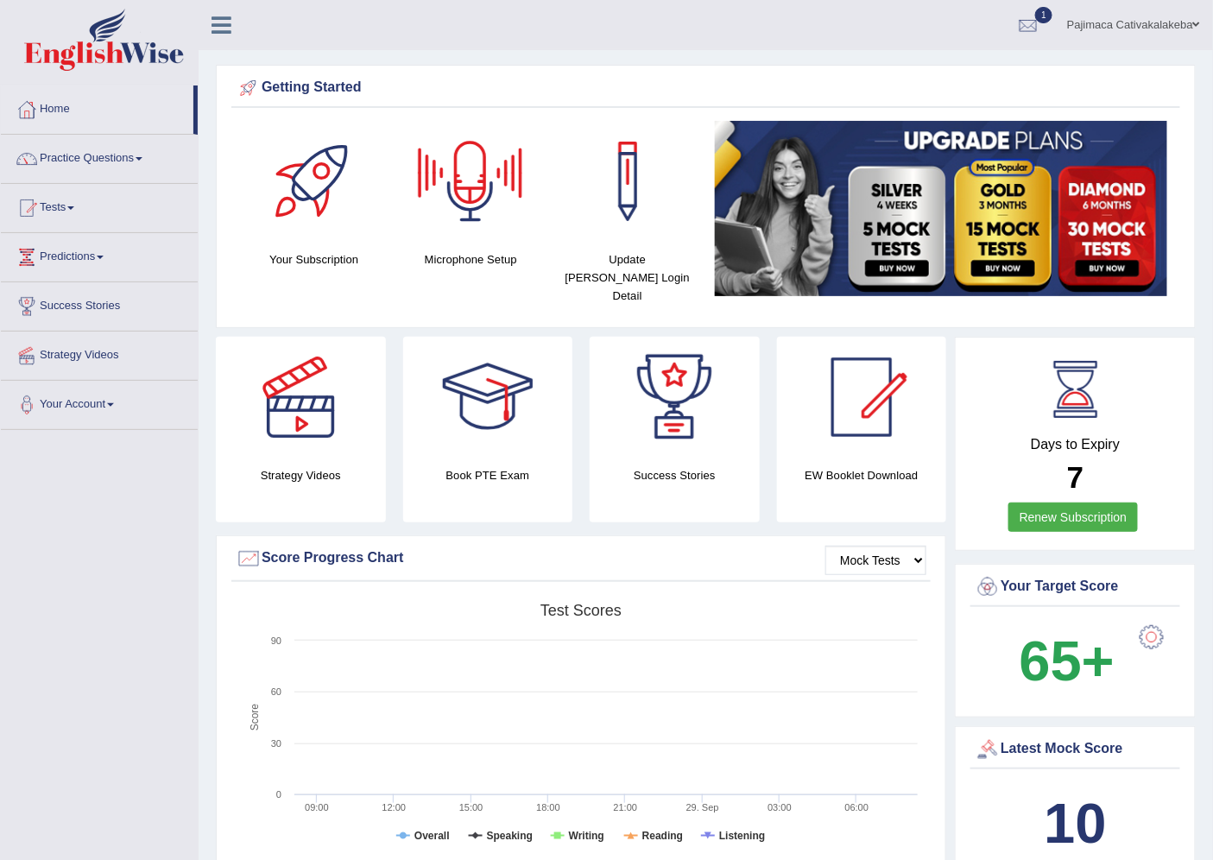
click at [494, 195] on div at bounding box center [470, 181] width 121 height 121
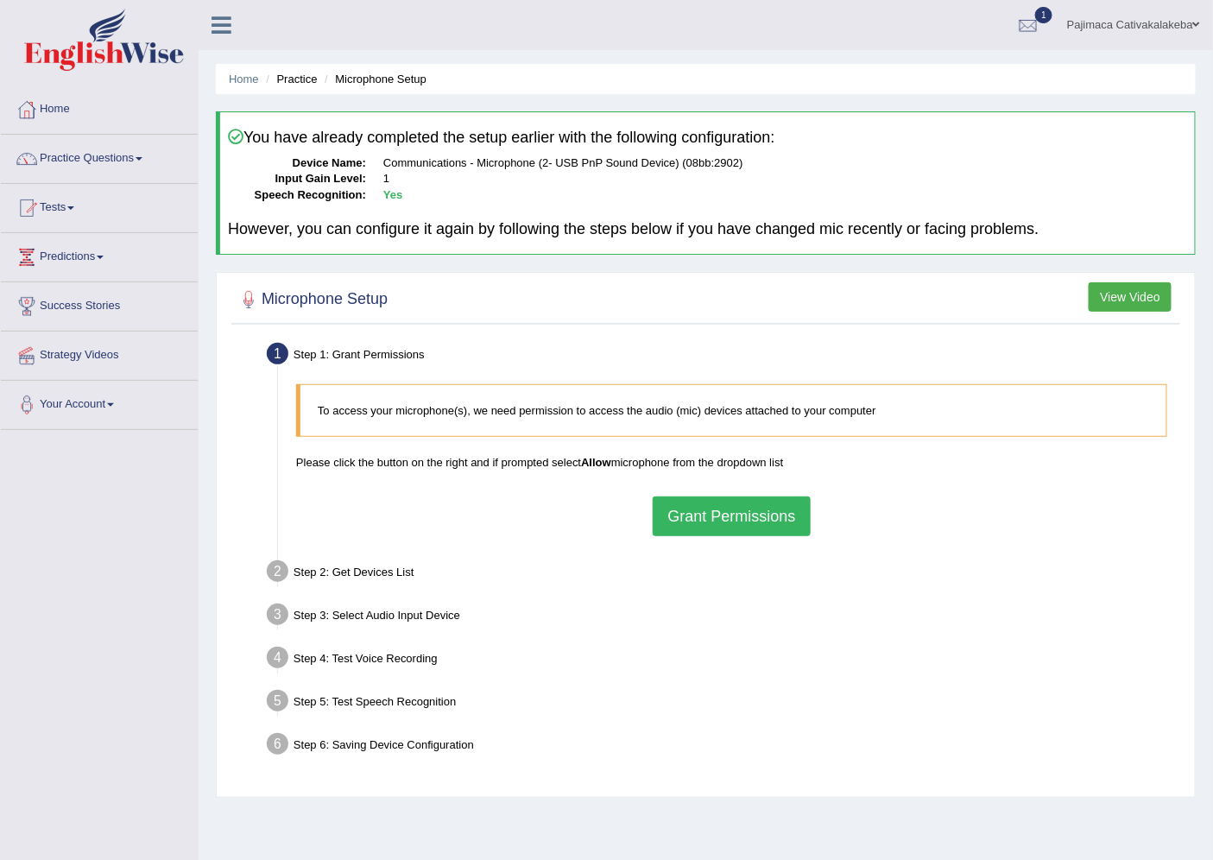
click at [731, 514] on button "Grant Permissions" at bounding box center [731, 516] width 157 height 40
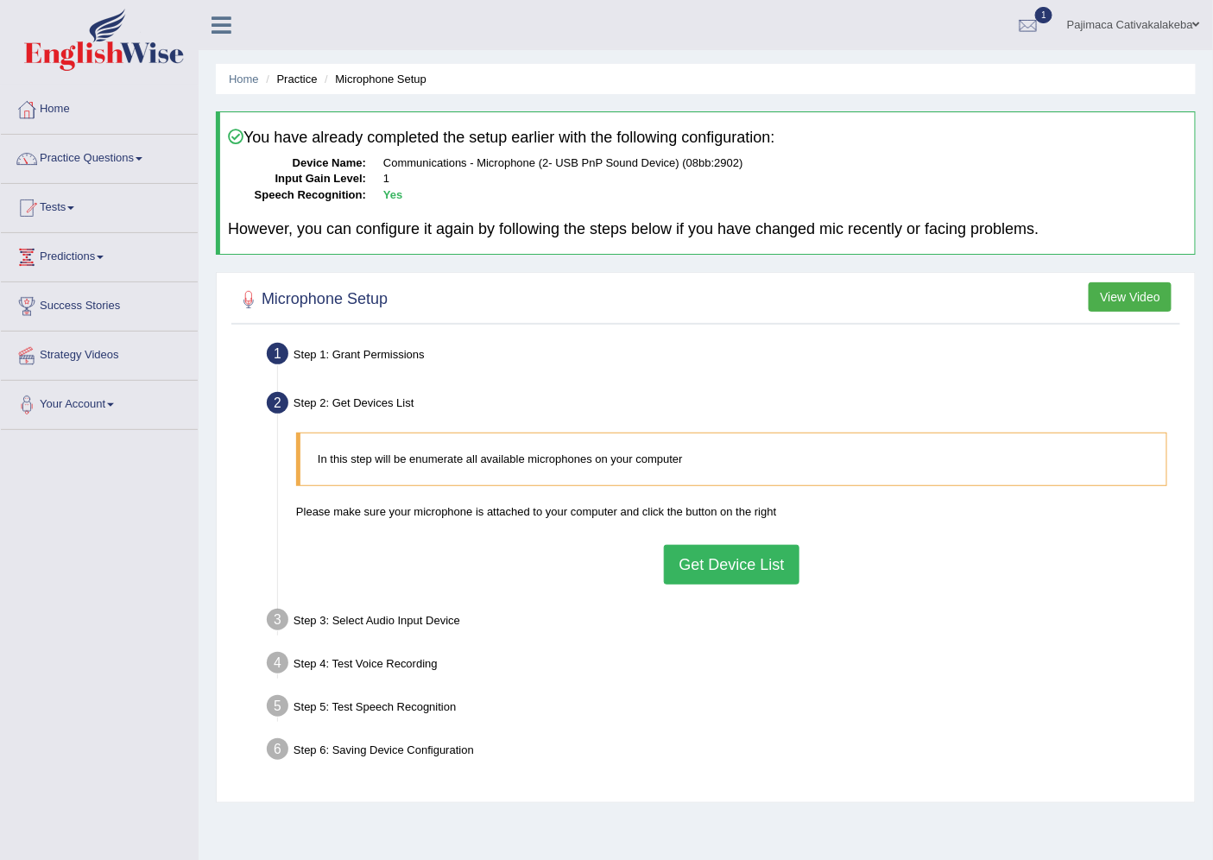
click at [717, 568] on button "Get Device List" at bounding box center [731, 565] width 135 height 40
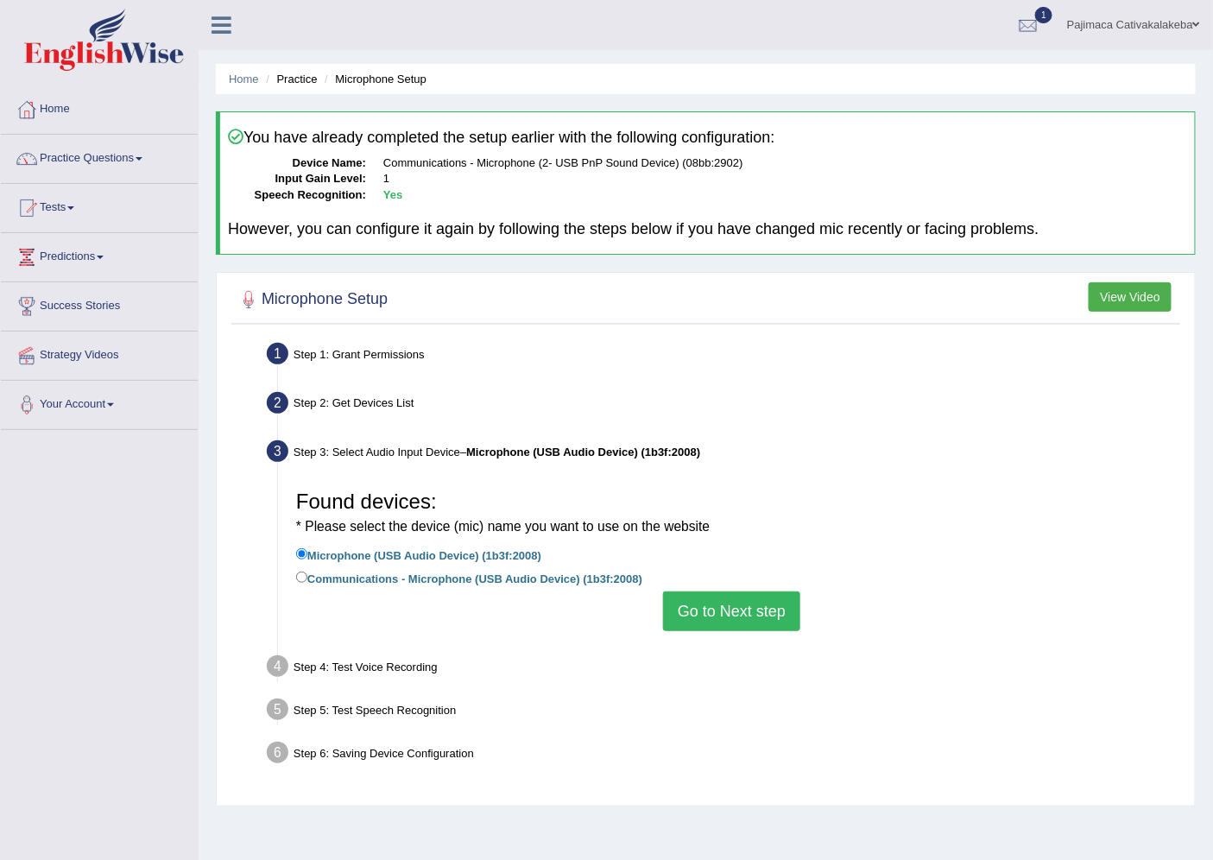
click at [691, 619] on button "Go to Next step" at bounding box center [731, 611] width 137 height 40
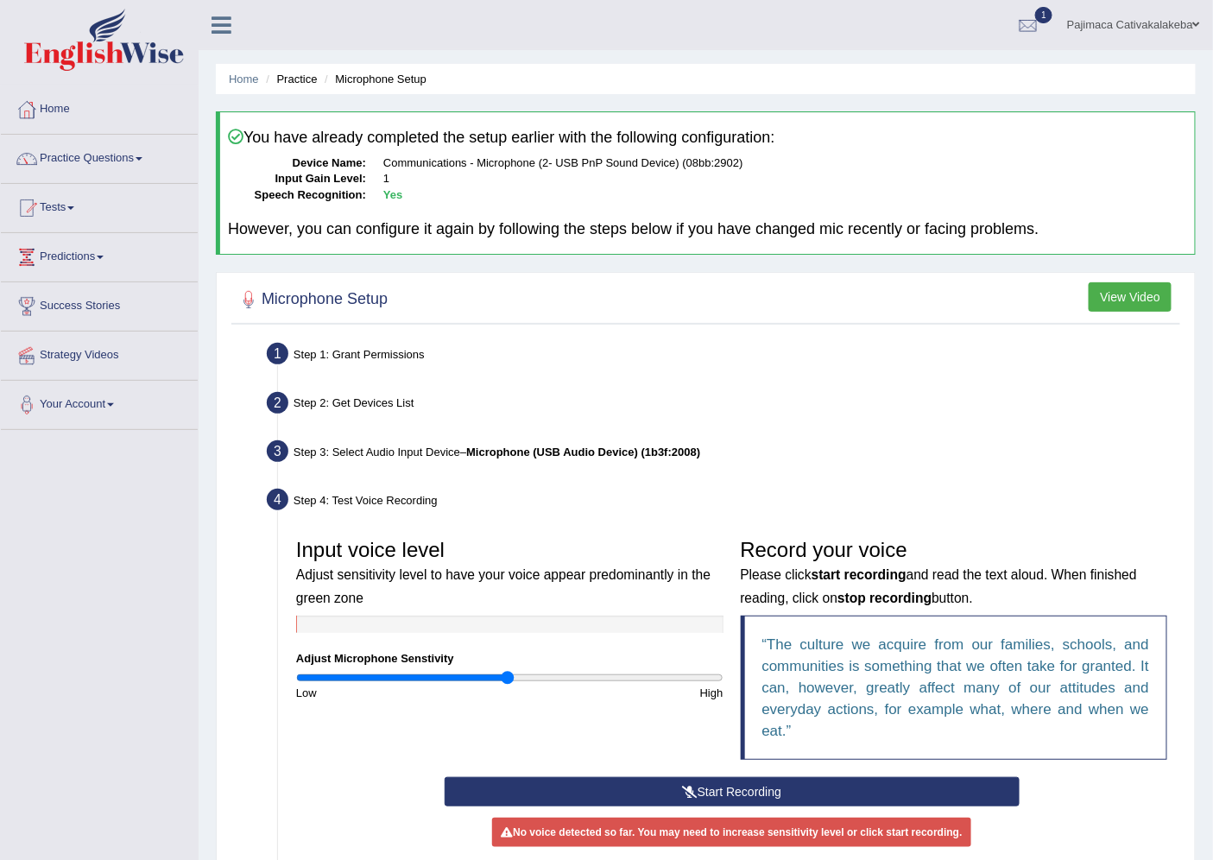
click at [419, 453] on div "Step 3: Select Audio Input Device – Microphone (USB Audio Device) (1b3f:2008)" at bounding box center [723, 454] width 928 height 38
click at [1115, 305] on button "View Video" at bounding box center [1130, 296] width 83 height 29
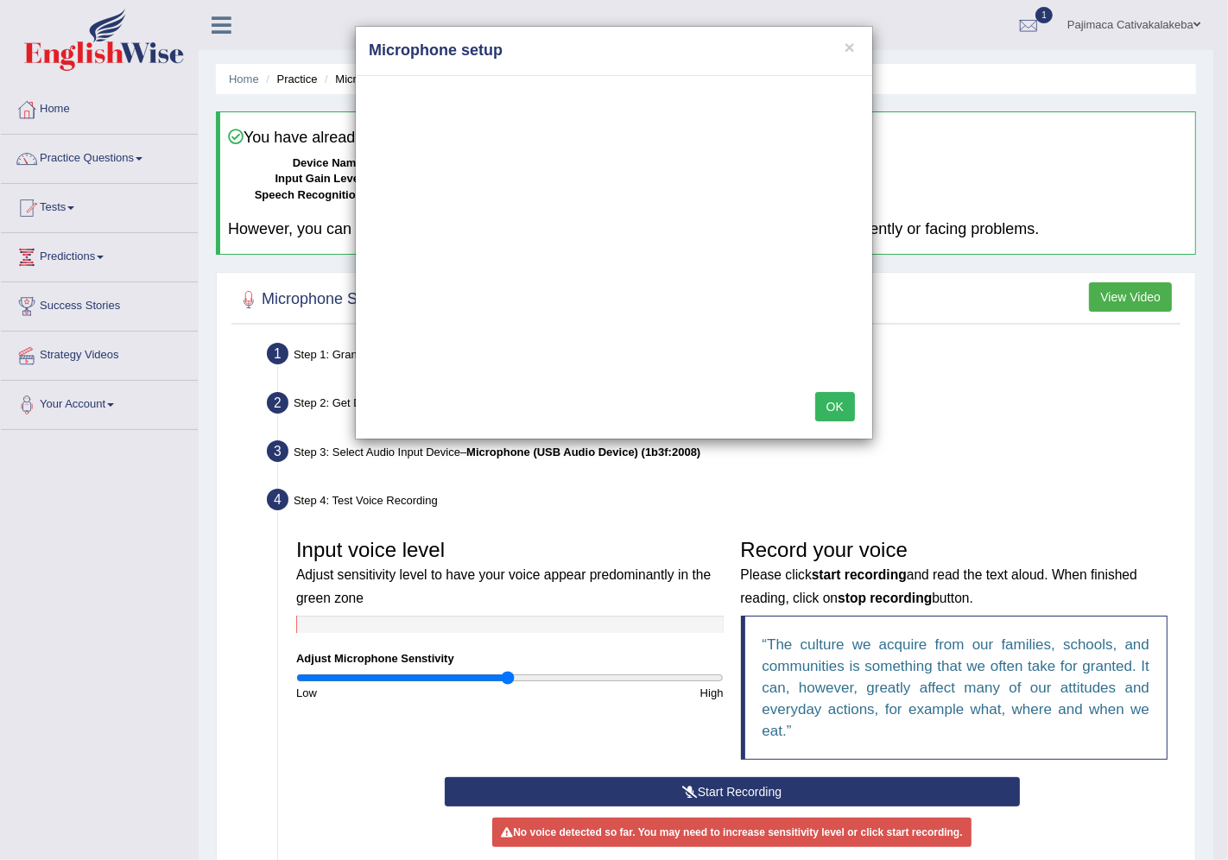
click at [827, 399] on button "OK" at bounding box center [835, 406] width 40 height 29
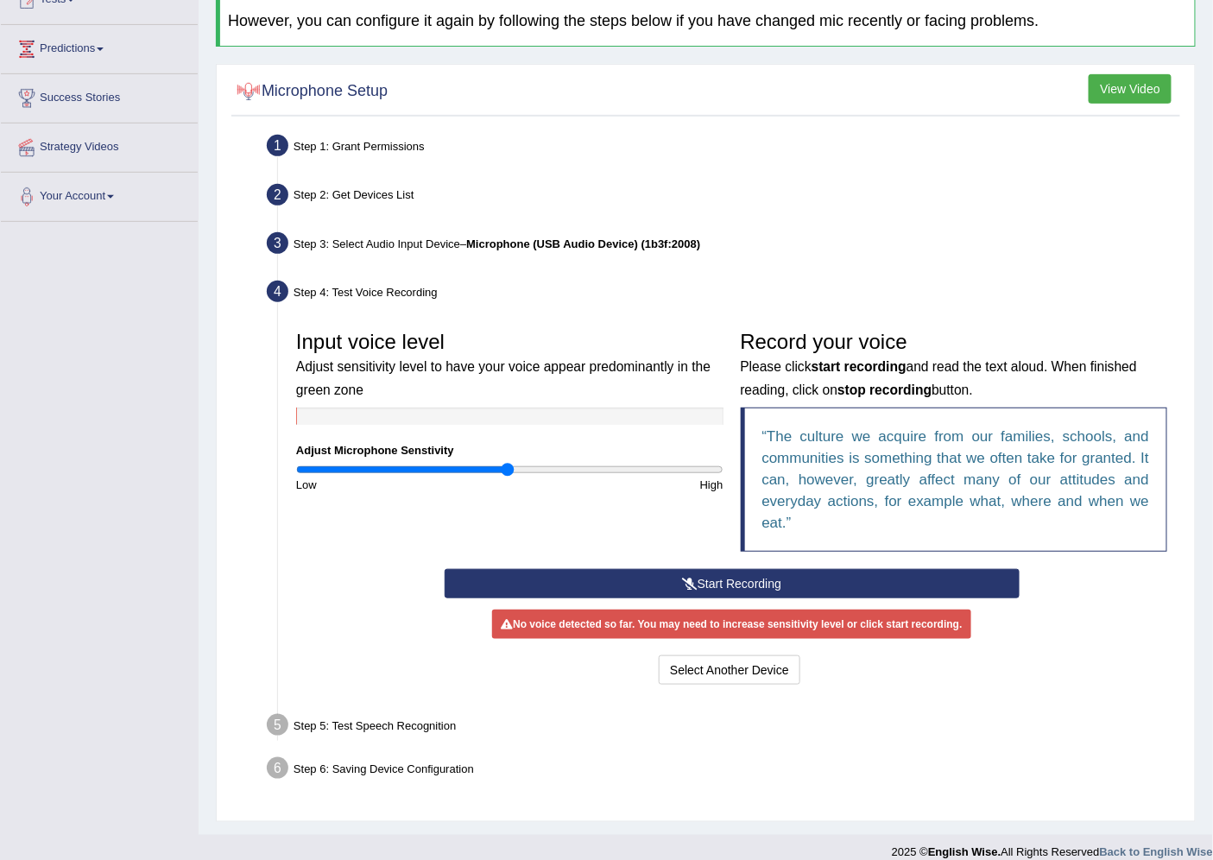
scroll to position [224, 0]
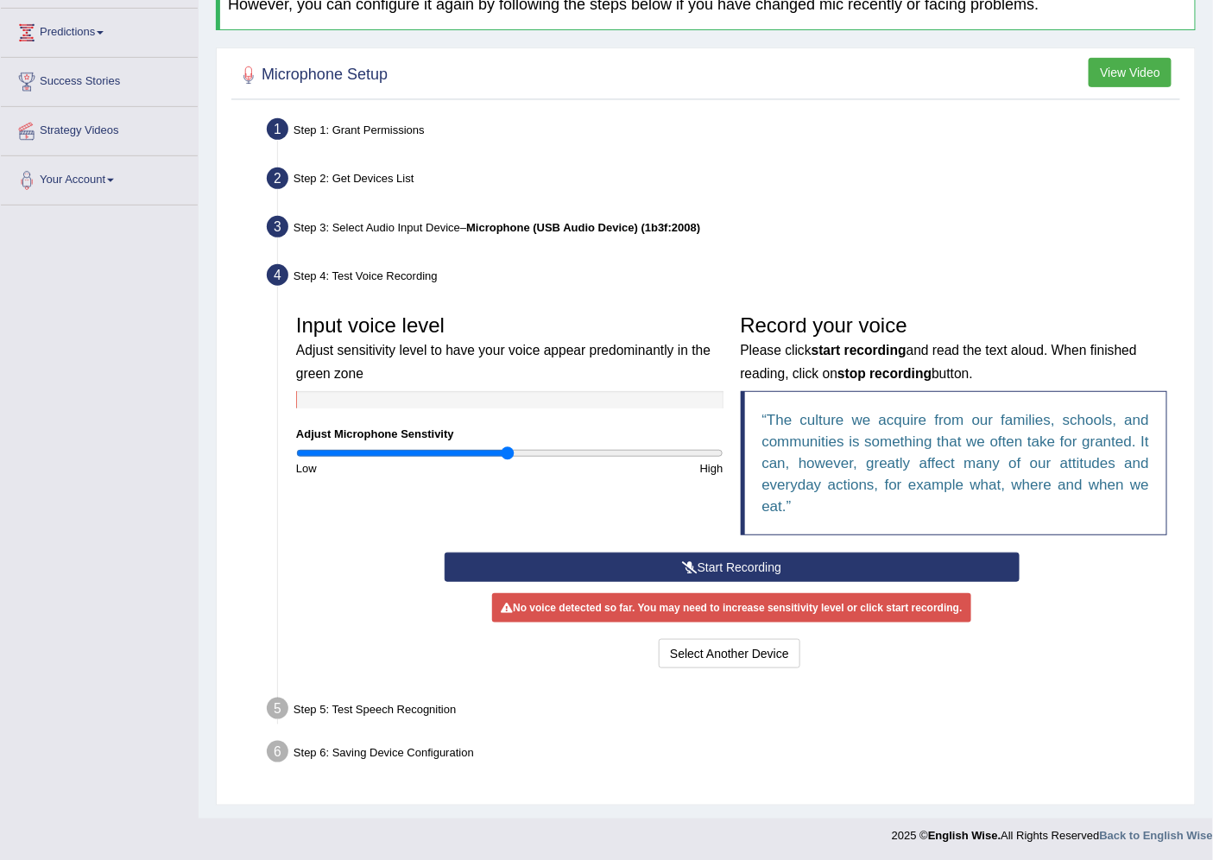
click at [536, 399] on div at bounding box center [509, 399] width 427 height 17
click at [604, 403] on div at bounding box center [509, 399] width 427 height 17
click at [710, 400] on div at bounding box center [509, 399] width 427 height 17
type input "2"
click at [717, 450] on input "range" at bounding box center [509, 453] width 427 height 14
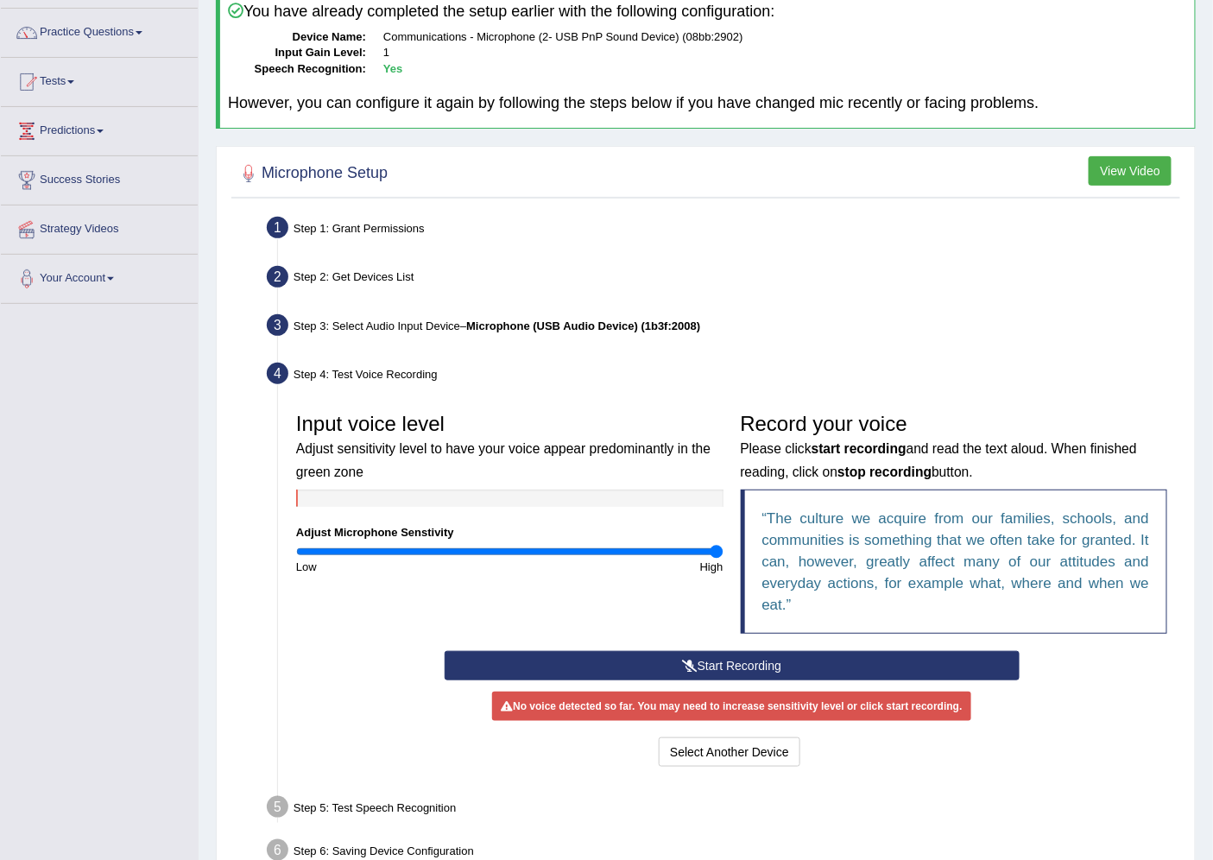
scroll to position [0, 0]
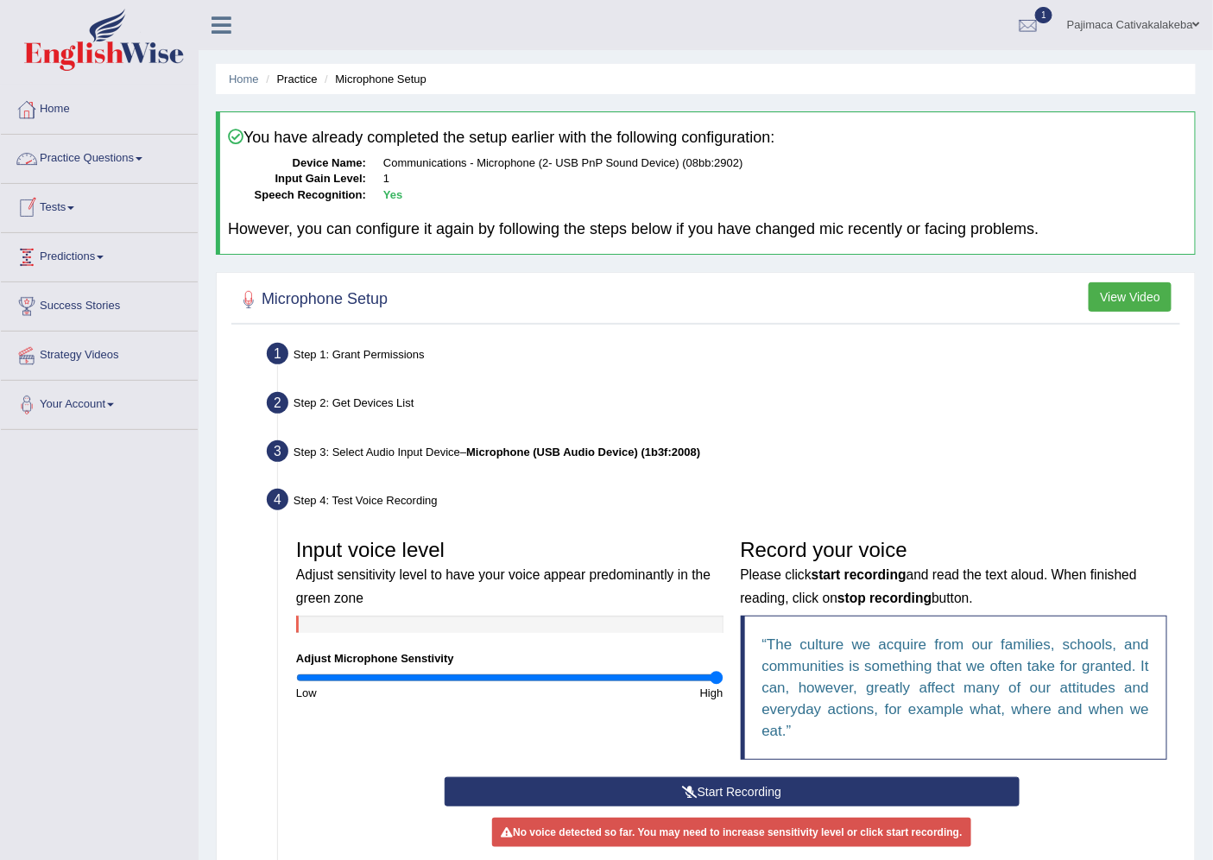
click at [121, 154] on link "Practice Questions" at bounding box center [99, 156] width 197 height 43
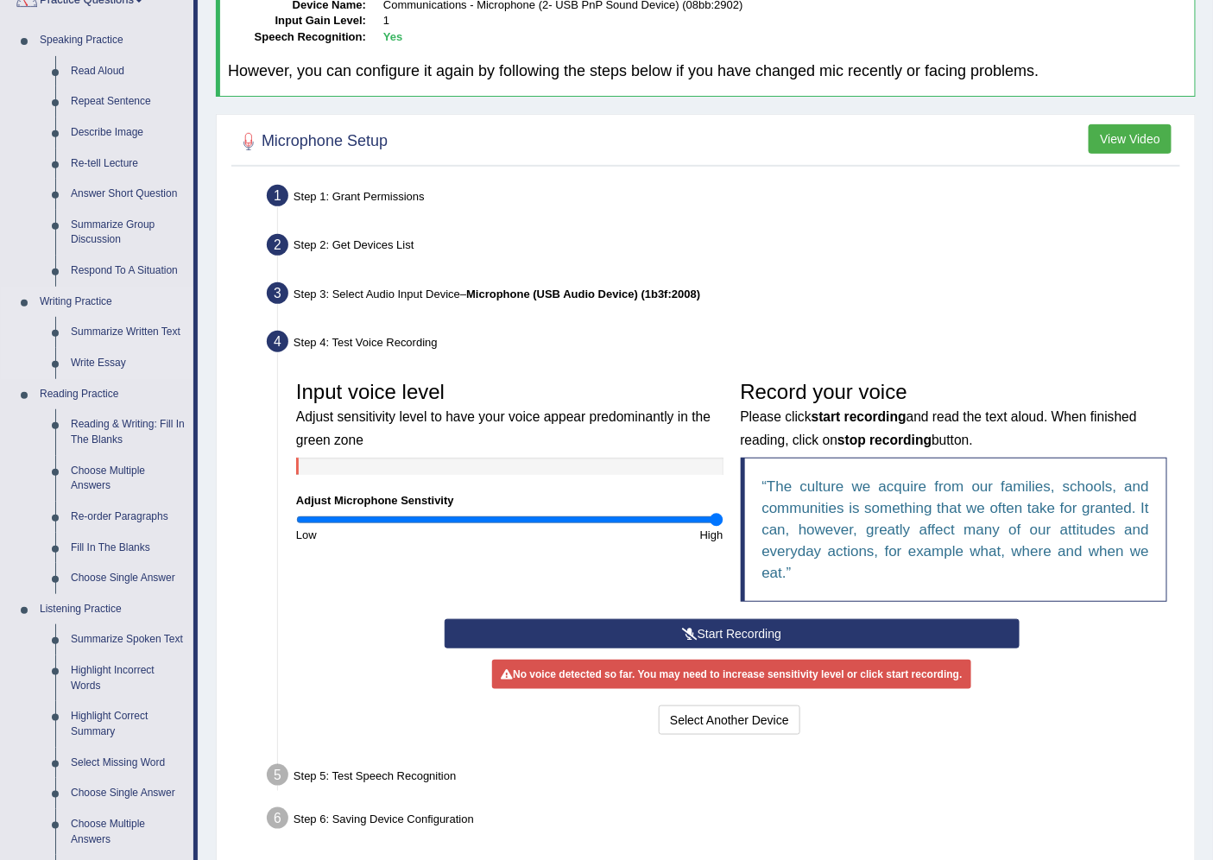
scroll to position [192, 0]
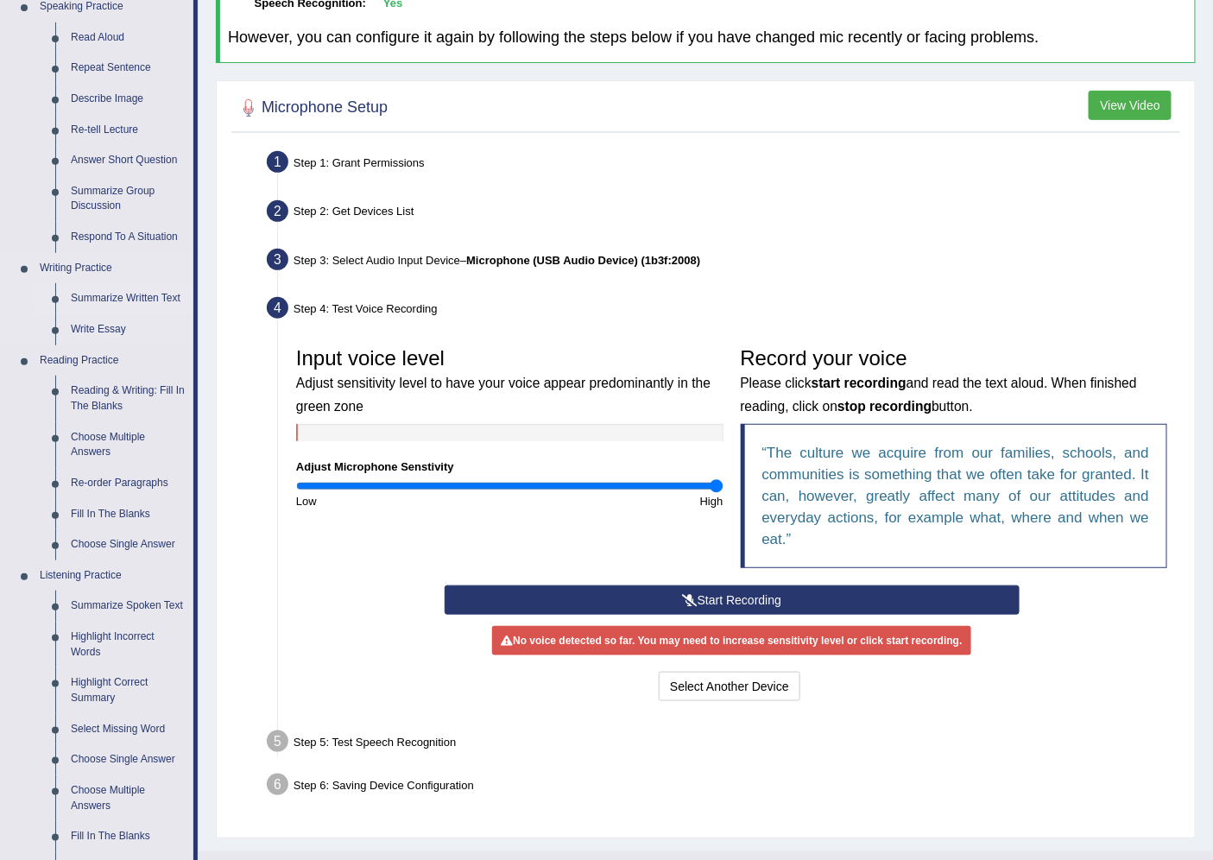
click at [93, 298] on link "Summarize Written Text" at bounding box center [128, 298] width 130 height 31
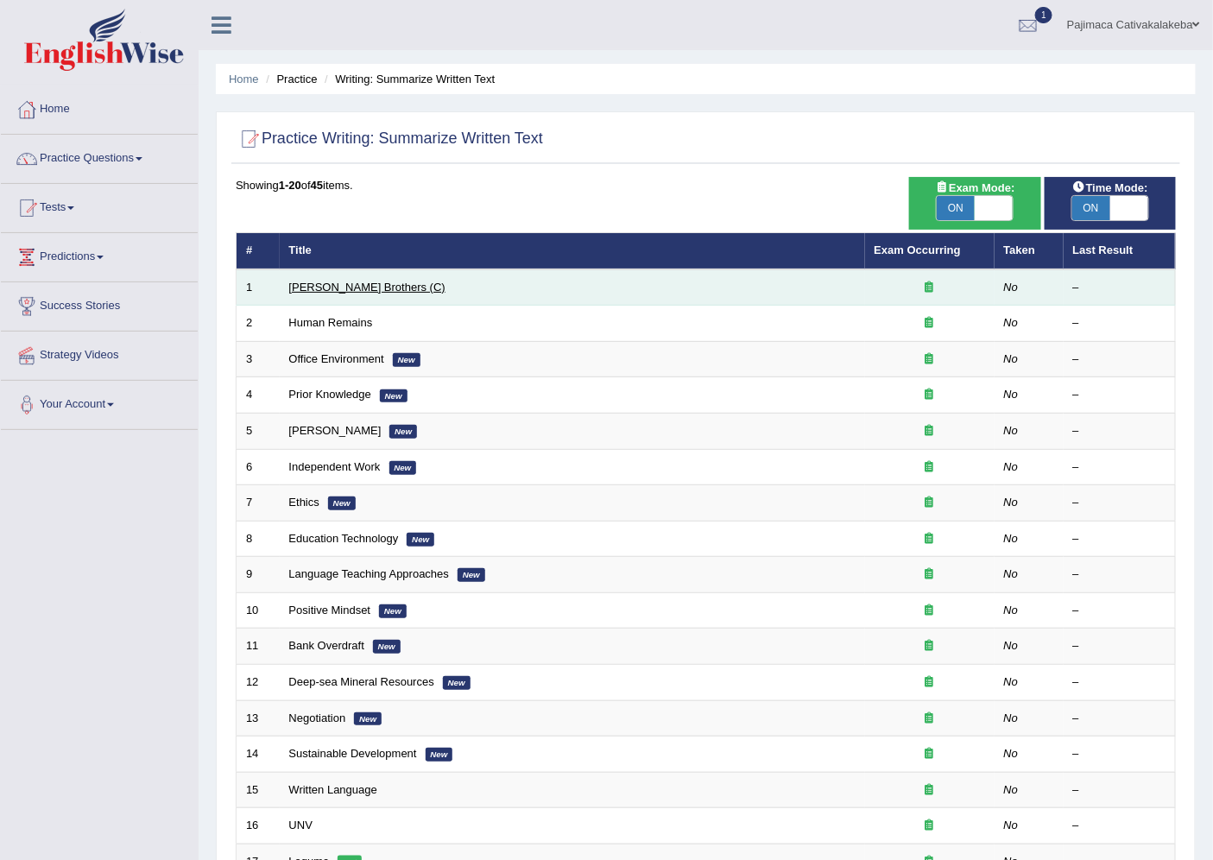
click at [324, 282] on link "Wright Brothers (C)" at bounding box center [367, 287] width 156 height 13
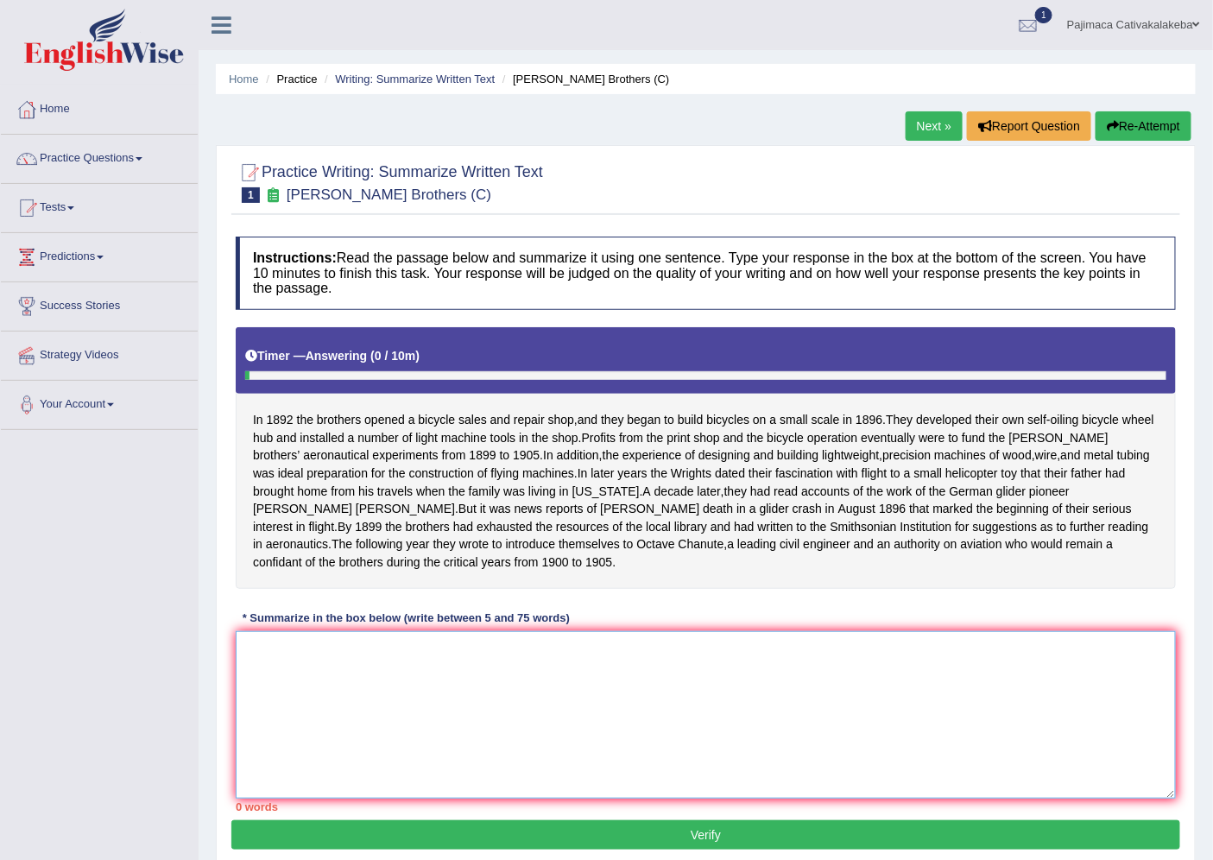
click at [711, 671] on textarea at bounding box center [706, 714] width 940 height 167
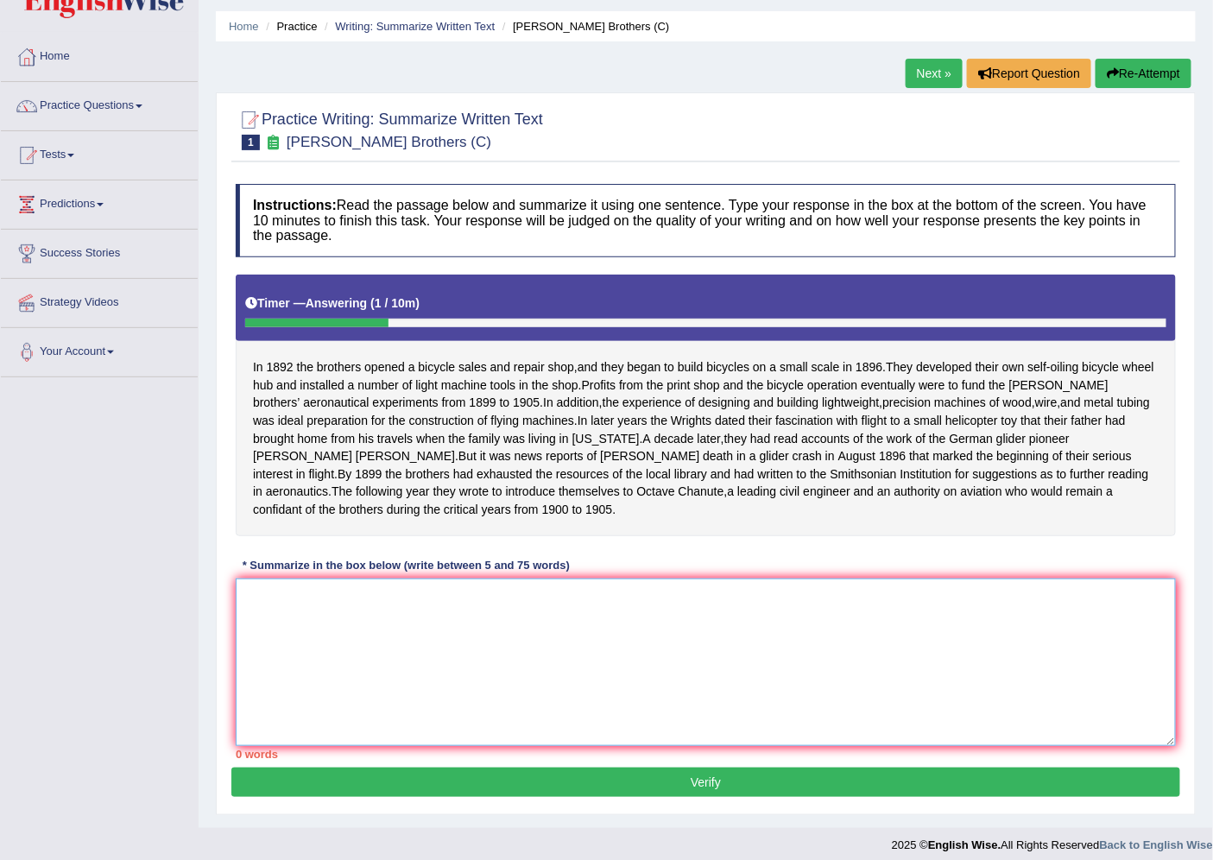
scroll to position [81, 0]
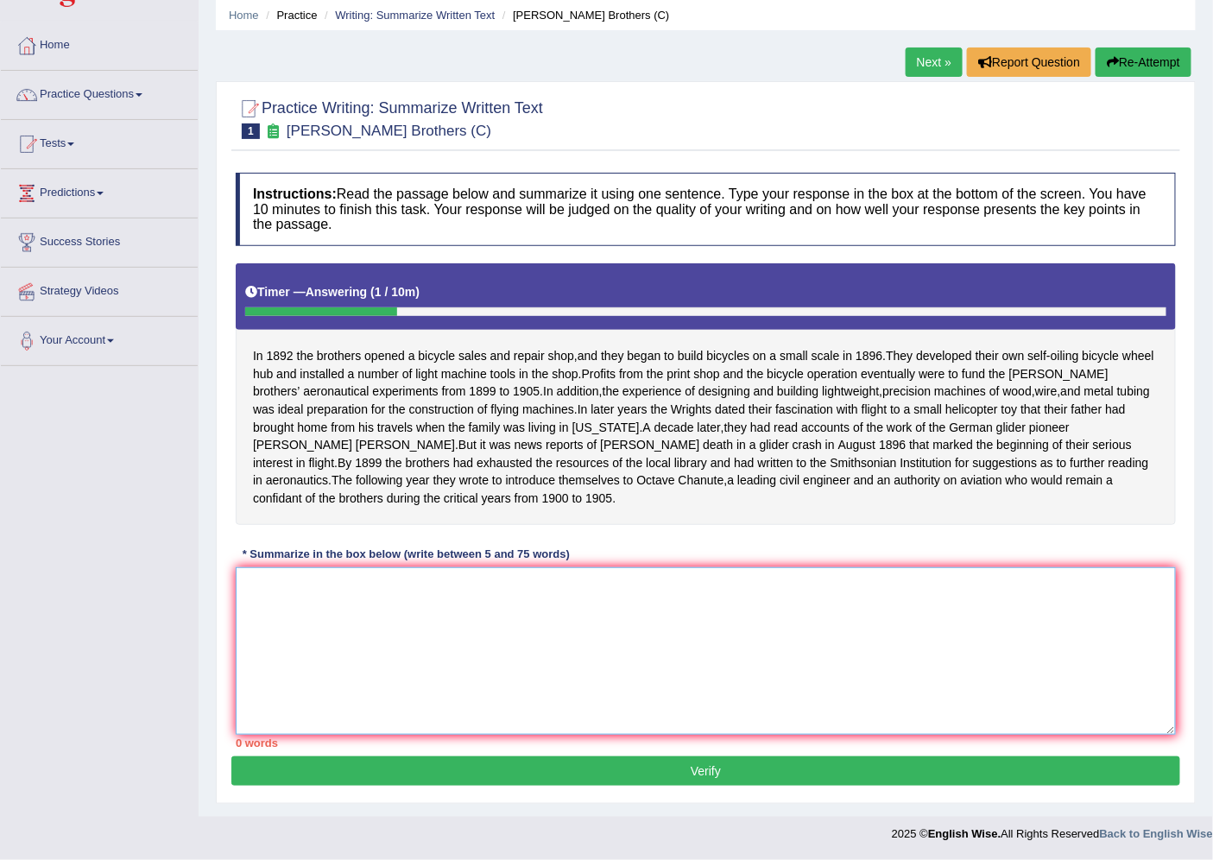
click at [691, 597] on textarea at bounding box center [706, 650] width 940 height 167
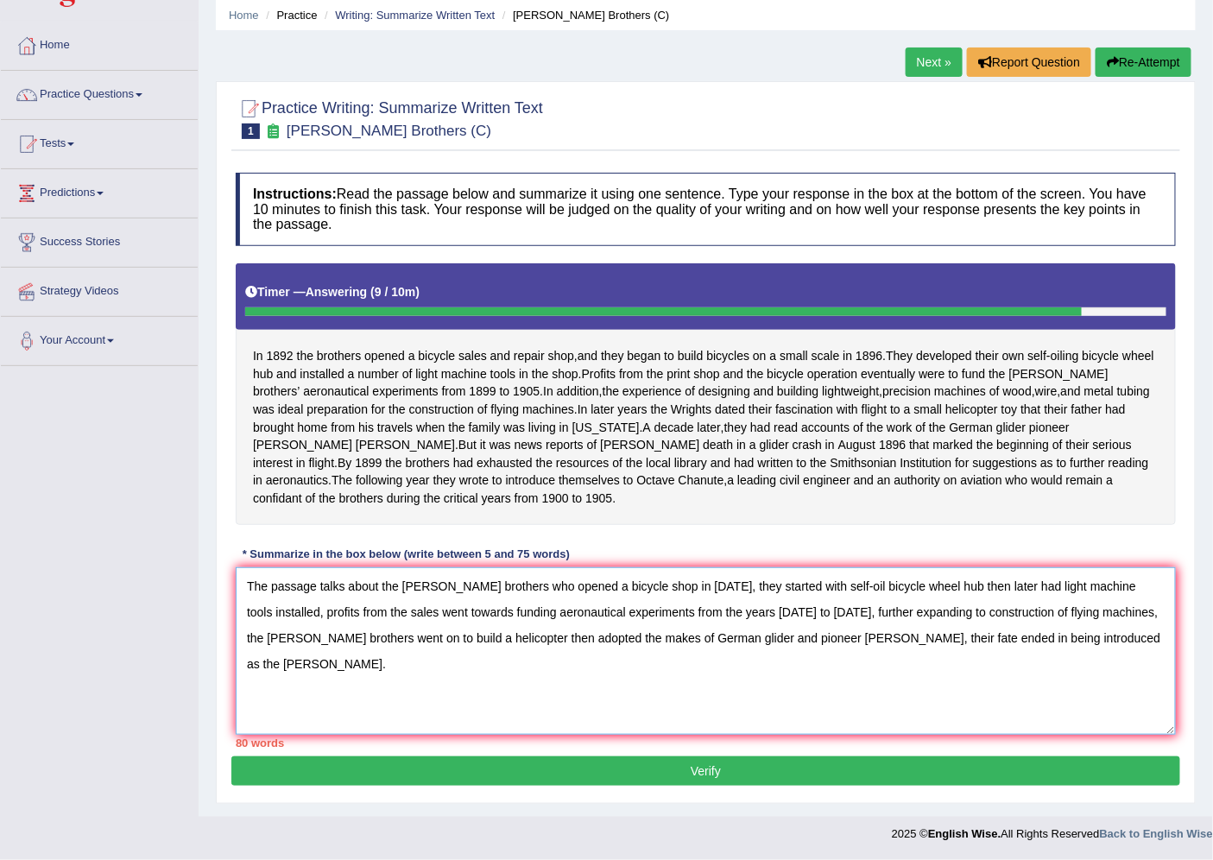
click at [705, 584] on textarea "The passage talks about the [PERSON_NAME] brothers who opened a bicycle shop in…" at bounding box center [706, 650] width 940 height 167
click at [395, 611] on textarea "The passage talks about the [PERSON_NAME] brothers who opened a bicycle shop in…" at bounding box center [706, 650] width 940 height 167
drag, startPoint x: 660, startPoint y: 611, endPoint x: 670, endPoint y: 620, distance: 12.8
click at [660, 613] on textarea "The passage talks about the Wright brothers who opened a bicycle shop in 1892, …" at bounding box center [706, 650] width 940 height 167
click at [723, 615] on textarea "The passage talks about the Wright brothers who opened a bicycle shop in 1892, …" at bounding box center [706, 650] width 940 height 167
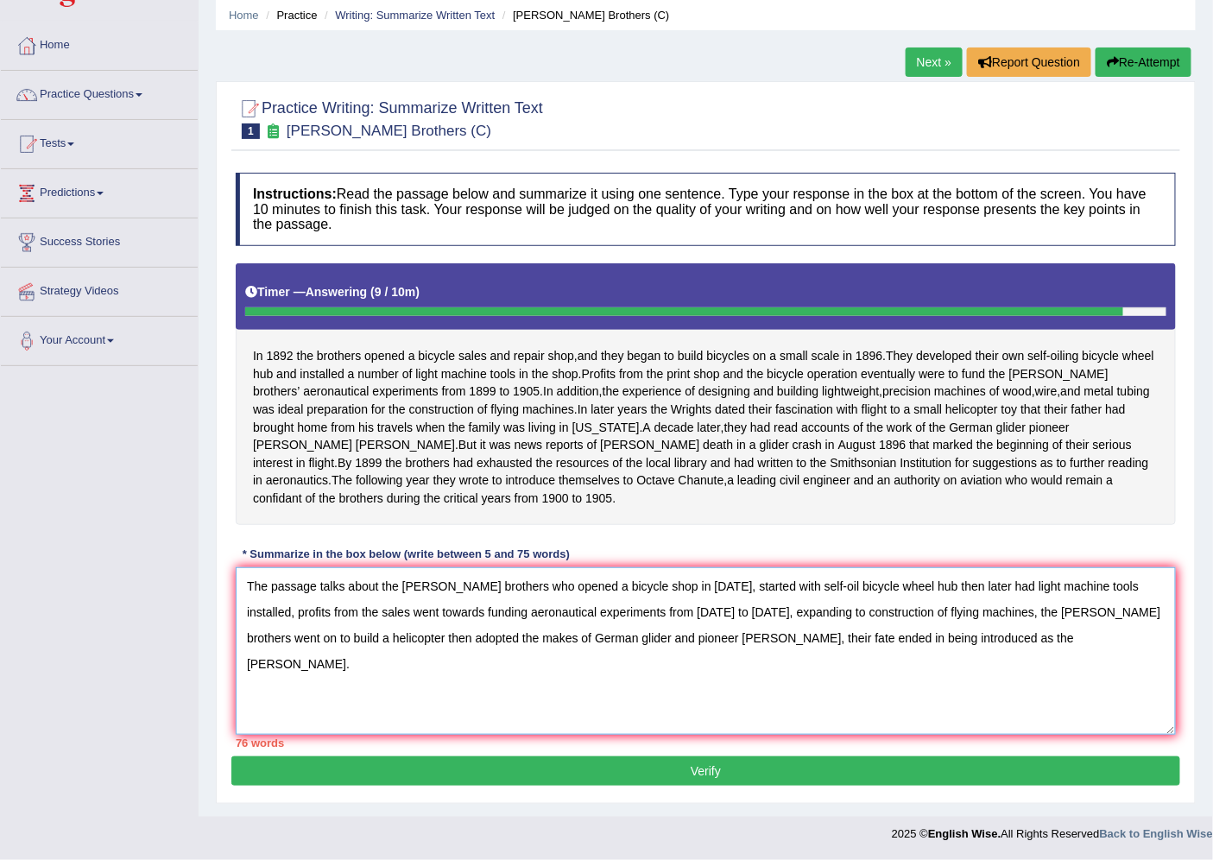
click at [950, 614] on textarea "The passage talks about the Wright brothers who opened a bicycle shop in 1892, …" at bounding box center [706, 650] width 940 height 167
drag, startPoint x: 1120, startPoint y: 609, endPoint x: 1036, endPoint y: 611, distance: 84.6
click at [1036, 611] on textarea "The passage talks about the Wright brothers who opened a bicycle shop in 1892, …" at bounding box center [706, 650] width 940 height 167
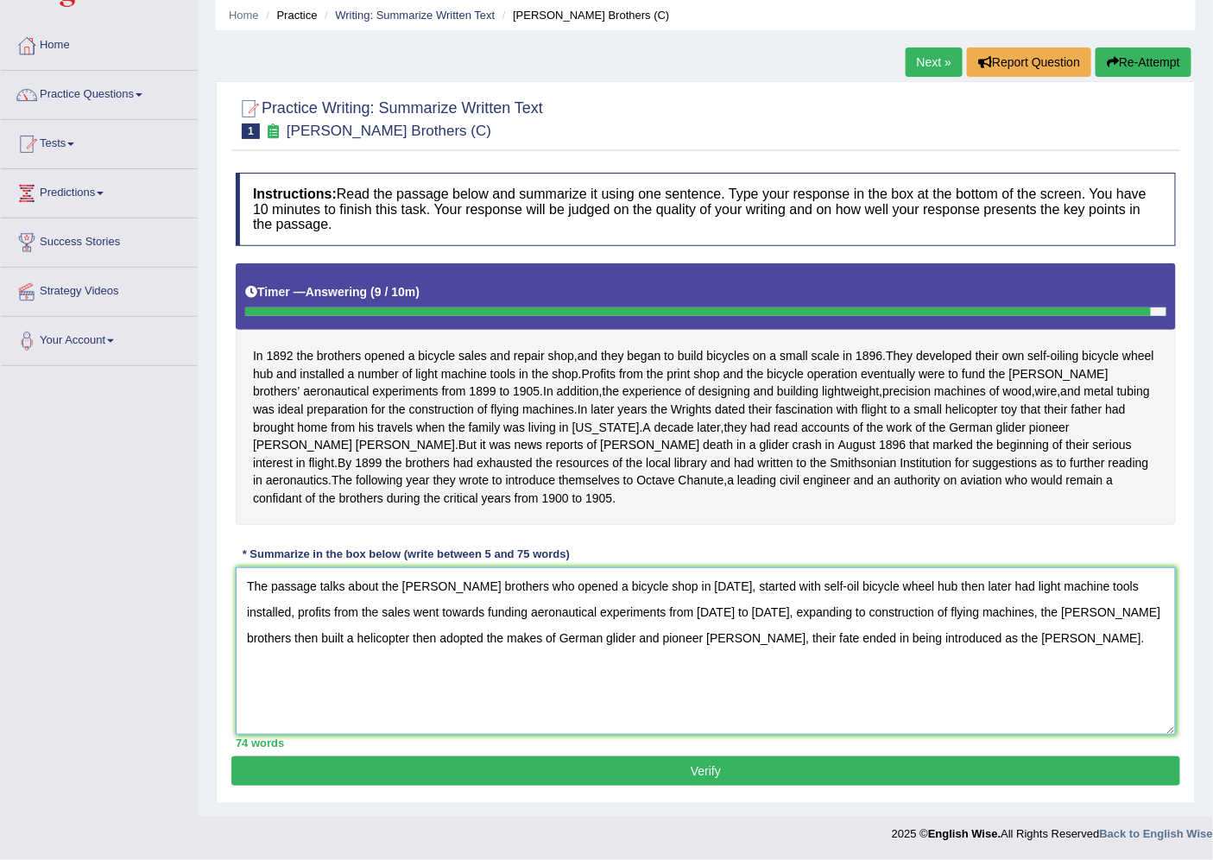
type textarea "The passage talks about the Wright brothers who opened a bicycle shop in 1892, …"
click at [757, 764] on button "Verify" at bounding box center [705, 770] width 949 height 29
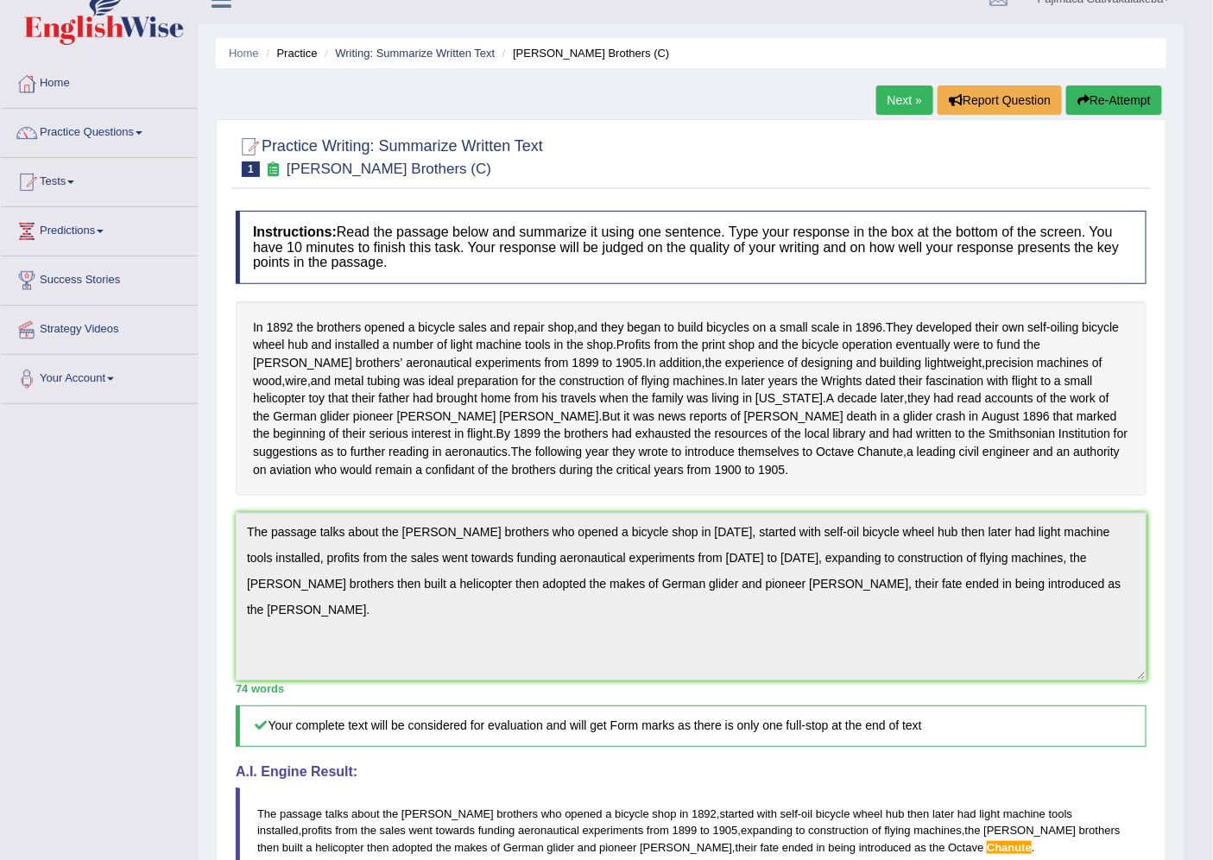
scroll to position [0, 0]
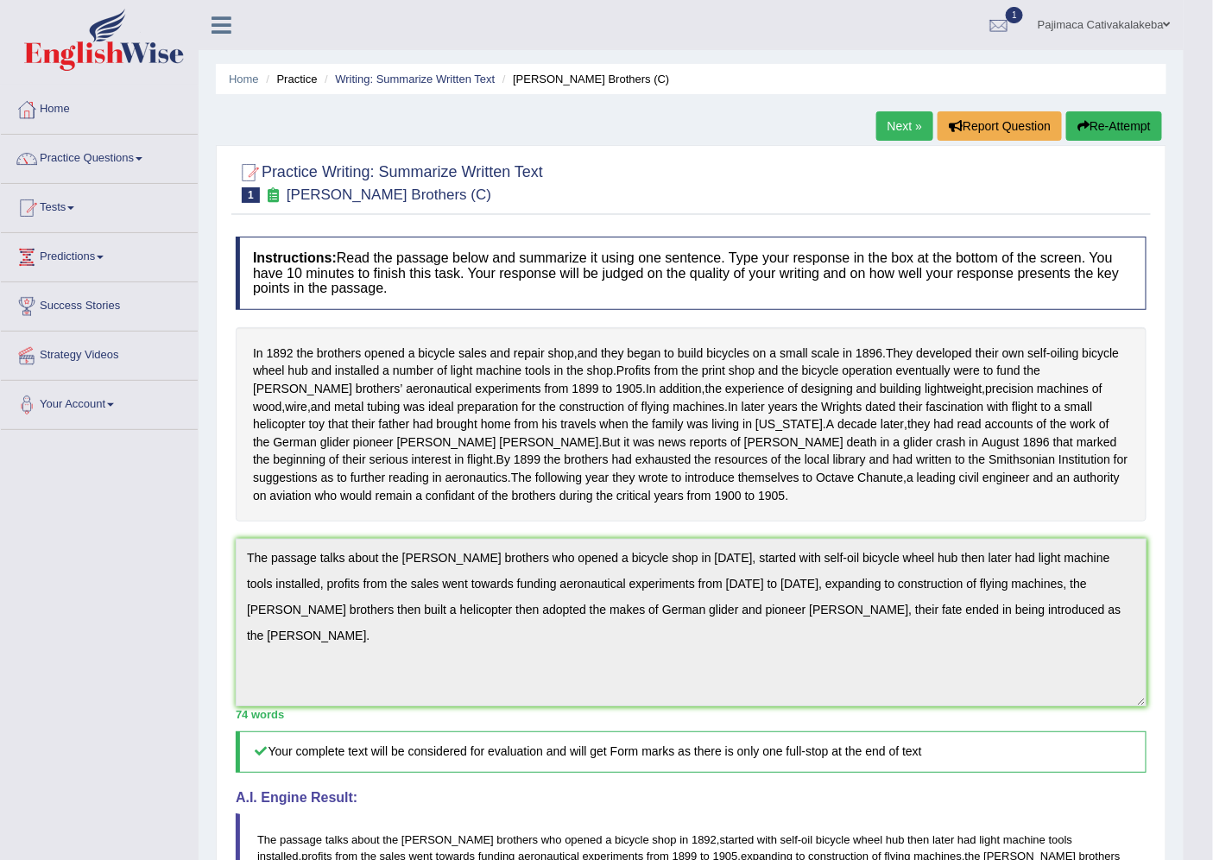
click at [904, 133] on link "Next »" at bounding box center [904, 125] width 57 height 29
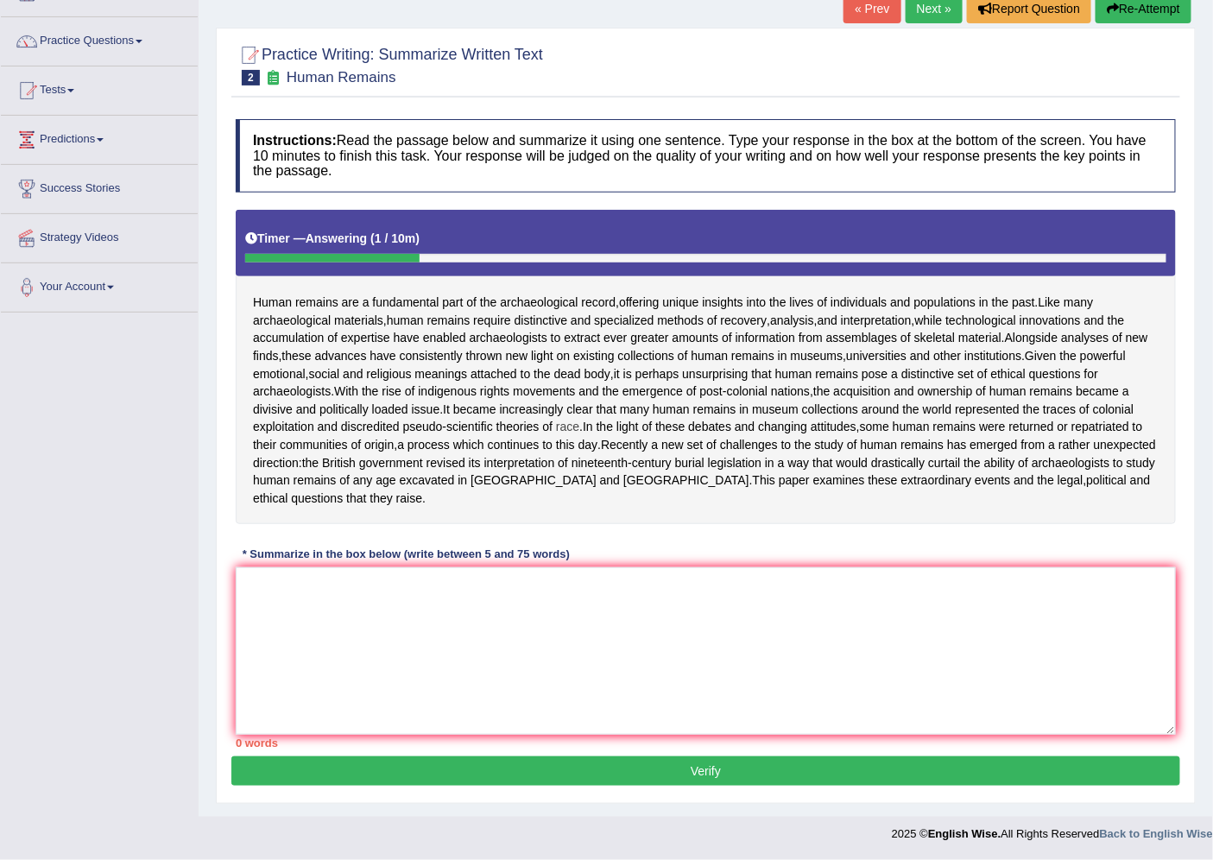
scroll to position [152, 0]
click at [364, 619] on textarea at bounding box center [706, 650] width 940 height 167
drag, startPoint x: 373, startPoint y: 584, endPoint x: 225, endPoint y: 606, distance: 149.2
click at [225, 606] on div "Practice Writing: Summarize Written Text 2 Human Remains Instructions: Read the…" at bounding box center [706, 416] width 980 height 776
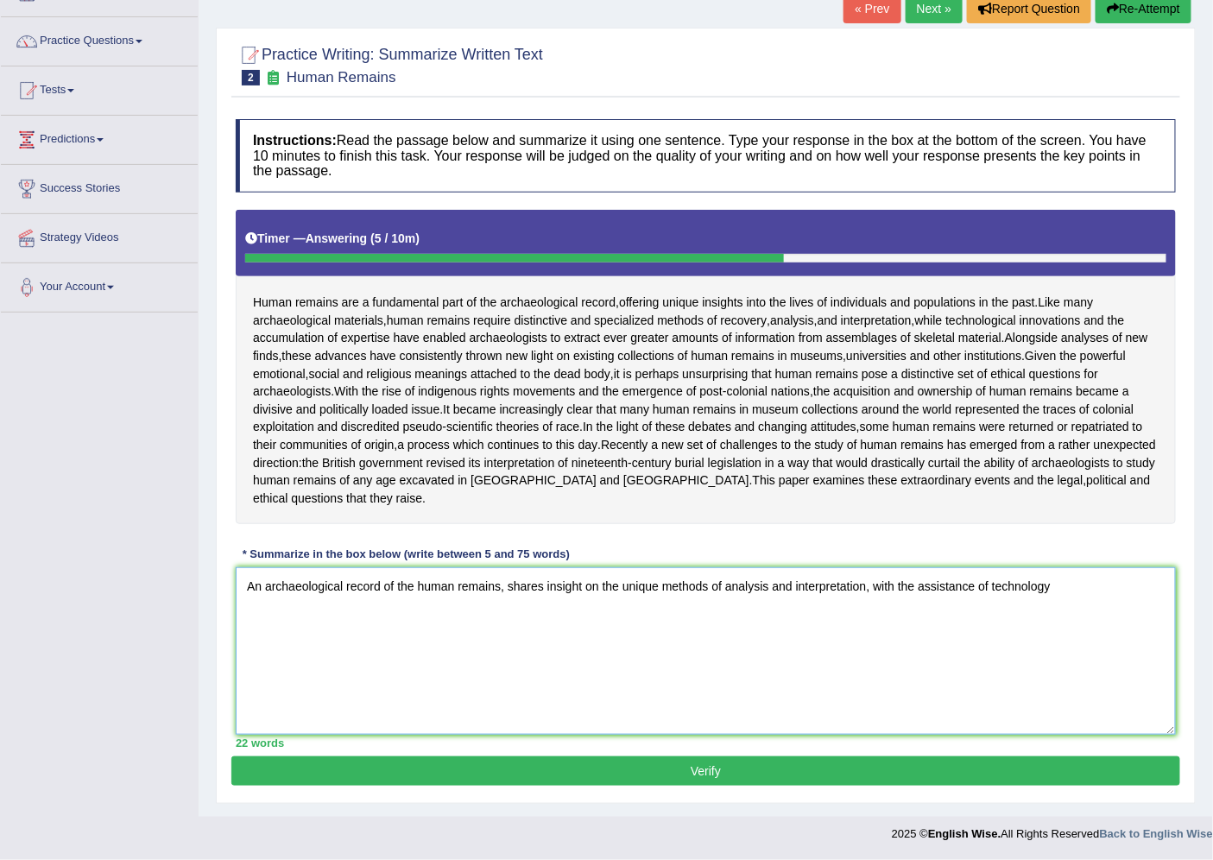
click at [866, 590] on textarea "An archaeological record of the human remains, shares insight on the unique met…" at bounding box center [706, 650] width 940 height 167
click at [1152, 590] on textarea "An archaeological record of the human remains, shares insight on the unique met…" at bounding box center [706, 650] width 940 height 167
click at [496, 615] on textarea "An archaeological record of the human remains, shares insight on the unique met…" at bounding box center [706, 650] width 940 height 167
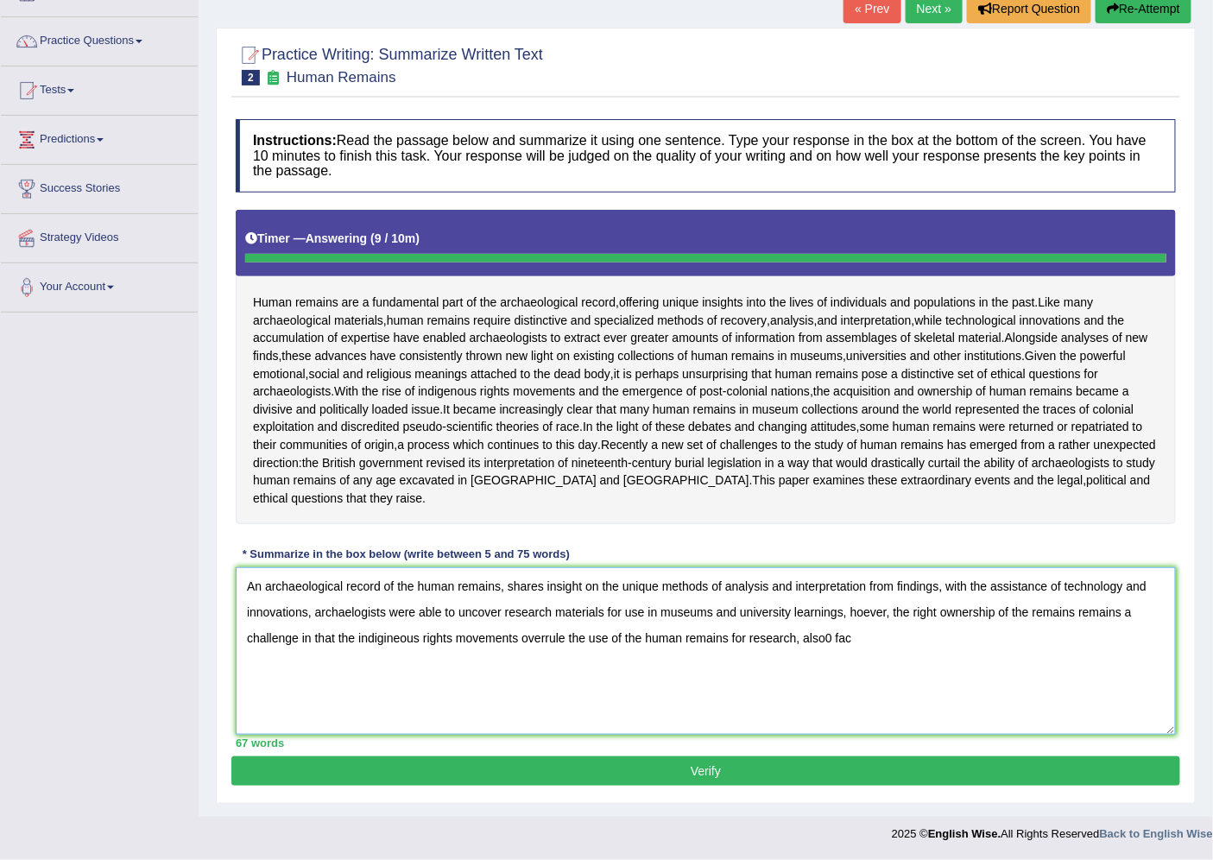
type textarea "An archaeological record of the human remains, shares insight on the unique met…"
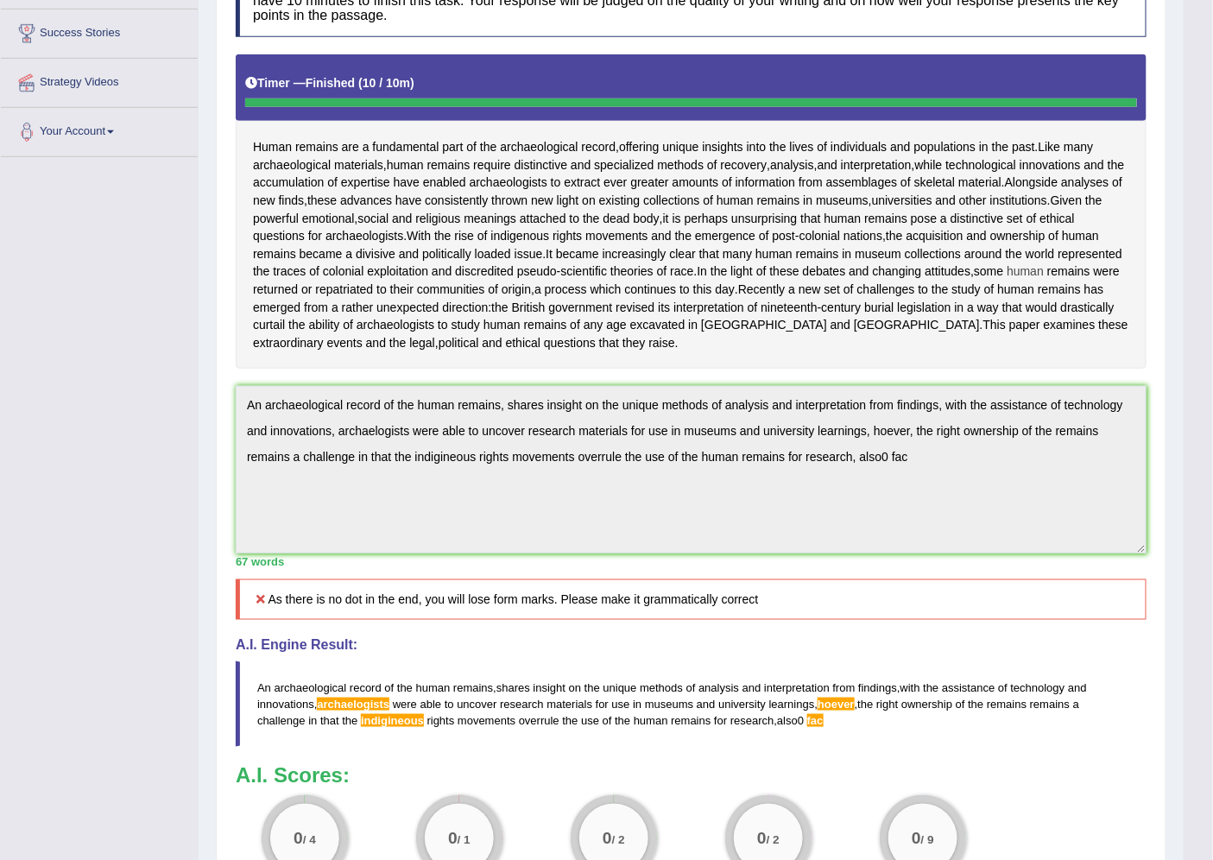
scroll to position [0, 0]
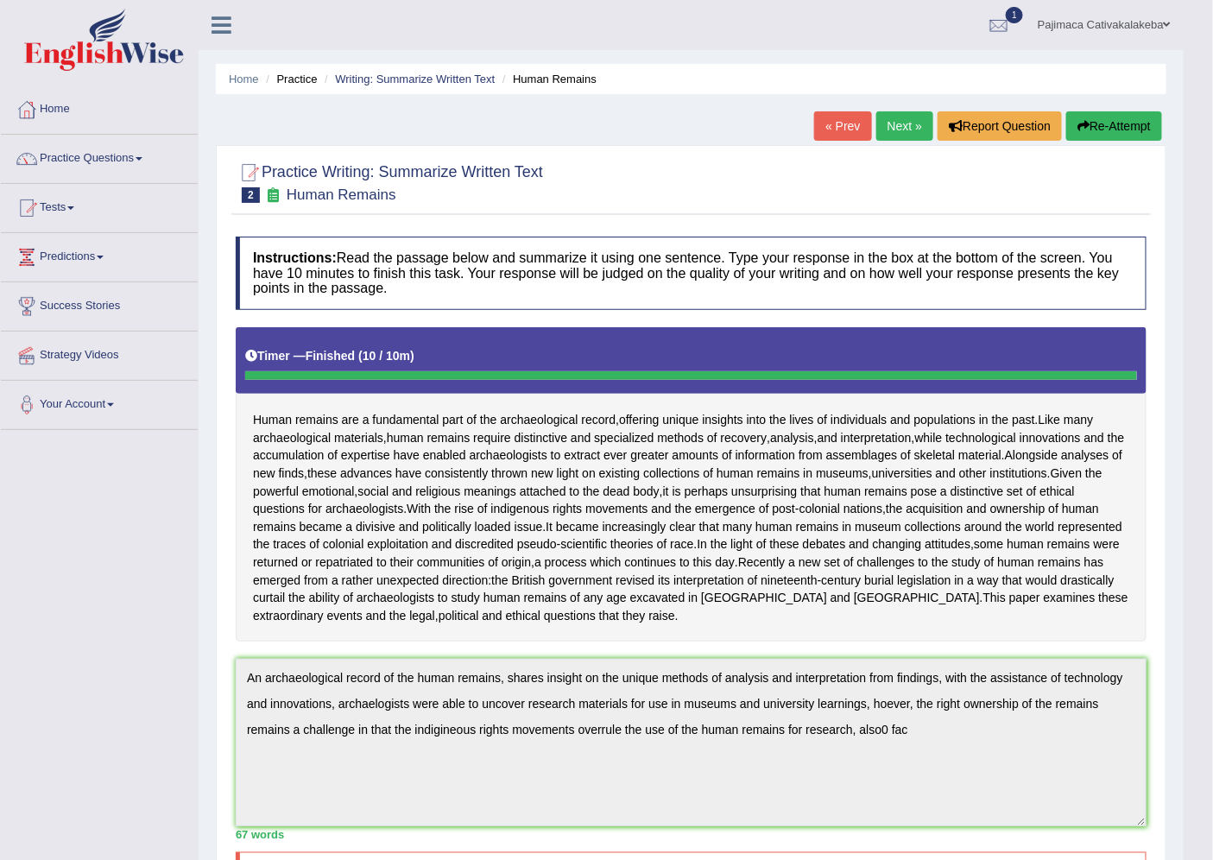
click at [1141, 121] on button "Re-Attempt" at bounding box center [1114, 125] width 96 height 29
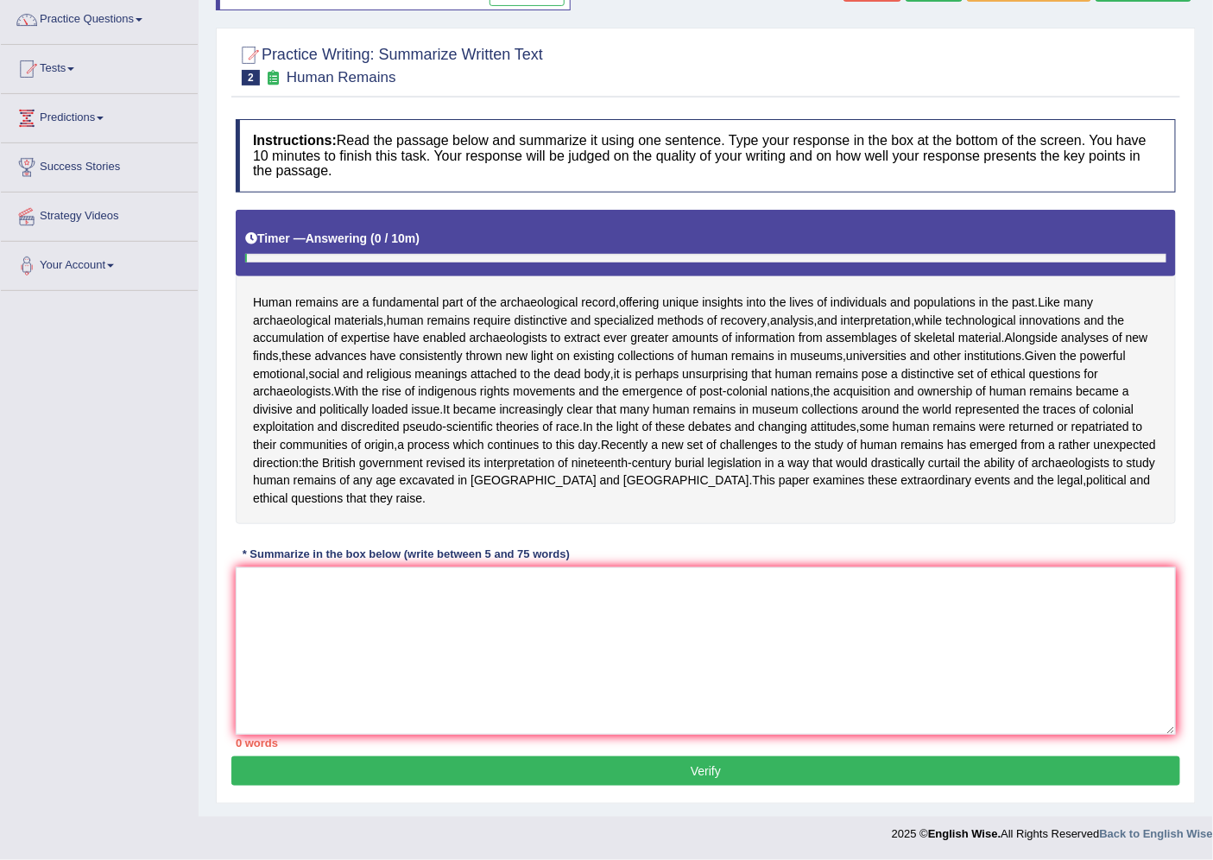
scroll to position [174, 0]
drag, startPoint x: 401, startPoint y: 592, endPoint x: 377, endPoint y: 589, distance: 24.4
click at [398, 593] on textarea at bounding box center [706, 650] width 940 height 167
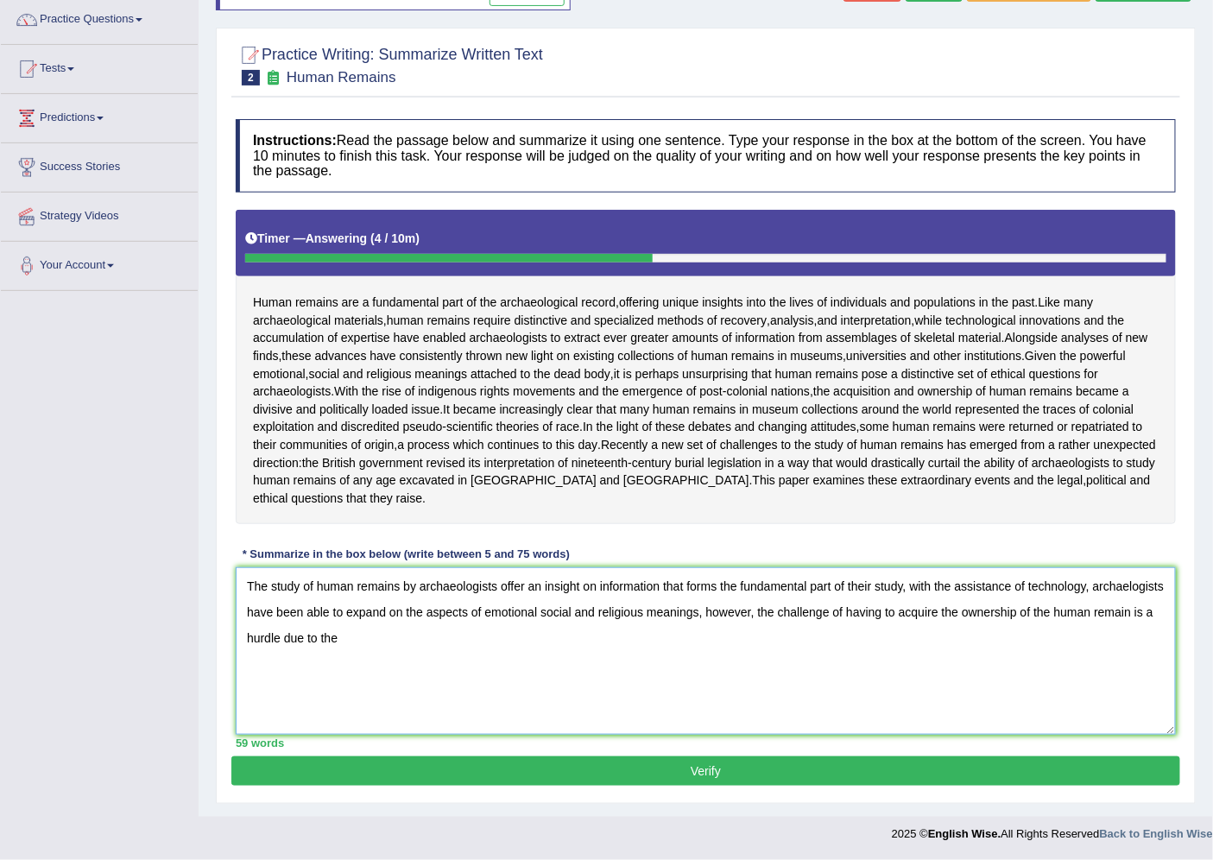
click at [343, 639] on textarea "The study of human remains by archaeologists offer an insight on information th…" at bounding box center [706, 650] width 940 height 167
click at [558, 641] on textarea "The study of human remains by archaeologists offer an insight on information th…" at bounding box center [706, 650] width 940 height 167
click at [665, 636] on textarea "The study of human remains by archaeologists offer an insight on information th…" at bounding box center [706, 650] width 940 height 167
type textarea "The study of human remains by archaeologists offer an insight on information th…"
click at [826, 769] on button "Verify" at bounding box center [705, 770] width 949 height 29
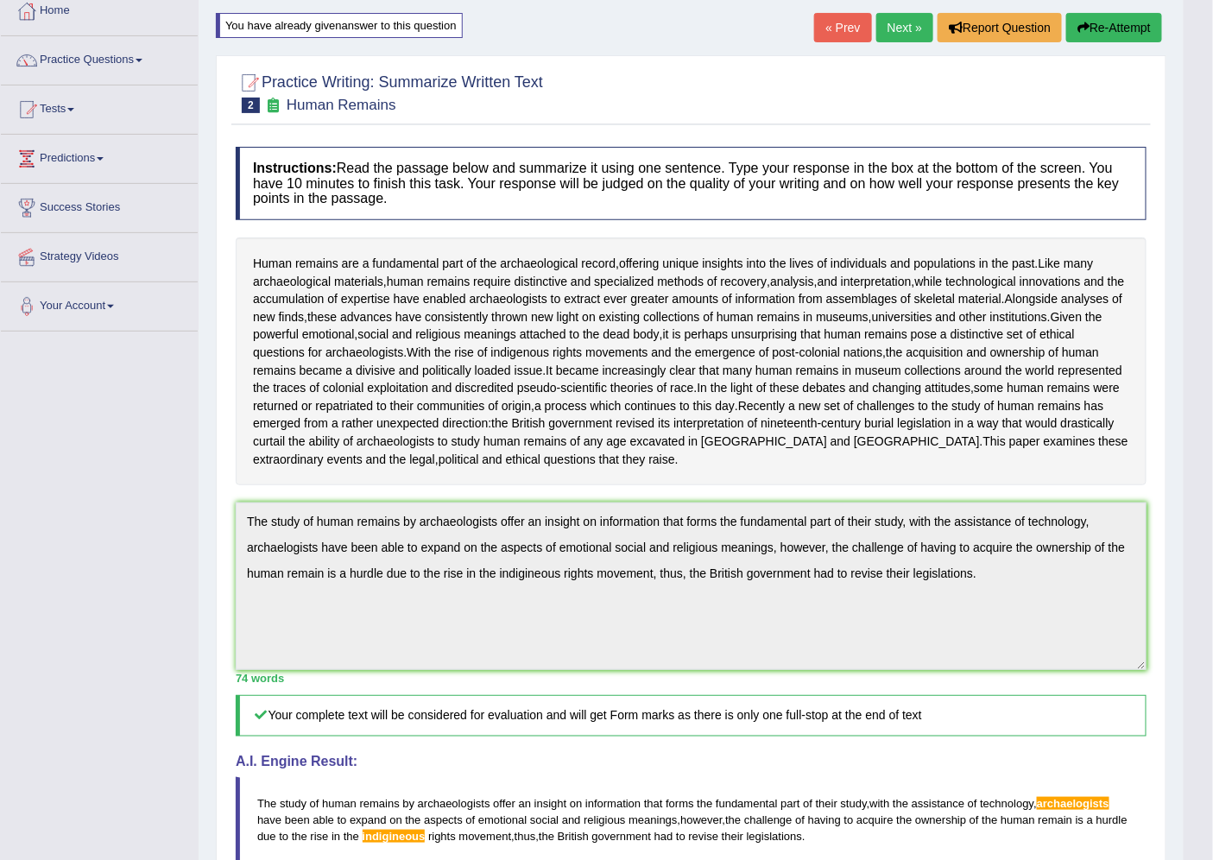
scroll to position [0, 0]
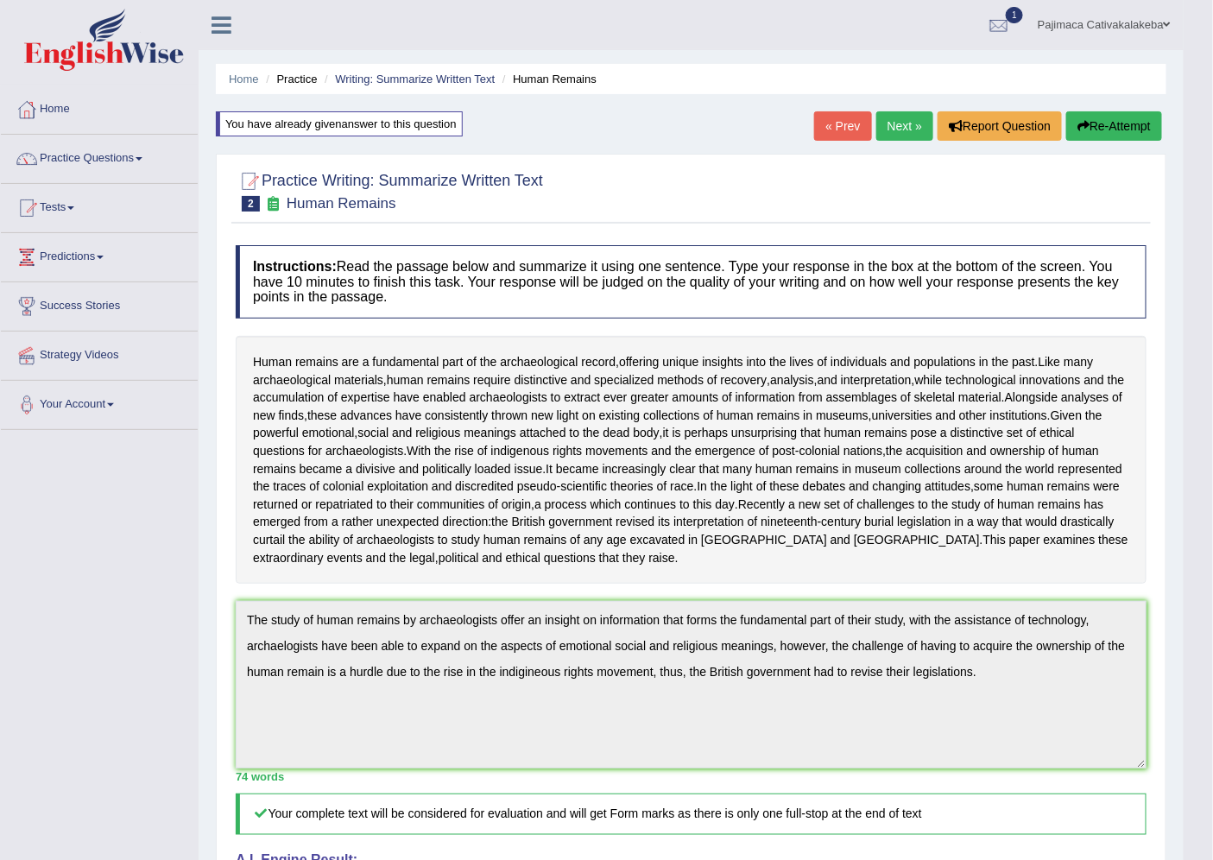
click at [894, 130] on link "Next »" at bounding box center [904, 125] width 57 height 29
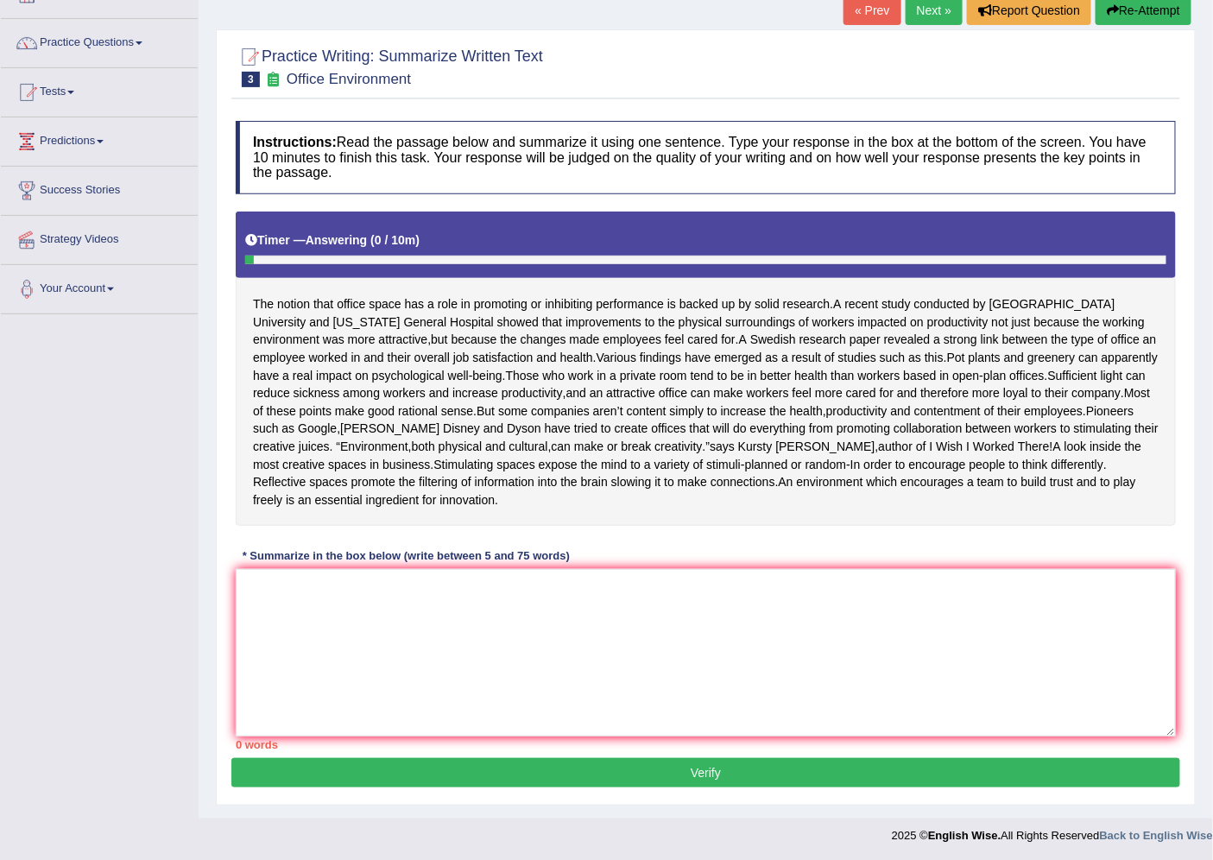
scroll to position [135, 0]
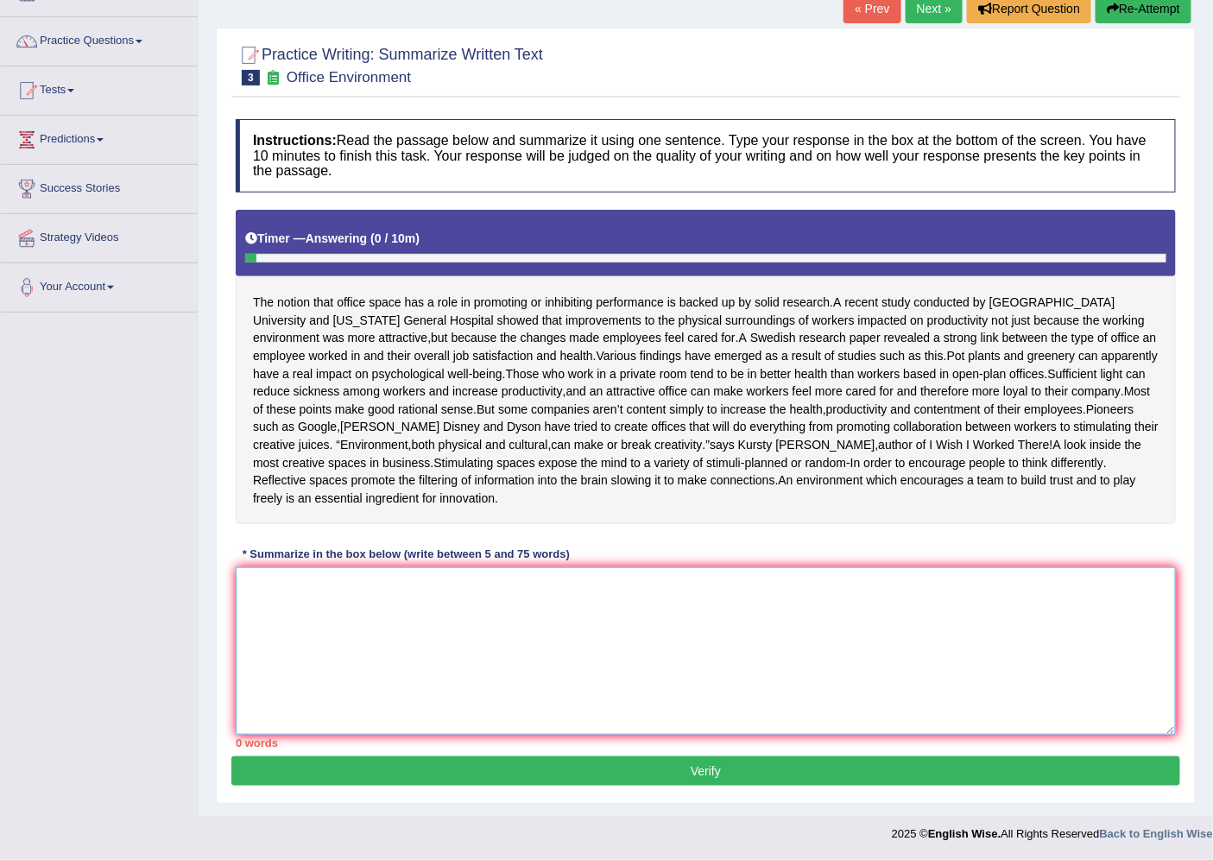
click at [596, 608] on textarea at bounding box center [706, 650] width 940 height 167
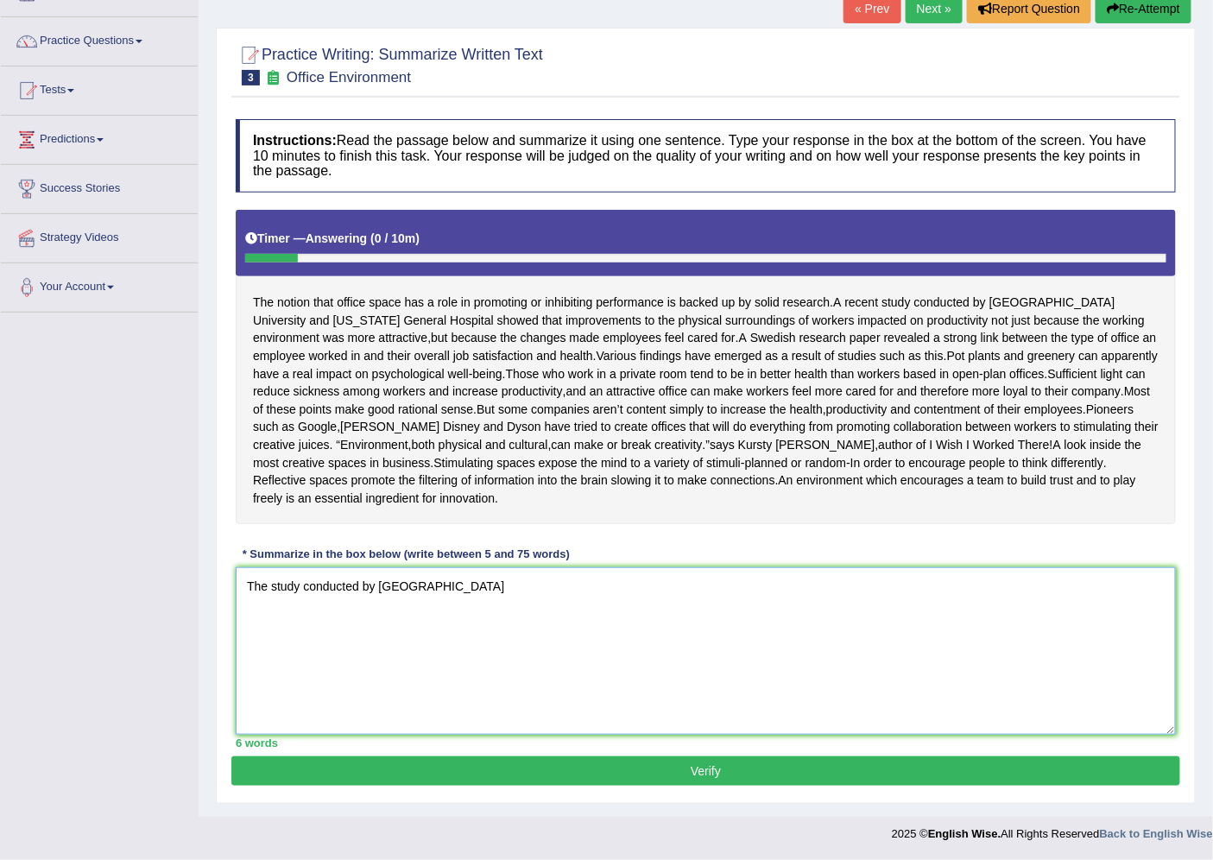
click at [263, 590] on textarea "The study conducted by Harvard University" at bounding box center [706, 650] width 940 height 167
click at [501, 584] on textarea "A study conducted by Harvard University" at bounding box center [706, 650] width 940 height 167
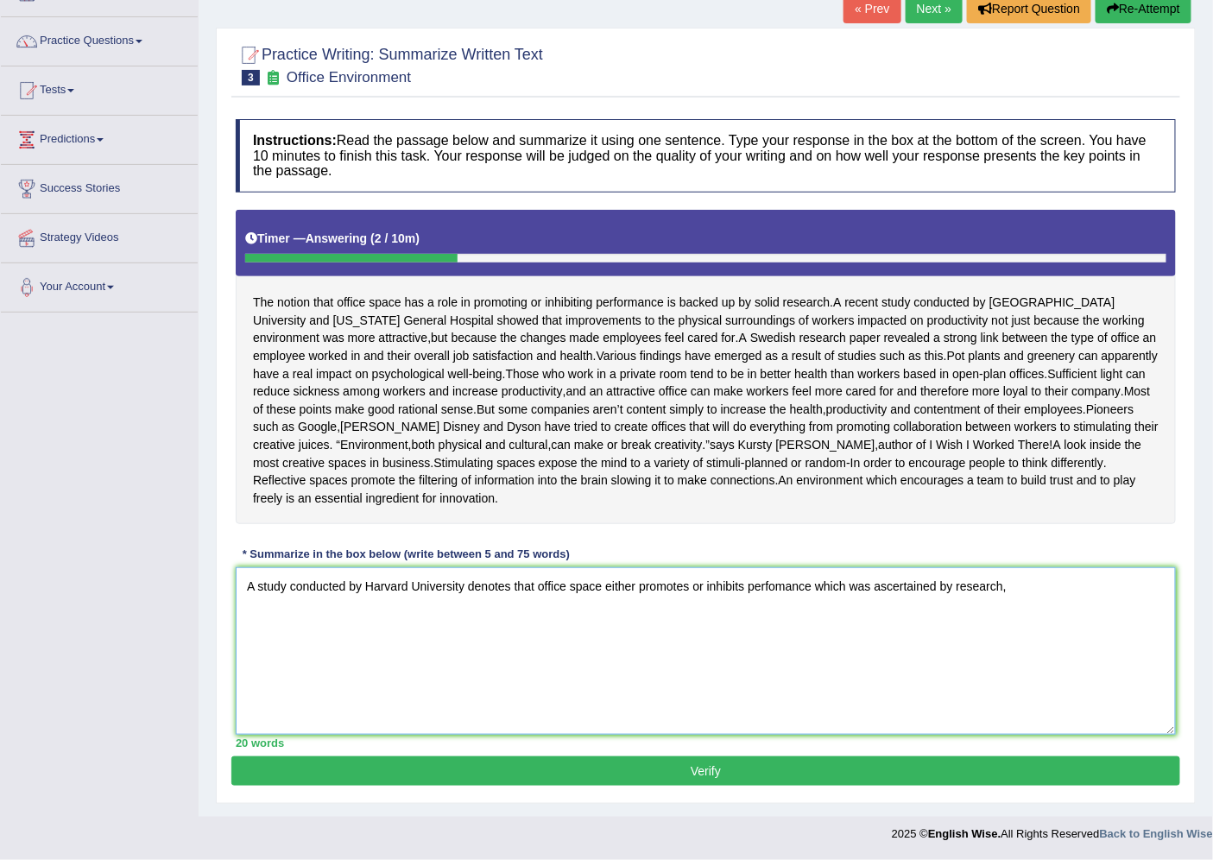
click at [464, 589] on textarea "A study conducted by Harvard University denotes that office space either promot…" at bounding box center [706, 650] width 940 height 167
click at [718, 590] on textarea "A study conducted by Harvard University and Massachusettes General Hospital den…" at bounding box center [706, 650] width 940 height 167
click at [332, 624] on textarea "A study conducted by Harvard University and Massachusettes General Hospital con…" at bounding box center [706, 650] width 940 height 167
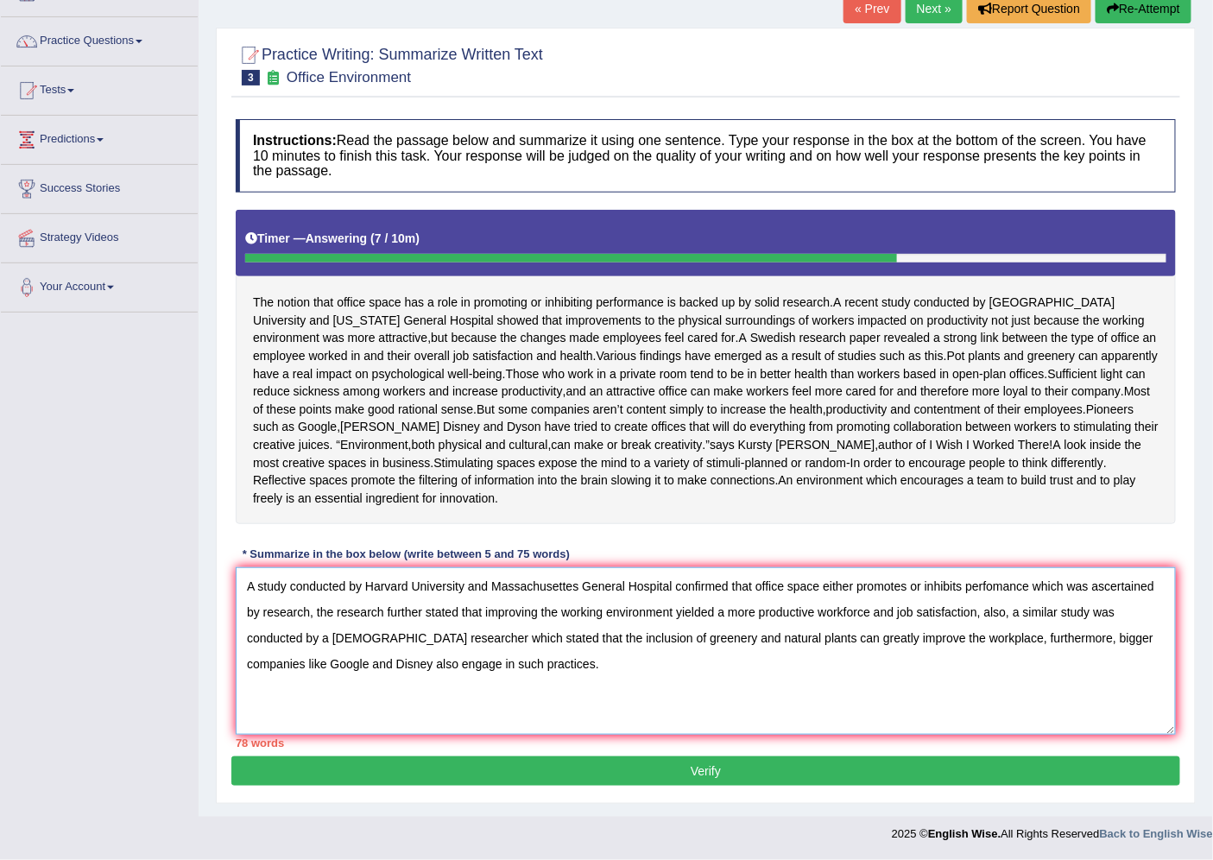
click at [332, 584] on textarea "A study conducted by Harvard University and Massachusettes General Hospital con…" at bounding box center [706, 650] width 940 height 167
click at [988, 615] on textarea "A study by Harvard University and Massachusettes General Hospital confirmed tha…" at bounding box center [706, 650] width 940 height 167
click at [315, 615] on textarea "A study by Harvard University and Massachusettes General Hospital confirmed tha…" at bounding box center [706, 650] width 940 height 167
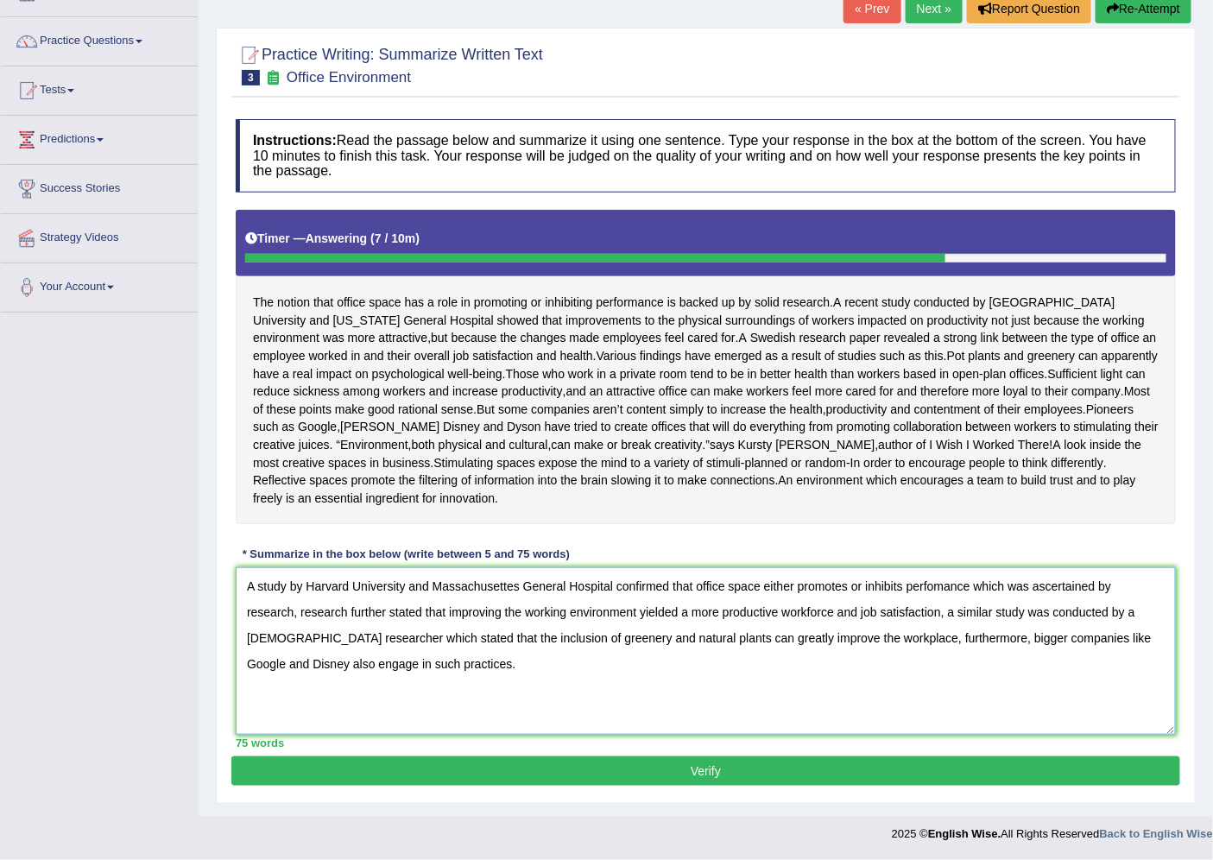
type textarea "A study by Harvard University and Massachusettes General Hospital confirmed tha…"
click at [550, 758] on button "Verify" at bounding box center [705, 770] width 949 height 29
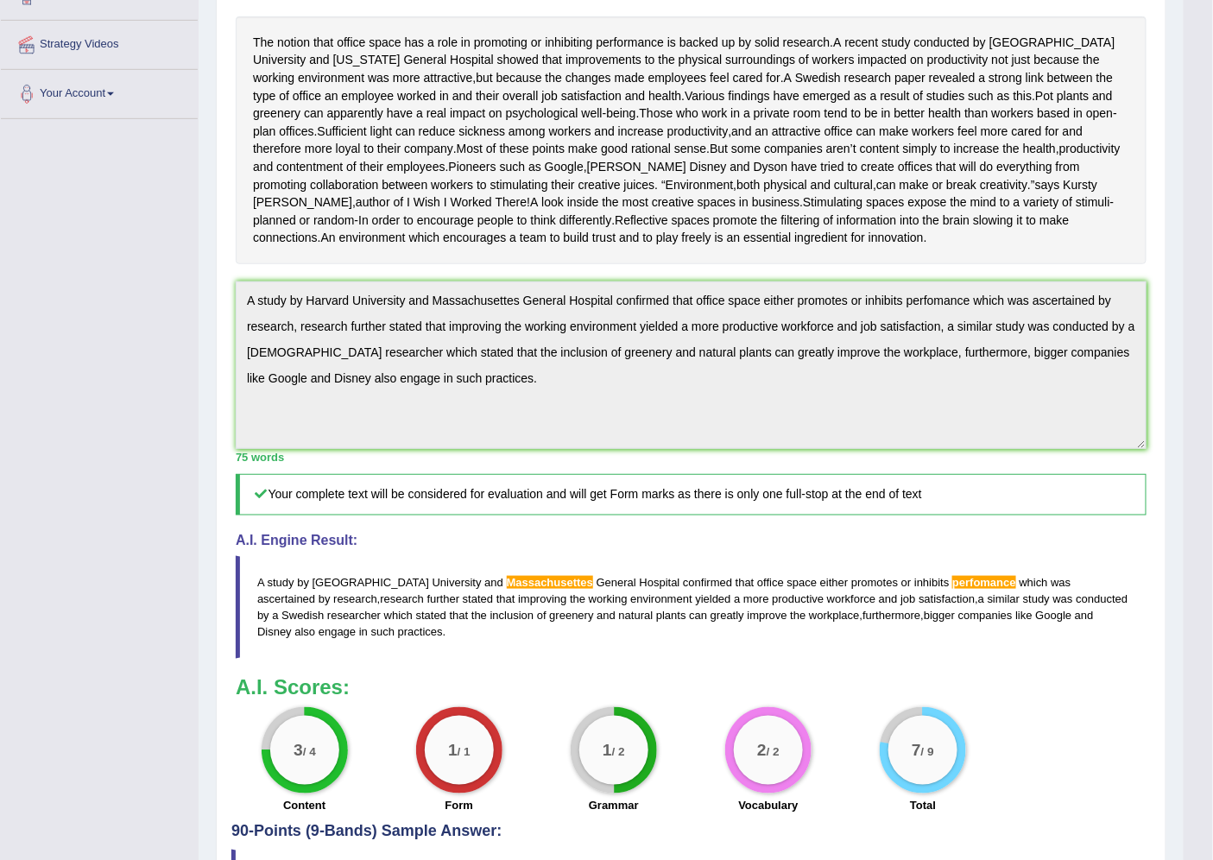
scroll to position [0, 0]
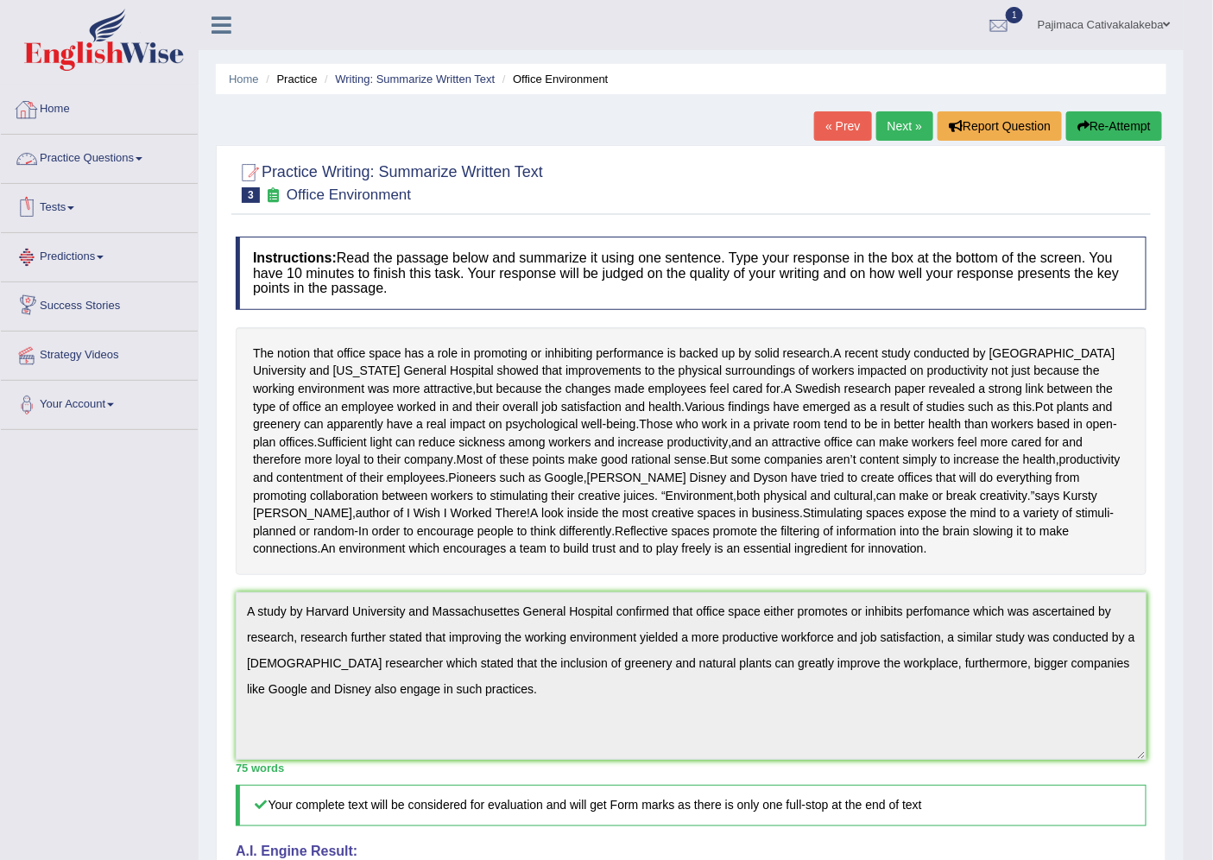
click at [143, 164] on link "Practice Questions" at bounding box center [99, 156] width 197 height 43
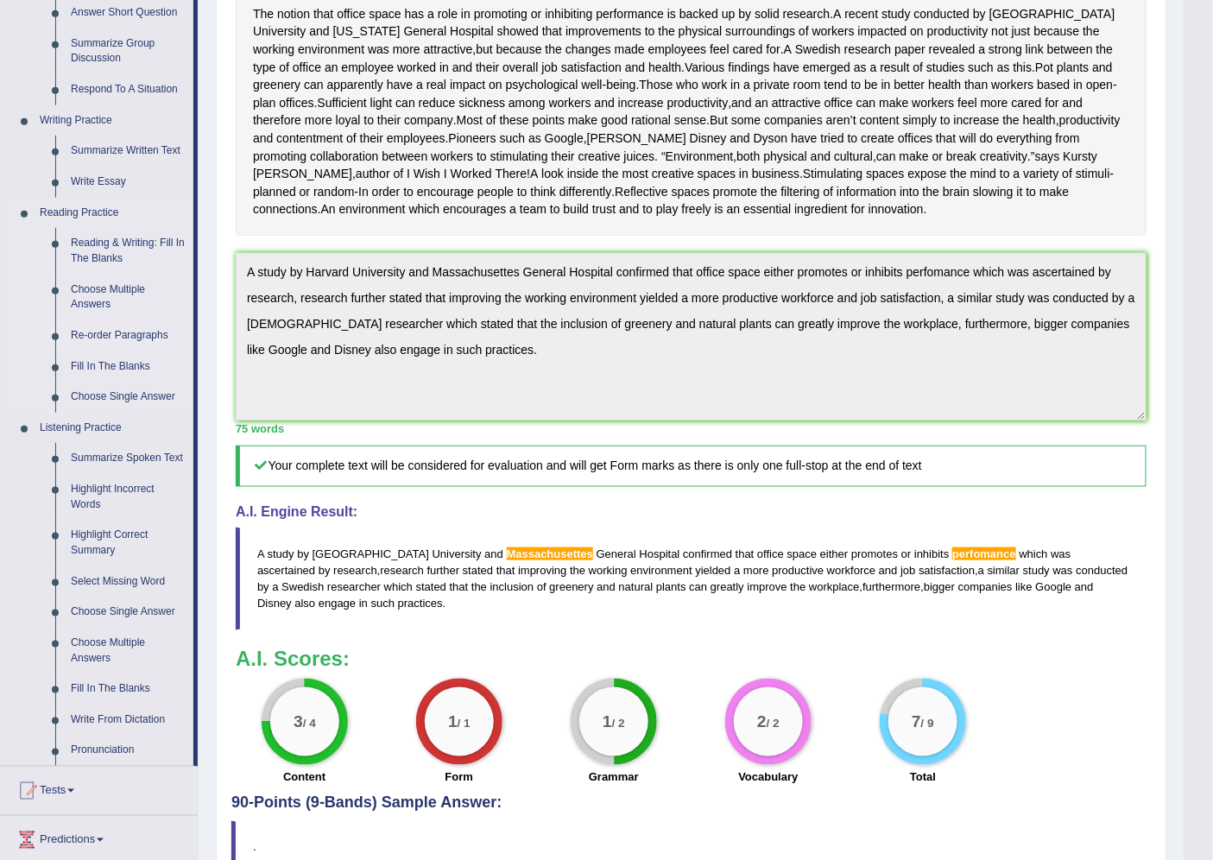
scroll to position [383, 0]
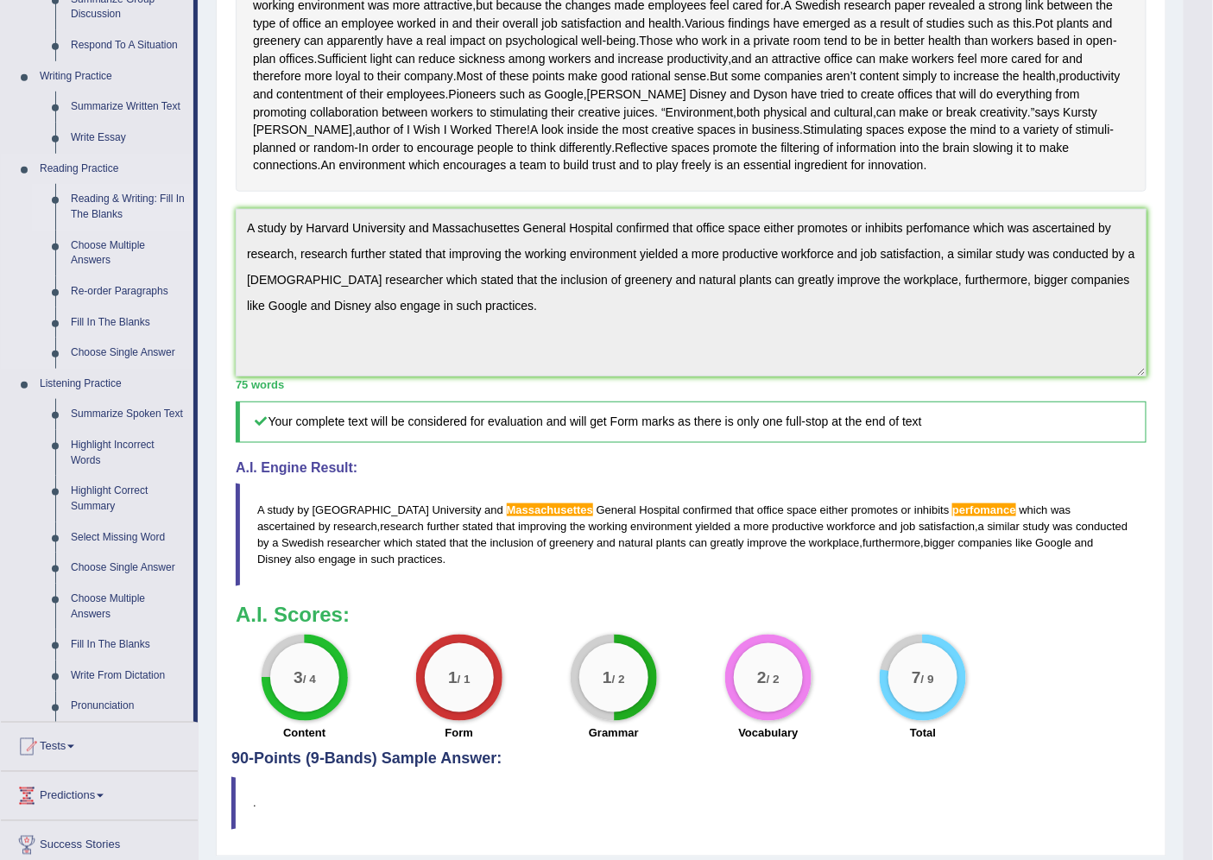
click at [108, 194] on link "Reading & Writing: Fill In The Blanks" at bounding box center [128, 207] width 130 height 46
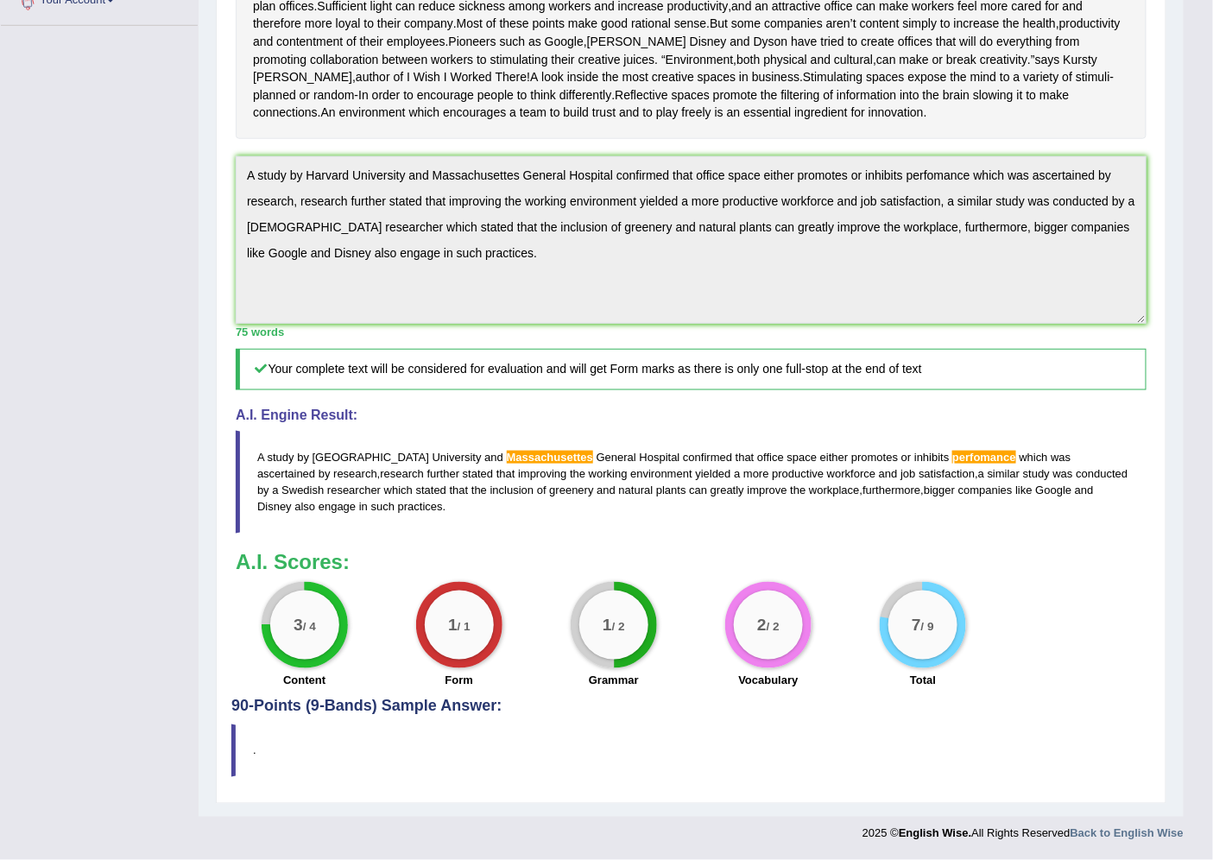
scroll to position [470, 0]
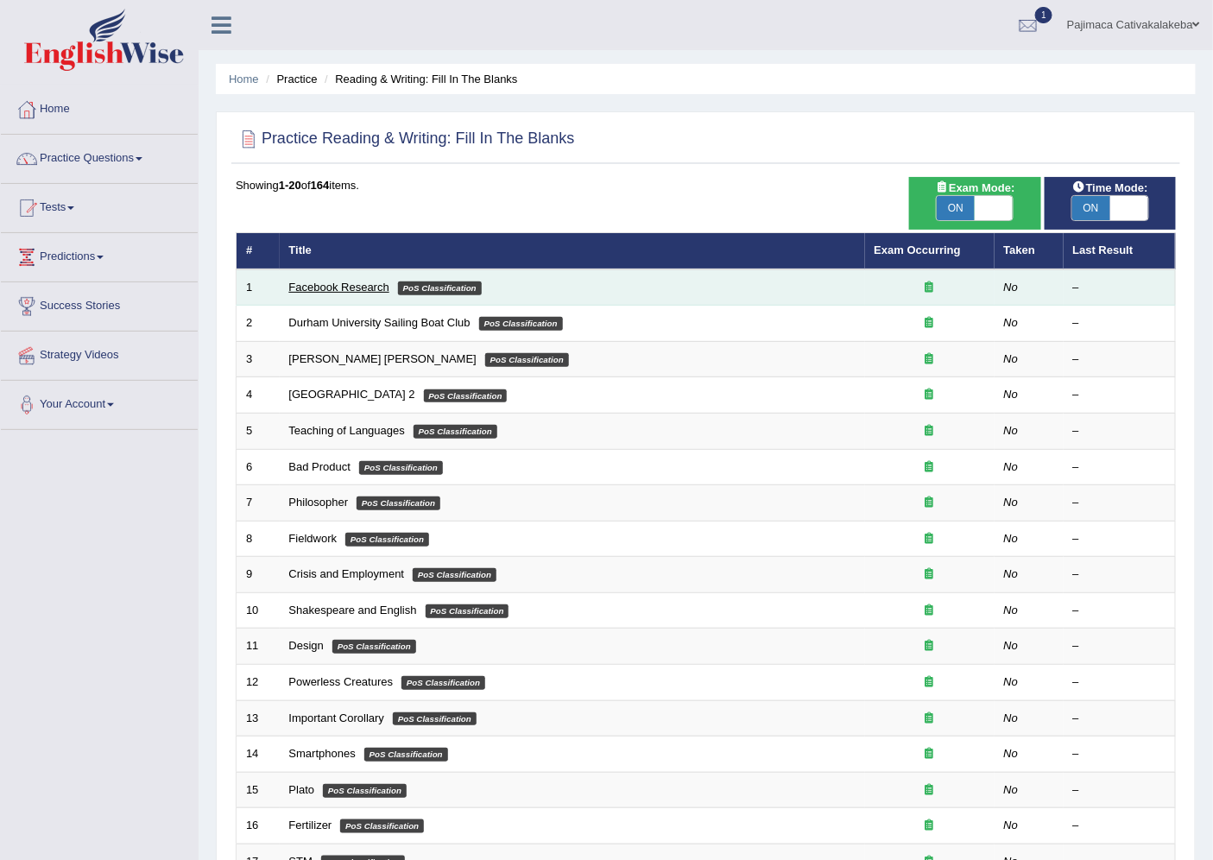
click at [357, 291] on link "Facebook Research" at bounding box center [339, 287] width 100 height 13
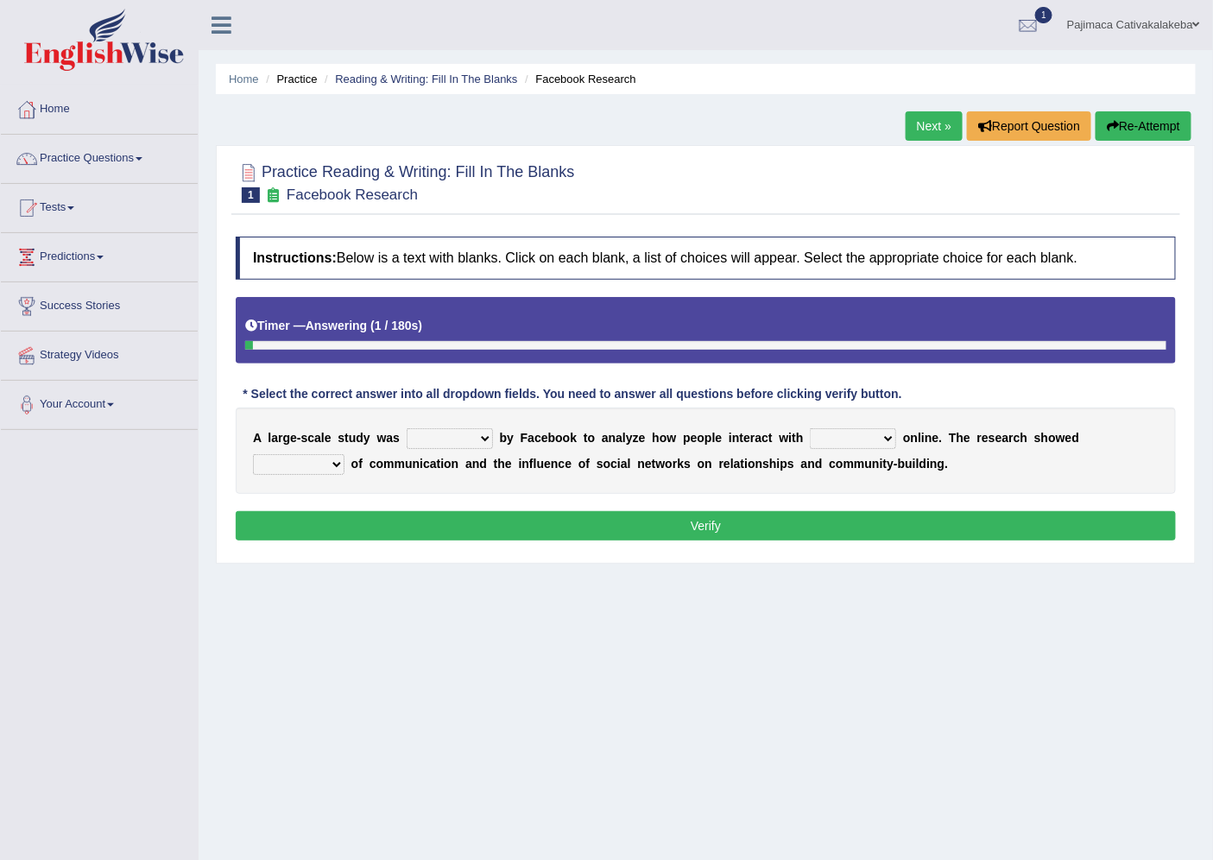
click at [468, 434] on select "surveyed had asked made" at bounding box center [450, 438] width 86 height 21
click at [407, 428] on select "surveyed had asked made" at bounding box center [450, 438] width 86 height 21
click at [470, 432] on select "surveyed had asked made" at bounding box center [450, 438] width 86 height 21
click at [407, 428] on select "surveyed had asked made" at bounding box center [450, 438] width 86 height 21
click at [463, 440] on select "surveyed had asked made" at bounding box center [450, 438] width 86 height 21
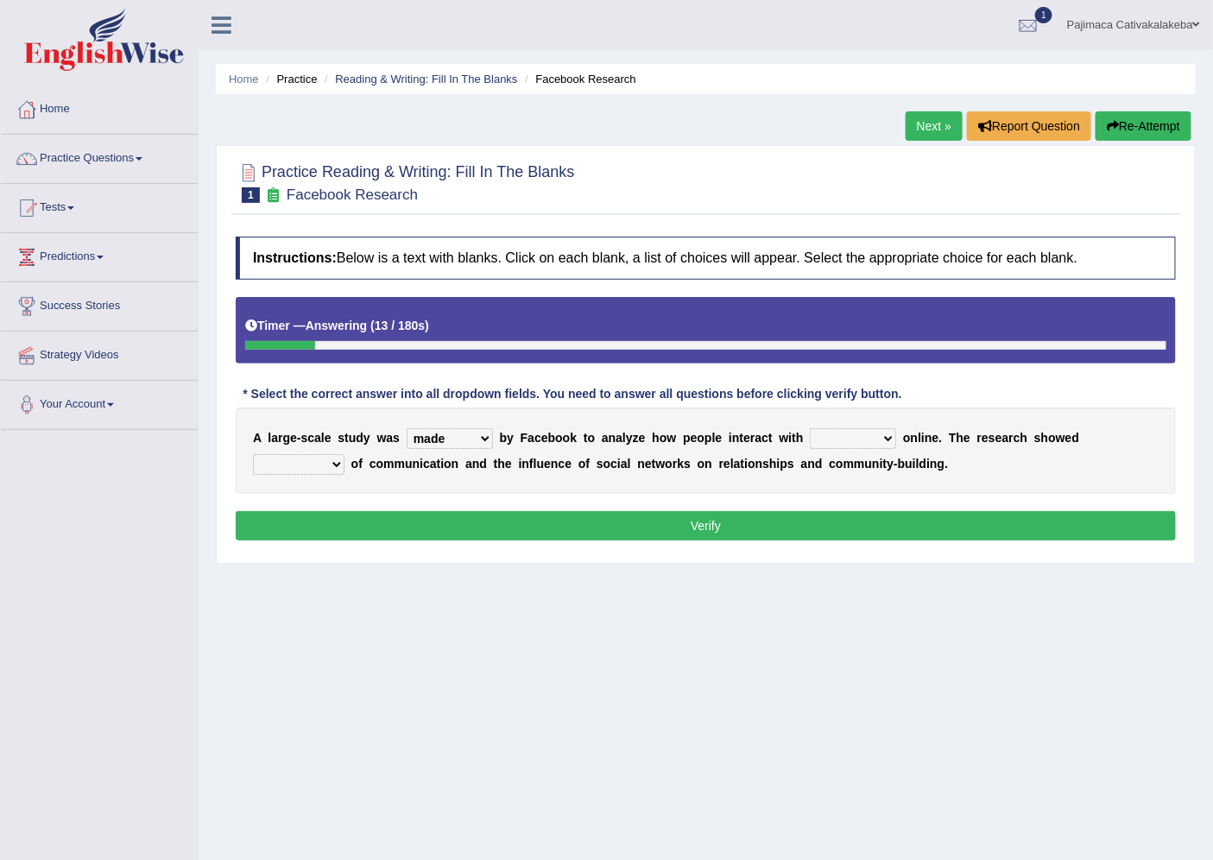
select select "surveyed"
click at [407, 428] on select "surveyed had asked made" at bounding box center [450, 438] width 86 height 21
click at [868, 442] on select "together all each other another" at bounding box center [853, 438] width 86 height 21
select select "each other"
click at [810, 428] on select "together all each other another" at bounding box center [853, 438] width 86 height 21
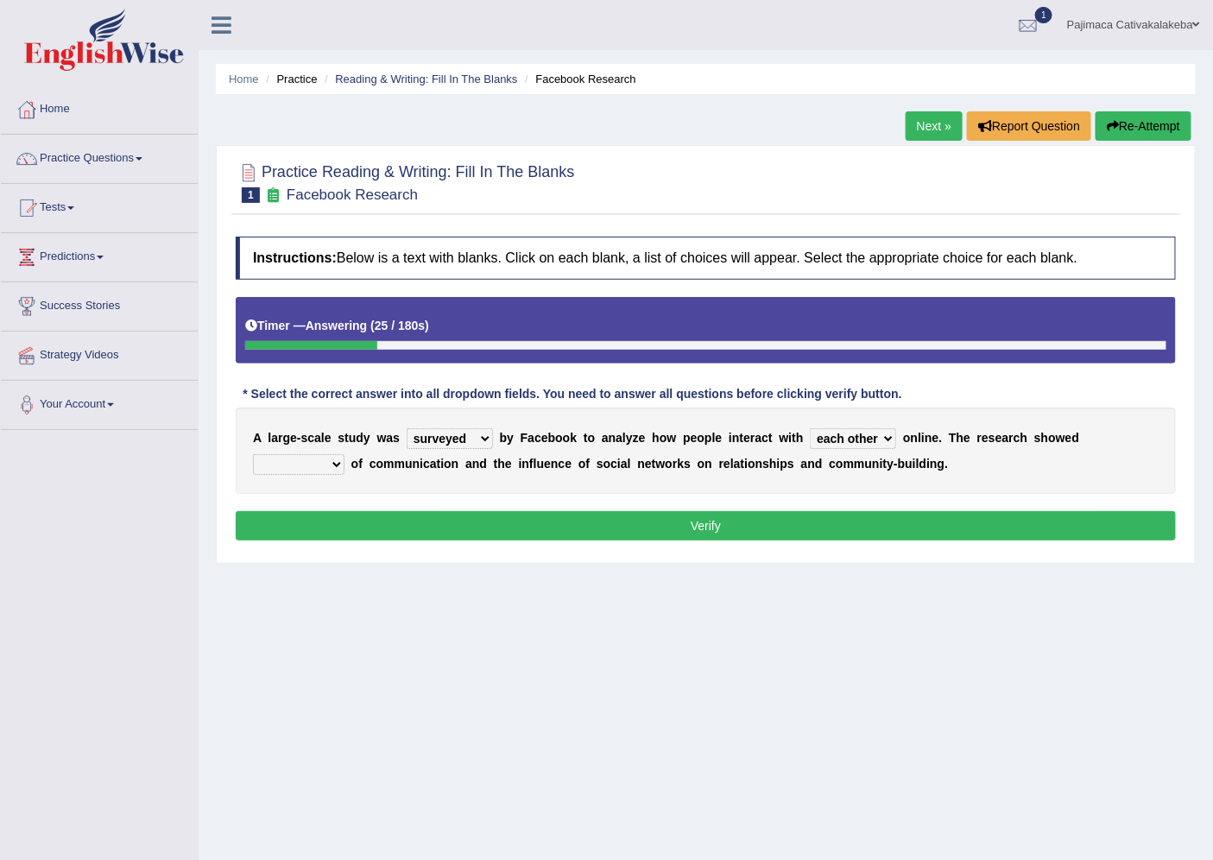
click at [318, 464] on select "advantages standards fellowships patterns" at bounding box center [299, 464] width 92 height 21
select select "patterns"
click at [253, 454] on select "advantages standards fellowships patterns" at bounding box center [299, 464] width 92 height 21
click at [691, 529] on button "Verify" at bounding box center [706, 525] width 940 height 29
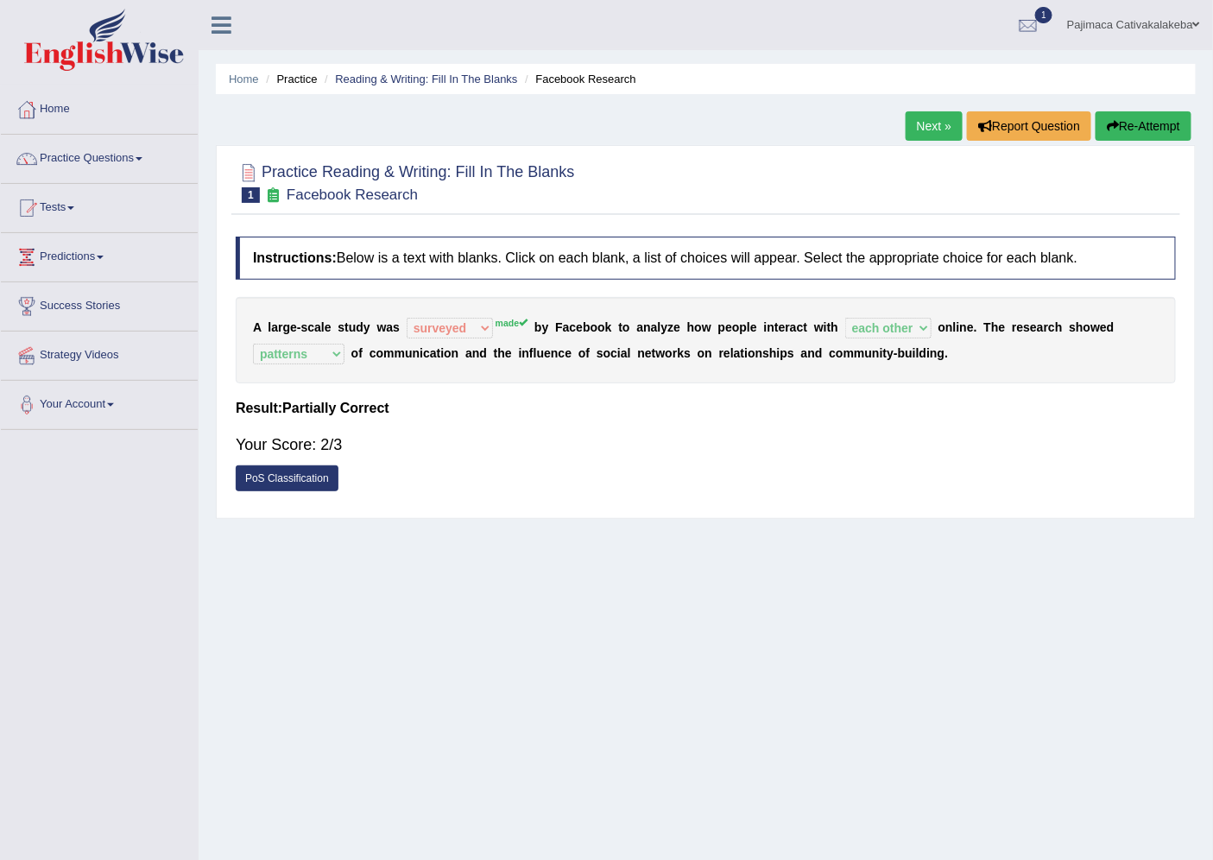
click at [1122, 118] on button "Re-Attempt" at bounding box center [1143, 125] width 96 height 29
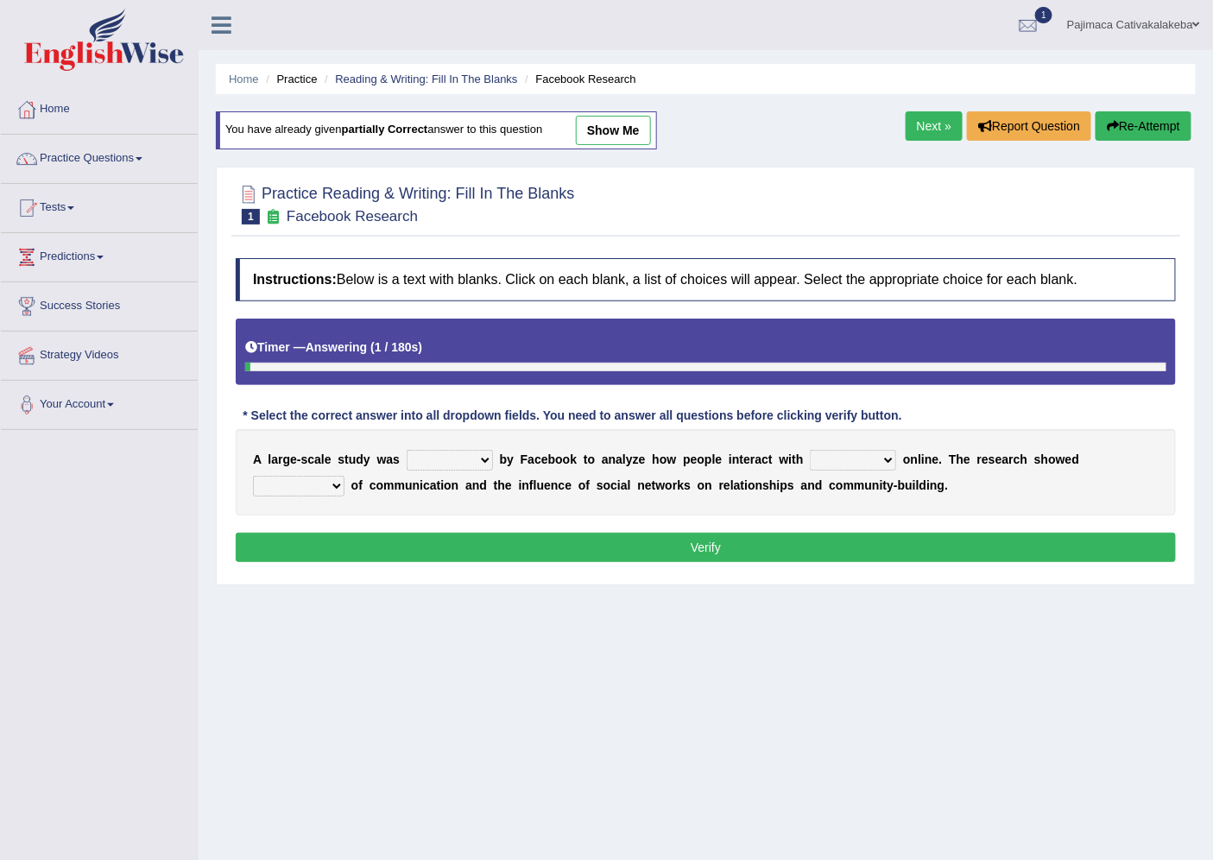
click at [494, 458] on b at bounding box center [496, 459] width 7 height 14
click at [488, 458] on select "surveyed had asked made" at bounding box center [450, 460] width 86 height 21
select select "made"
click at [407, 450] on select "surveyed had asked made" at bounding box center [450, 460] width 86 height 21
click at [830, 451] on select "together all each other another" at bounding box center [853, 460] width 86 height 21
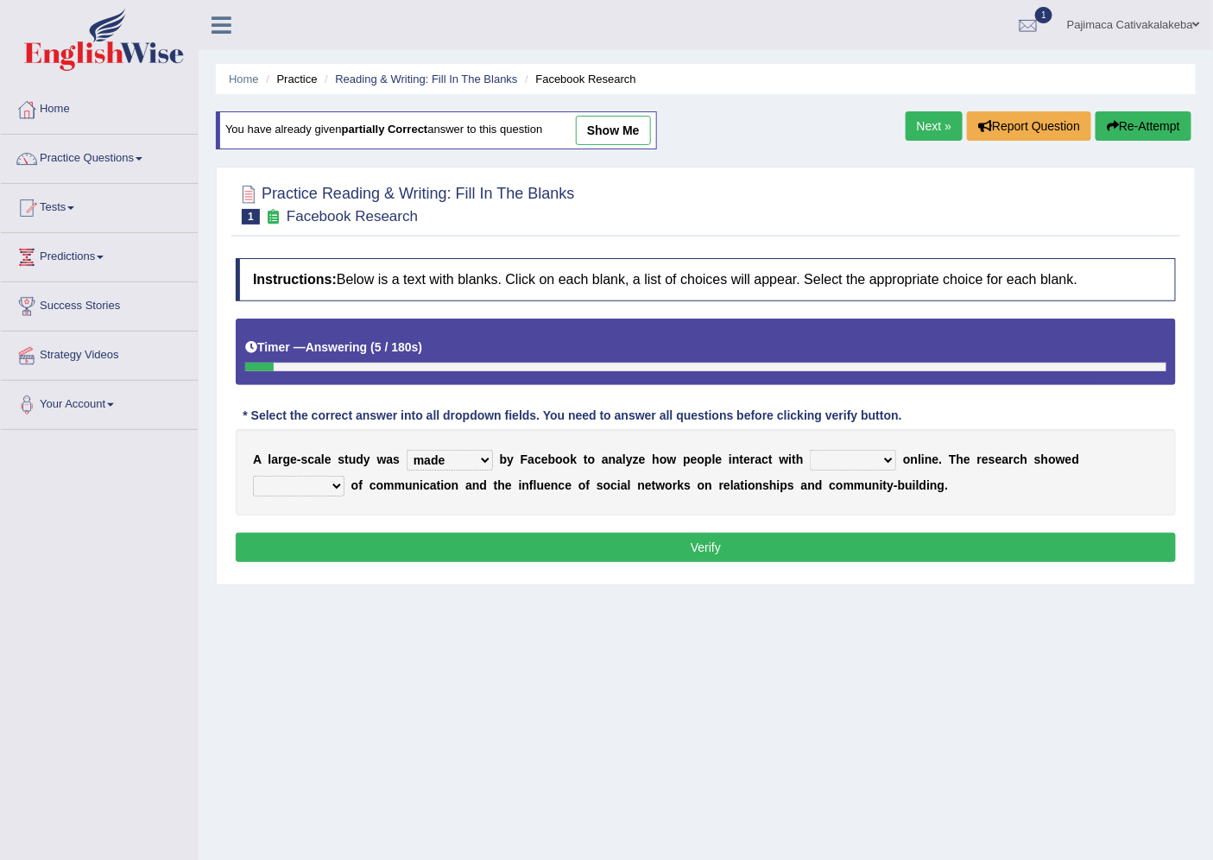
select select "each other"
click at [810, 450] on select "together all each other another" at bounding box center [853, 460] width 86 height 21
click at [312, 480] on select "advantages standards fellowships patterns" at bounding box center [299, 486] width 92 height 21
select select "patterns"
click at [253, 476] on select "advantages standards fellowships patterns" at bounding box center [299, 486] width 92 height 21
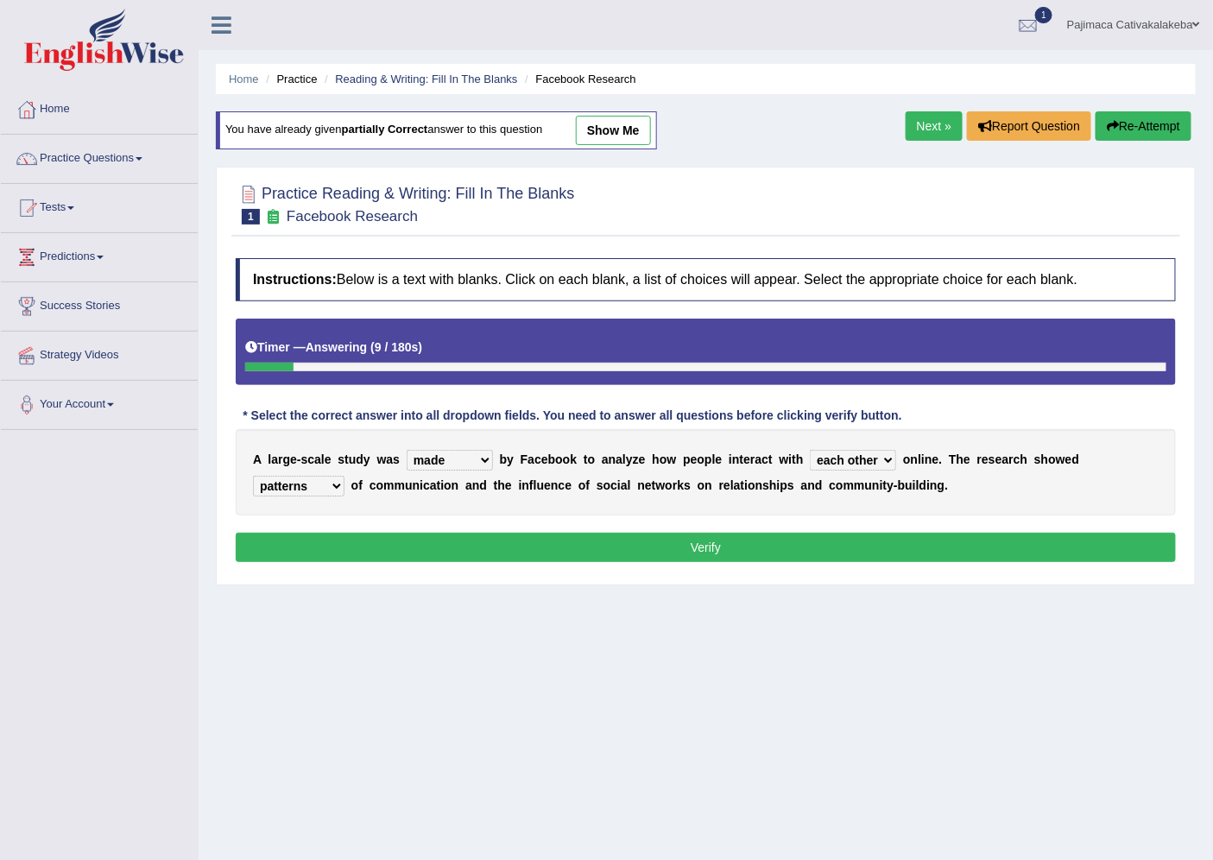
click at [561, 546] on button "Verify" at bounding box center [706, 547] width 940 height 29
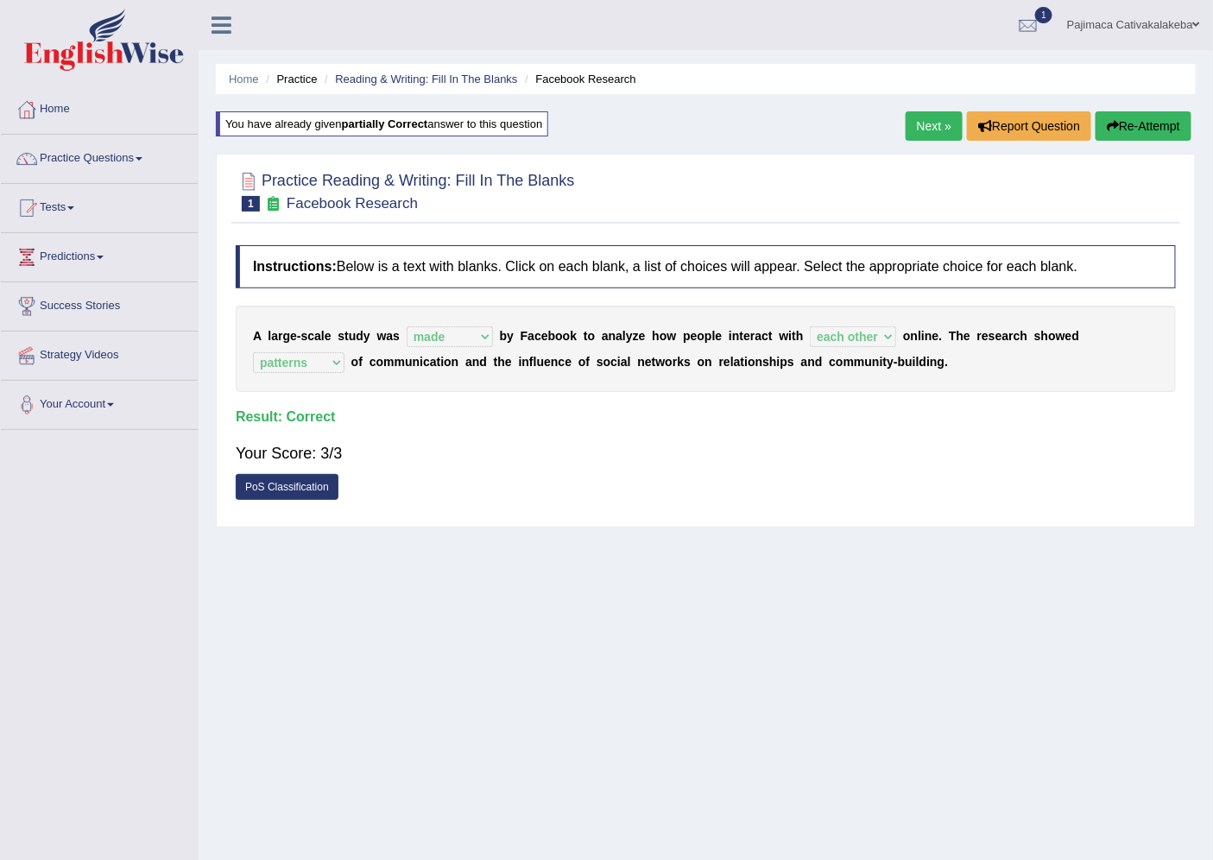
click at [928, 132] on link "Next »" at bounding box center [934, 125] width 57 height 29
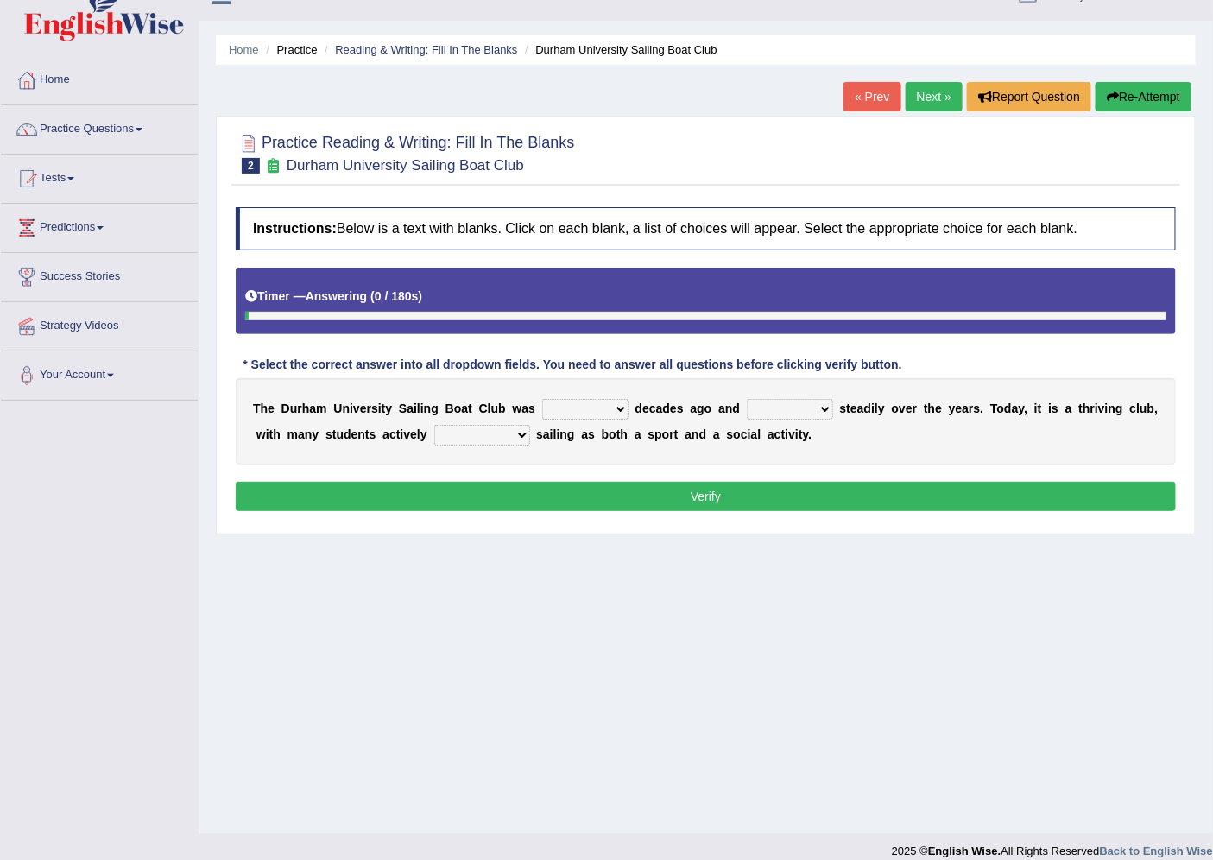
scroll to position [46, 0]
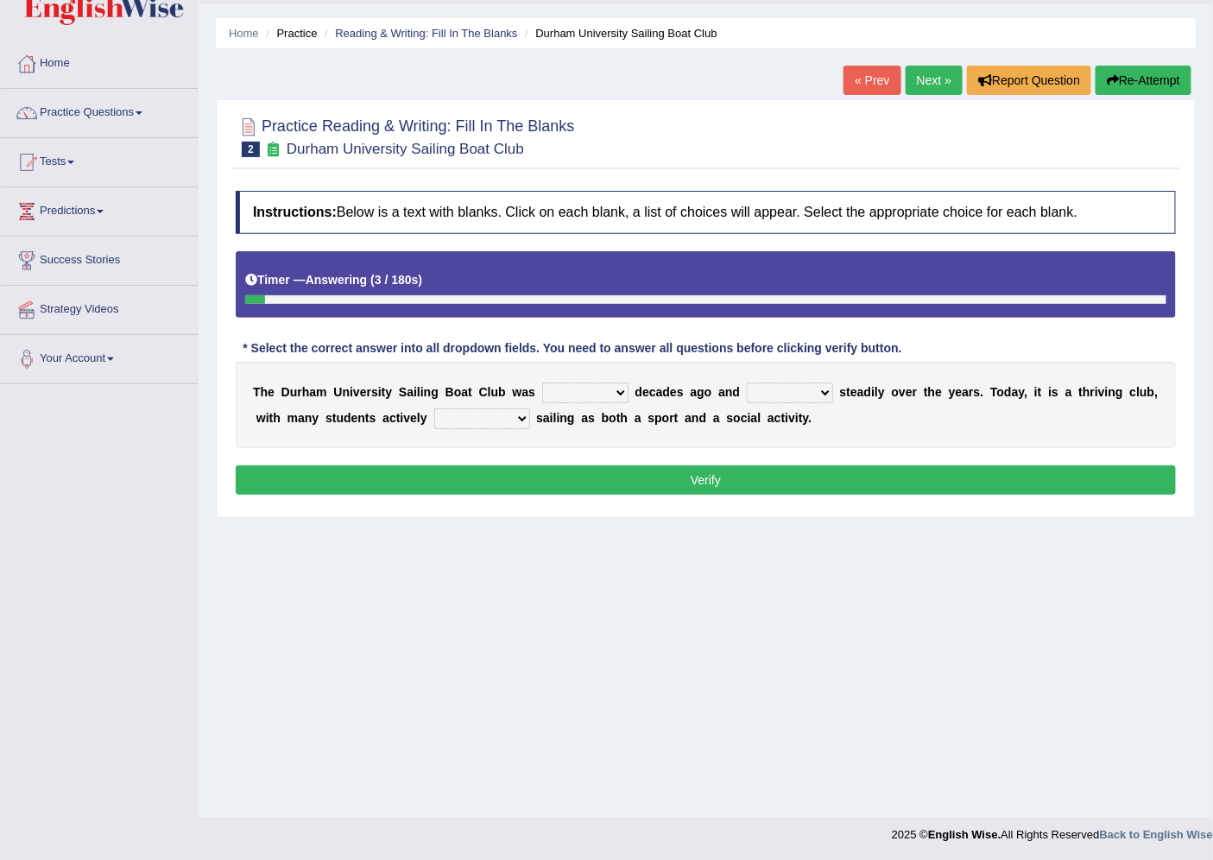
click at [607, 395] on select "found fund founded find" at bounding box center [585, 392] width 86 height 21
select select "founded"
click at [542, 382] on select "found fund founded find" at bounding box center [585, 392] width 86 height 21
click at [817, 392] on select "grow growing has grown grown" at bounding box center [790, 392] width 86 height 21
select select "has grown"
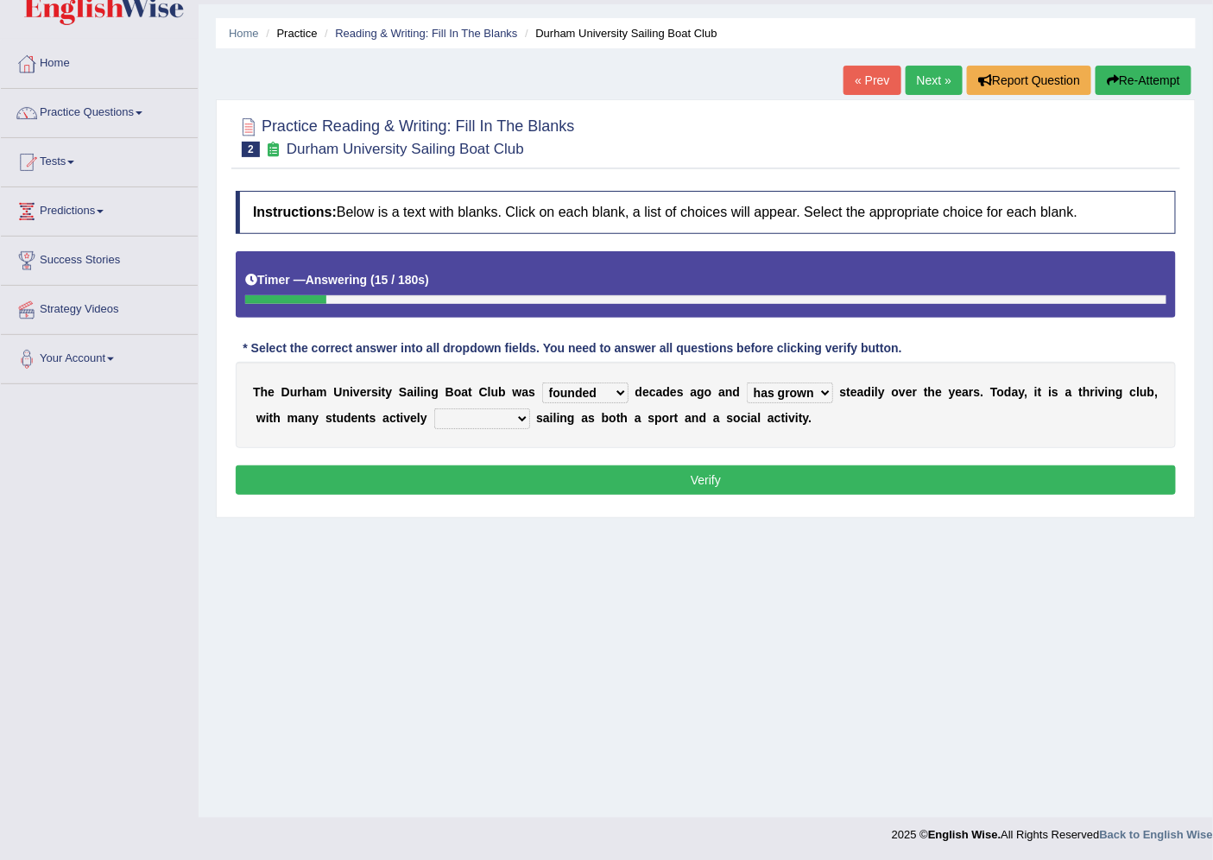
click at [747, 382] on select "grow growing has grown grown" at bounding box center [790, 392] width 86 height 21
click at [507, 408] on select "enjoy enjoyed are enjoying enjoying" at bounding box center [482, 418] width 96 height 21
select select "enjoying"
click at [434, 408] on select "enjoy enjoyed are enjoying enjoying" at bounding box center [482, 418] width 96 height 21
click at [688, 482] on button "Verify" at bounding box center [706, 479] width 940 height 29
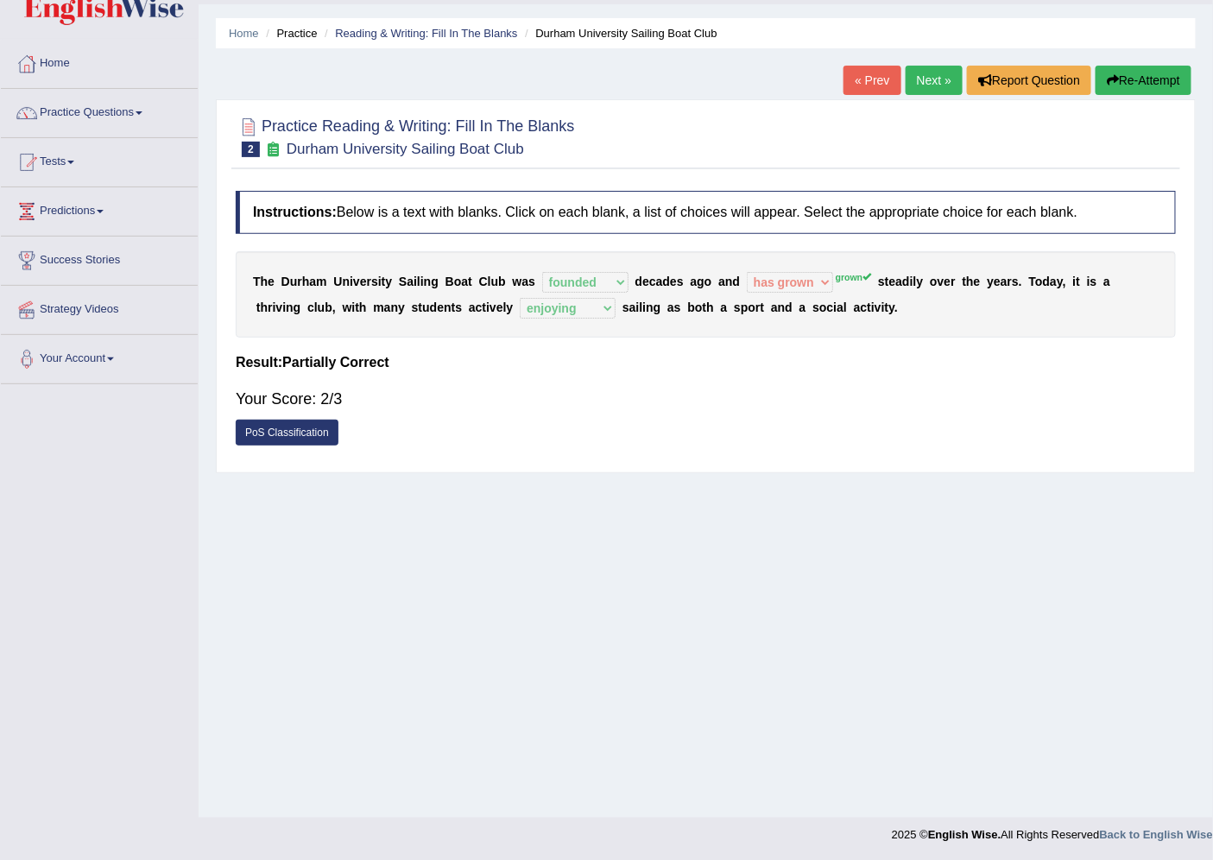
click at [1154, 73] on button "Re-Attempt" at bounding box center [1143, 80] width 96 height 29
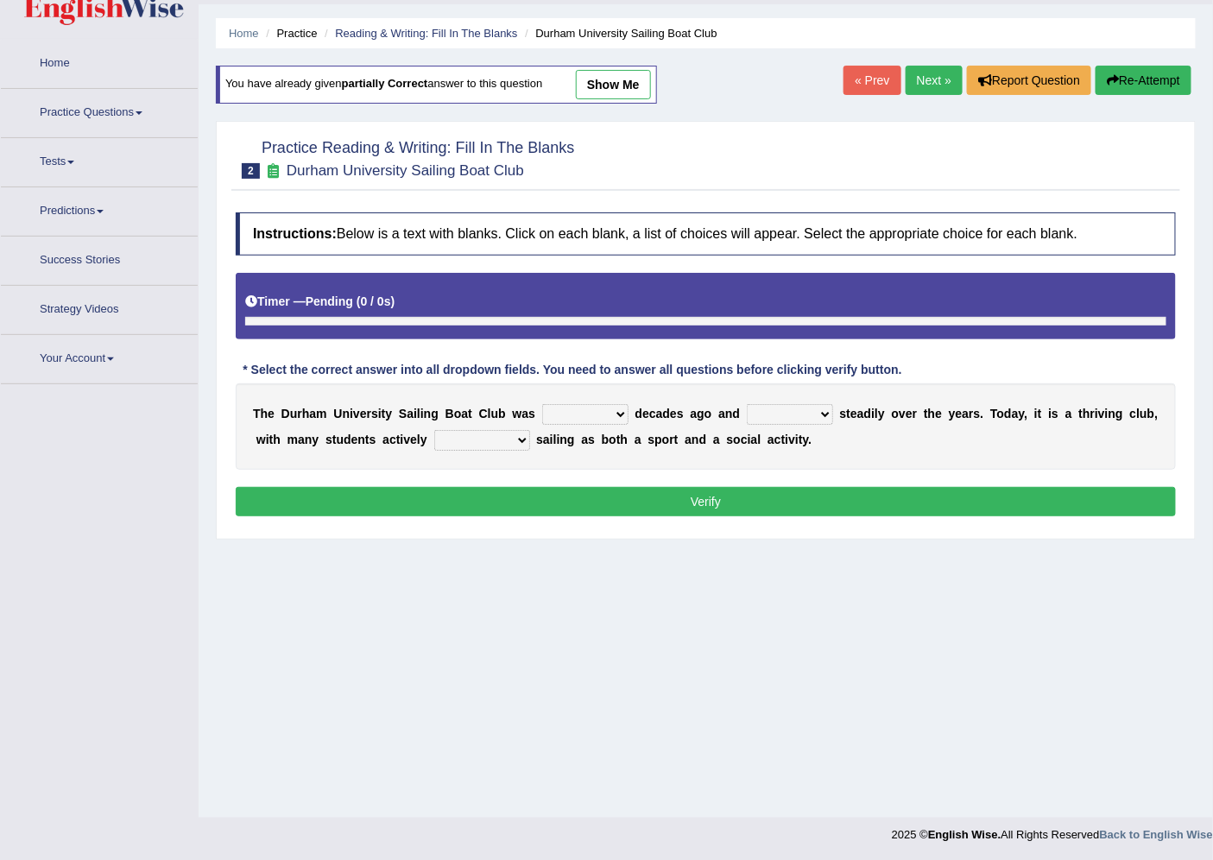
scroll to position [46, 0]
click at [780, 413] on select "grow growing has grown grown" at bounding box center [790, 414] width 86 height 21
select select "grown"
click at [747, 404] on select "grow growing has grown grown" at bounding box center [790, 414] width 86 height 21
click at [609, 404] on select "found fund founded find" at bounding box center [585, 414] width 86 height 21
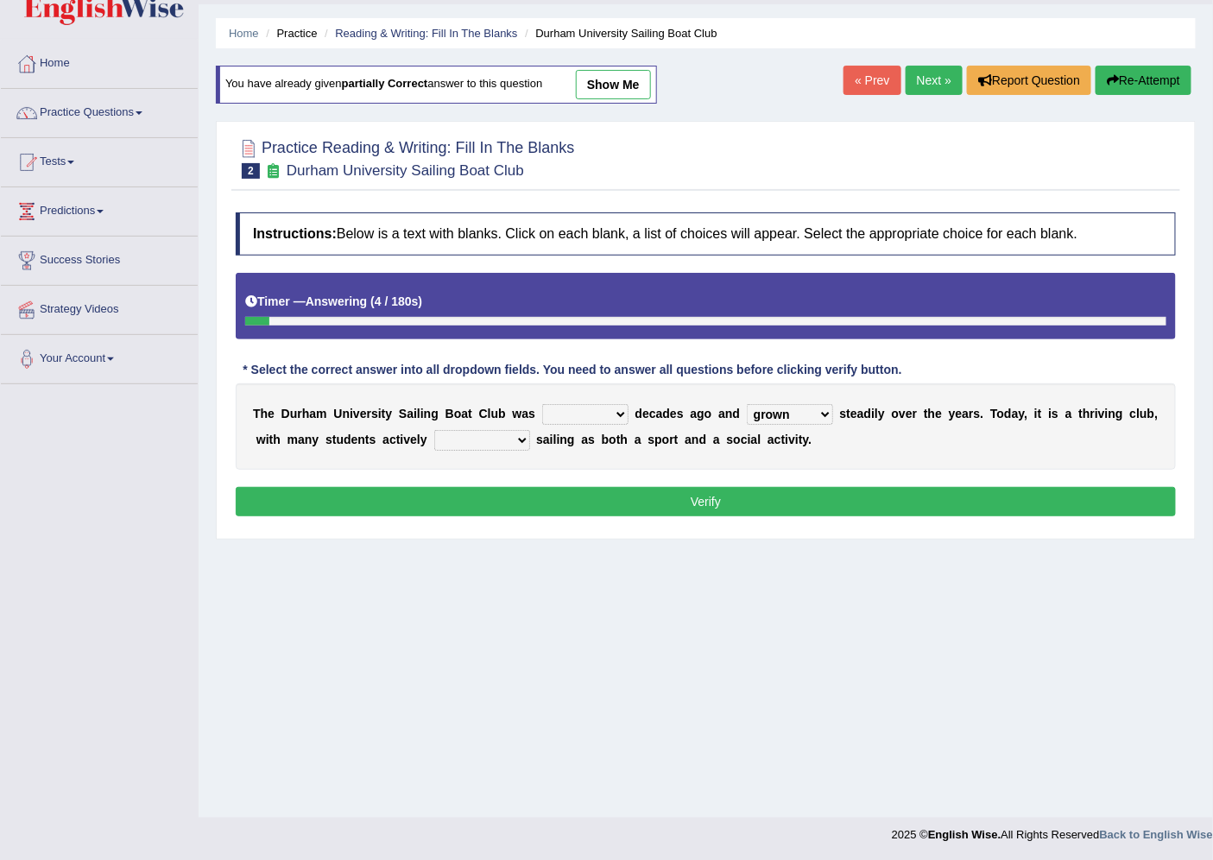
select select "founded"
click at [542, 404] on select "found fund founded find" at bounding box center [585, 414] width 86 height 21
click at [507, 434] on select "enjoy enjoyed are enjoying enjoying" at bounding box center [482, 440] width 96 height 21
select select "enjoying"
click at [434, 430] on select "enjoy enjoyed are enjoying enjoying" at bounding box center [482, 440] width 96 height 21
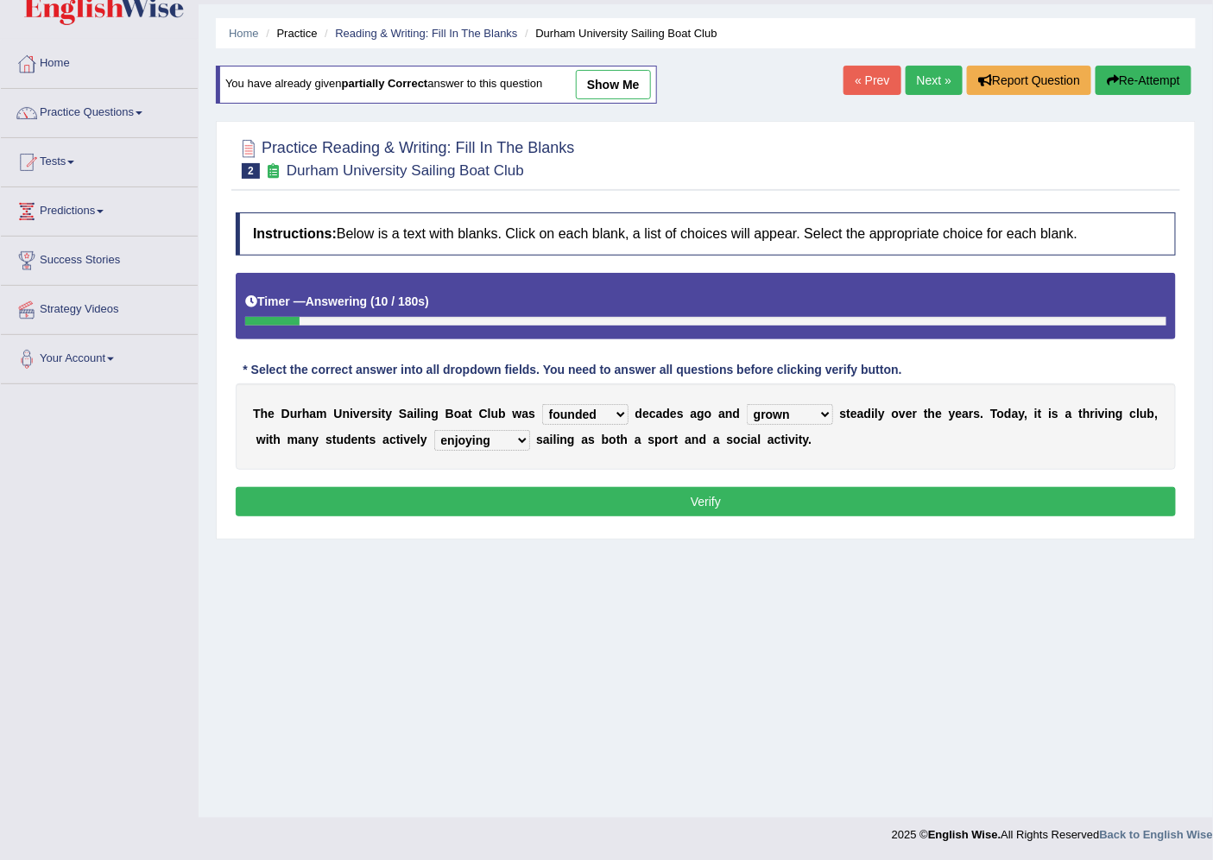
click at [706, 488] on button "Verify" at bounding box center [706, 501] width 940 height 29
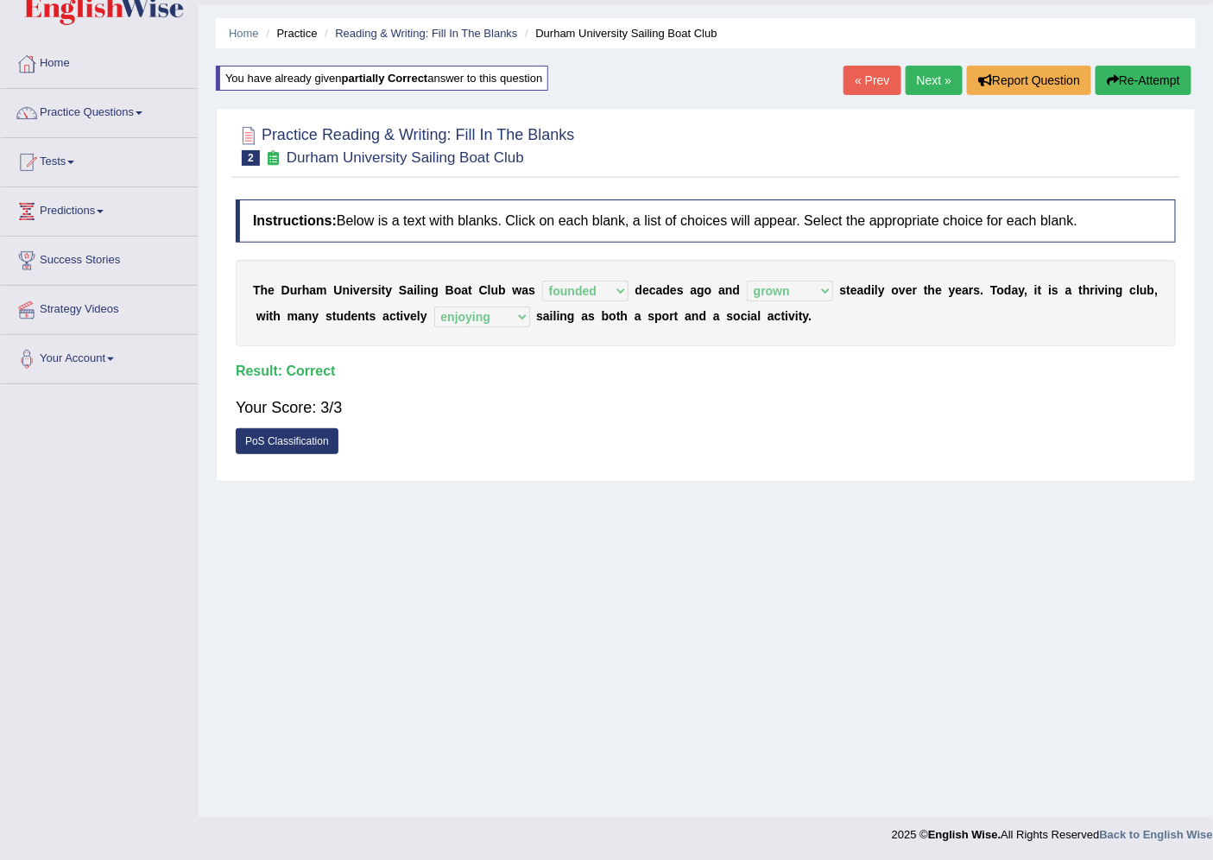
click at [936, 92] on link "Next »" at bounding box center [934, 80] width 57 height 29
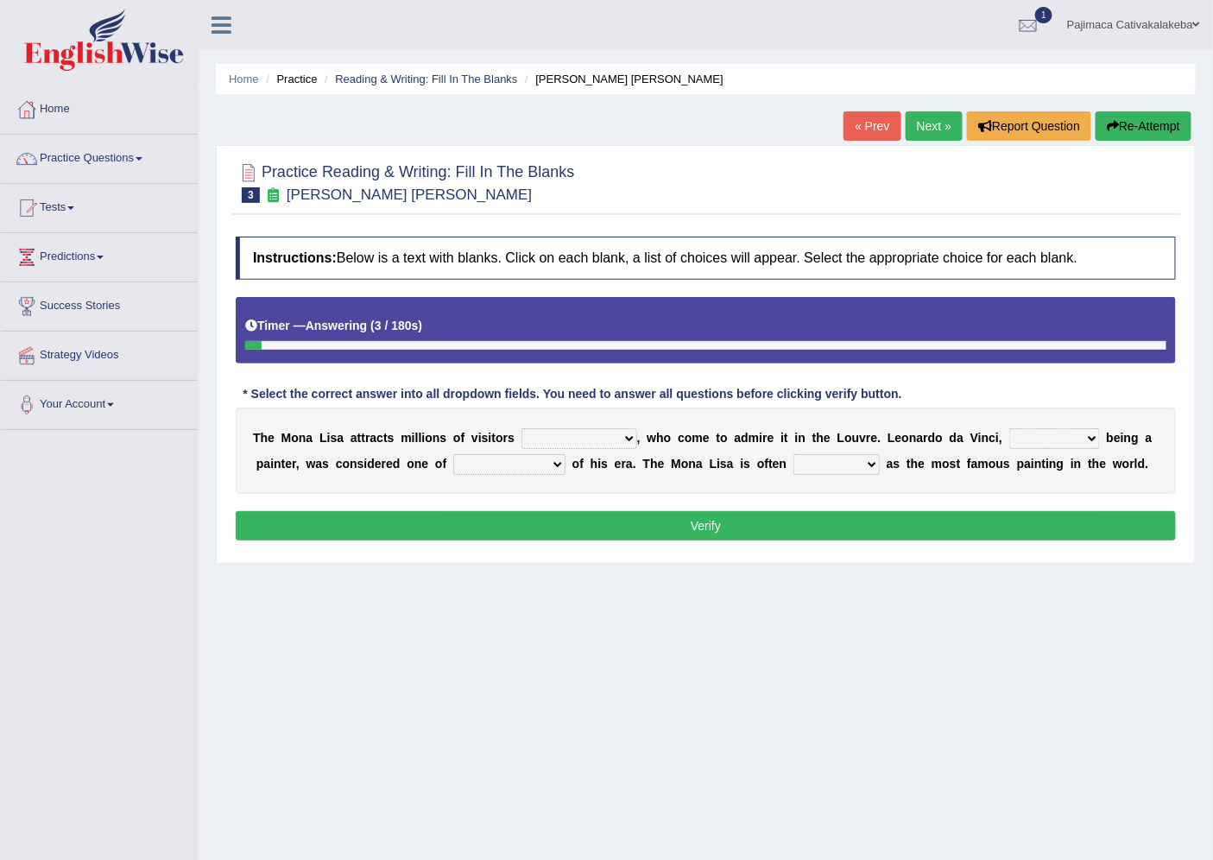
click at [628, 443] on select "around the year the all year all year round per year" at bounding box center [579, 438] width 116 height 21
click at [380, 514] on button "Verify" at bounding box center [706, 525] width 940 height 29
click at [609, 442] on select "around the year the all year all year round per year" at bounding box center [579, 438] width 116 height 21
select select "all year round"
click at [521, 428] on select "around the year the all year all year round per year" at bounding box center [579, 438] width 116 height 21
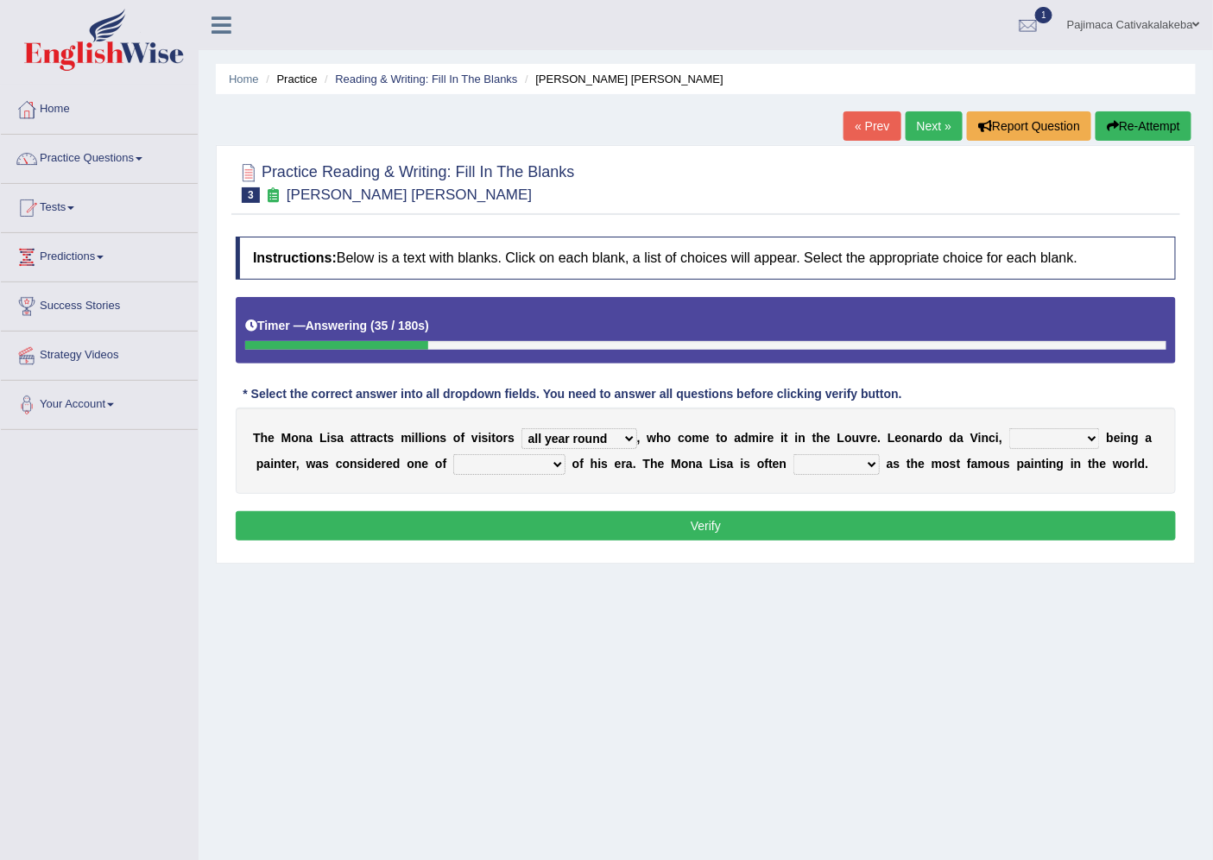
click at [622, 439] on select "around the year the all year all year round per year" at bounding box center [579, 438] width 116 height 21
click at [1036, 442] on select "rather than as much as as well as as long as" at bounding box center [1054, 438] width 91 height 21
select select "as well as"
click at [1009, 428] on select "rather than as much as as well as as long as" at bounding box center [1054, 438] width 91 height 21
click at [489, 461] on select "better artists artist the better artist the best artists" at bounding box center [509, 464] width 112 height 21
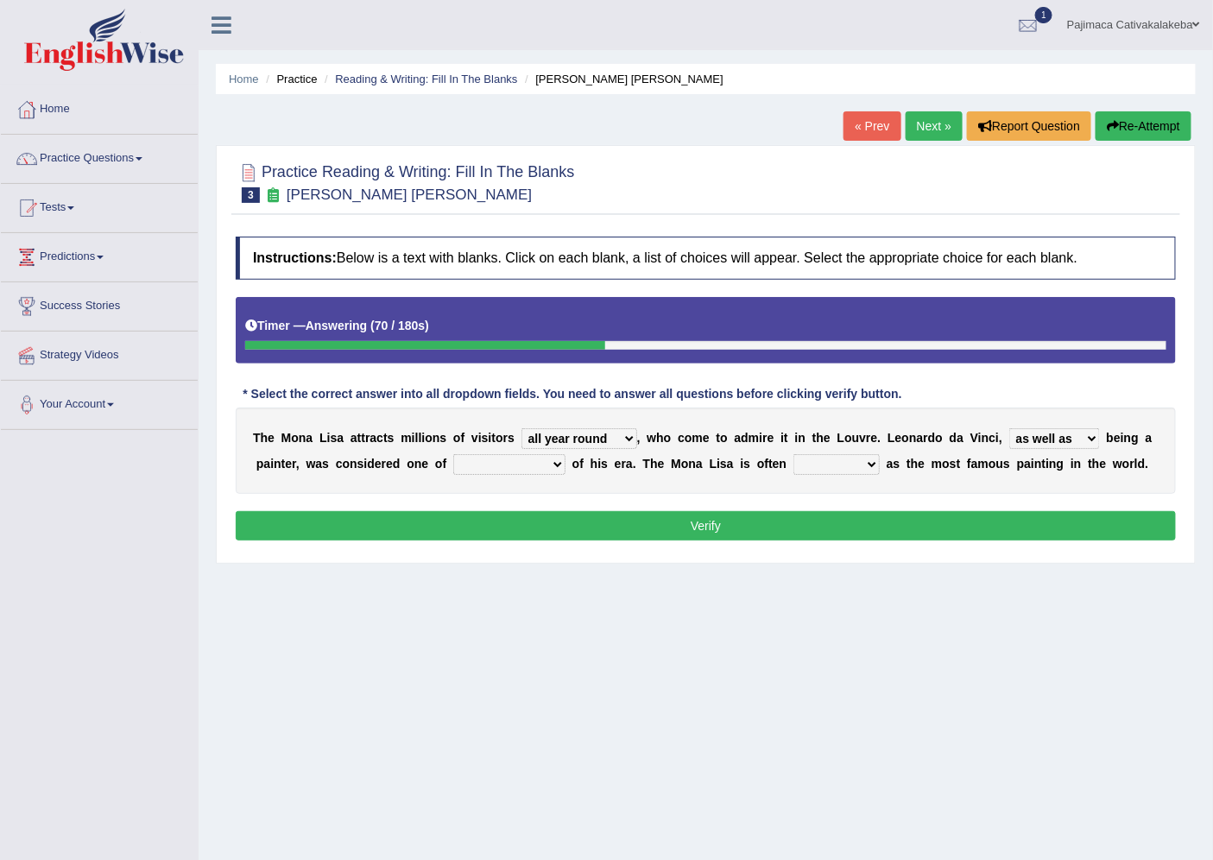
select select "the best artists"
click at [453, 454] on select "better artists artist the better artist the best artists" at bounding box center [509, 464] width 112 height 21
click at [825, 461] on select "classified suggested predicted described" at bounding box center [836, 464] width 86 height 21
select select "classified"
click at [793, 454] on select "classified suggested predicted described" at bounding box center [836, 464] width 86 height 21
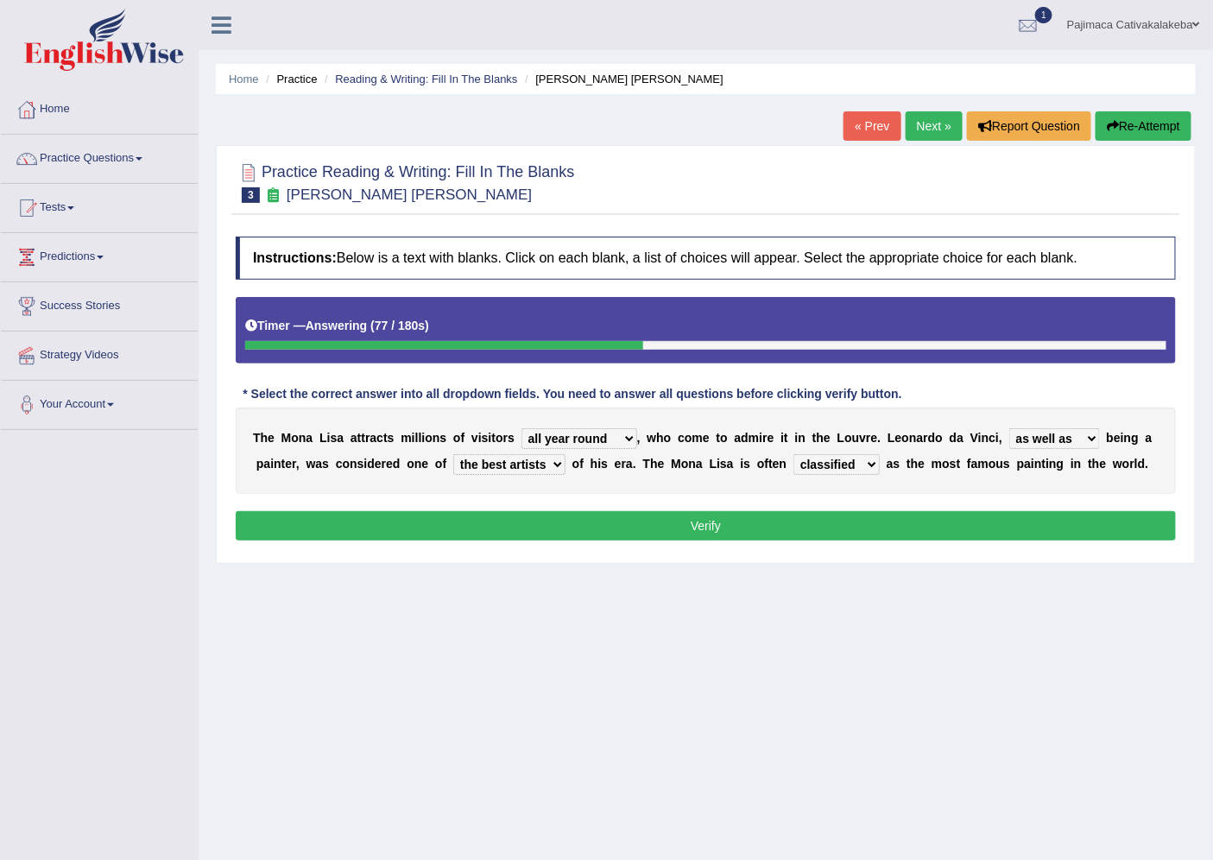
click at [830, 530] on button "Verify" at bounding box center [706, 525] width 940 height 29
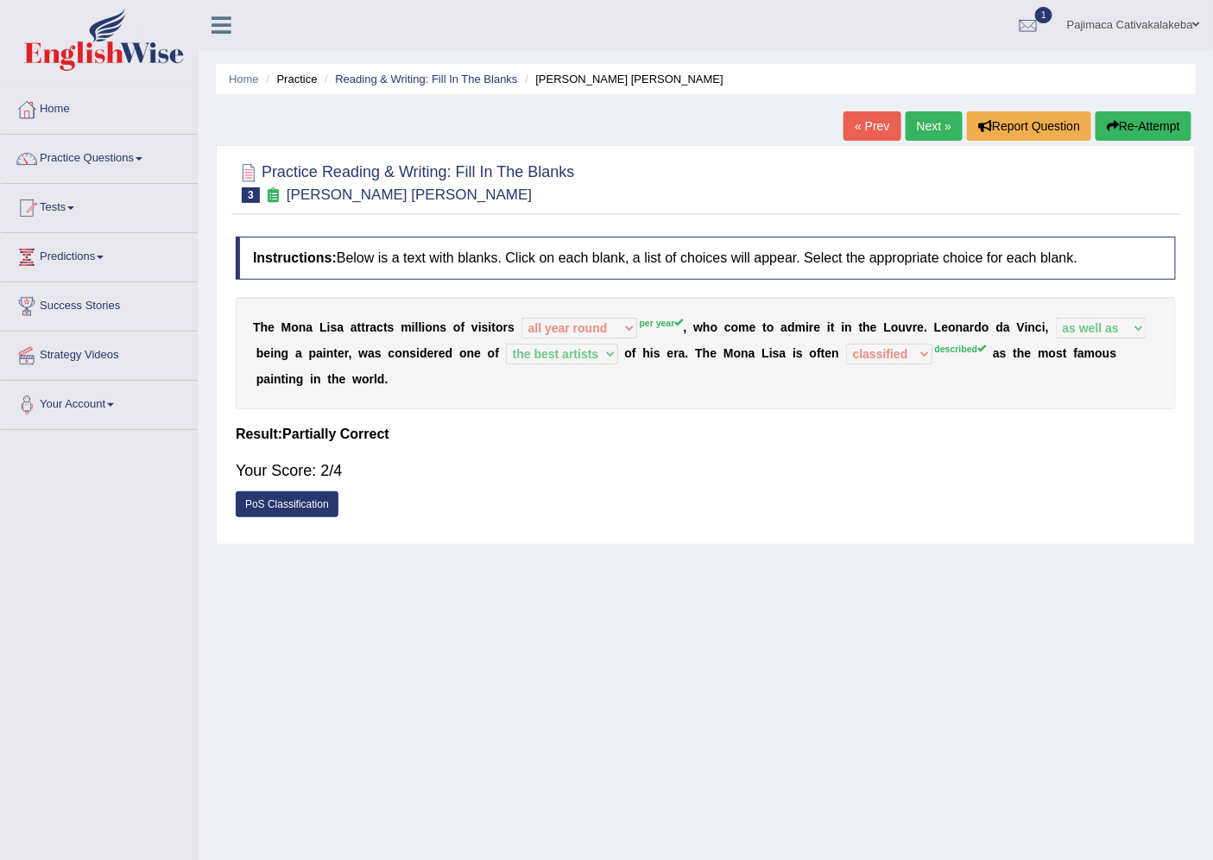
click at [1154, 115] on button "Re-Attempt" at bounding box center [1143, 125] width 96 height 29
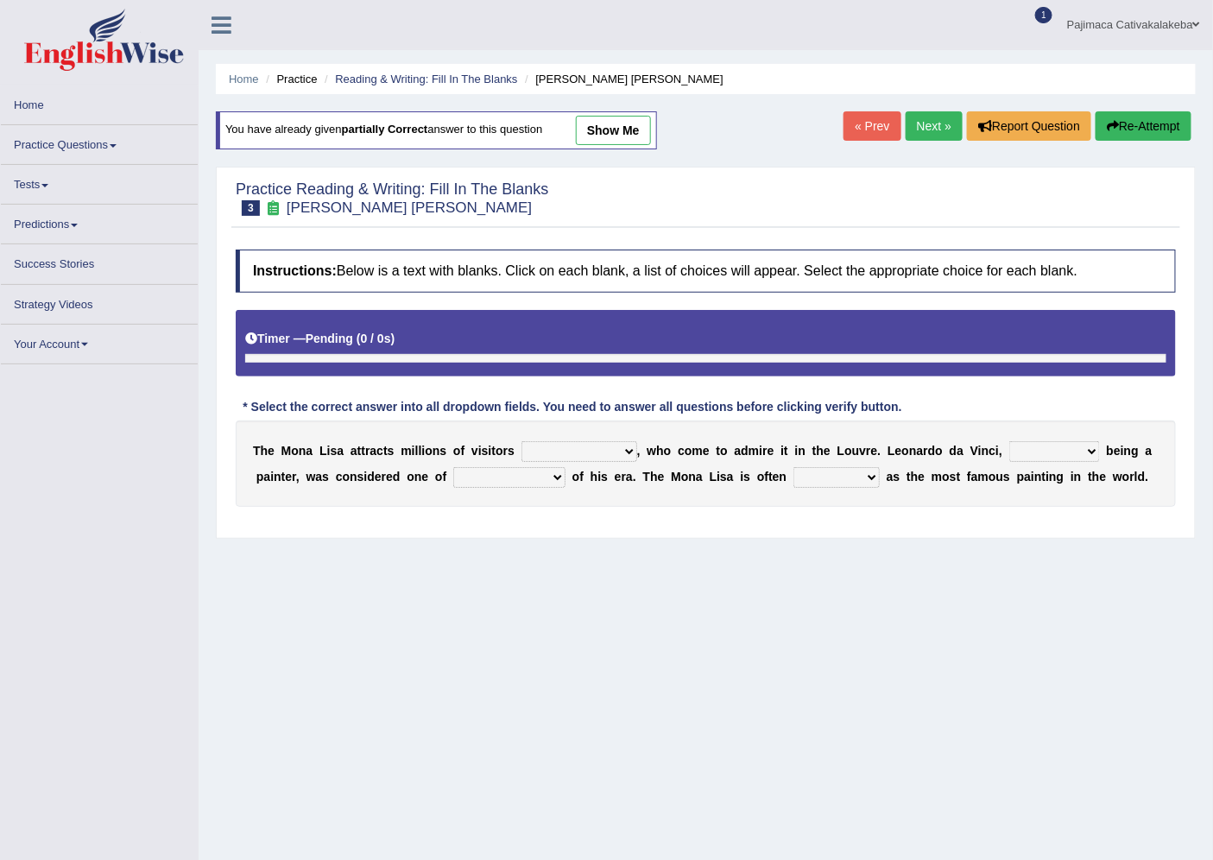
click at [609, 451] on select "around the year the all year all year round per year" at bounding box center [579, 451] width 116 height 21
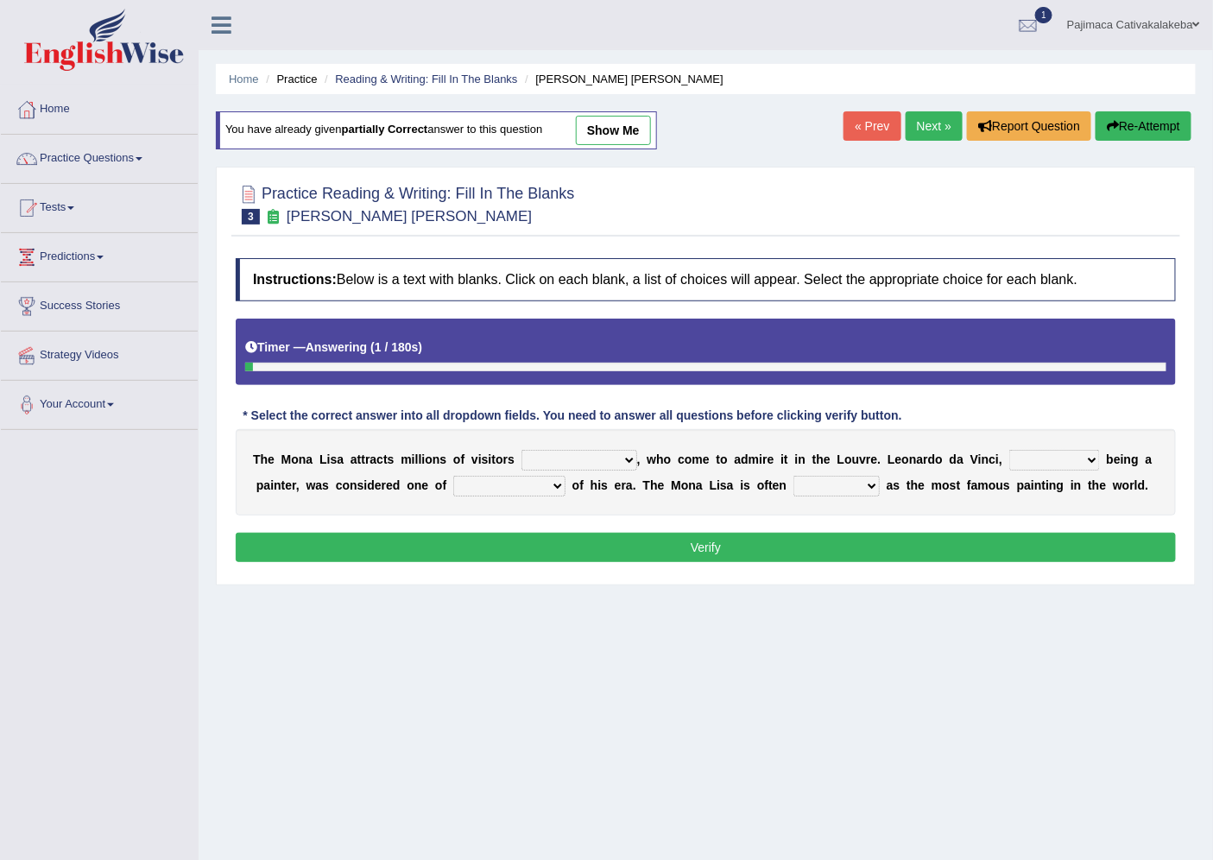
select select "per year"
click at [521, 450] on select "around the year the all year all year round per year" at bounding box center [579, 460] width 116 height 21
click at [1060, 464] on select "rather than as much as as well as as long as" at bounding box center [1054, 460] width 91 height 21
select select "as much as"
click at [1009, 450] on select "rather than as much as as well as as long as" at bounding box center [1054, 460] width 91 height 21
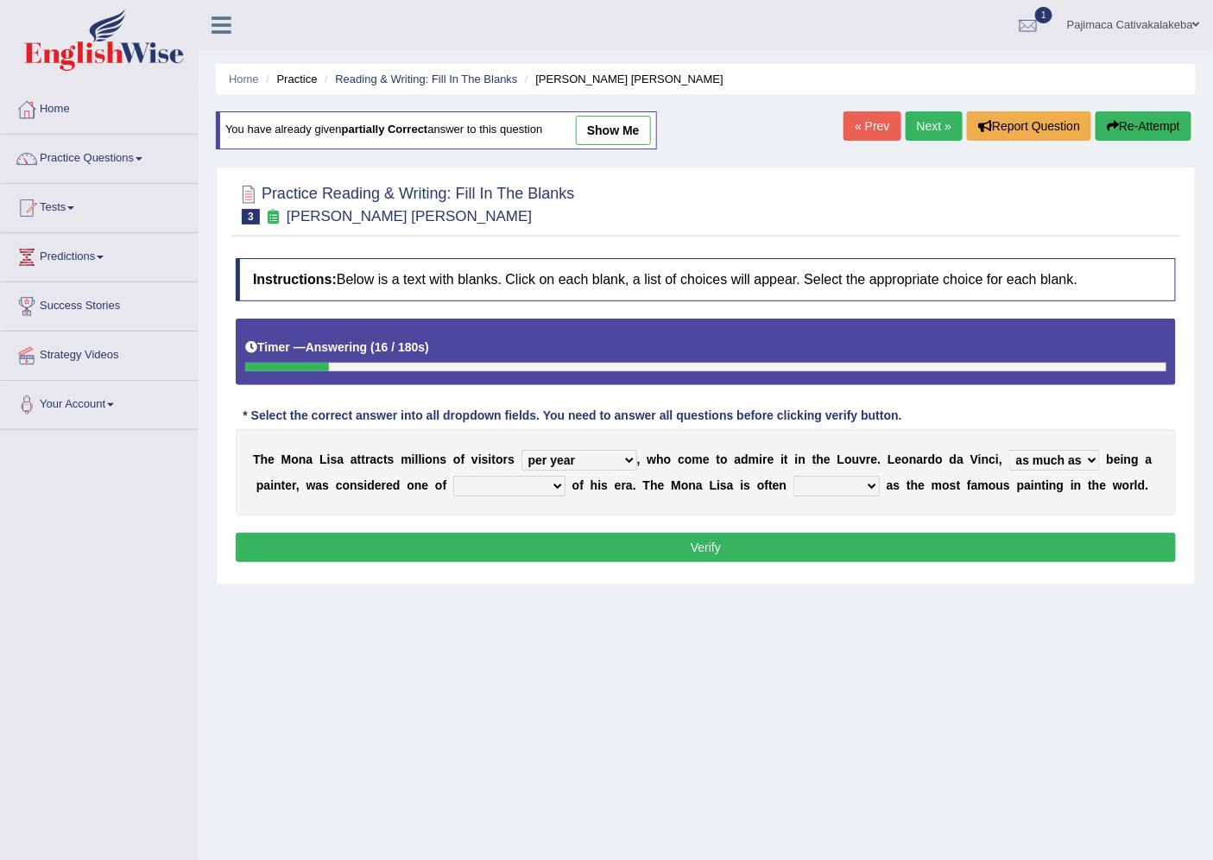
click at [487, 476] on select "better artists artist the better artist the best artists" at bounding box center [509, 486] width 112 height 21
select select "the better artist"
click at [453, 476] on select "better artists artist the better artist the best artists" at bounding box center [509, 486] width 112 height 21
click at [844, 481] on select "classified suggested predicted described" at bounding box center [836, 486] width 86 height 21
select select "described"
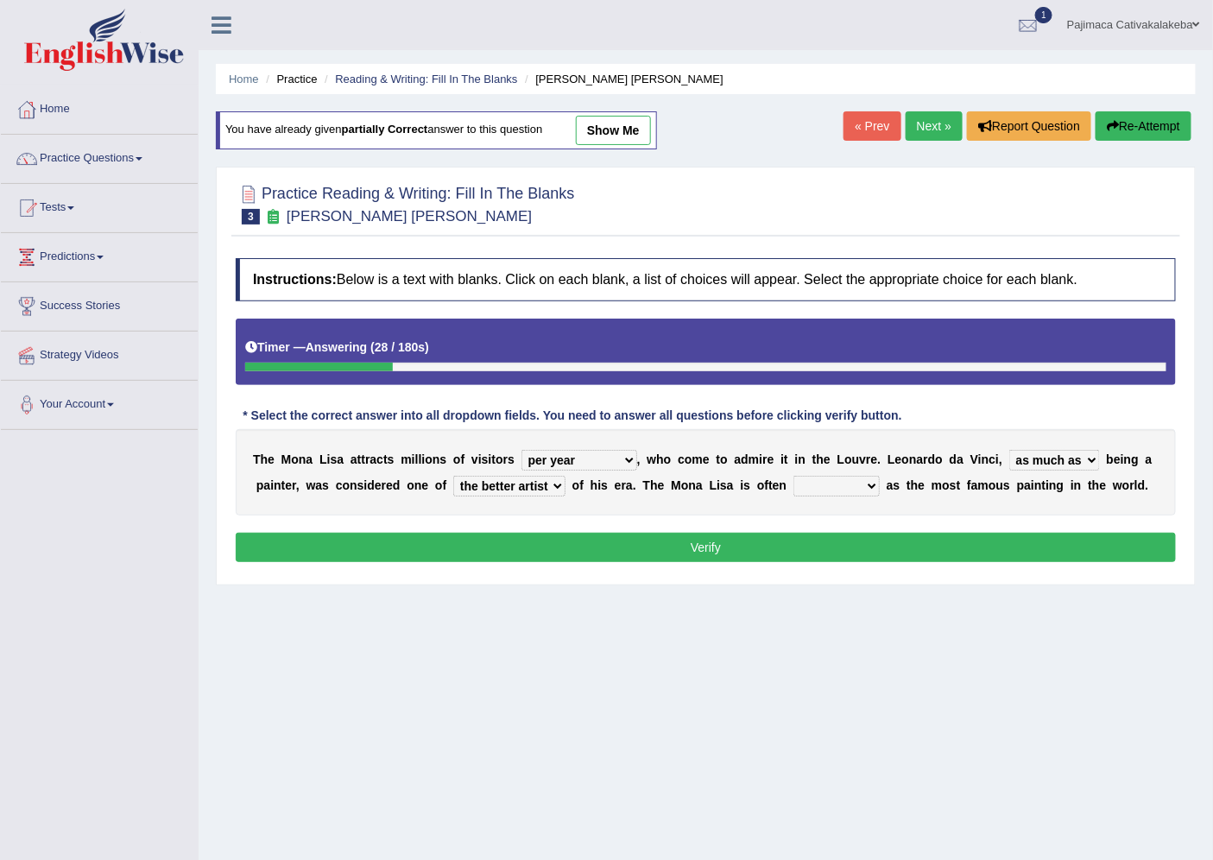
click at [793, 476] on select "classified suggested predicted described" at bounding box center [836, 486] width 86 height 21
click at [762, 536] on button "Verify" at bounding box center [706, 547] width 940 height 29
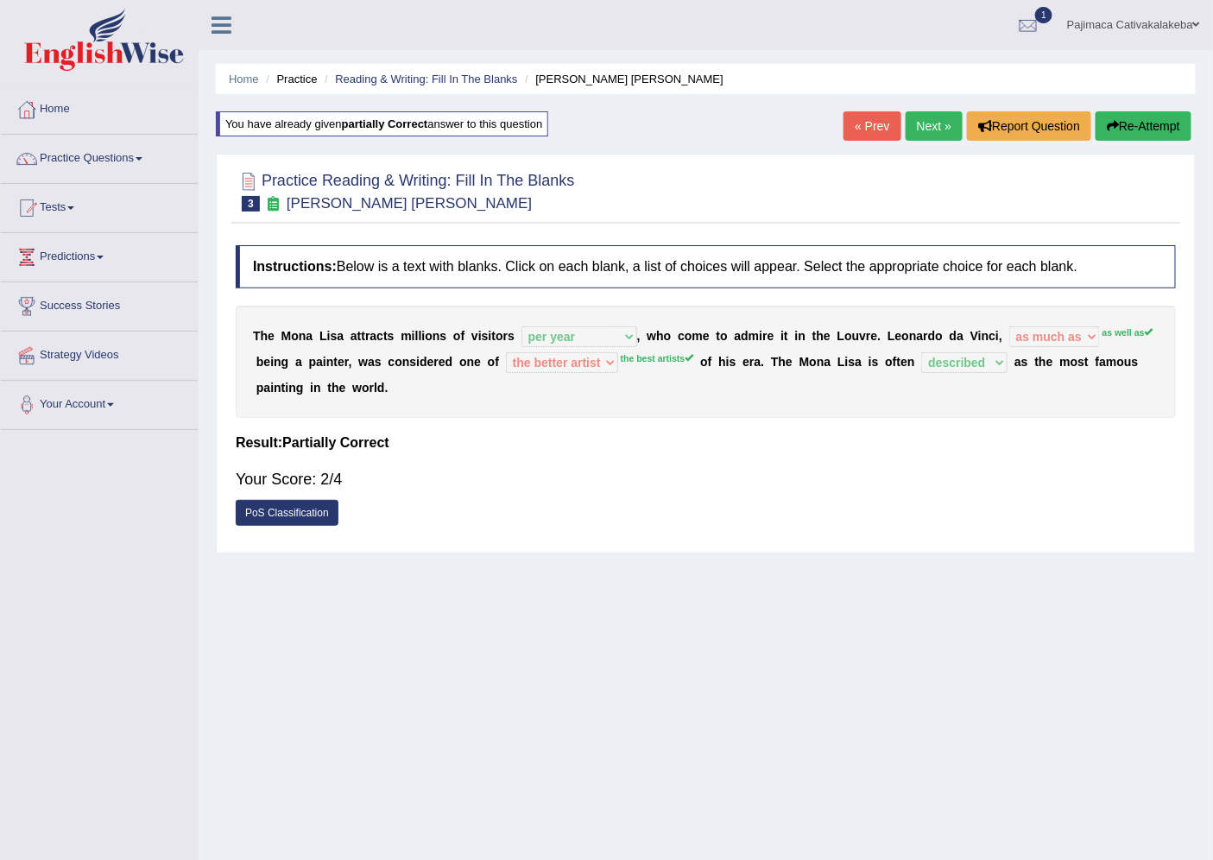
click at [948, 119] on link "Next »" at bounding box center [934, 125] width 57 height 29
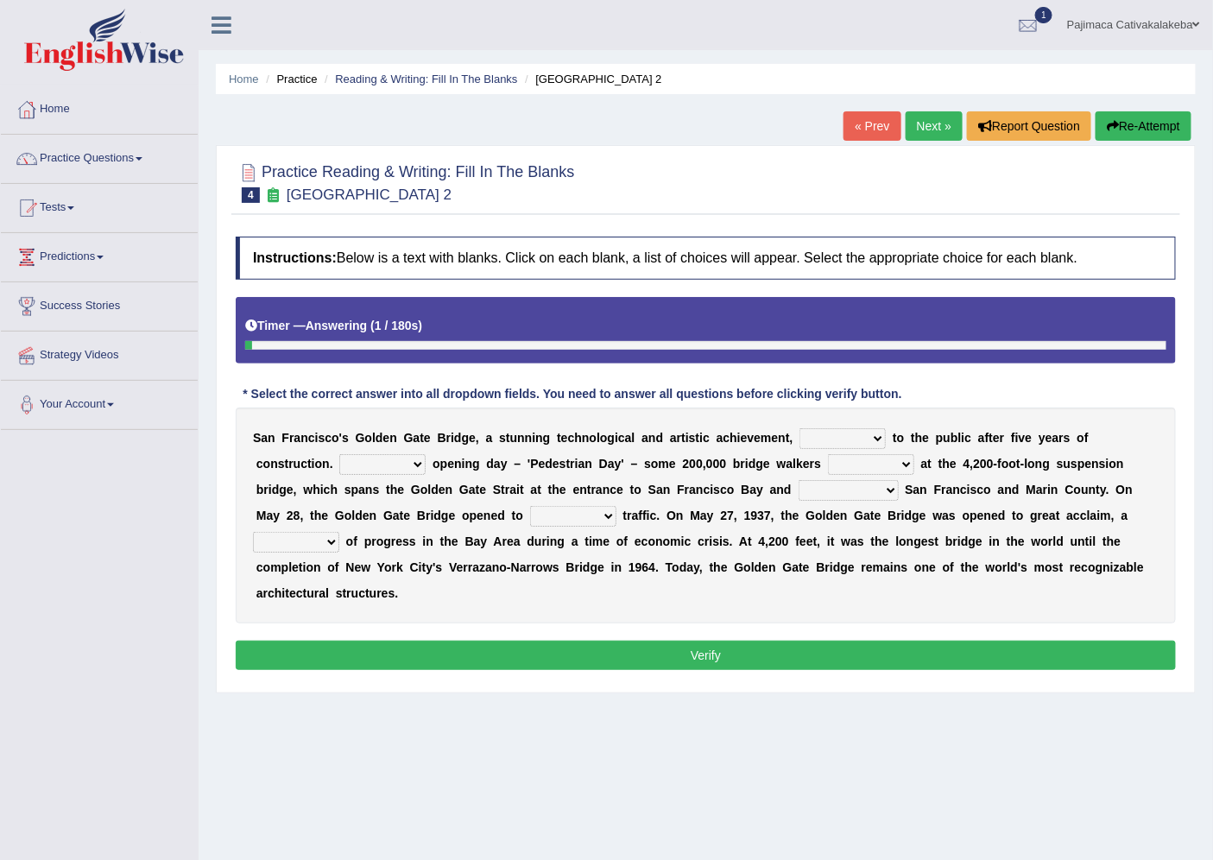
click at [843, 435] on select "opens closes appears equals" at bounding box center [842, 438] width 86 height 21
click at [1007, 717] on div "Home Practice Reading & Writing: Fill In The Blanks [GEOGRAPHIC_DATA] 2 « Prev …" at bounding box center [706, 431] width 1014 height 863
click at [863, 435] on select "opens closes appears equals" at bounding box center [842, 438] width 86 height 21
select select "opens"
click at [799, 428] on select "opens closes appears equals" at bounding box center [842, 438] width 86 height 21
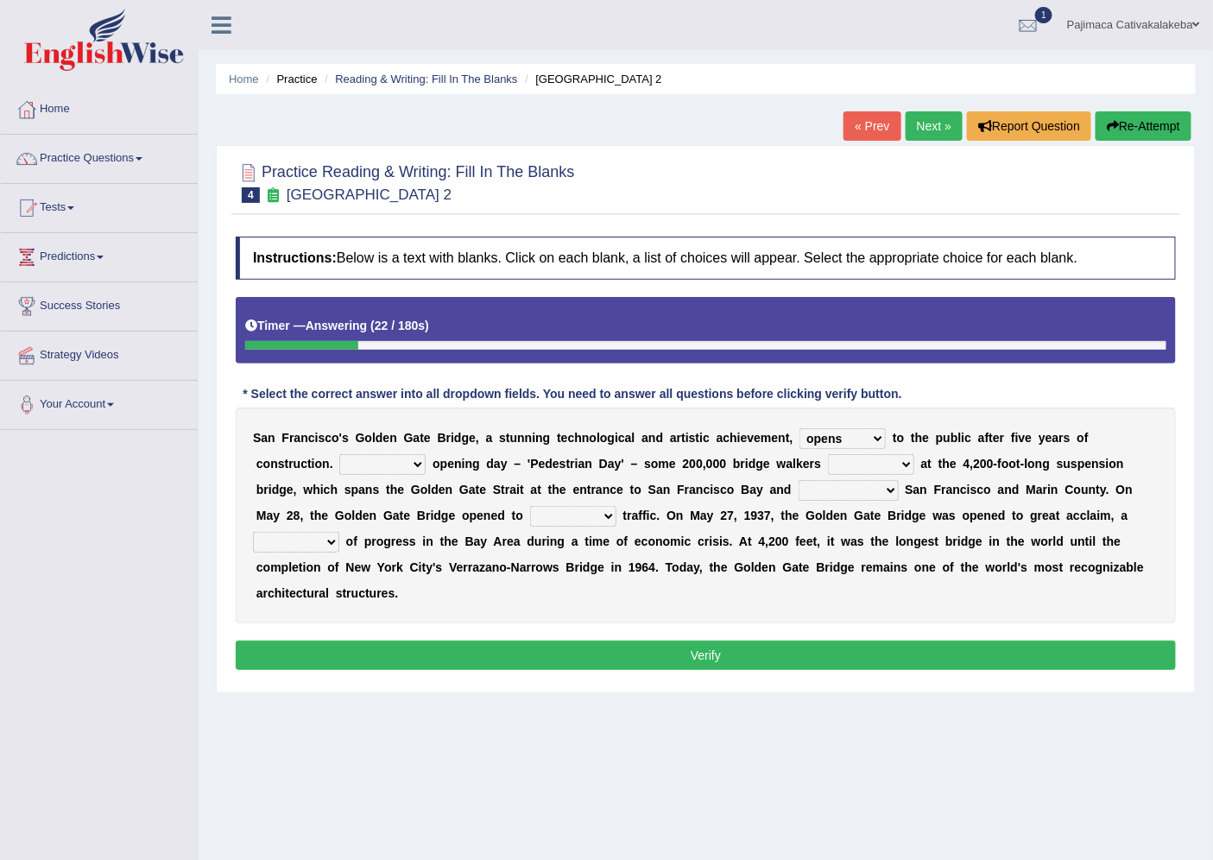
click at [401, 463] on select "On During Since When" at bounding box center [382, 464] width 86 height 21
select select "On"
click at [339, 454] on select "On During Since When" at bounding box center [382, 464] width 86 height 21
click at [868, 463] on select "stationed looked marveled laughed" at bounding box center [871, 464] width 86 height 21
select select "marveled"
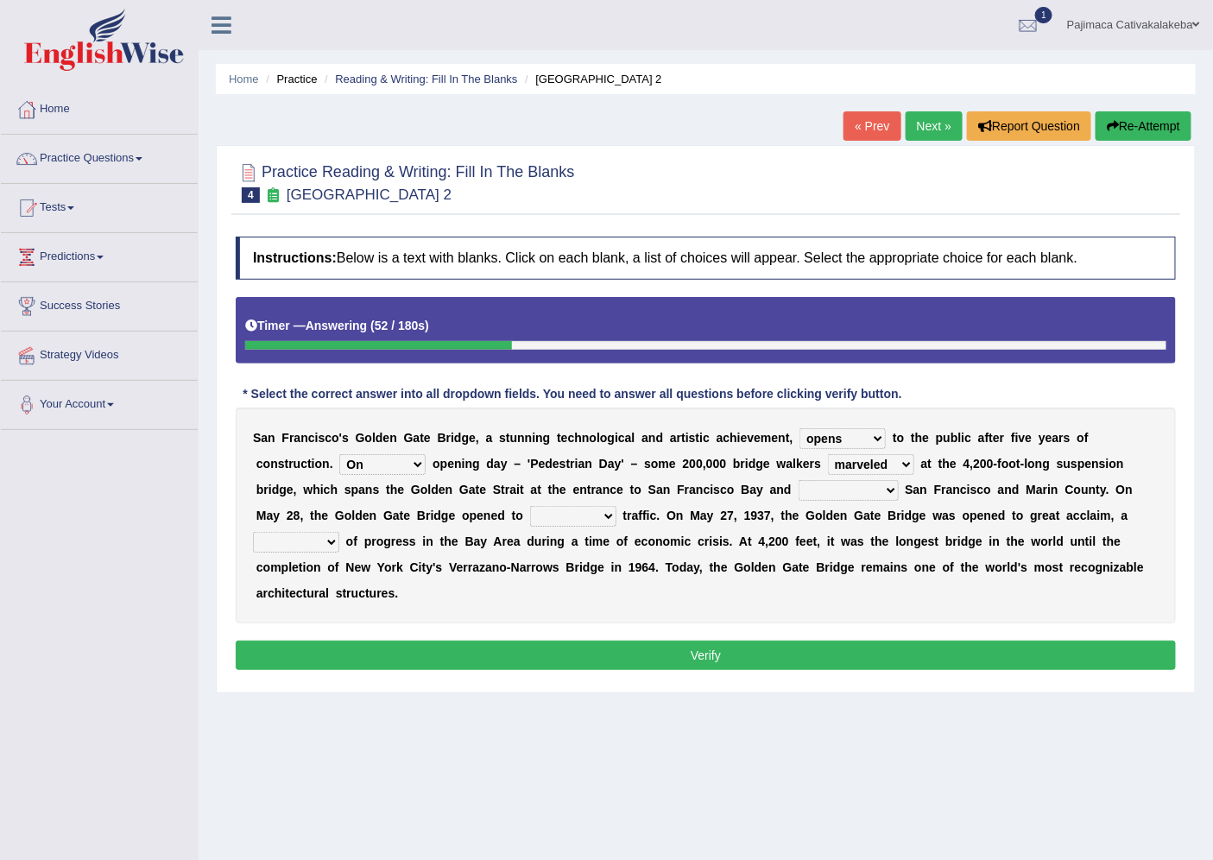
click at [828, 454] on select "stationed looked marveled laughed" at bounding box center [871, 464] width 86 height 21
click at [852, 459] on select "stationed looked marveled laughed" at bounding box center [871, 464] width 86 height 21
click at [643, 494] on b at bounding box center [644, 490] width 7 height 14
click at [818, 498] on select "separates connects channels differentiates" at bounding box center [849, 490] width 100 height 21
select select "connects"
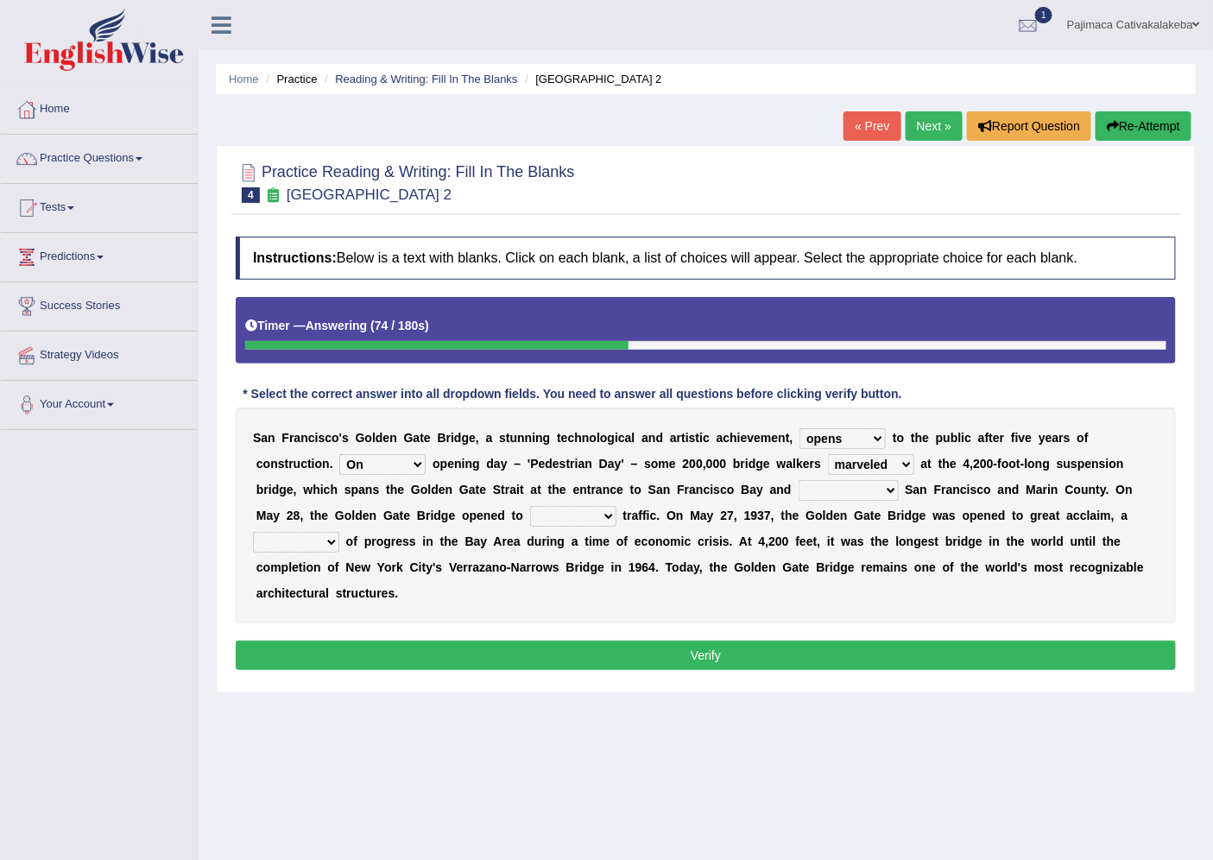
click at [799, 480] on select "separates connects channels differentiates" at bounding box center [849, 490] width 100 height 21
click at [572, 510] on select "aquatic vehicular airborne watertight" at bounding box center [573, 516] width 86 height 21
click at [727, 600] on div "S a n F r a n c i s c o ' s G o l d e n G a t e B r i d g e , a s t u n n i n g…" at bounding box center [706, 515] width 940 height 216
click at [590, 521] on select "aquatic vehicular airborne watertight" at bounding box center [573, 516] width 86 height 21
select select "vehicular"
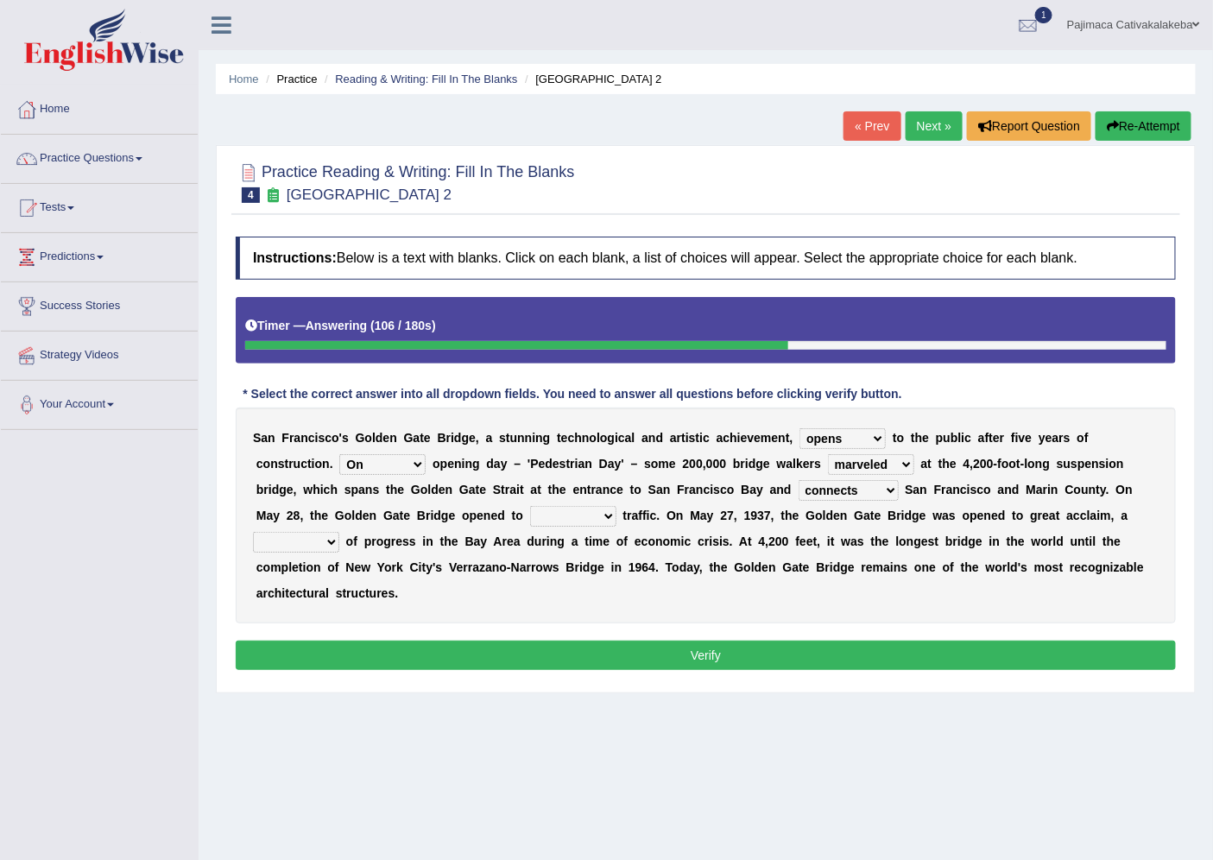
click at [530, 506] on select "aquatic vehicular airborne watertight" at bounding box center [573, 516] width 86 height 21
click at [321, 541] on select "denial symbol technique yield" at bounding box center [296, 542] width 86 height 21
select select "symbol"
click at [253, 532] on select "denial symbol technique yield" at bounding box center [296, 542] width 86 height 21
click at [795, 656] on button "Verify" at bounding box center [706, 655] width 940 height 29
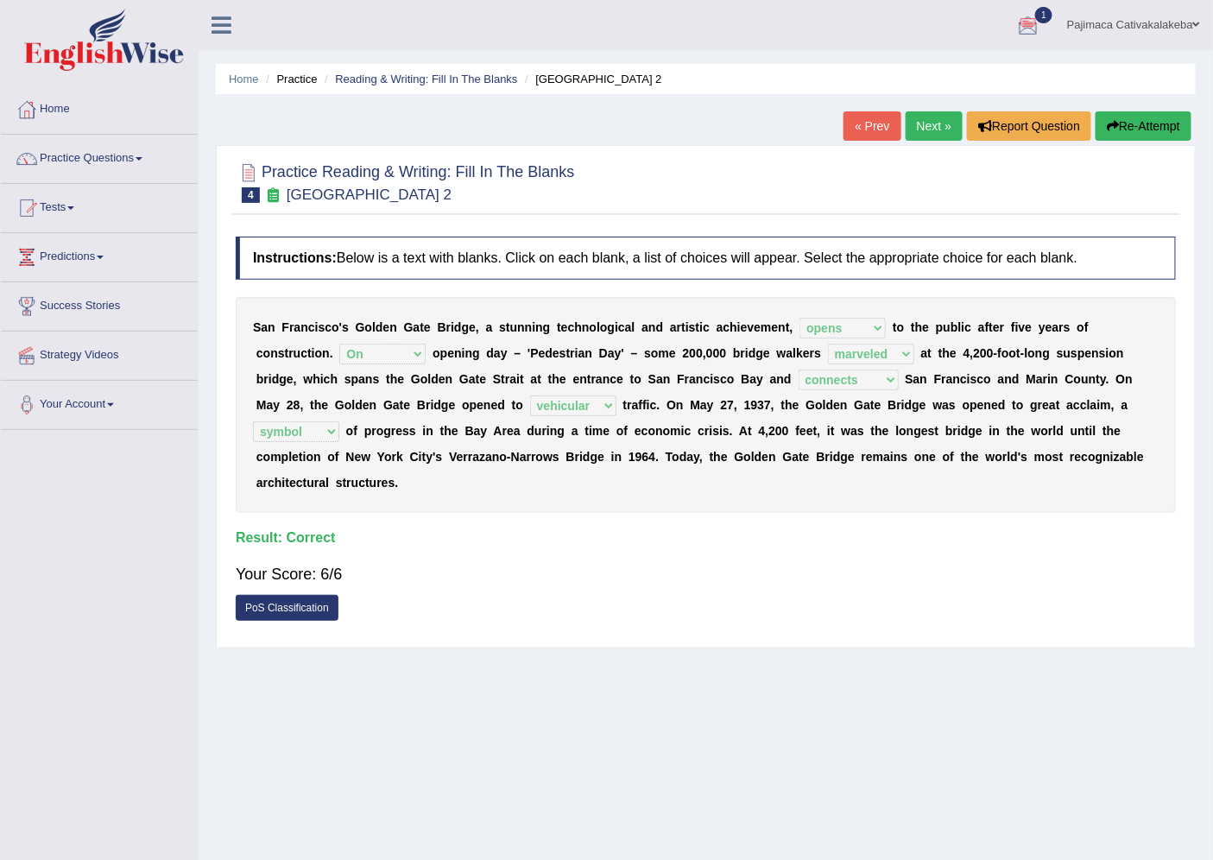
click at [925, 138] on link "Next »" at bounding box center [934, 125] width 57 height 29
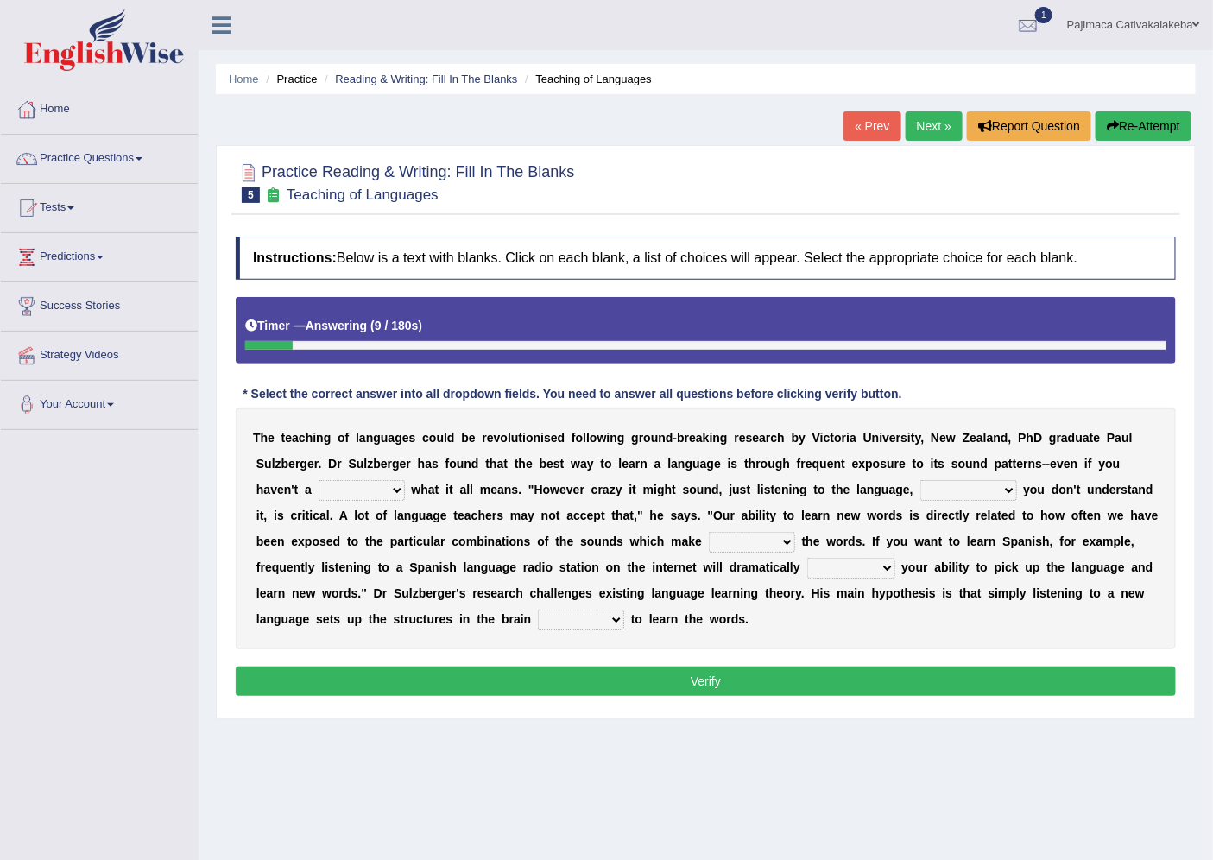
click at [386, 492] on select "dew claw clue due" at bounding box center [362, 490] width 86 height 21
select select "clue"
click at [319, 480] on select "dew claw clue due" at bounding box center [362, 490] width 86 height 21
click at [959, 492] on select "but also all together even though if so" at bounding box center [968, 490] width 97 height 21
click at [780, 494] on b "e" at bounding box center [777, 490] width 7 height 14
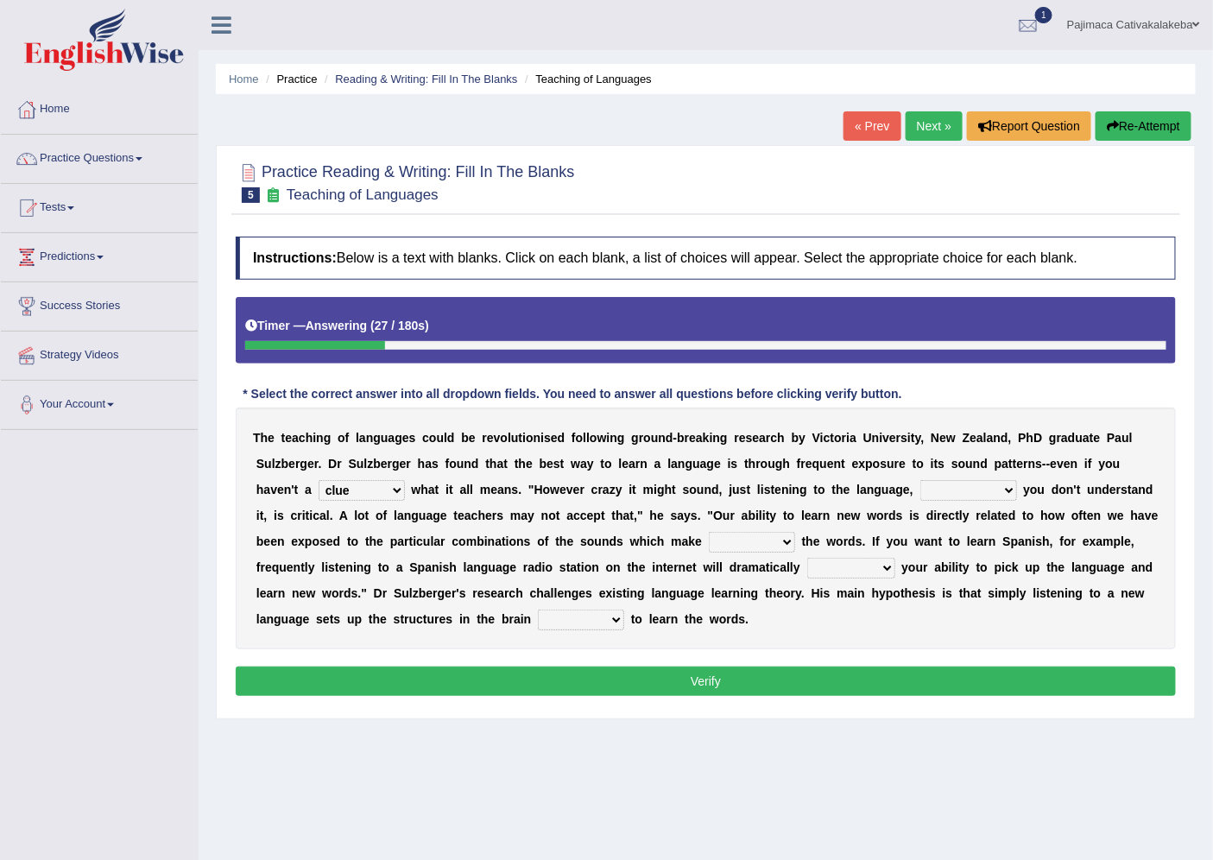
click at [986, 485] on select "but also all together even though if so" at bounding box center [968, 490] width 97 height 21
select select "even though"
click at [920, 480] on select "but also all together even though if so" at bounding box center [968, 490] width 97 height 21
click at [971, 493] on select "but also all together even though if so" at bounding box center [968, 490] width 97 height 21
click at [347, 542] on b at bounding box center [343, 541] width 7 height 14
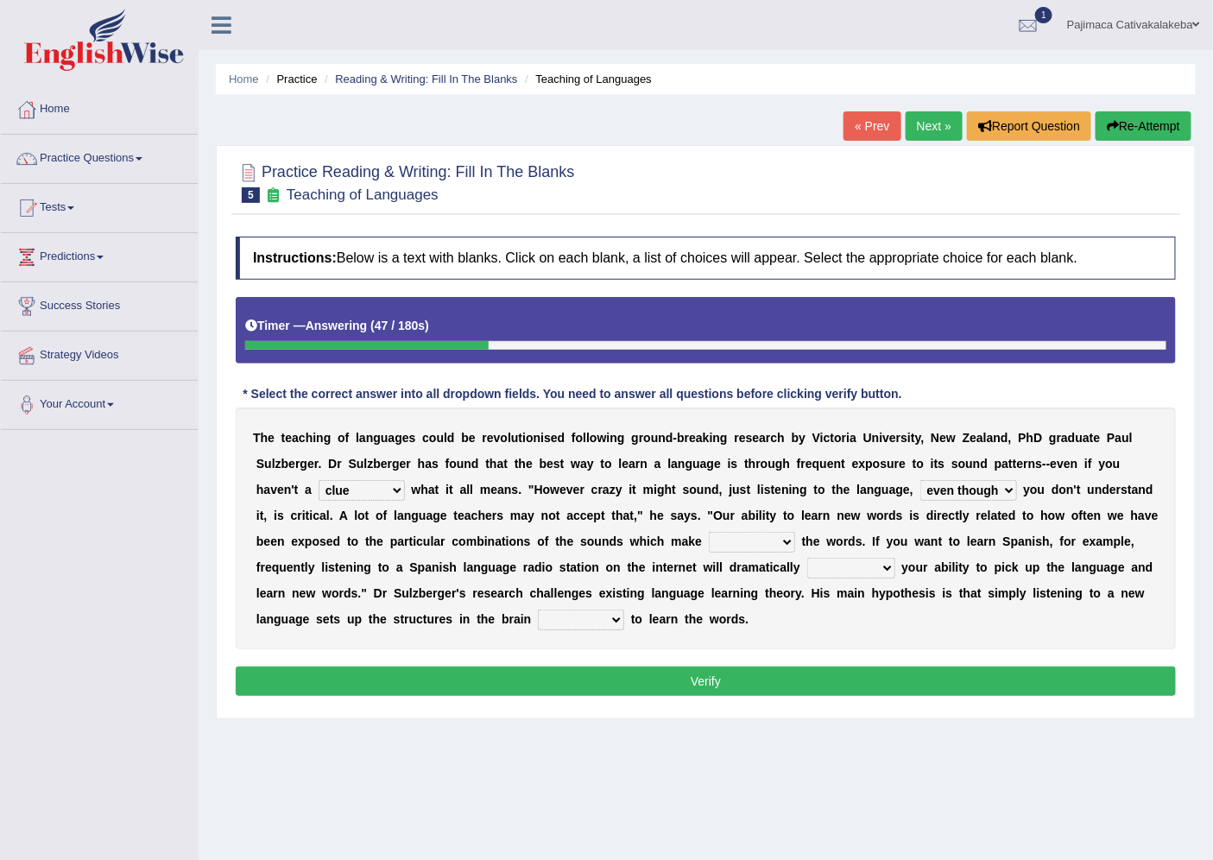
click at [795, 539] on select "down up of on" at bounding box center [752, 542] width 86 height 21
select select "up"
click at [743, 532] on select "down up of on" at bounding box center [752, 542] width 86 height 21
click at [885, 572] on select "evaluate exaggerate describe boost" at bounding box center [851, 568] width 88 height 21
select select "boost"
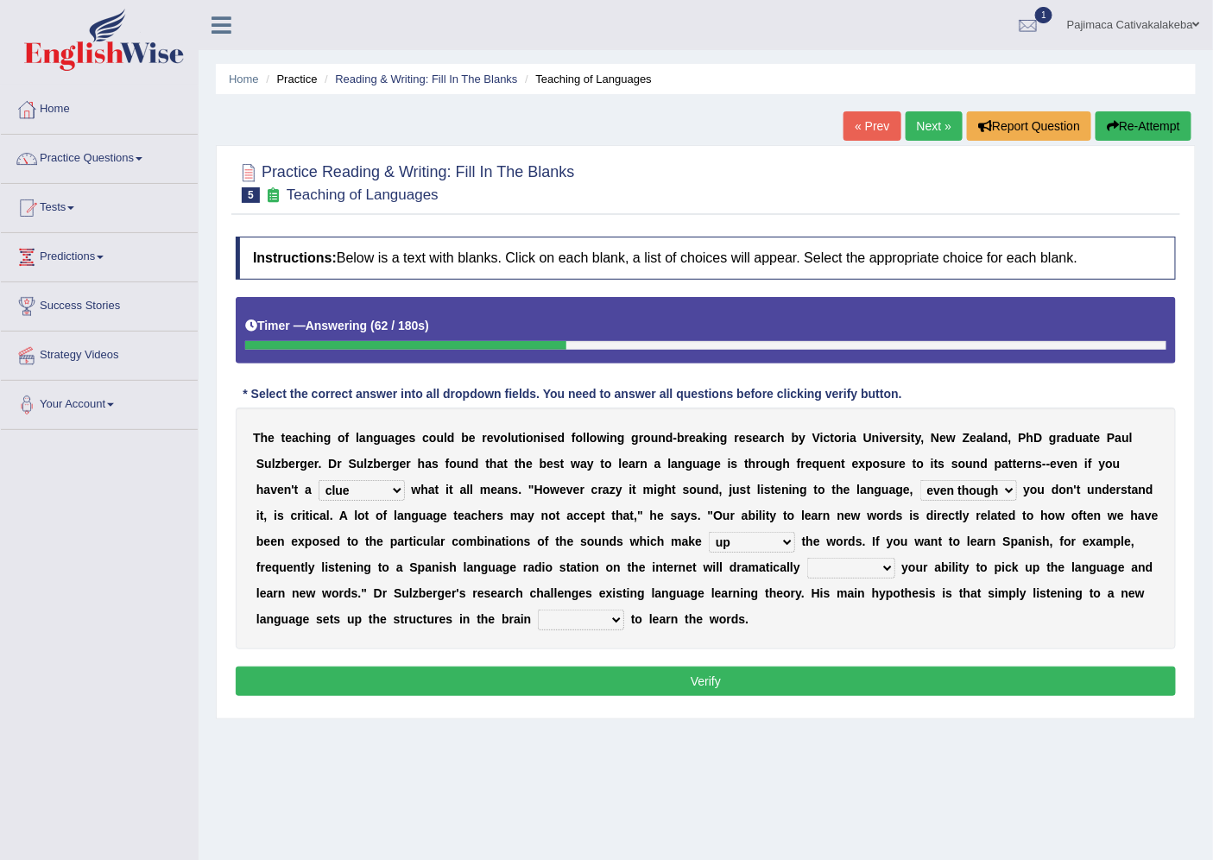
click at [865, 558] on select "evaluate exaggerate describe boost" at bounding box center [851, 568] width 88 height 21
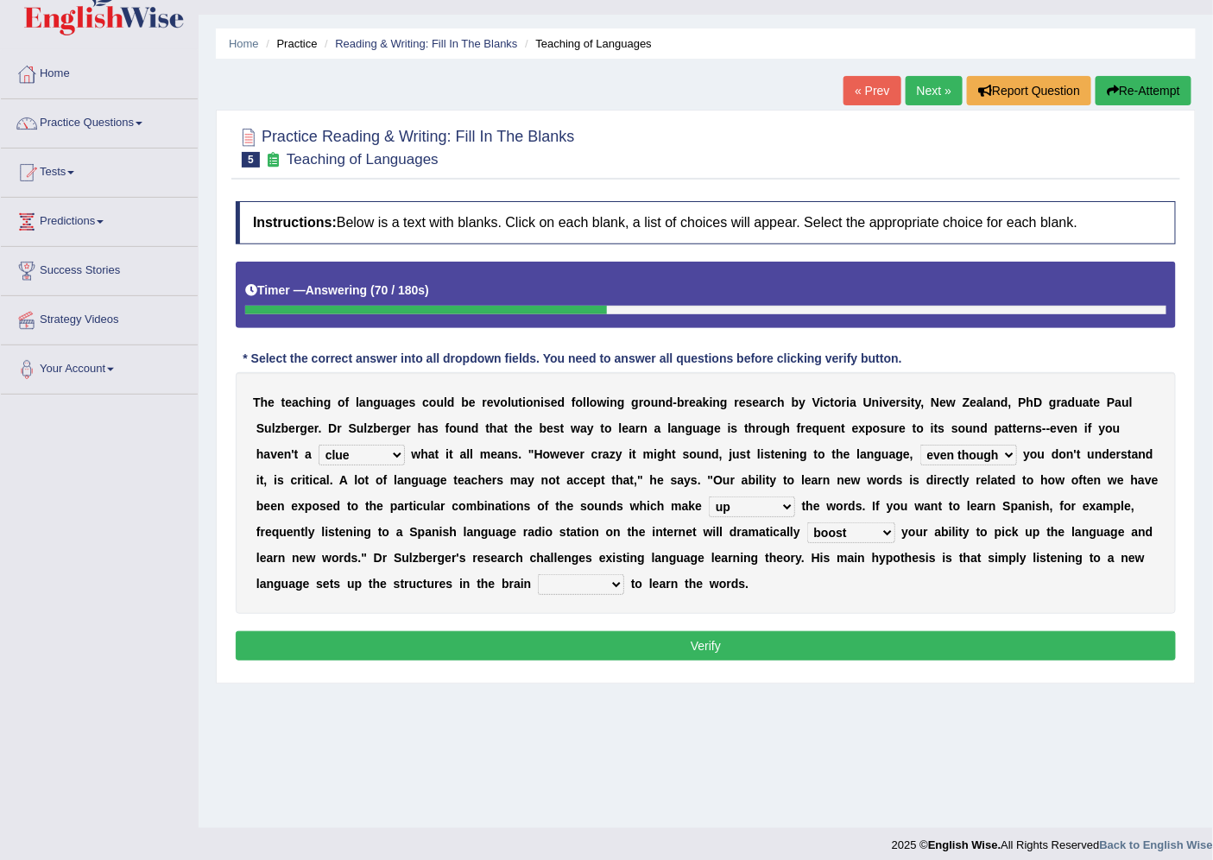
scroll to position [46, 0]
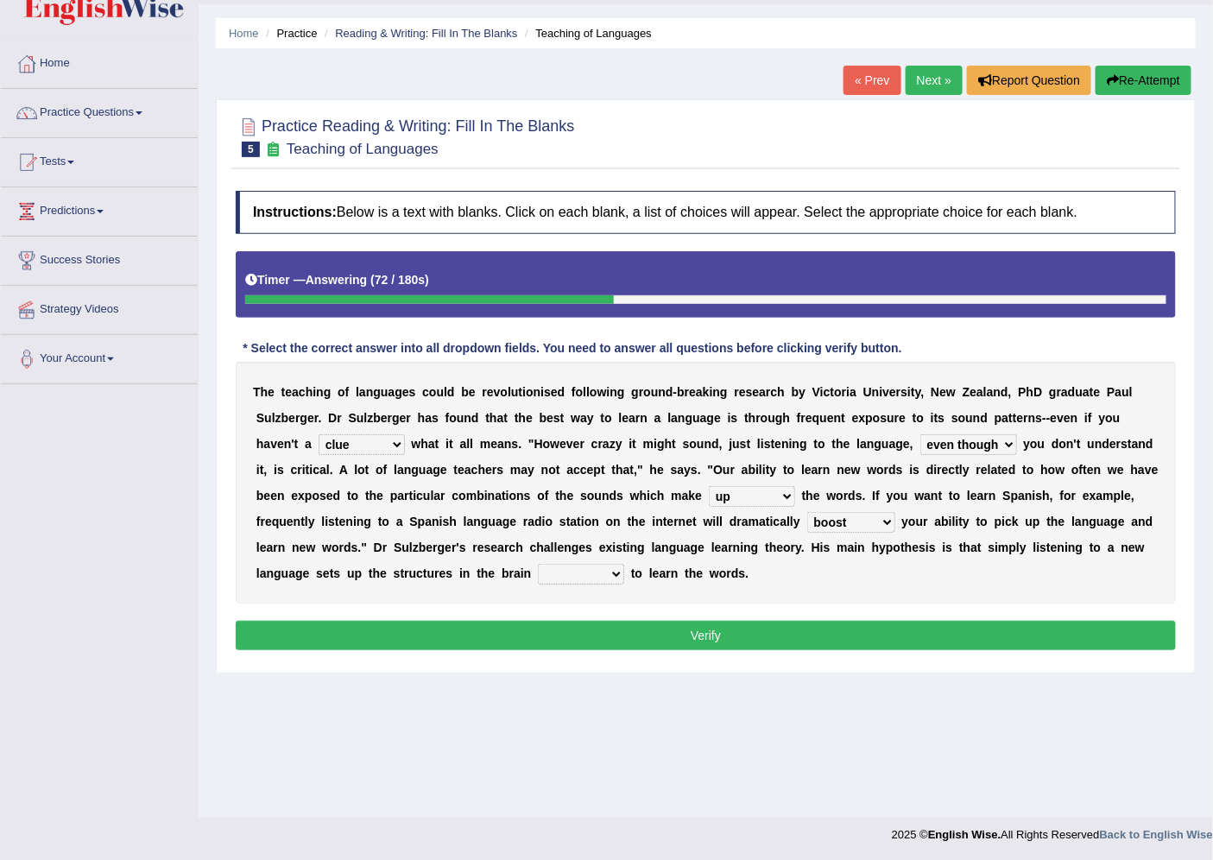
click at [624, 566] on select "requiring required directed to require" at bounding box center [581, 574] width 86 height 21
select select "requiring"
click at [624, 564] on select "requiring required directed to require" at bounding box center [581, 574] width 86 height 21
click at [717, 635] on button "Verify" at bounding box center [706, 635] width 940 height 29
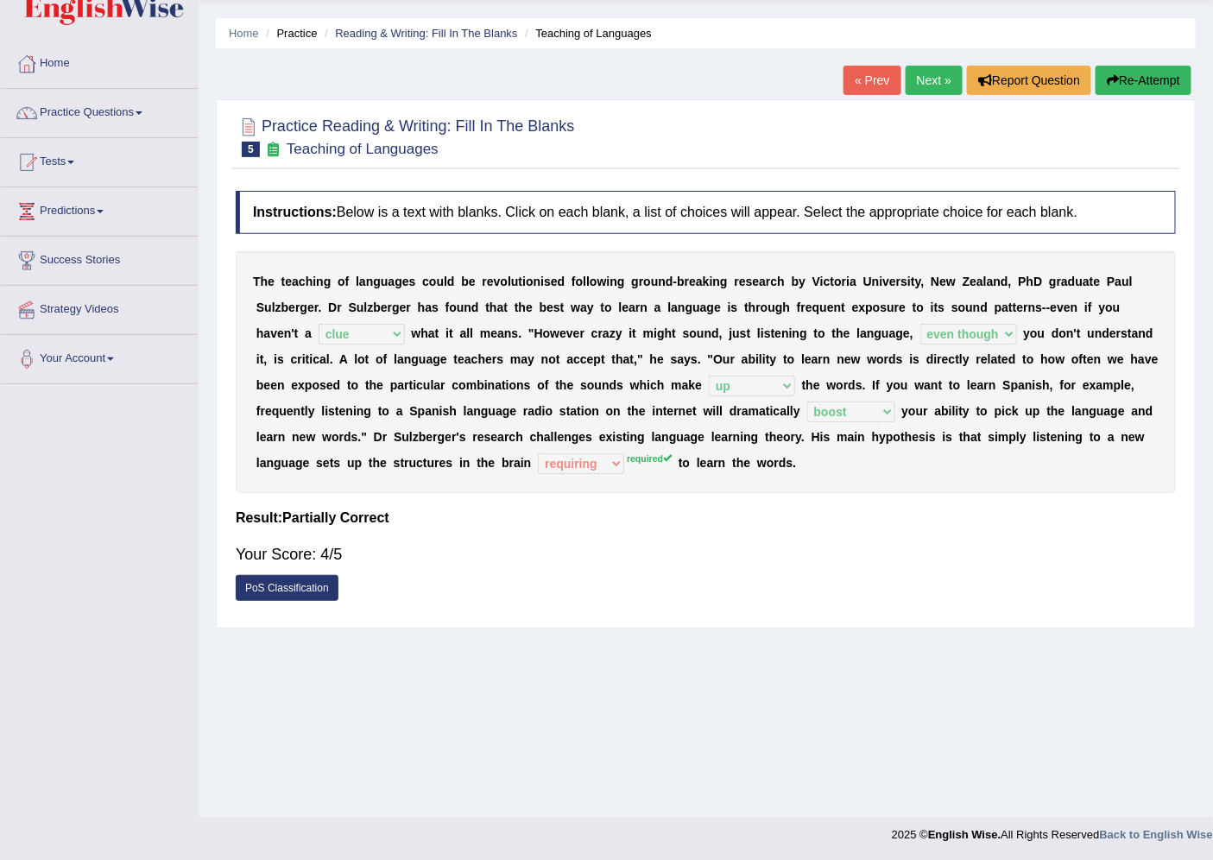
click at [920, 79] on link "Next »" at bounding box center [934, 80] width 57 height 29
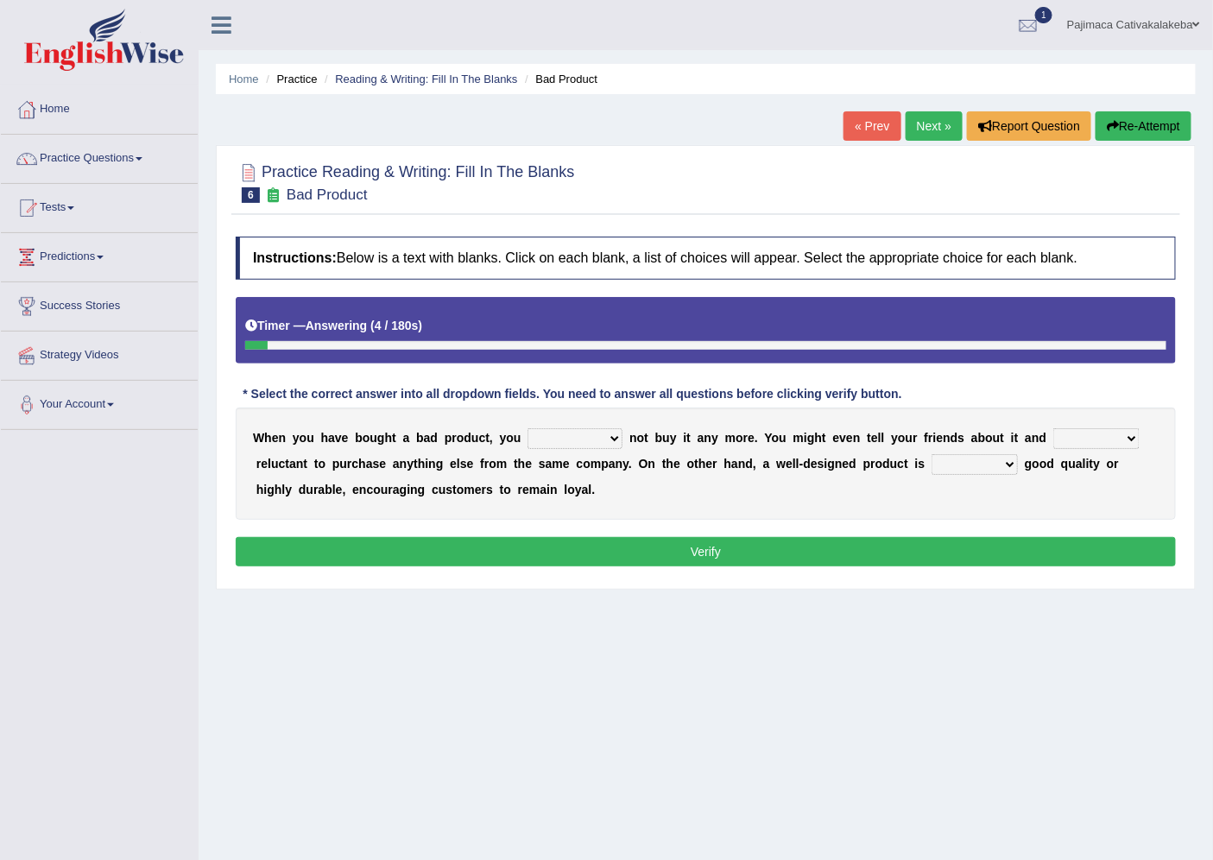
click at [615, 438] on select "would have should have should" at bounding box center [574, 438] width 95 height 21
select select "would"
click at [527, 428] on select "would have should have should" at bounding box center [574, 438] width 95 height 21
click at [602, 445] on select "would have should have should" at bounding box center [574, 438] width 95 height 21
click at [1099, 436] on select "is are be being" at bounding box center [1096, 438] width 86 height 21
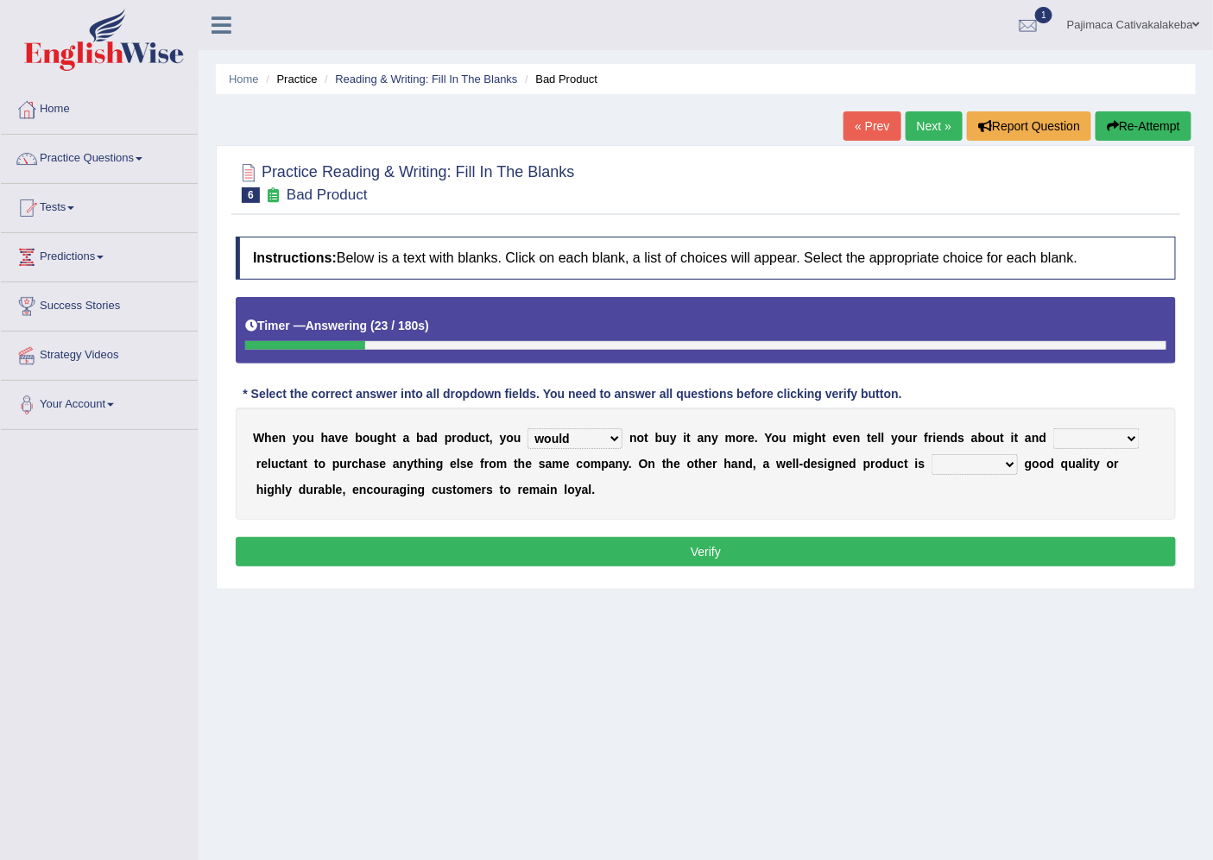
select select "are"
click at [1053, 428] on select "is are be being" at bounding box center [1096, 438] width 86 height 21
click at [1002, 464] on select "both also neither either" at bounding box center [974, 464] width 86 height 21
click at [1075, 487] on div "W h e n y o u h a v e b o u g h t a b a d p r o d u c t , y o u would have shou…" at bounding box center [706, 463] width 940 height 112
click at [997, 464] on select "both also neither either" at bounding box center [974, 464] width 86 height 21
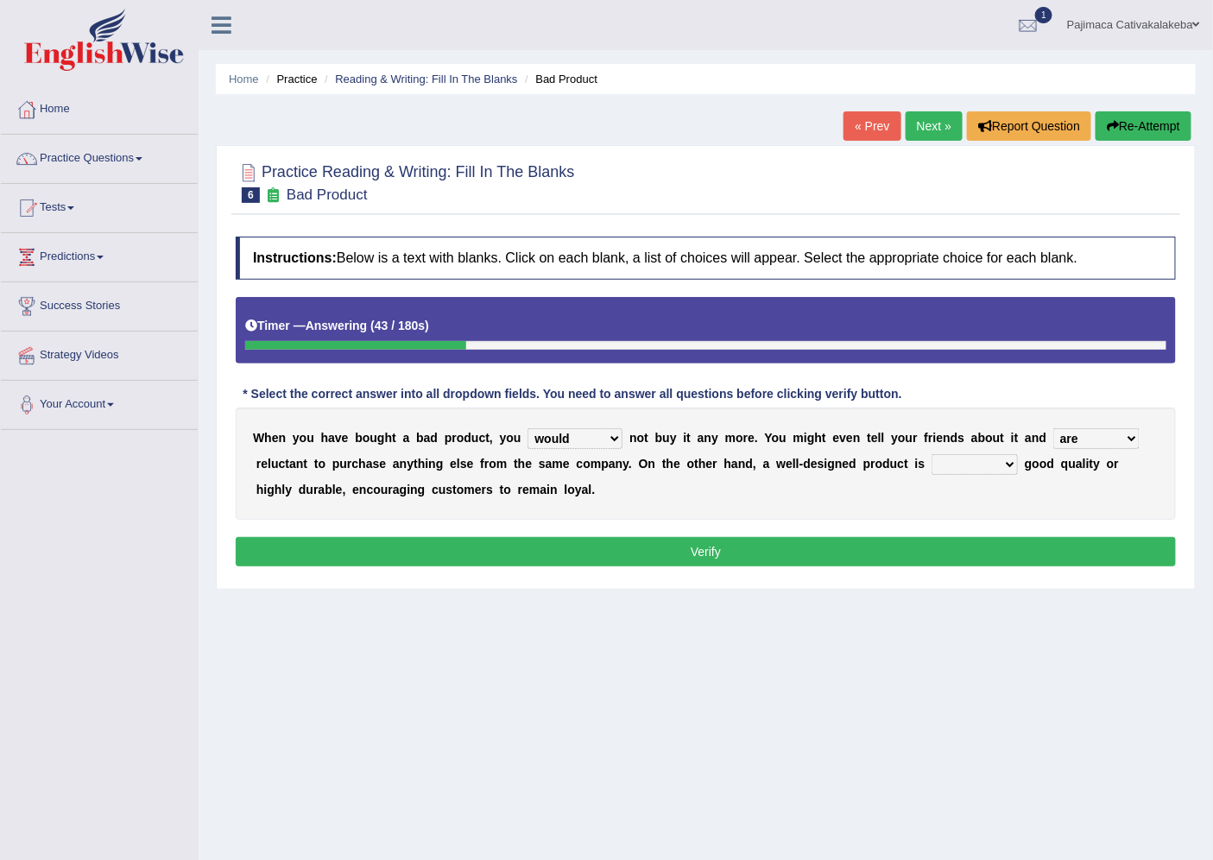
select select "either"
click at [931, 454] on select "both also neither either" at bounding box center [974, 464] width 86 height 21
click at [706, 540] on button "Verify" at bounding box center [706, 551] width 940 height 29
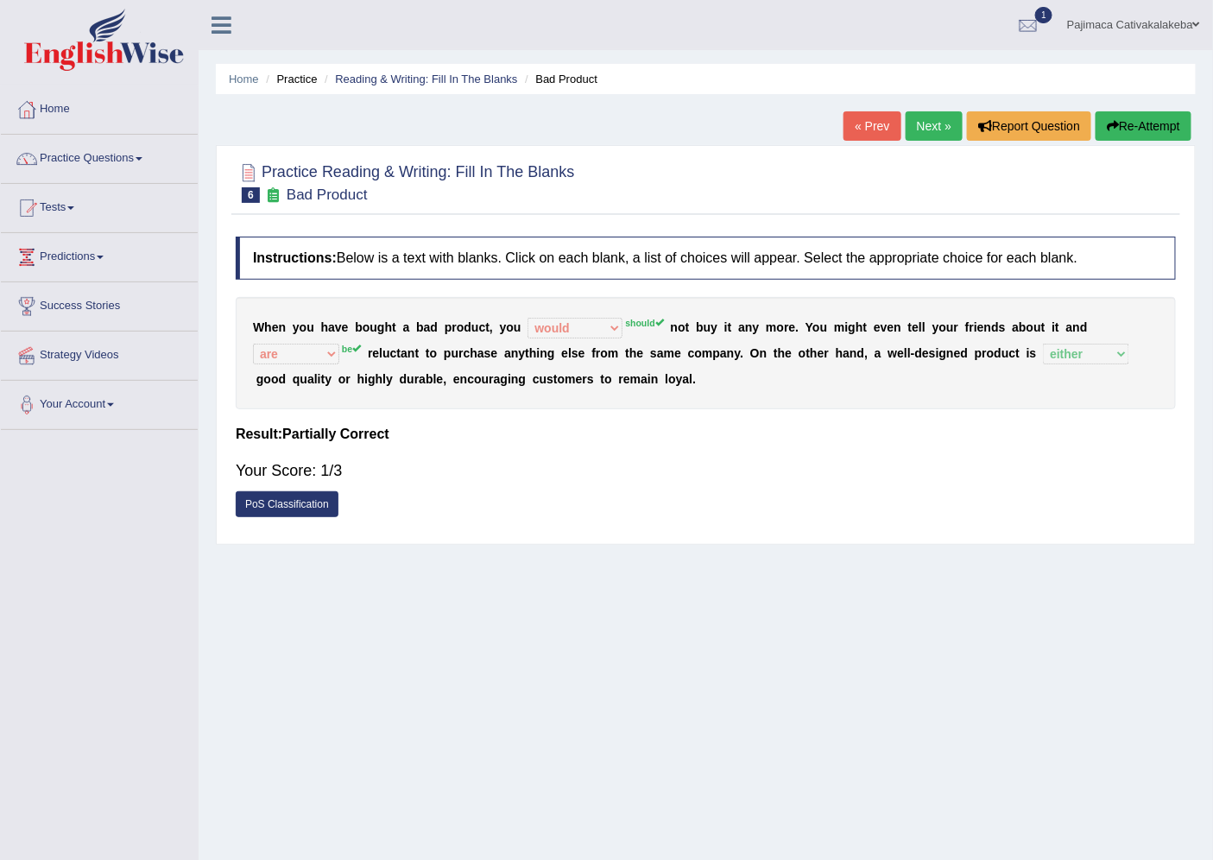
click at [1110, 130] on icon "button" at bounding box center [1113, 126] width 12 height 12
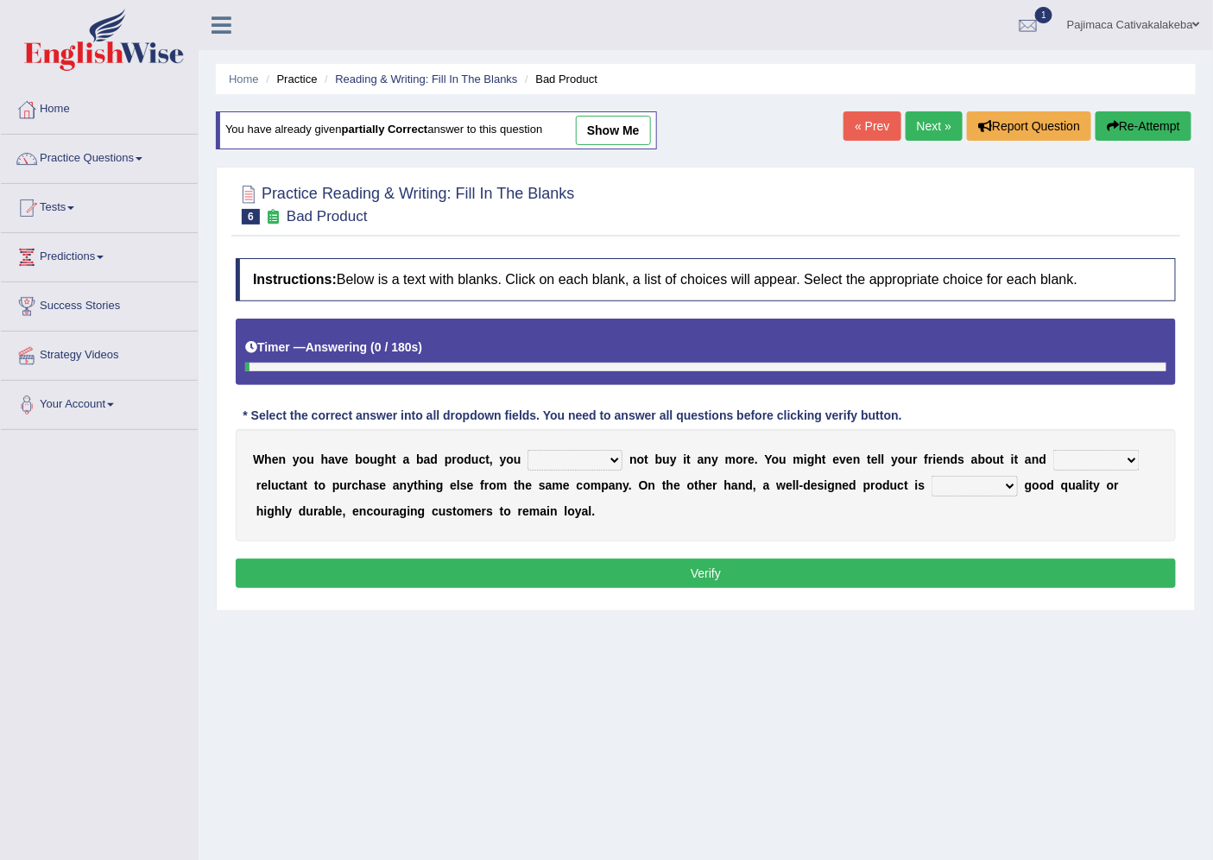
click at [600, 467] on select "would have should have should" at bounding box center [574, 460] width 95 height 21
select select "should"
click at [527, 450] on select "would have should have should" at bounding box center [574, 460] width 95 height 21
click at [1120, 455] on select "is are be being" at bounding box center [1096, 460] width 86 height 21
select select "are"
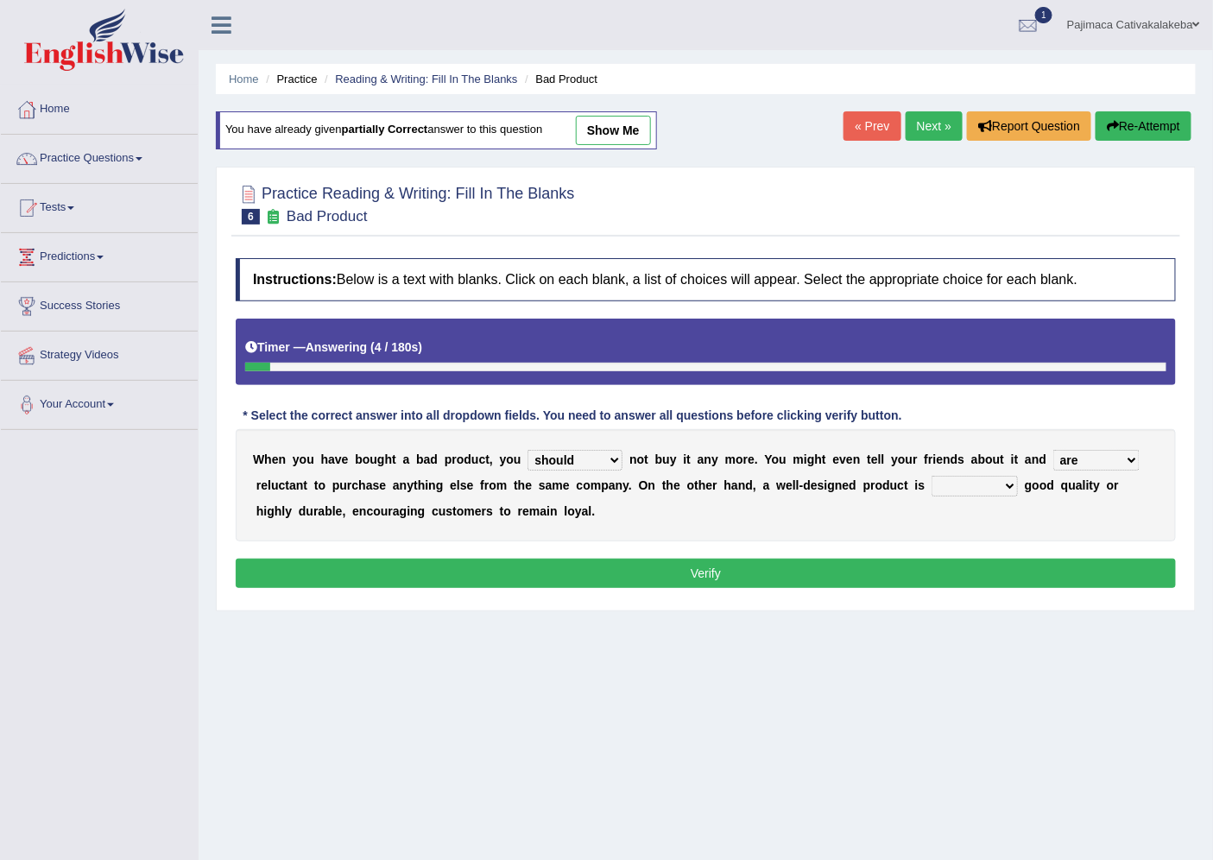
click at [1053, 450] on select "is are be being" at bounding box center [1096, 460] width 86 height 21
click at [959, 479] on select "both also neither either" at bounding box center [974, 486] width 86 height 21
select select "both"
click at [931, 476] on select "both also neither either" at bounding box center [974, 486] width 86 height 21
click at [715, 565] on button "Verify" at bounding box center [706, 573] width 940 height 29
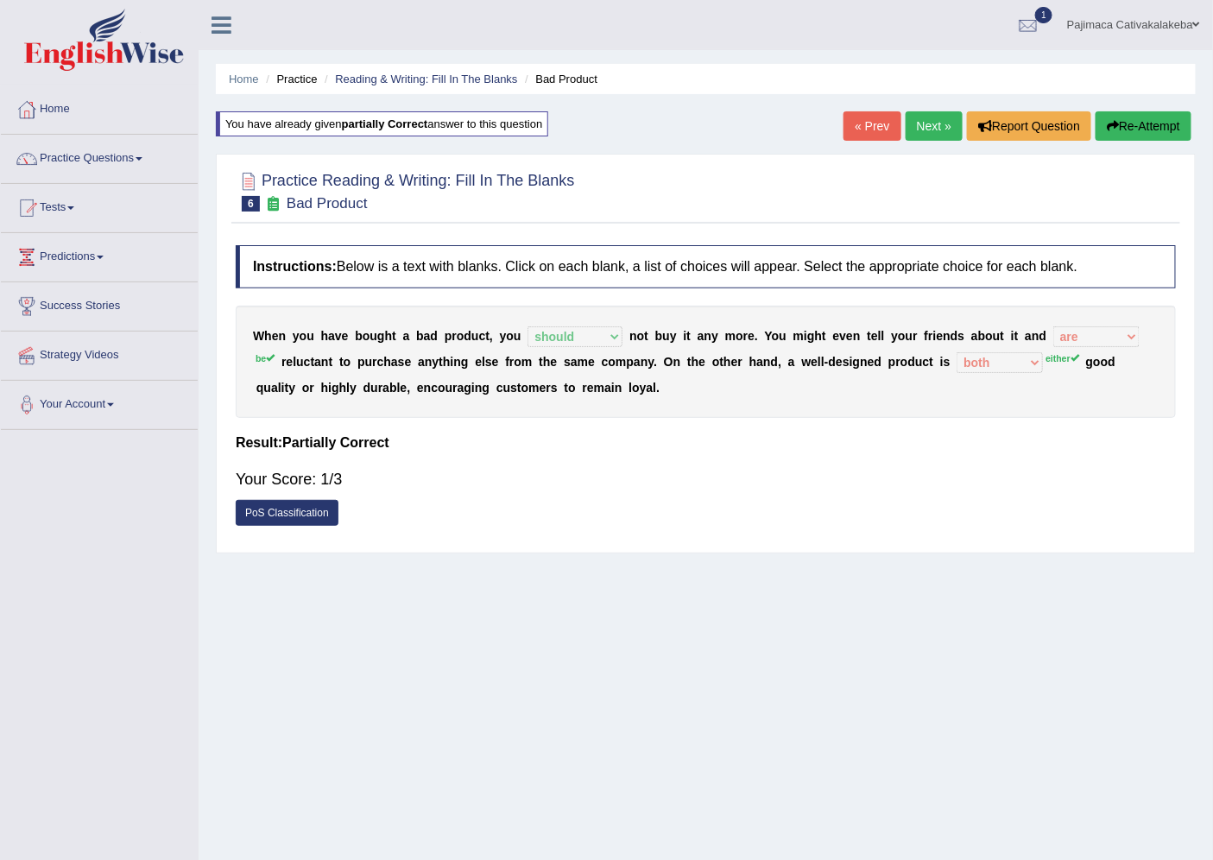
click at [936, 131] on link "Next »" at bounding box center [934, 125] width 57 height 29
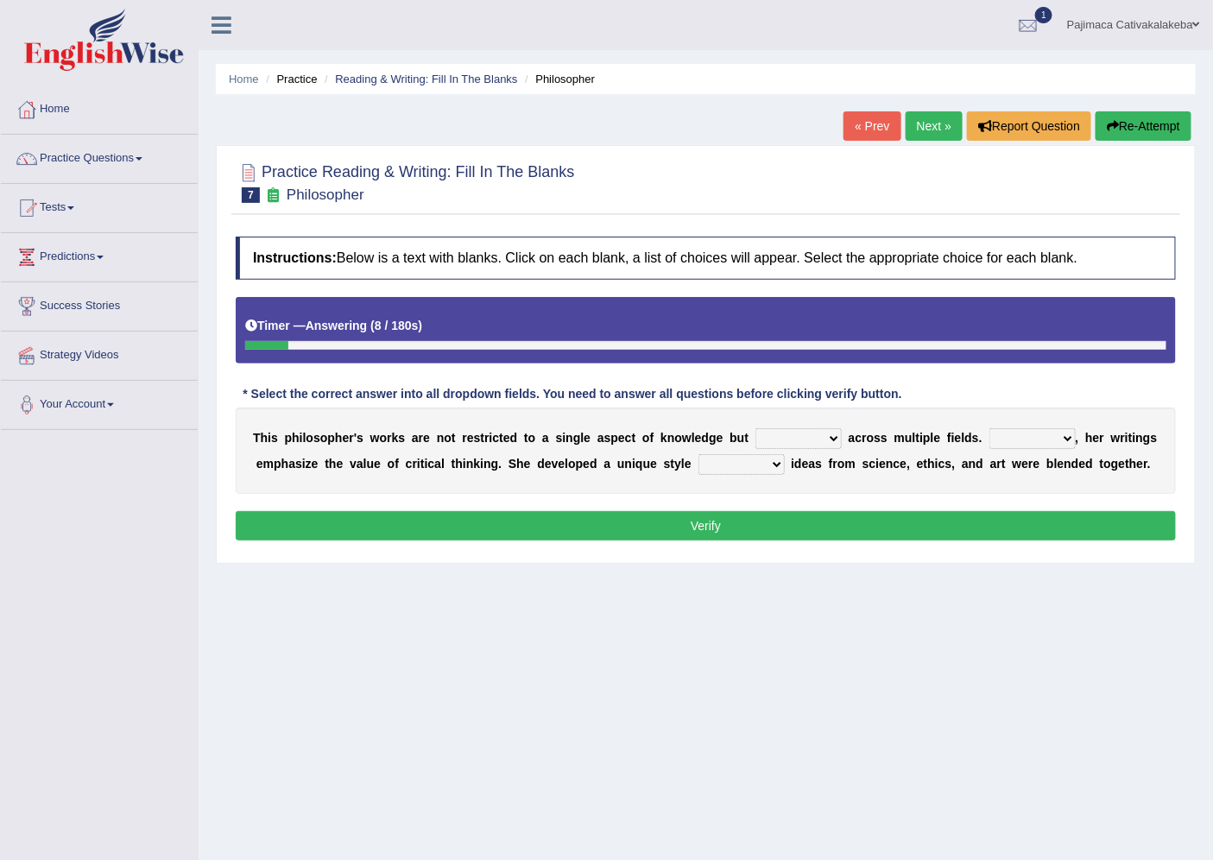
click at [809, 432] on select "constrain contain assemble extend" at bounding box center [798, 438] width 86 height 21
select select "extend"
click at [755, 428] on select "constrain contain assemble extend" at bounding box center [798, 438] width 86 height 21
click at [834, 433] on select "constrain contain assemble extend" at bounding box center [798, 438] width 86 height 21
